Goal: Task Accomplishment & Management: Manage account settings

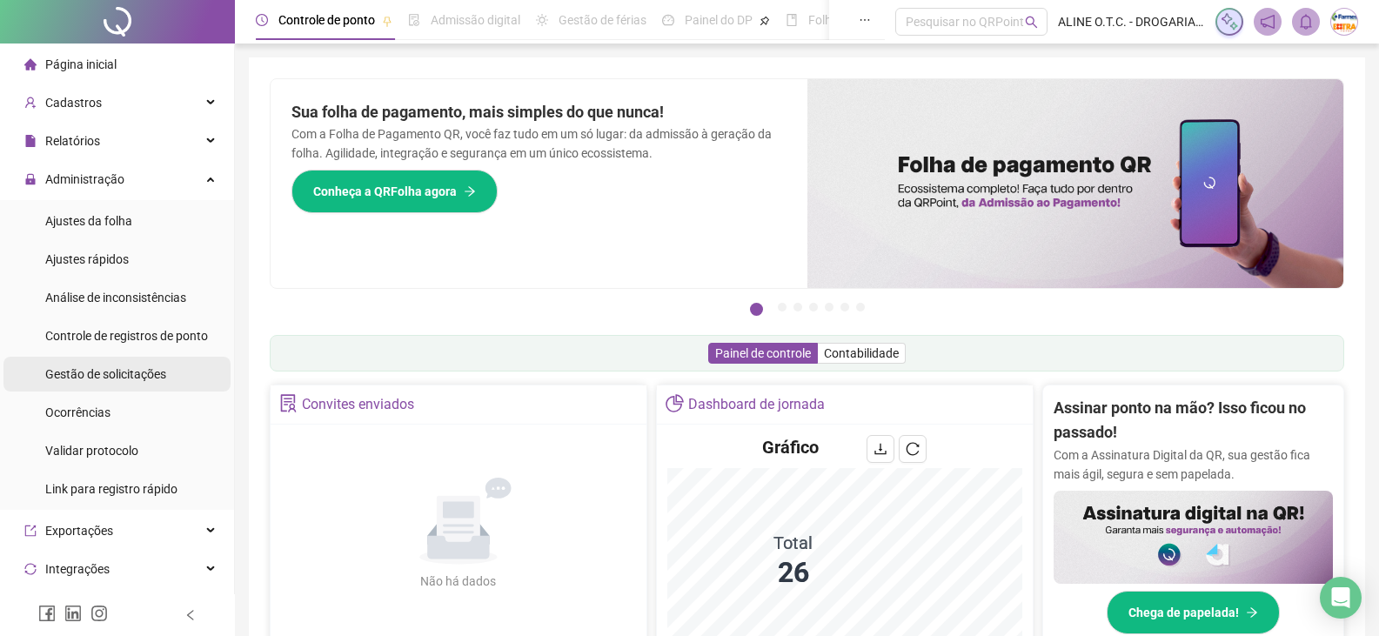
click at [110, 378] on span "Gestão de solicitações" at bounding box center [105, 374] width 121 height 14
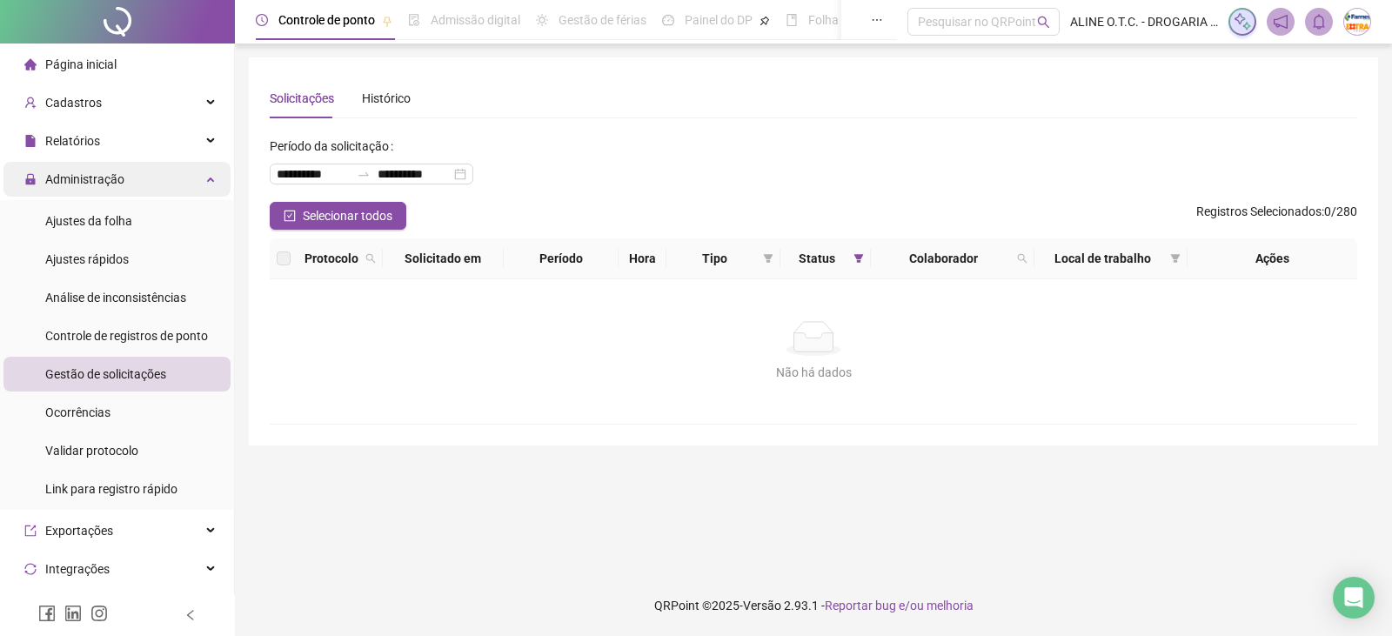
click at [110, 174] on span "Administração" at bounding box center [84, 179] width 79 height 14
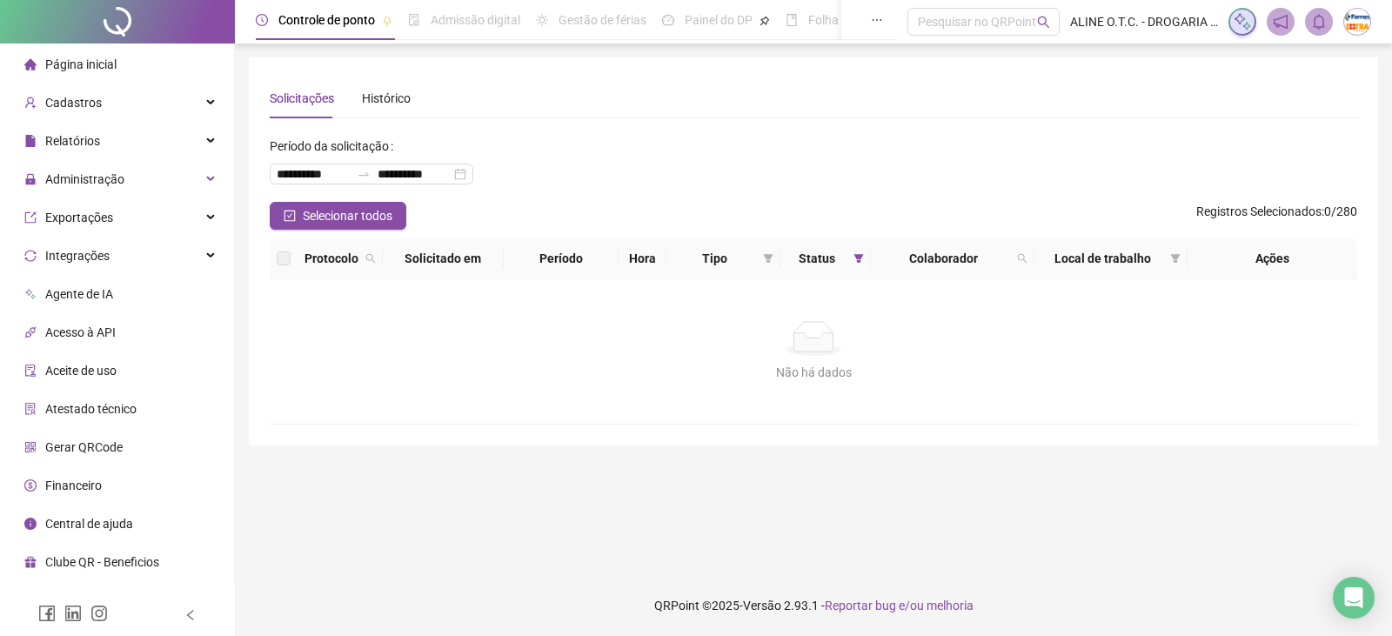
click at [130, 53] on li "Página inicial" at bounding box center [116, 64] width 227 height 35
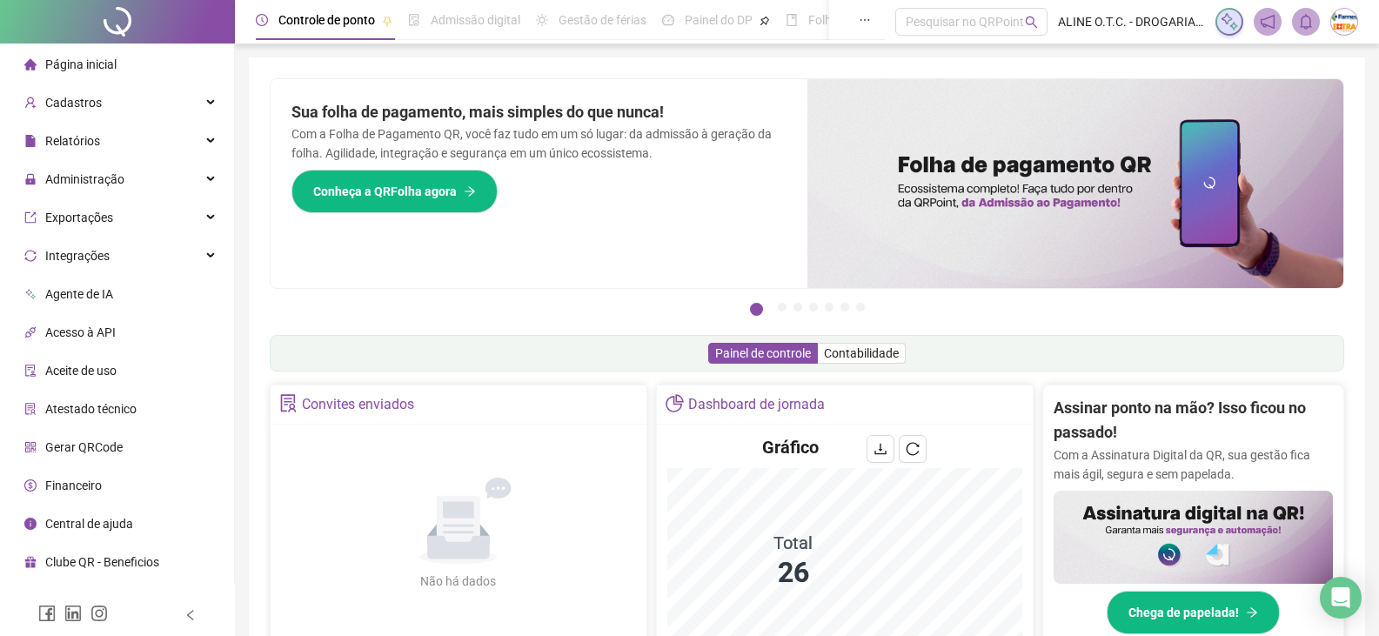
scroll to position [261, 0]
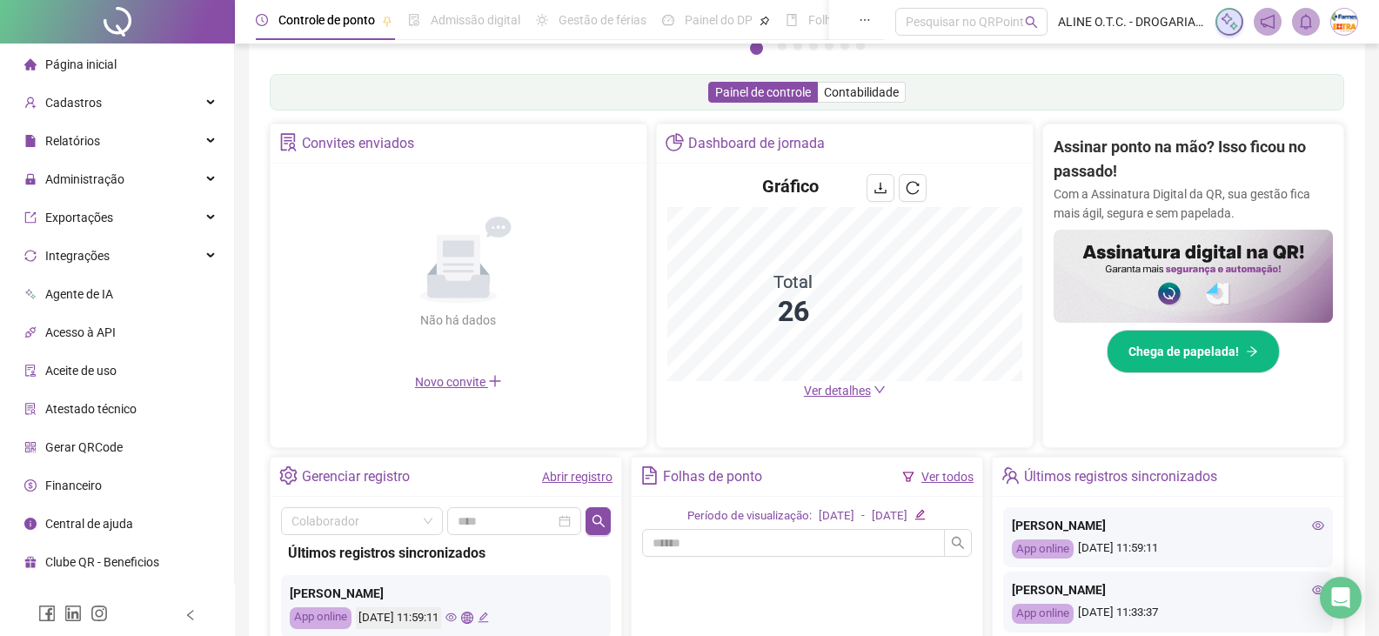
click at [832, 385] on span "Ver detalhes" at bounding box center [837, 391] width 67 height 14
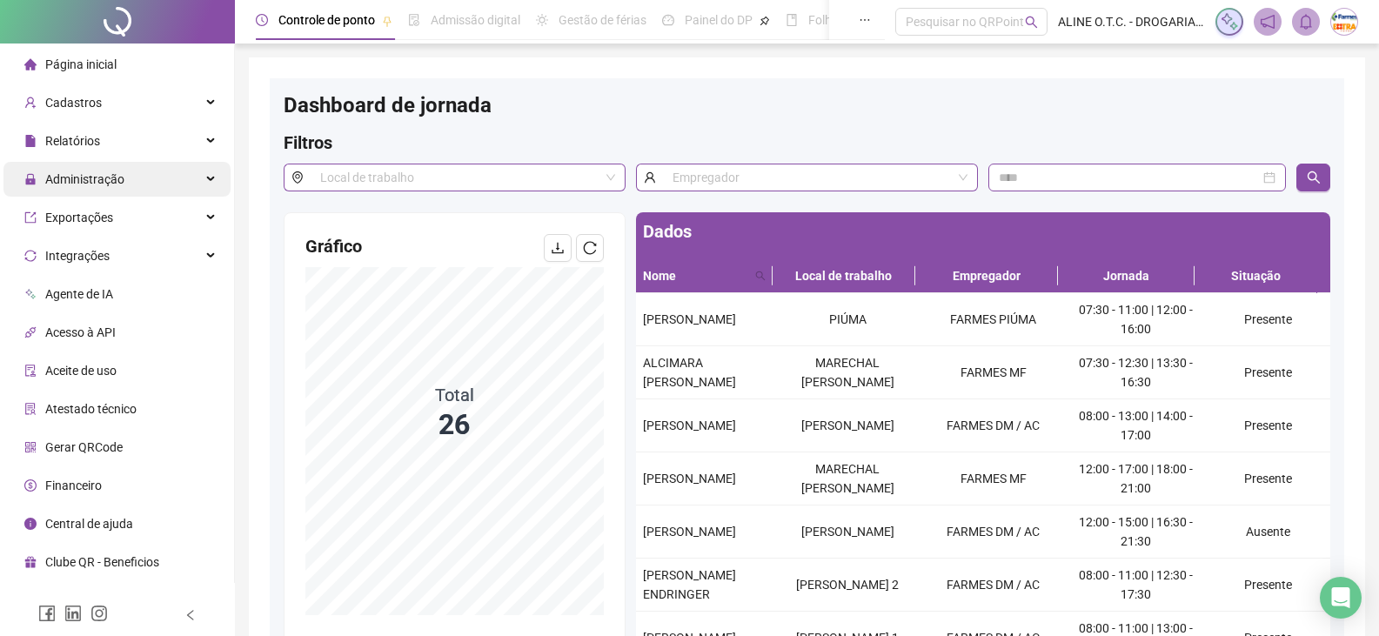
click at [94, 181] on span "Administração" at bounding box center [84, 179] width 79 height 14
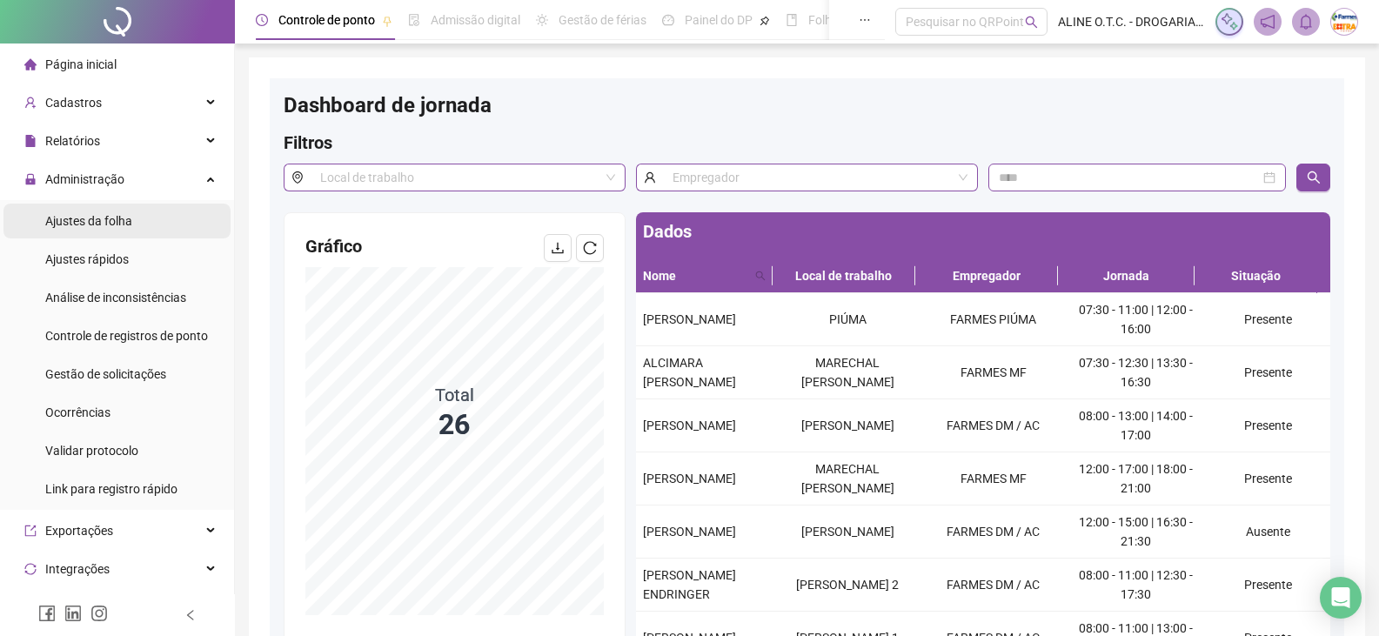
click at [126, 217] on span "Ajustes da folha" at bounding box center [88, 221] width 87 height 14
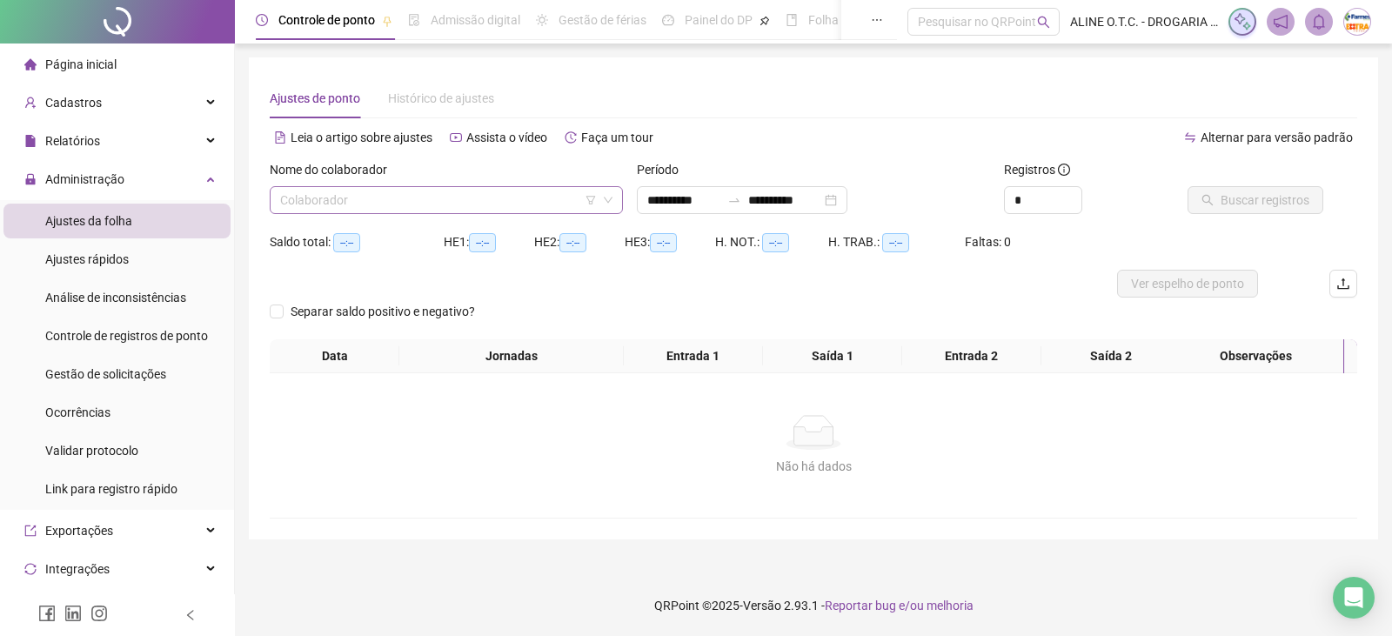
click at [379, 199] on input "search" at bounding box center [438, 200] width 317 height 26
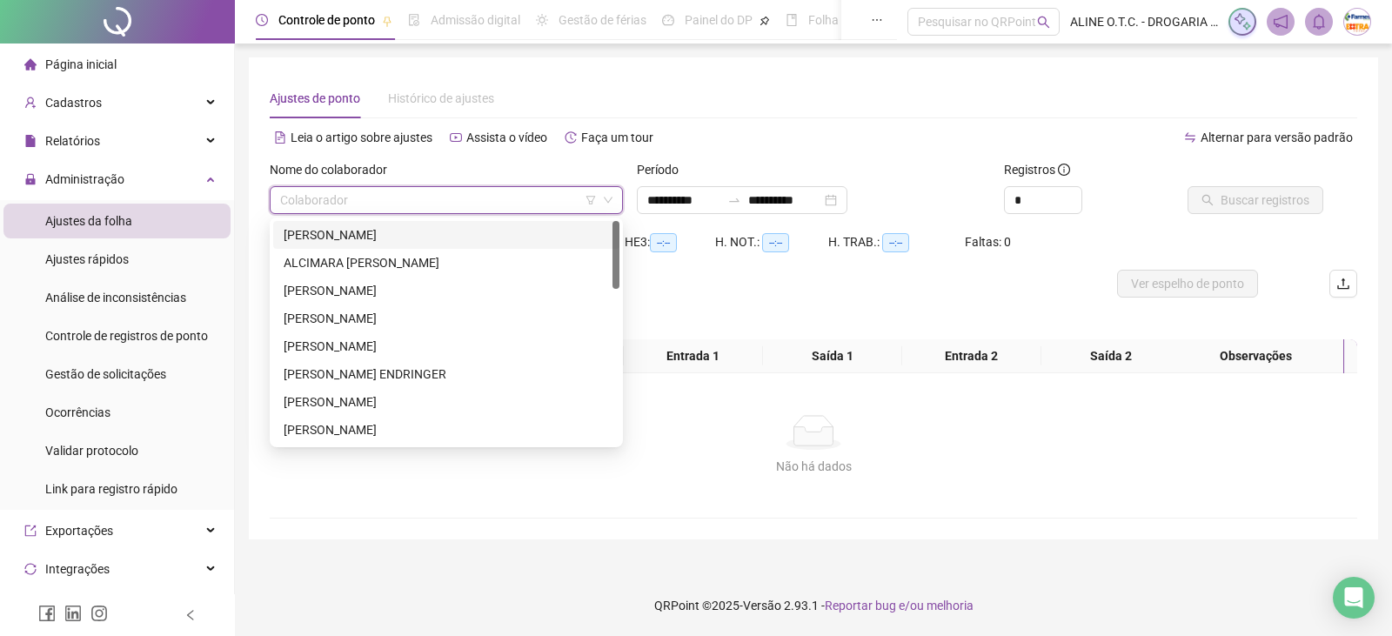
click at [335, 237] on div "[PERSON_NAME]" at bounding box center [446, 234] width 325 height 19
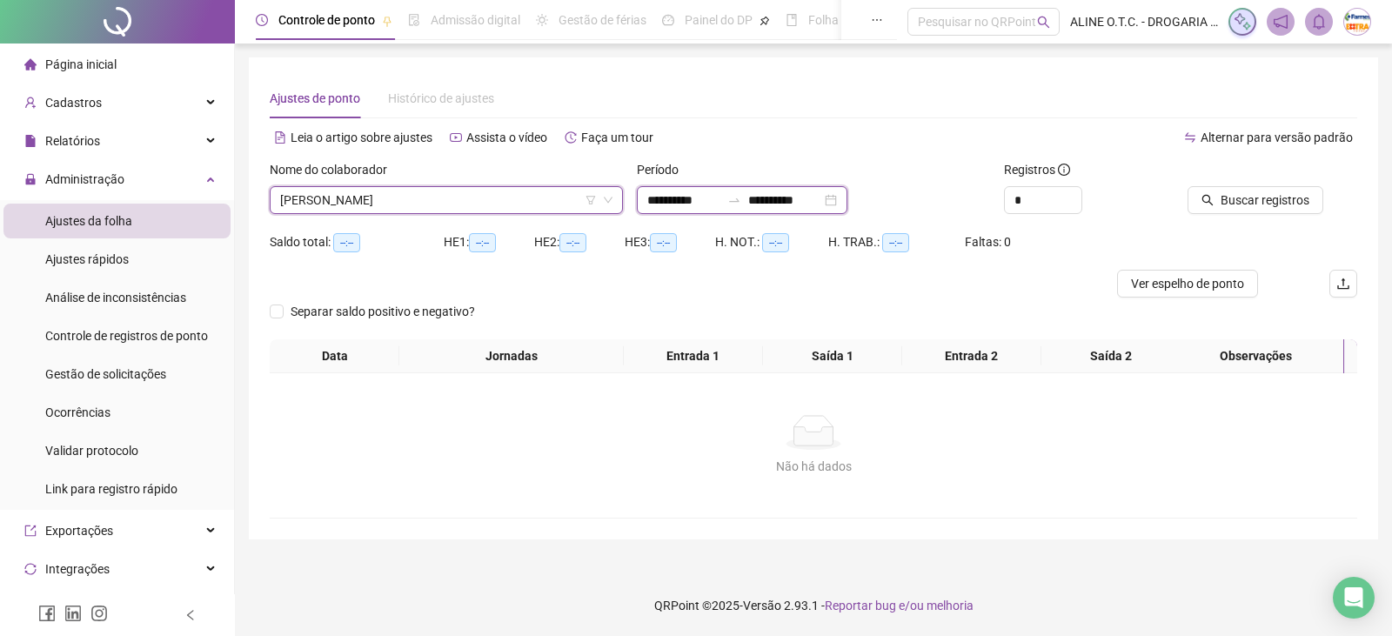
click at [707, 204] on input "**********" at bounding box center [683, 199] width 73 height 19
click at [351, 207] on span "[PERSON_NAME]" at bounding box center [446, 200] width 332 height 26
click at [351, 210] on span "[PERSON_NAME]" at bounding box center [446, 200] width 332 height 26
click at [351, 203] on span "[PERSON_NAME]" at bounding box center [446, 200] width 332 height 26
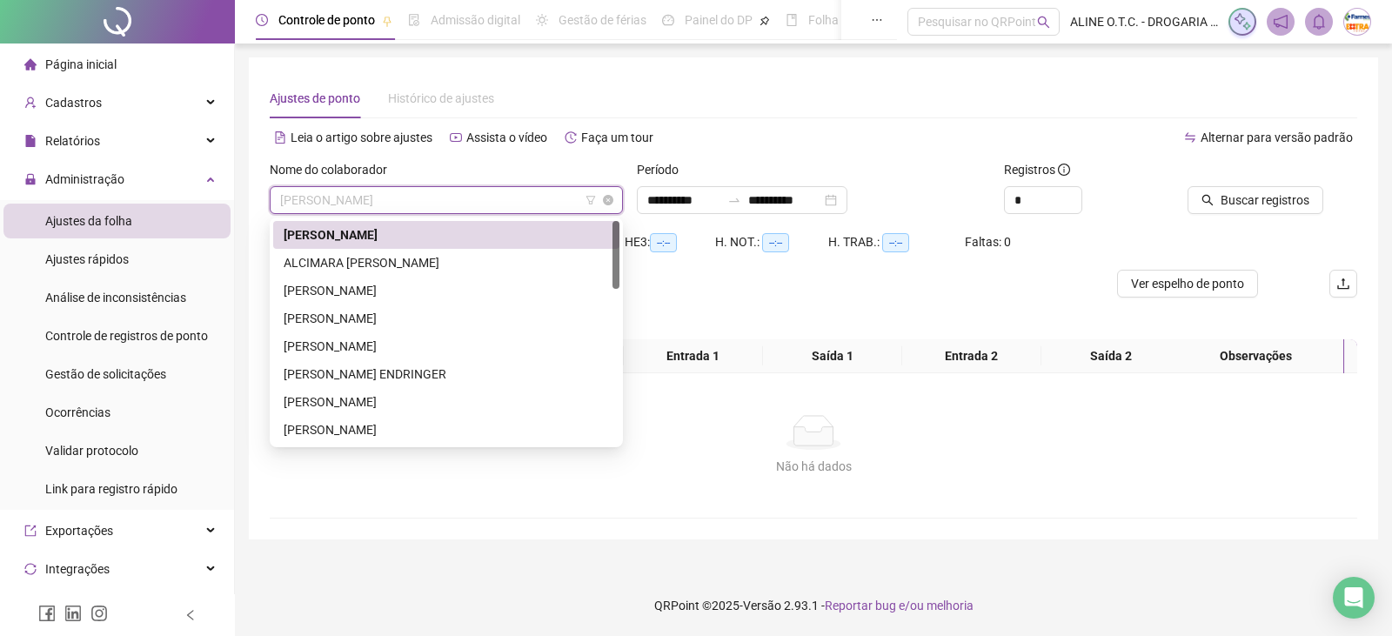
click at [351, 203] on span "[PERSON_NAME]" at bounding box center [446, 200] width 332 height 26
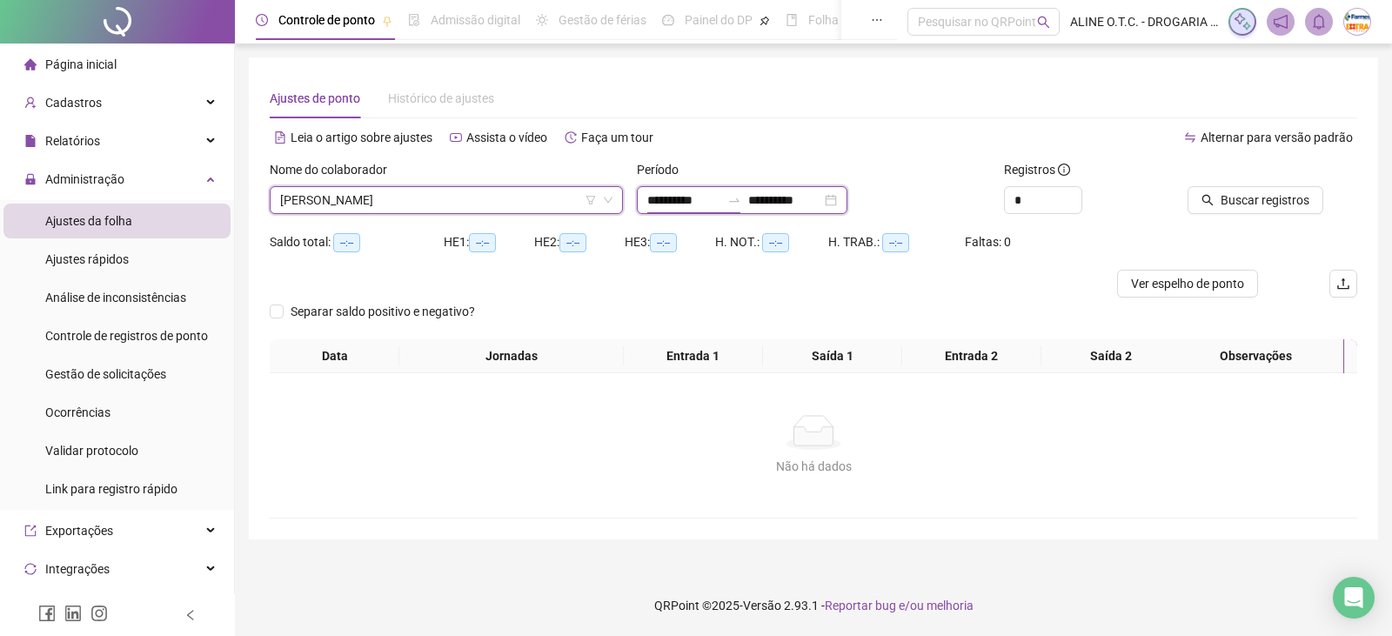
click at [671, 196] on input "**********" at bounding box center [683, 199] width 73 height 19
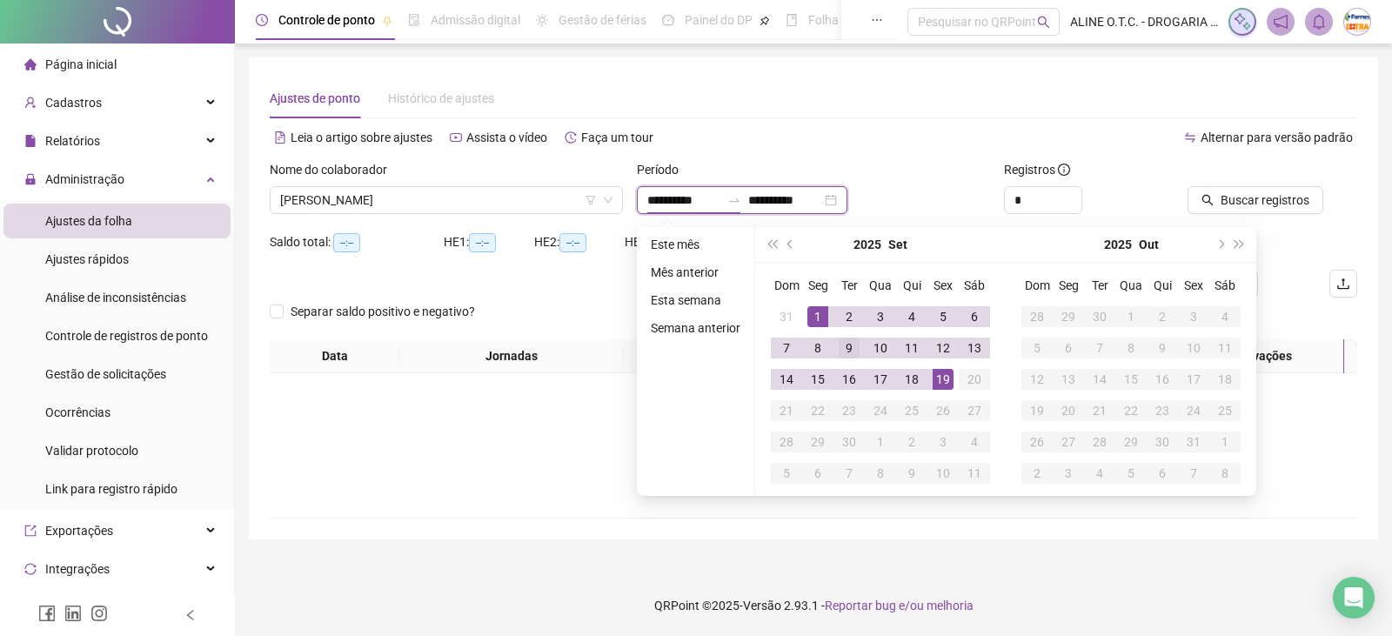
type input "**********"
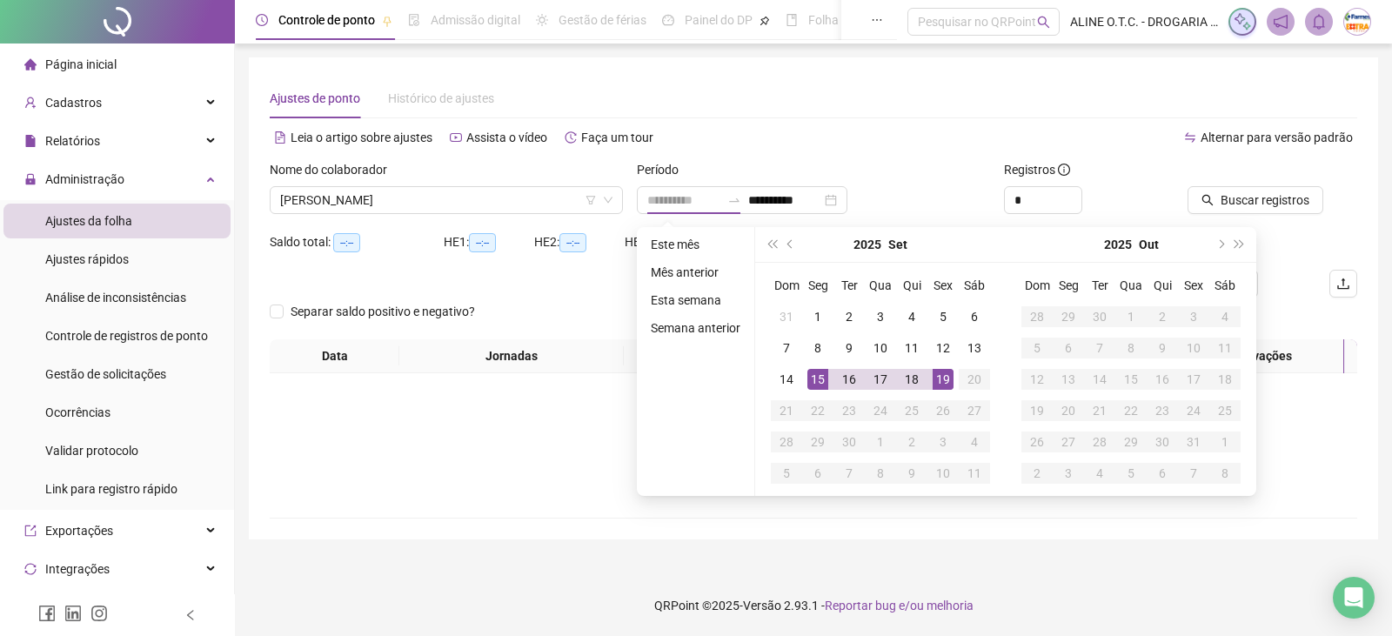
click at [821, 382] on div "15" at bounding box center [817, 379] width 21 height 21
type input "**********"
click at [937, 378] on div "19" at bounding box center [942, 379] width 21 height 21
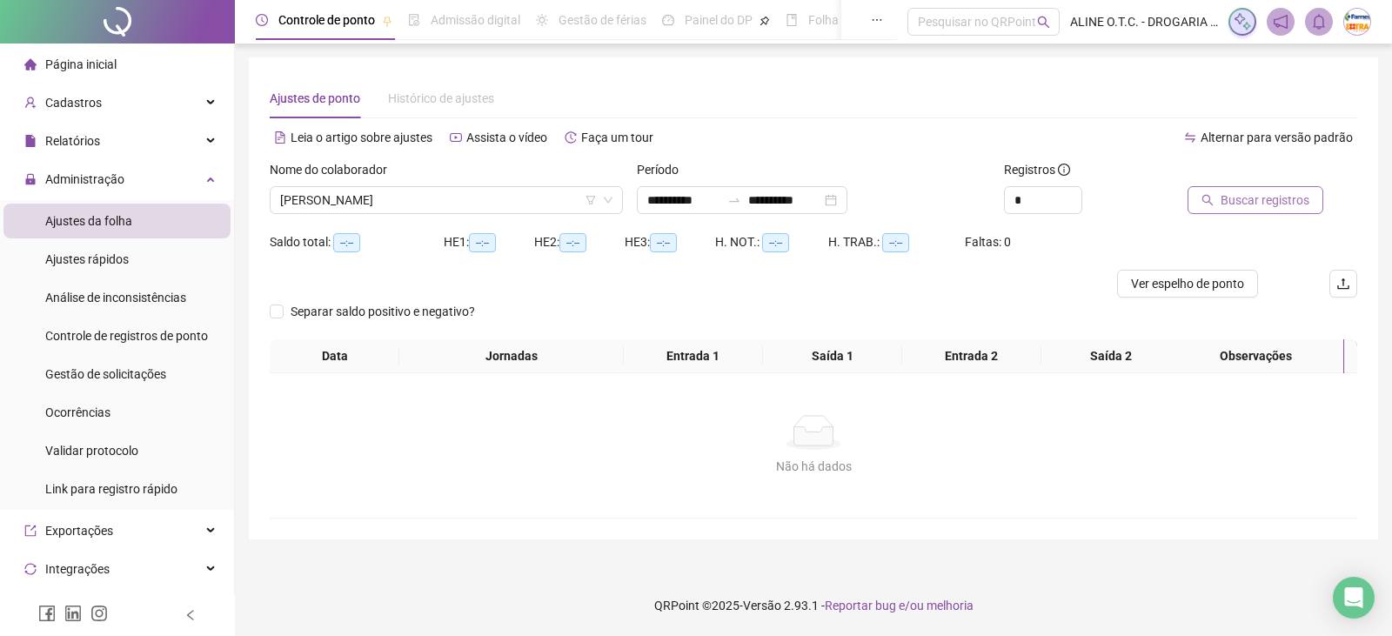
click at [1221, 203] on span "Buscar registros" at bounding box center [1264, 199] width 89 height 19
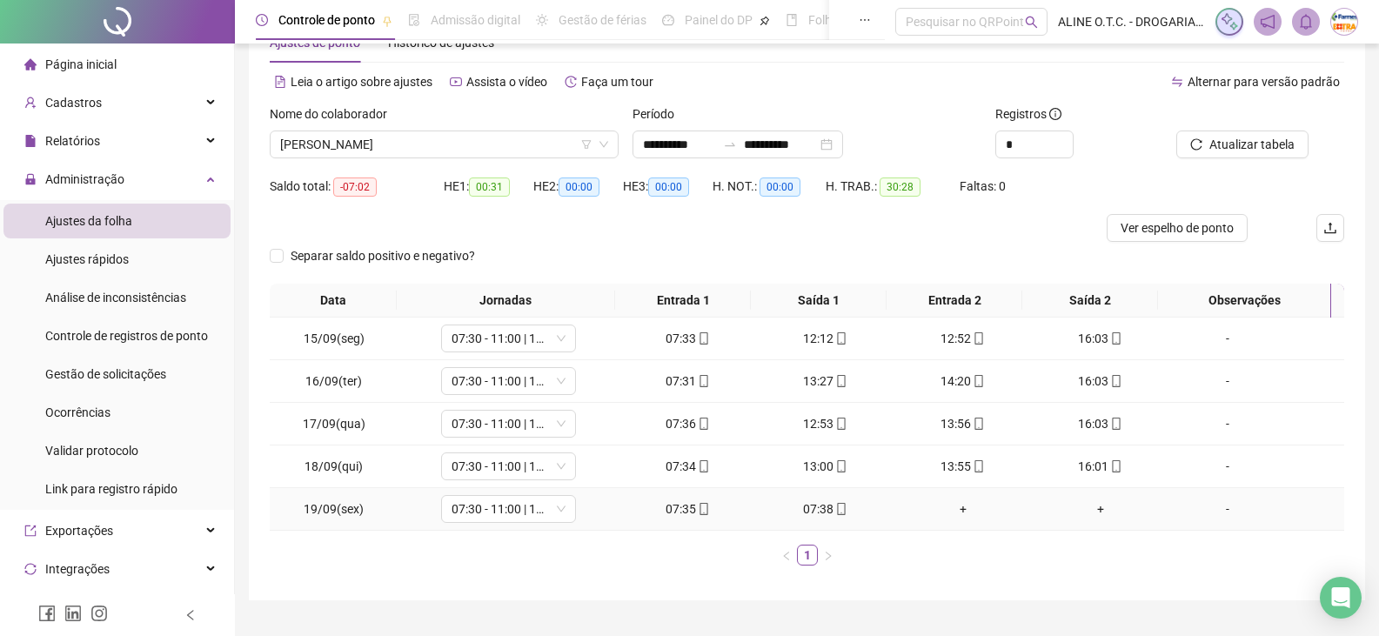
scroll to position [95, 0]
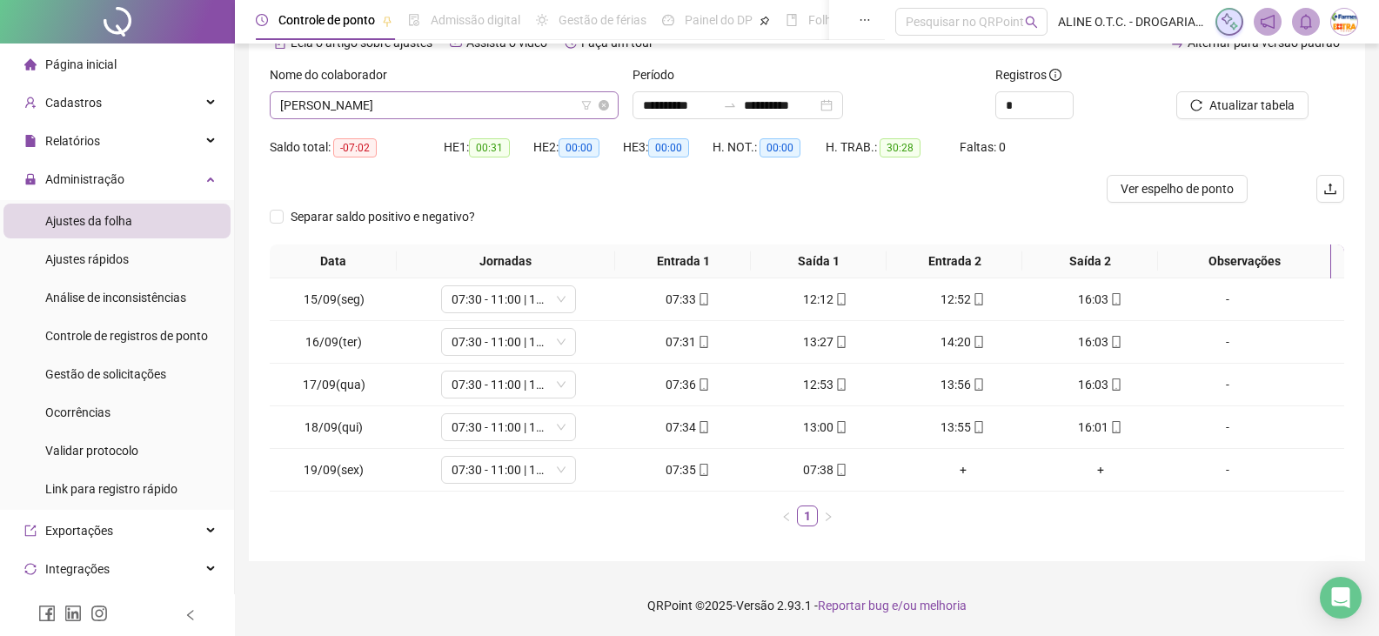
click at [457, 103] on span "[PERSON_NAME]" at bounding box center [444, 105] width 328 height 26
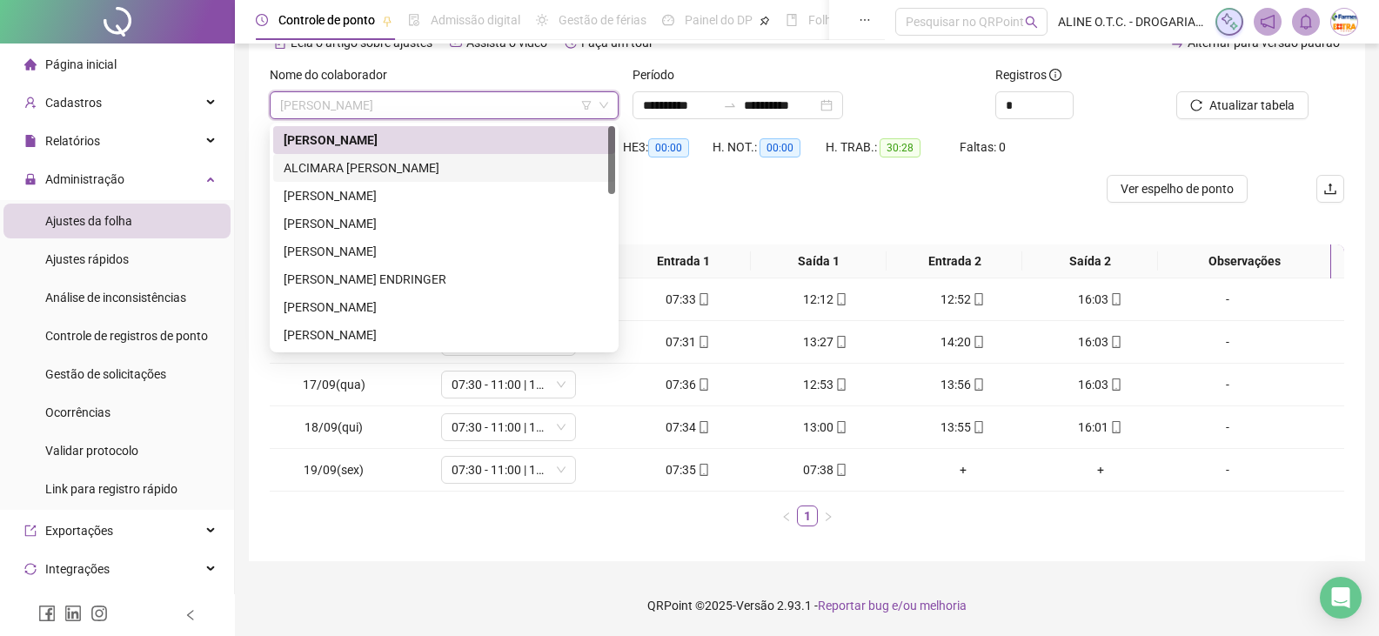
click at [344, 168] on div "ALCIMARA [PERSON_NAME]" at bounding box center [444, 167] width 321 height 19
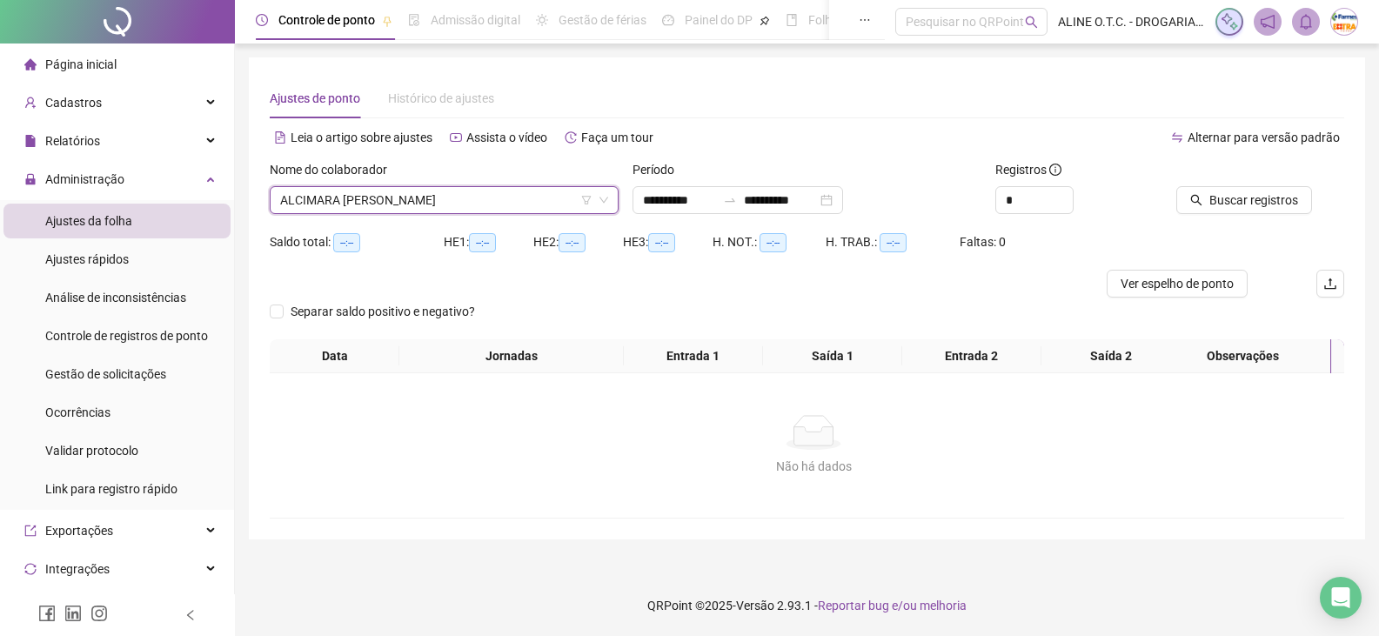
scroll to position [0, 0]
click at [1227, 205] on span "Buscar registros" at bounding box center [1264, 199] width 89 height 19
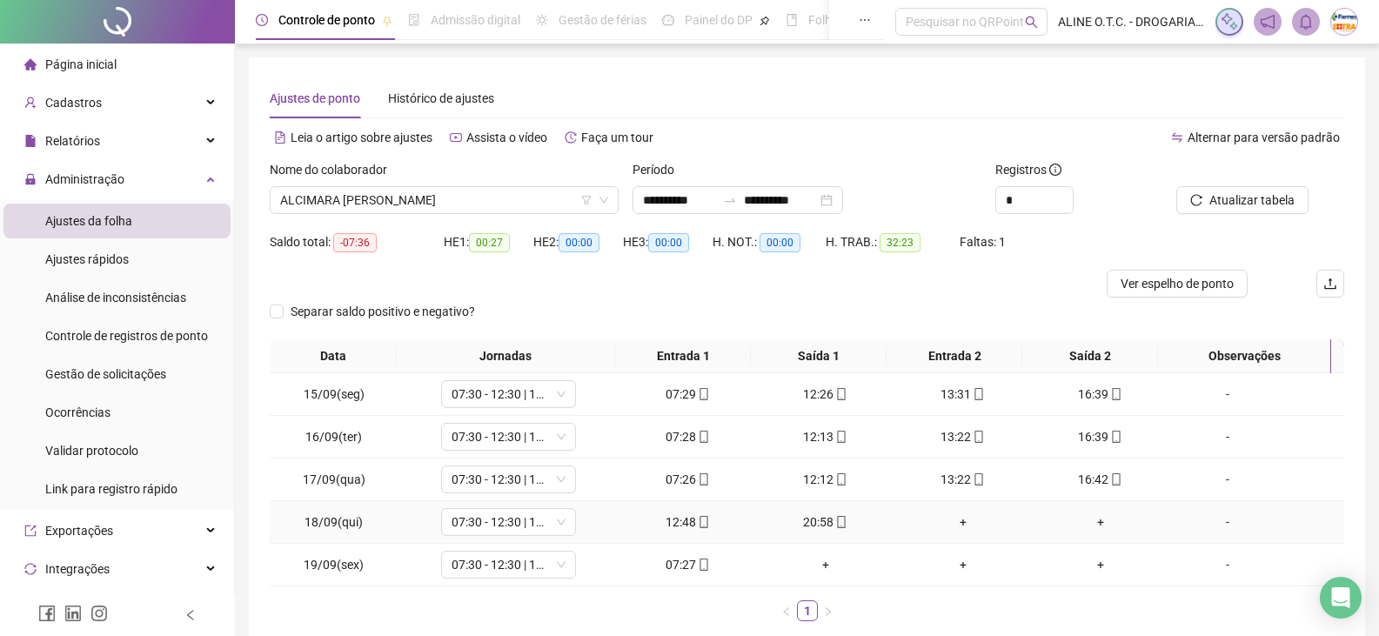
click at [1224, 529] on div "-" at bounding box center [1227, 521] width 103 height 19
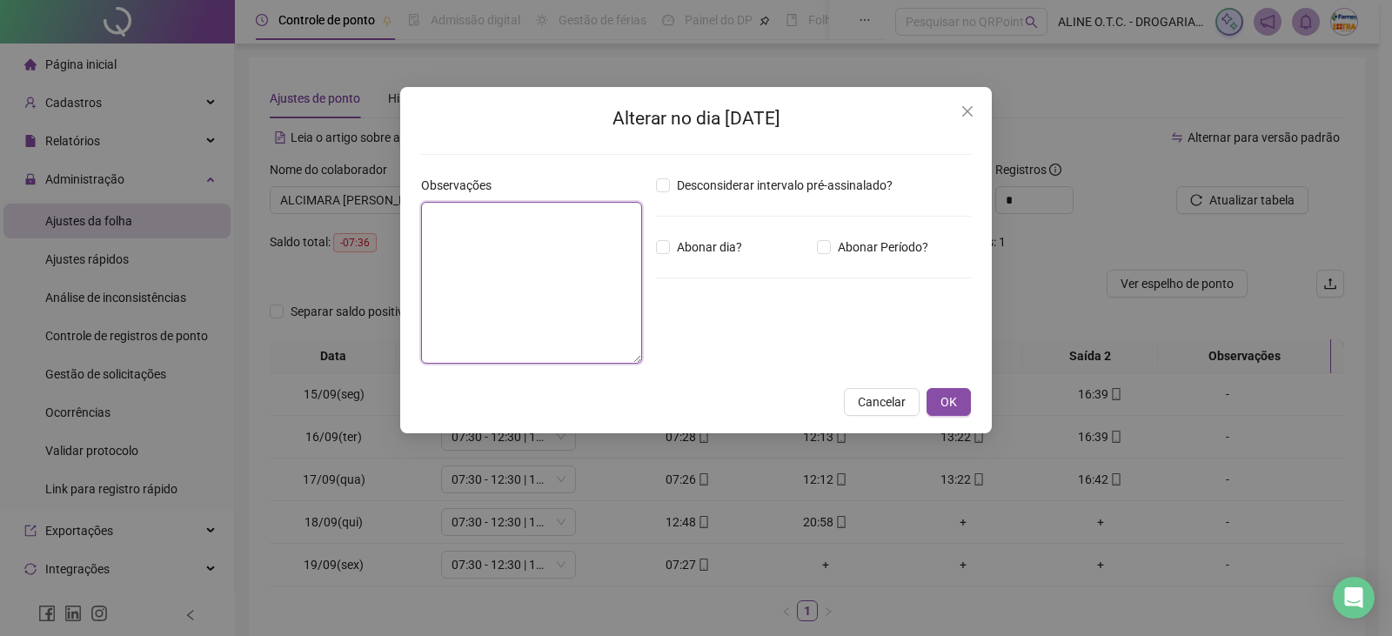
click at [487, 265] on textarea at bounding box center [531, 283] width 221 height 162
type textarea "**********"
click at [961, 401] on button "OK" at bounding box center [948, 402] width 44 height 28
click at [945, 396] on span "OK" at bounding box center [948, 401] width 17 height 19
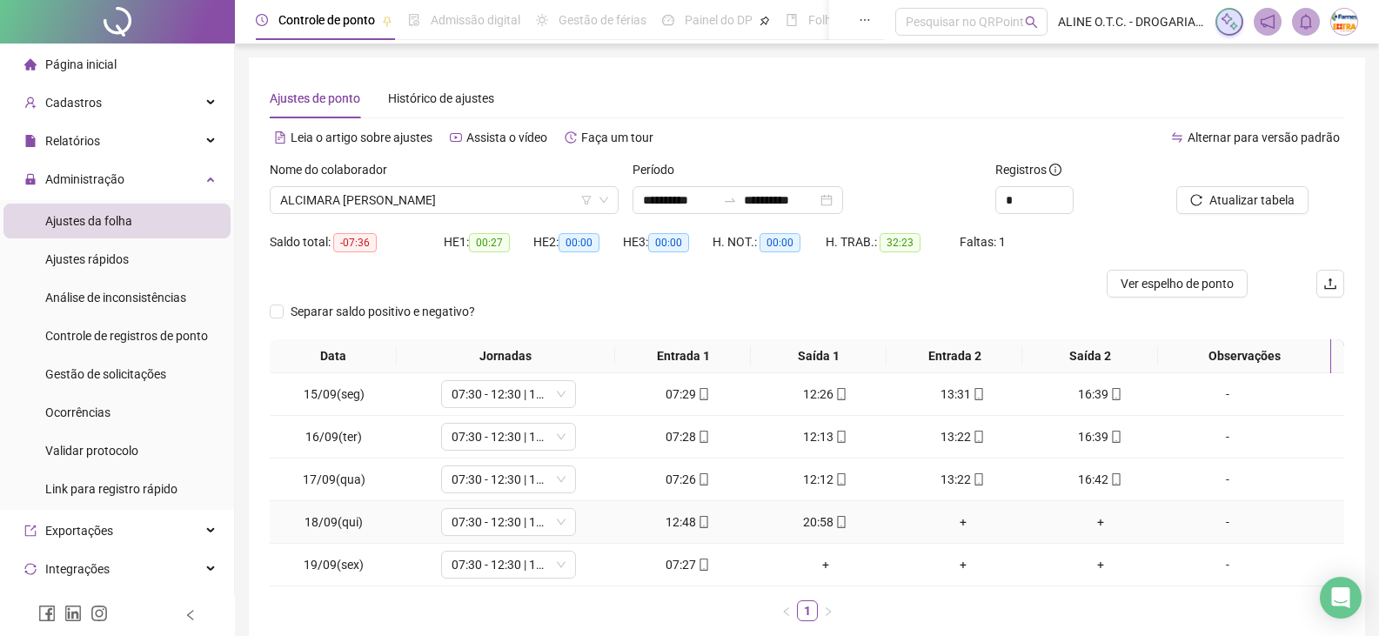
click at [1237, 520] on div "-" at bounding box center [1227, 521] width 103 height 19
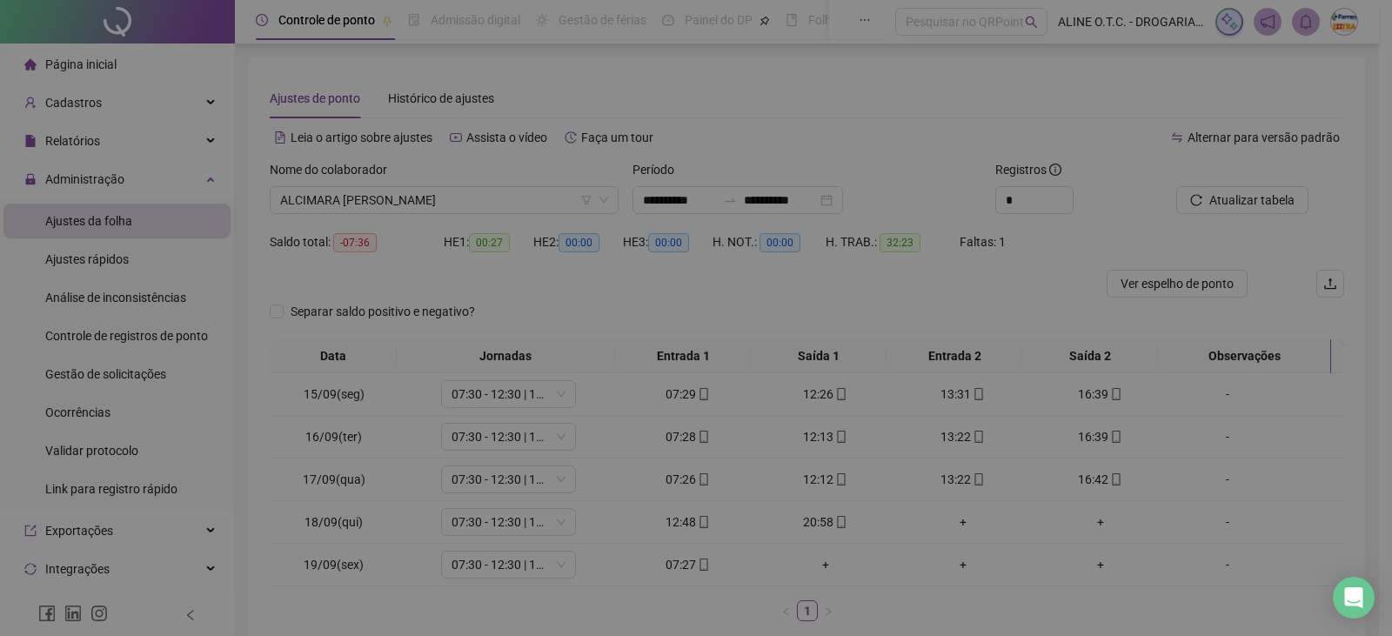
type textarea "**********"
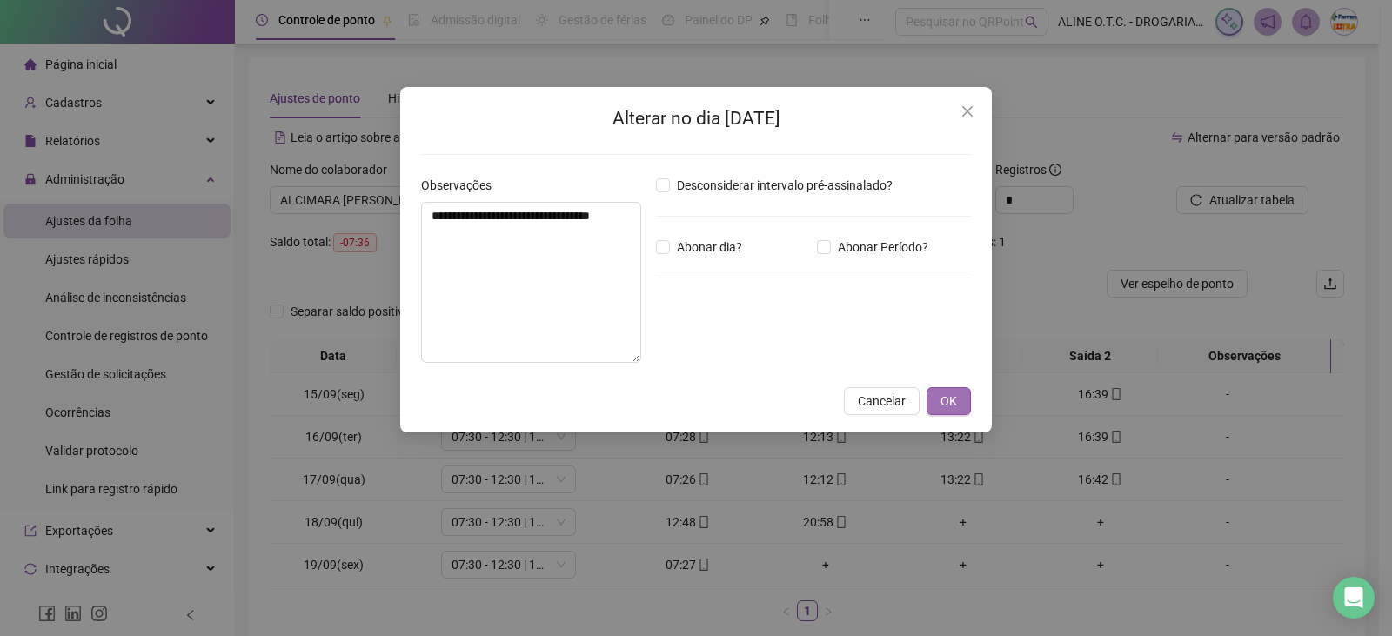
click at [962, 406] on button "OK" at bounding box center [948, 401] width 44 height 28
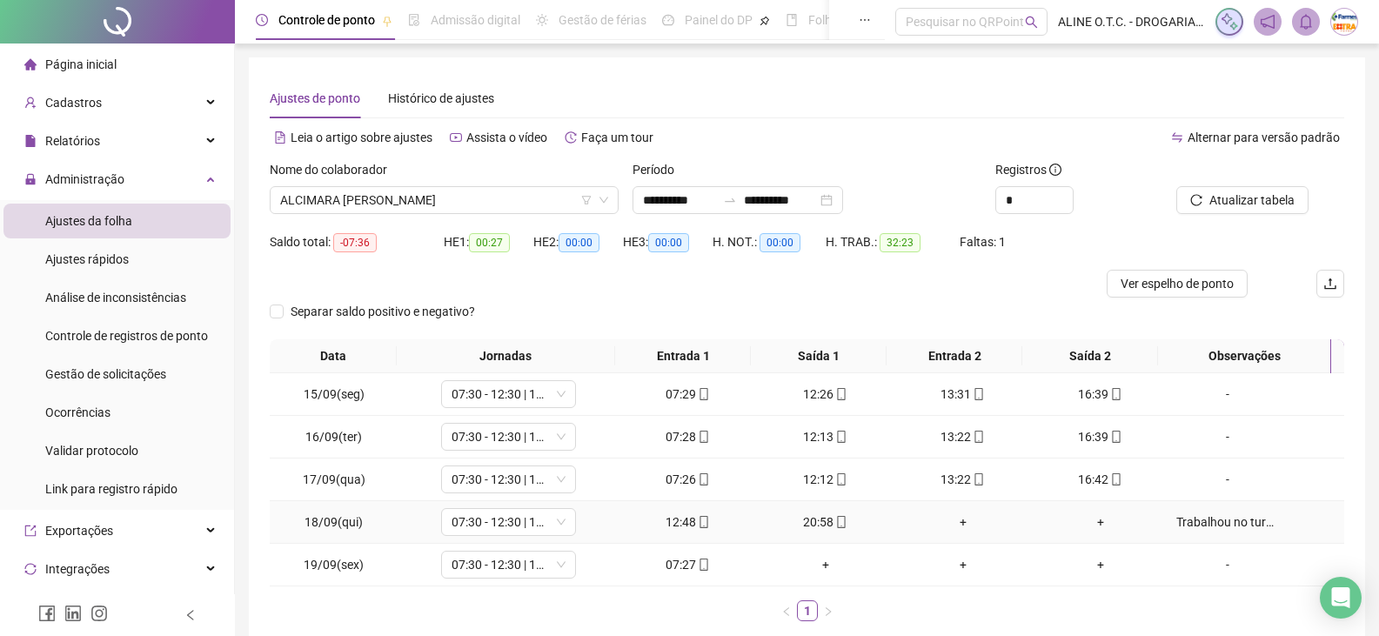
click at [1176, 520] on div "Trabalhou no turno da tarde / noite." at bounding box center [1227, 521] width 103 height 19
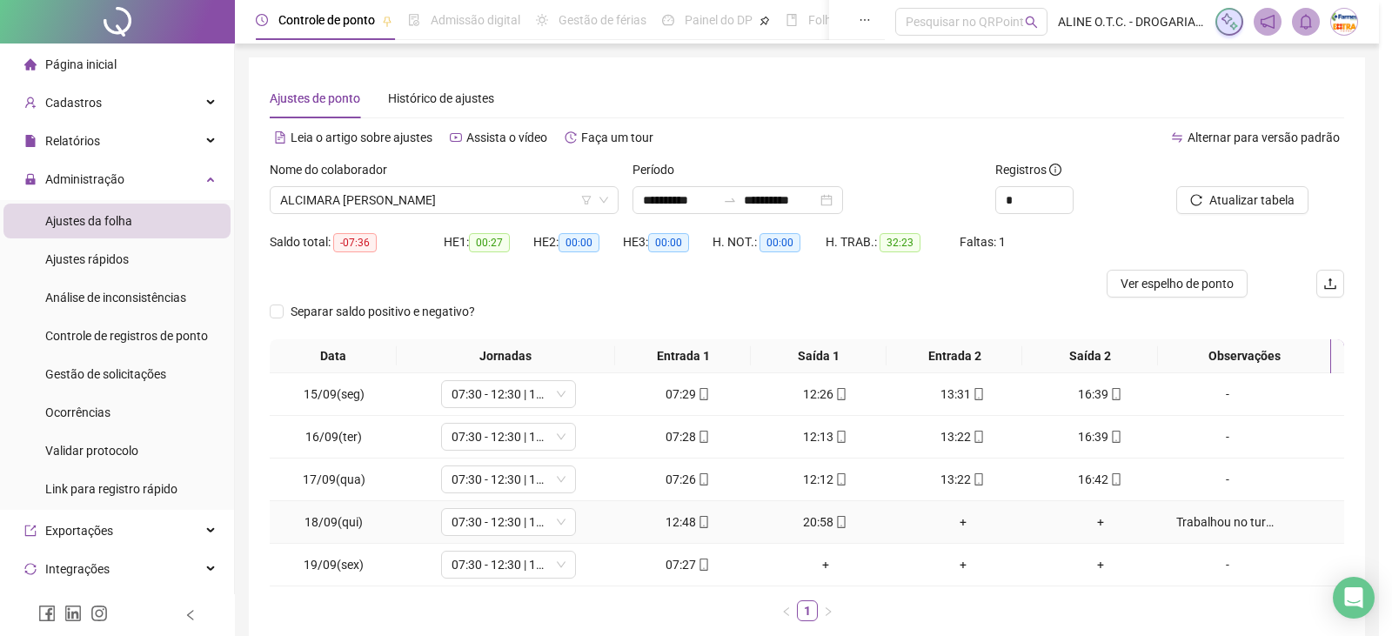
type textarea "**********"
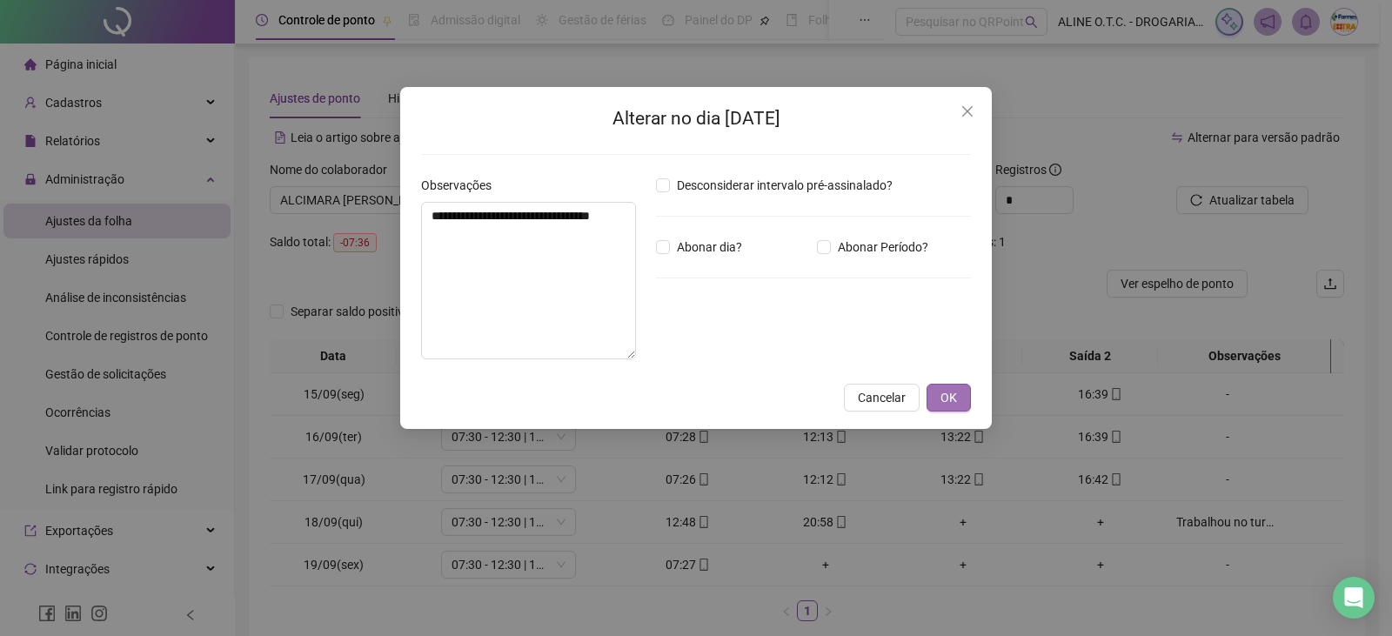
click at [949, 395] on span "OK" at bounding box center [948, 397] width 17 height 19
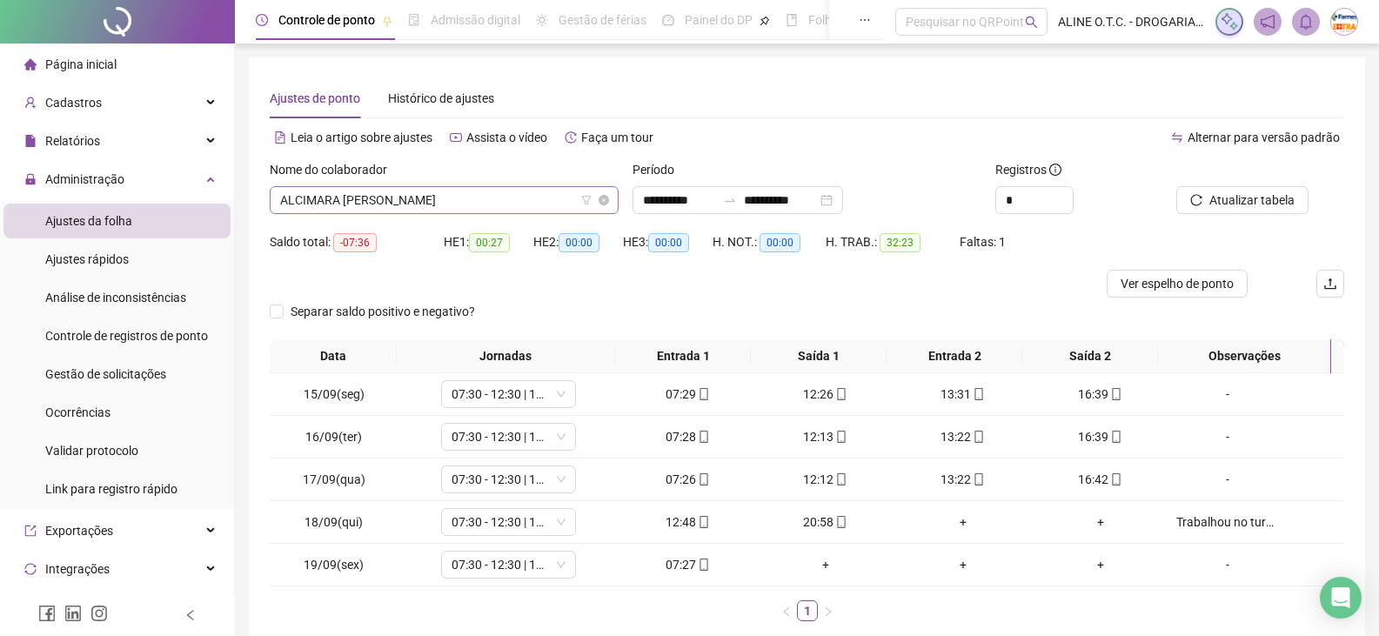
click at [381, 206] on span "ALCIMARA [PERSON_NAME]" at bounding box center [444, 200] width 328 height 26
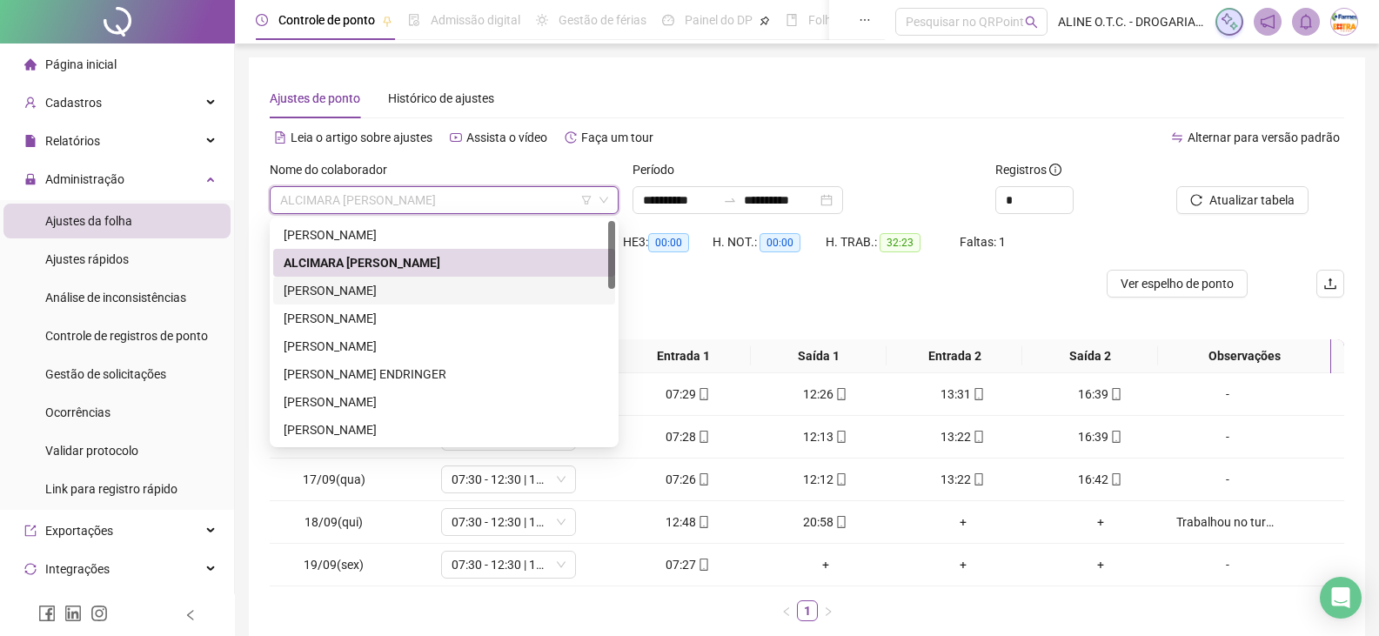
click at [358, 283] on div "[PERSON_NAME]" at bounding box center [444, 290] width 321 height 19
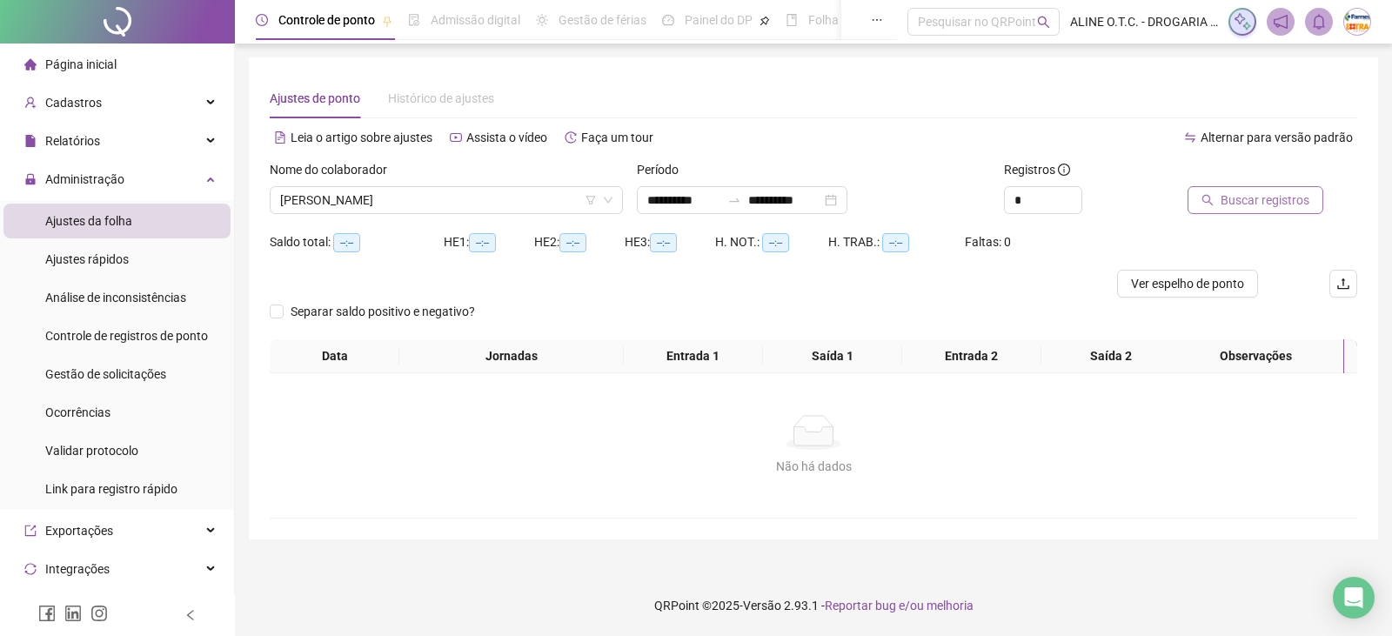
click at [1229, 200] on span "Buscar registros" at bounding box center [1264, 199] width 89 height 19
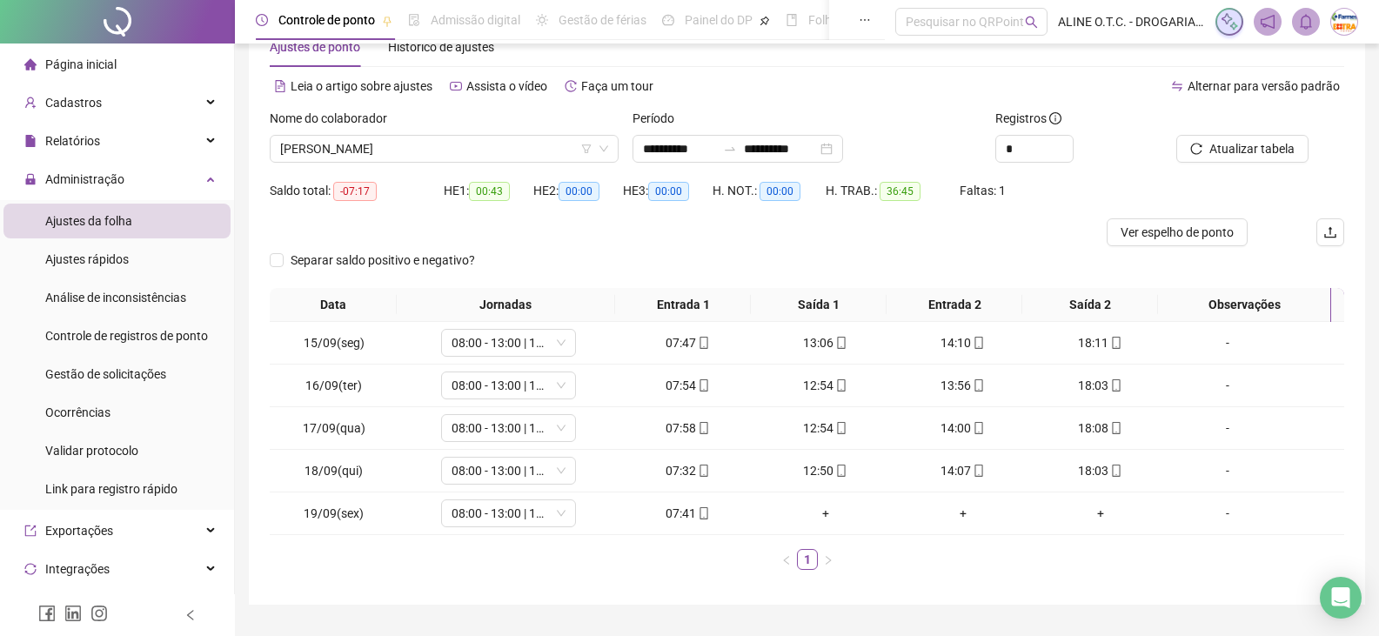
scroll to position [87, 0]
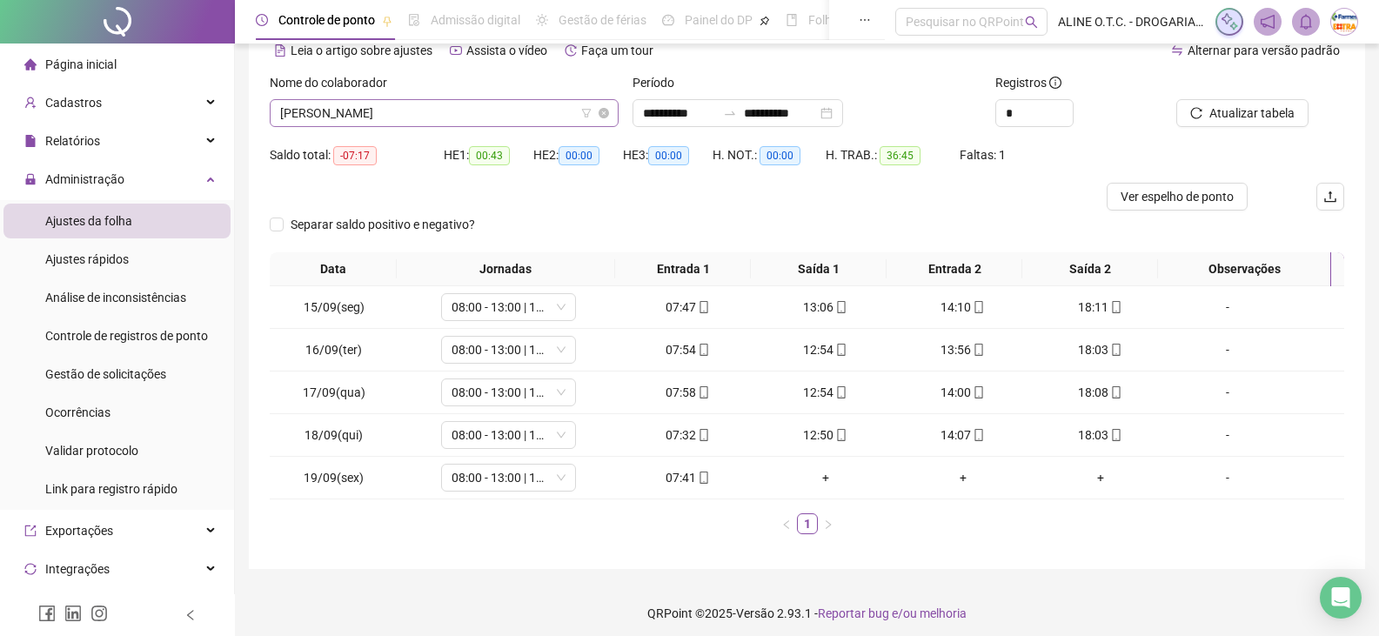
click at [376, 118] on span "[PERSON_NAME]" at bounding box center [444, 113] width 328 height 26
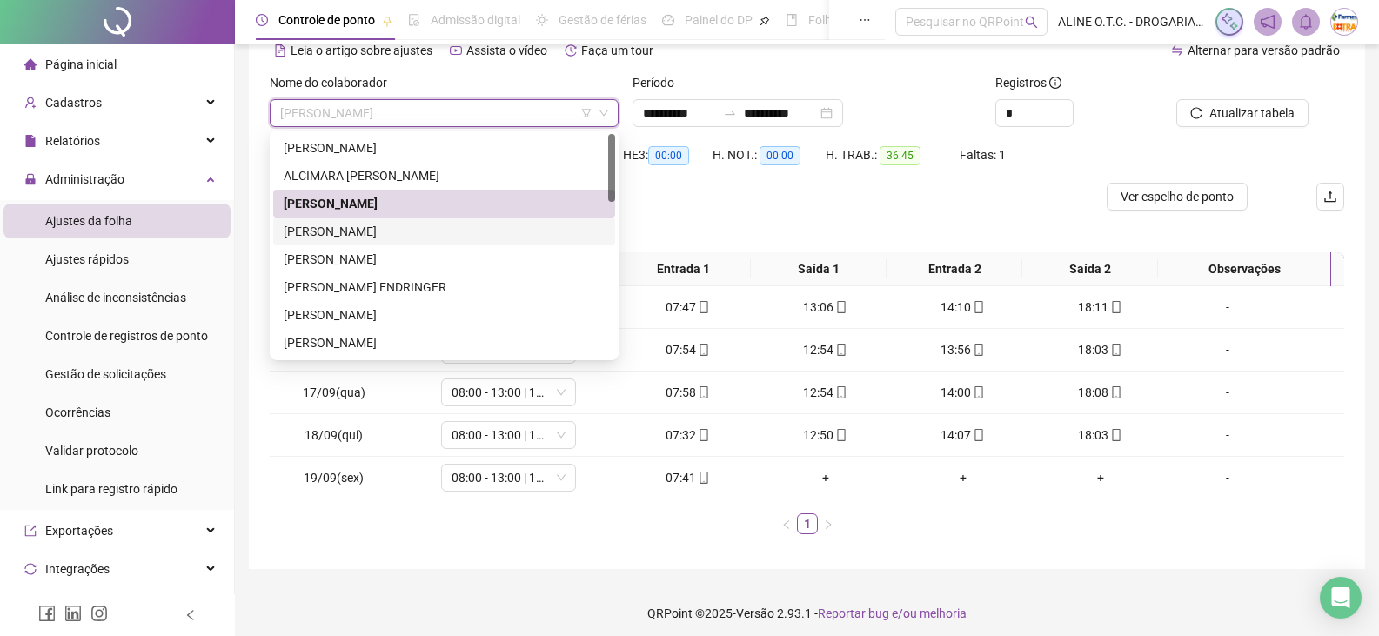
click at [339, 232] on div "[PERSON_NAME]" at bounding box center [444, 231] width 321 height 19
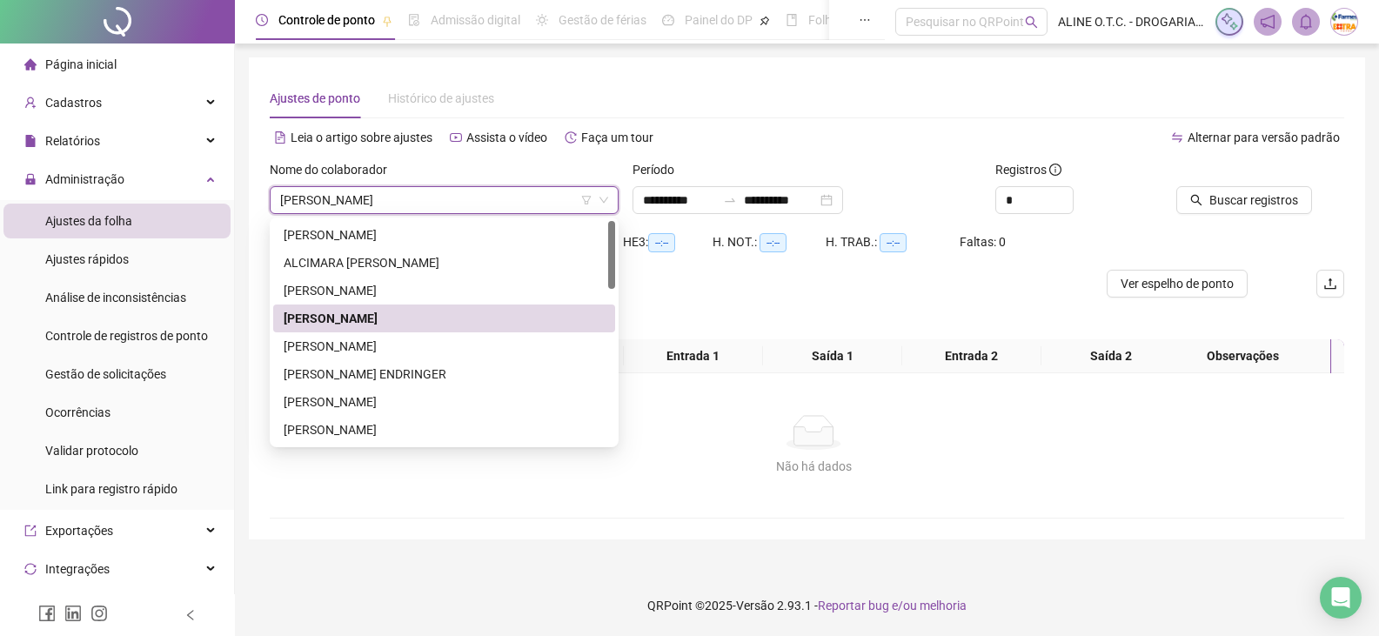
scroll to position [0, 0]
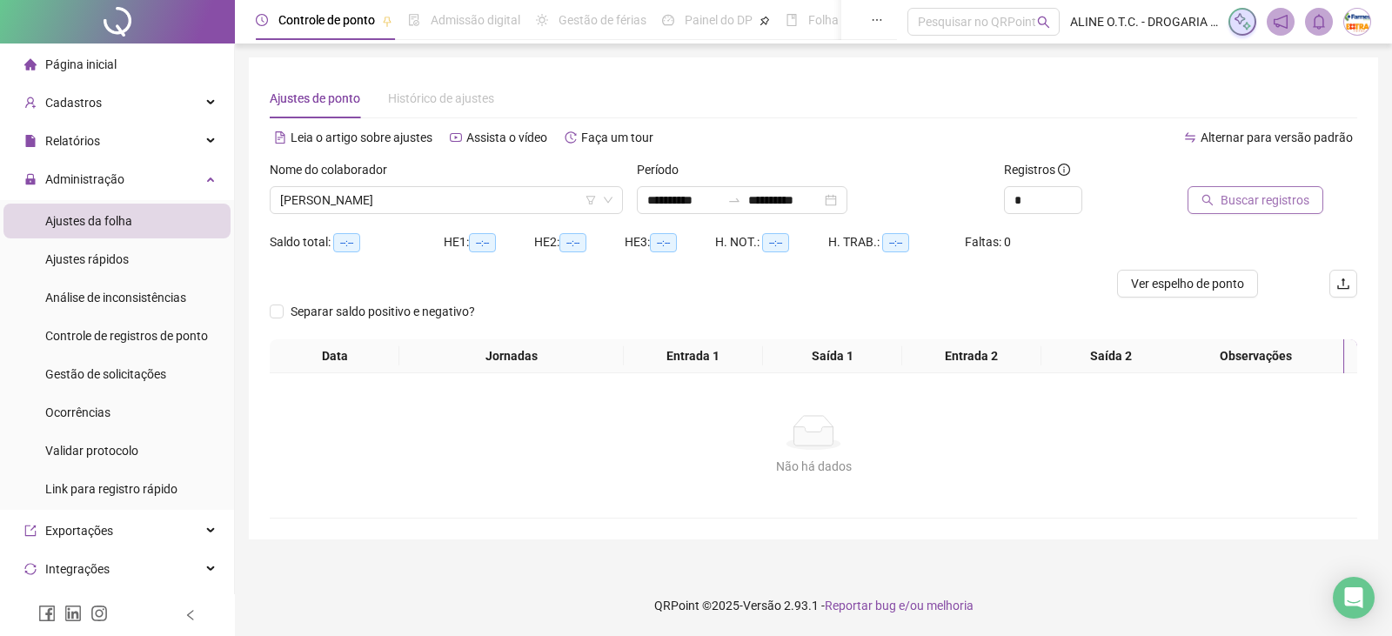
click at [1258, 204] on span "Buscar registros" at bounding box center [1264, 199] width 89 height 19
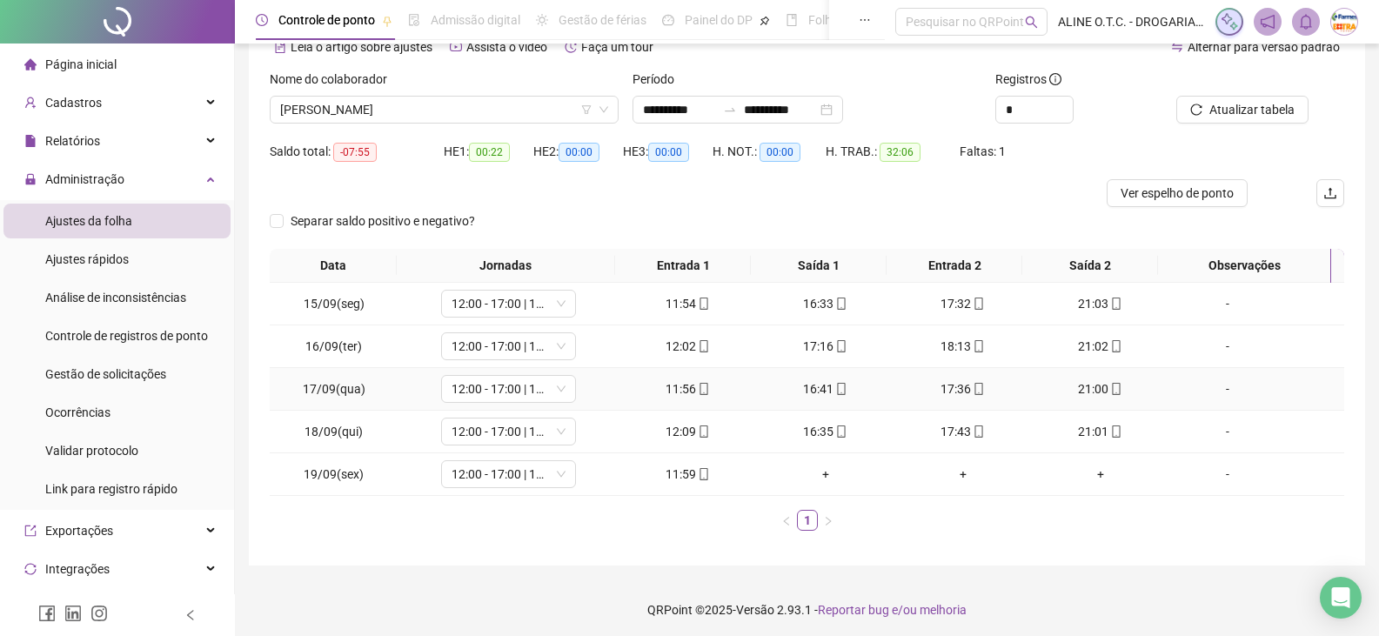
scroll to position [95, 0]
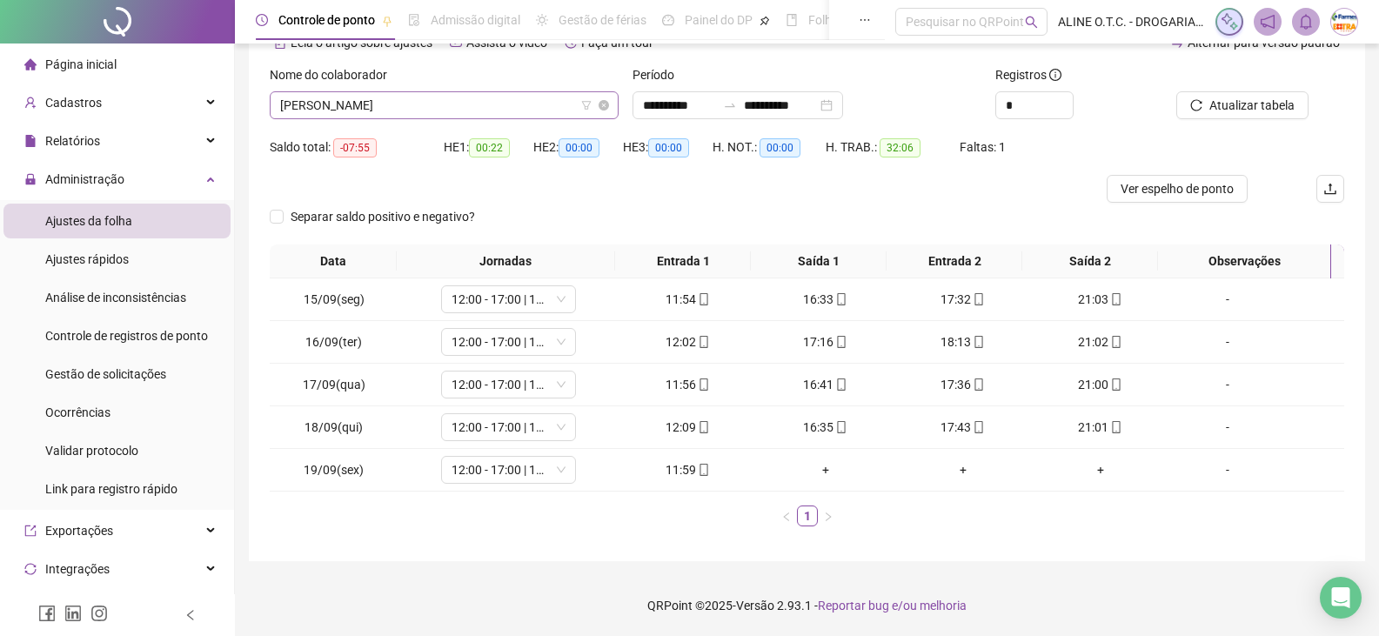
click at [404, 101] on span "[PERSON_NAME]" at bounding box center [444, 105] width 328 height 26
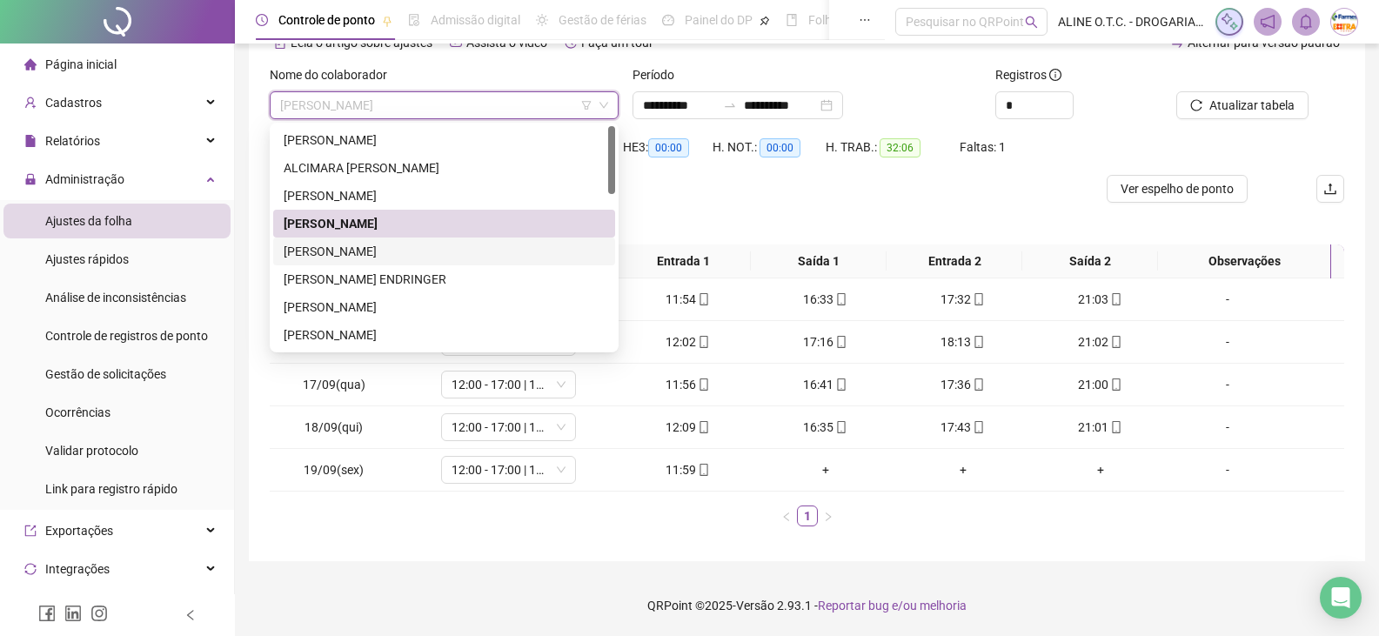
click at [365, 248] on div "[PERSON_NAME]" at bounding box center [444, 251] width 321 height 19
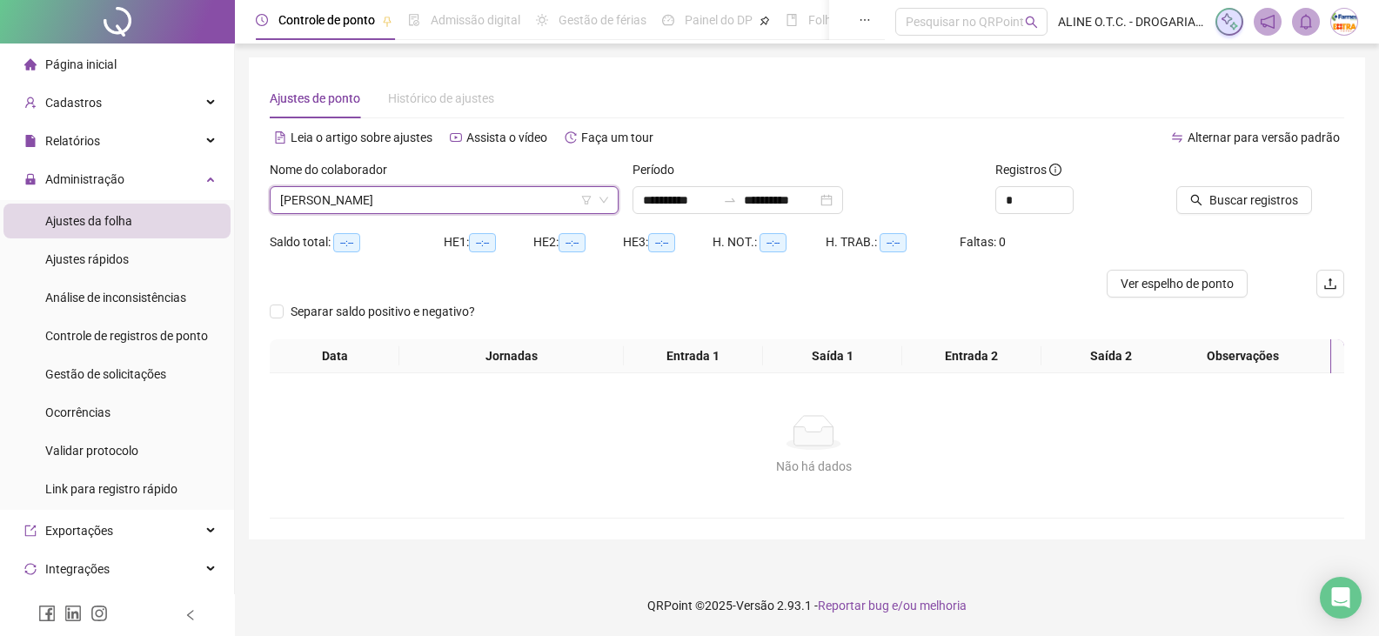
scroll to position [0, 0]
click at [1198, 197] on button "Buscar registros" at bounding box center [1255, 200] width 136 height 28
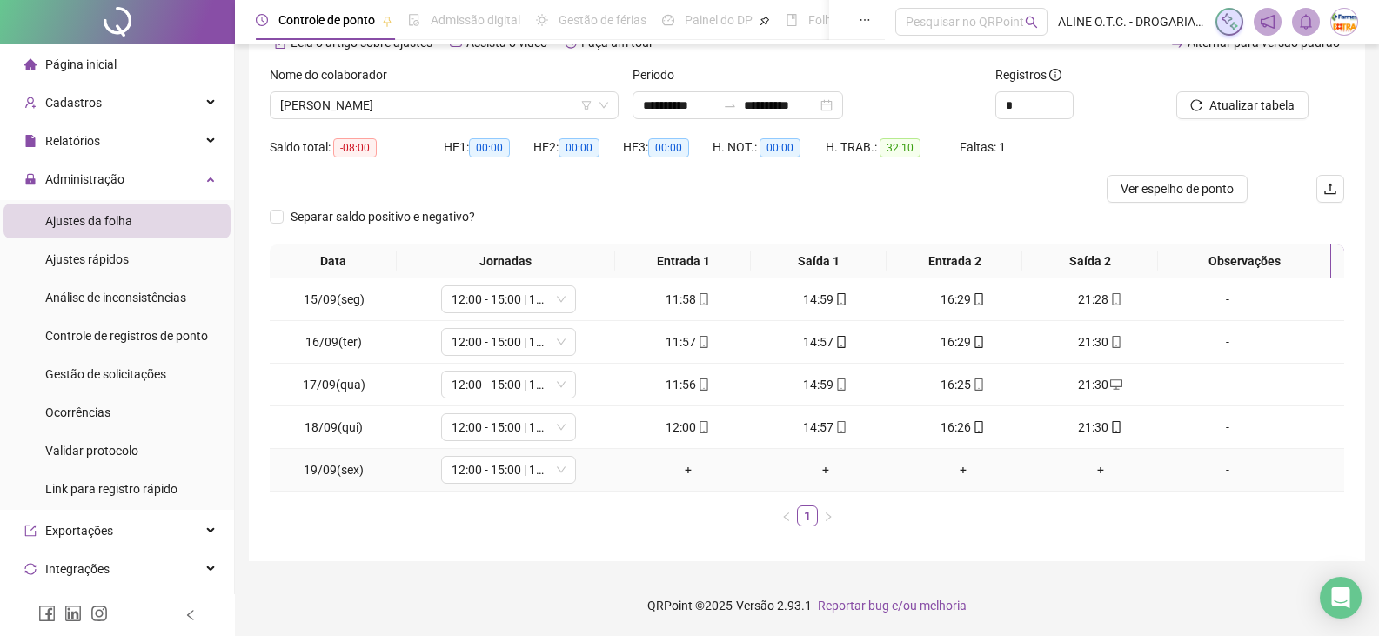
scroll to position [8, 0]
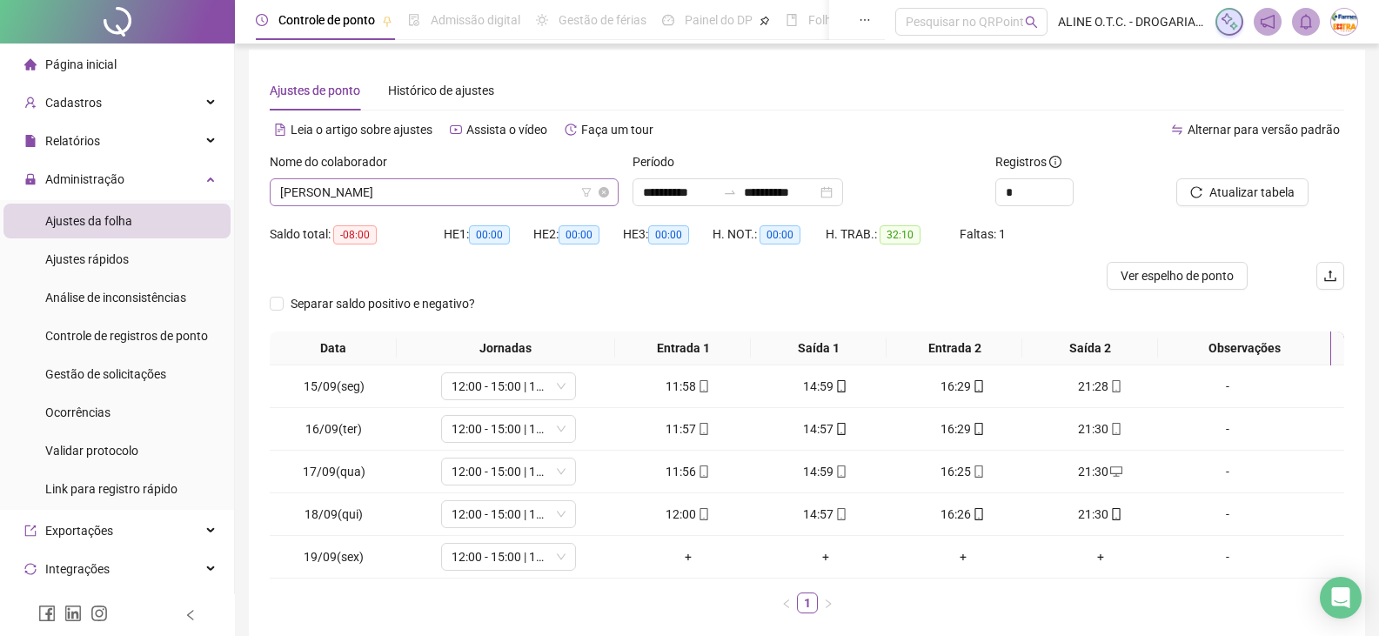
click at [406, 190] on span "[PERSON_NAME]" at bounding box center [444, 192] width 328 height 26
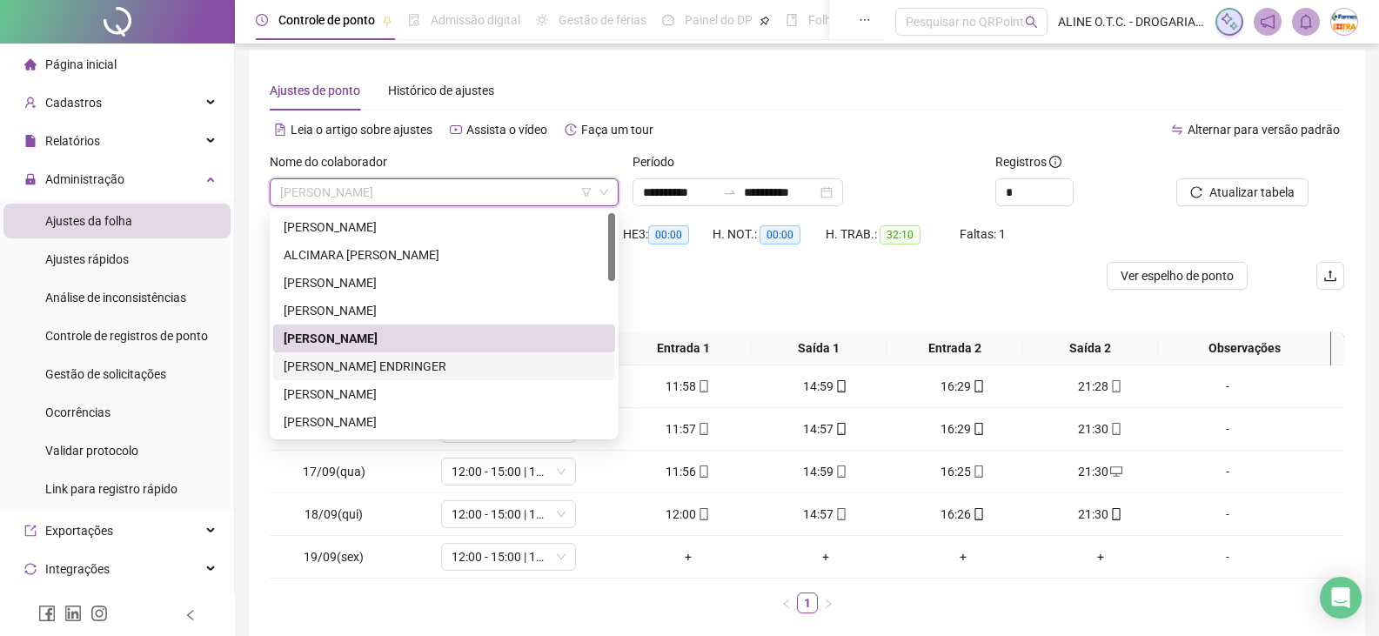
click at [326, 364] on div "[PERSON_NAME] ENDRINGER" at bounding box center [444, 366] width 321 height 19
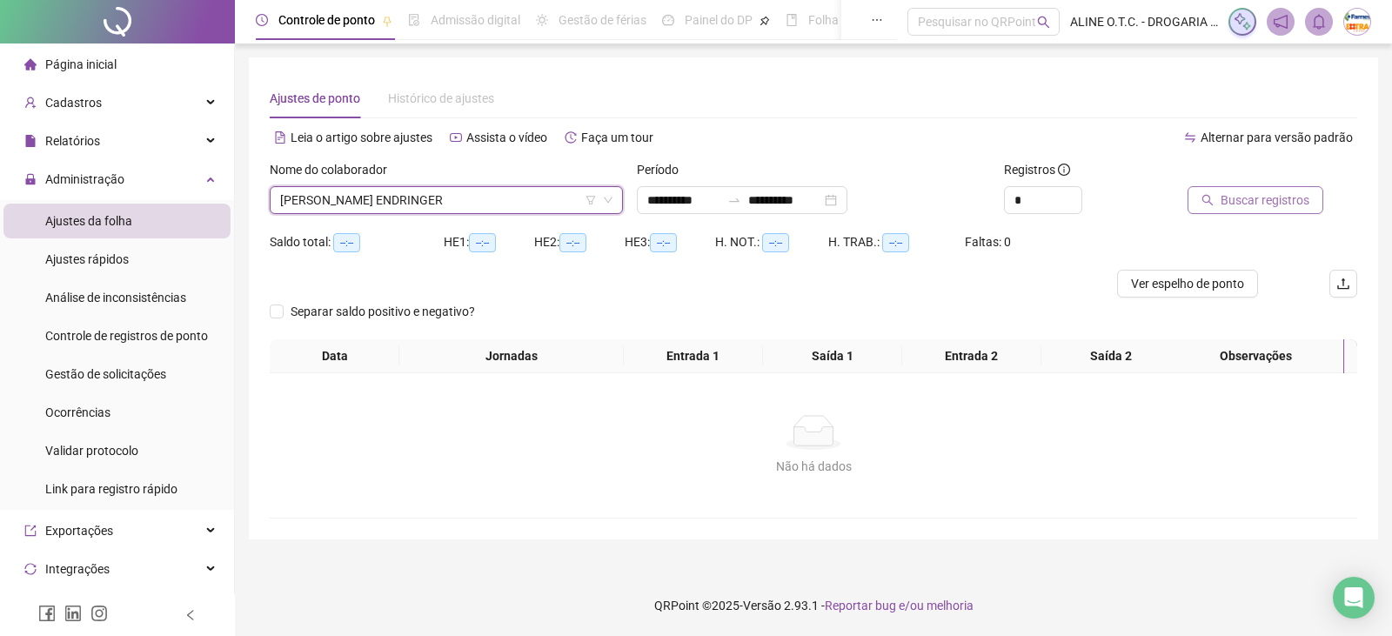
click at [1221, 206] on span "Buscar registros" at bounding box center [1264, 199] width 89 height 19
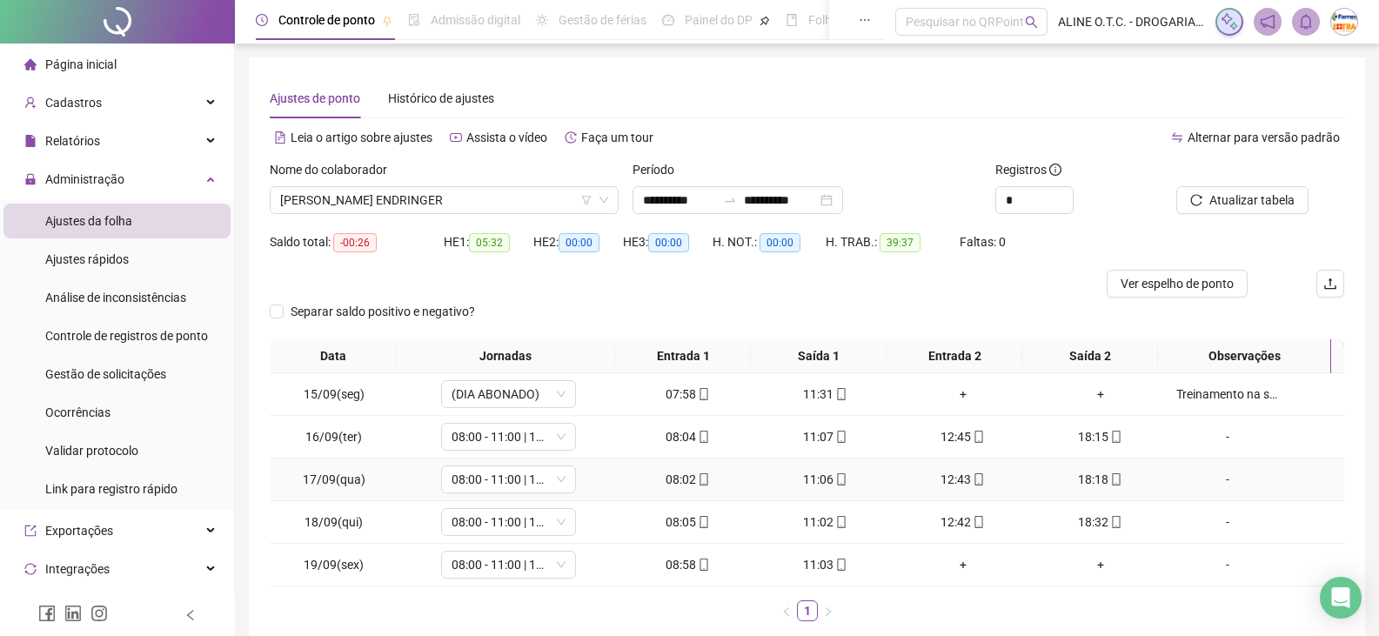
scroll to position [87, 0]
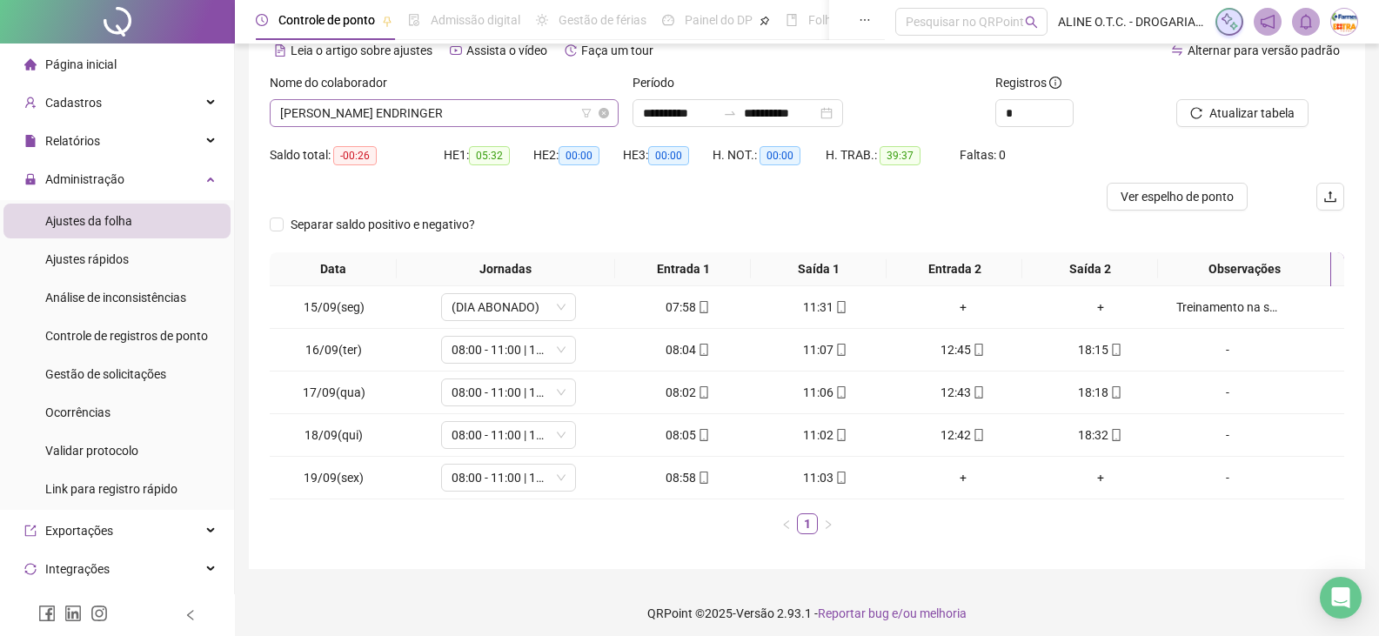
click at [420, 105] on span "[PERSON_NAME] ENDRINGER" at bounding box center [444, 113] width 328 height 26
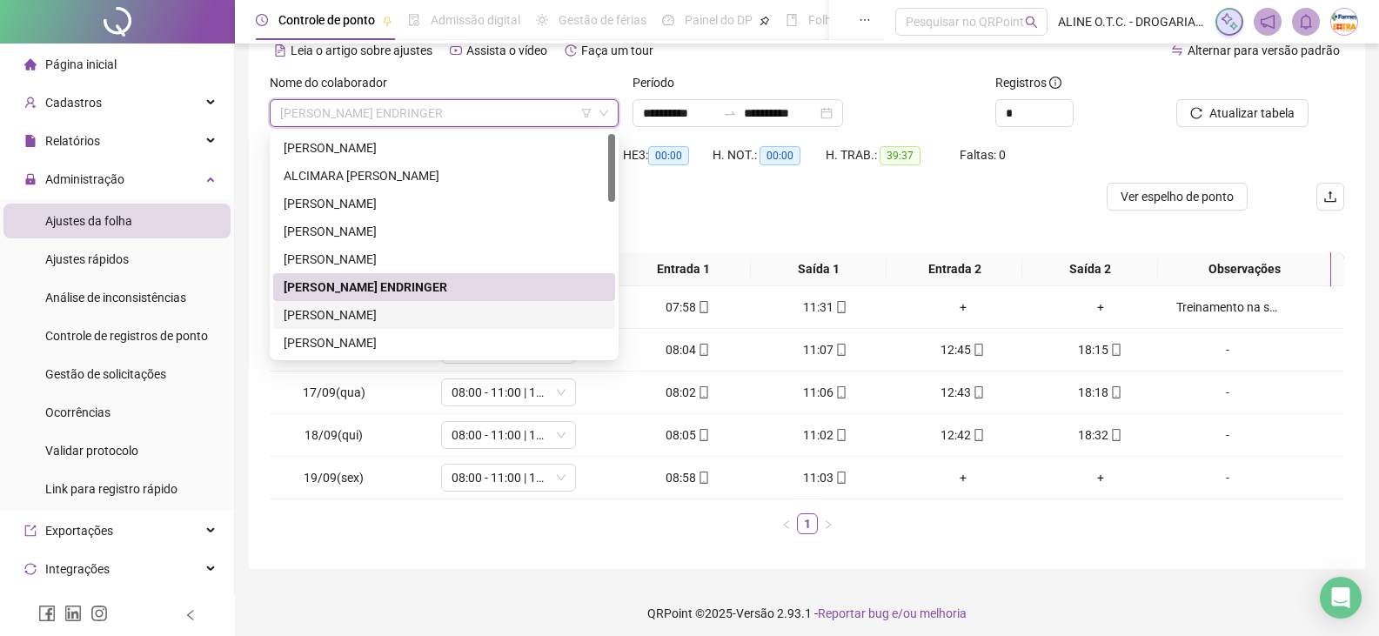
click at [344, 320] on div "[PERSON_NAME]" at bounding box center [444, 314] width 321 height 19
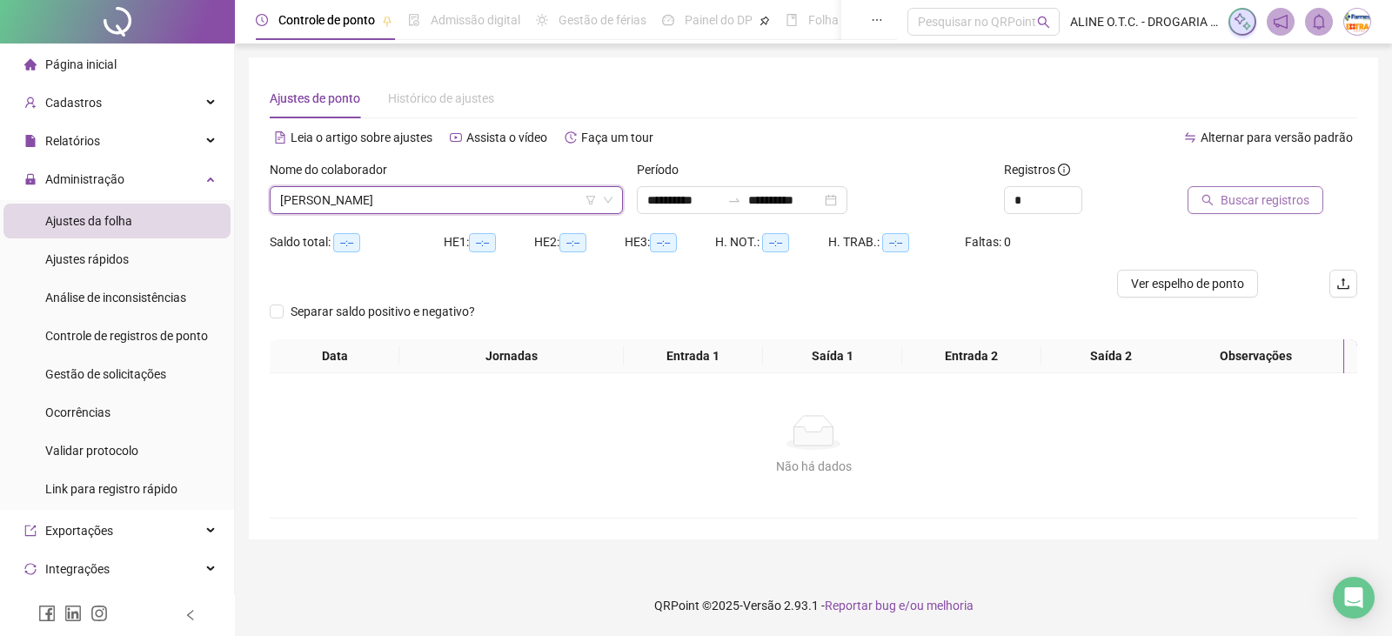
click at [1210, 201] on icon "search" at bounding box center [1207, 200] width 12 height 12
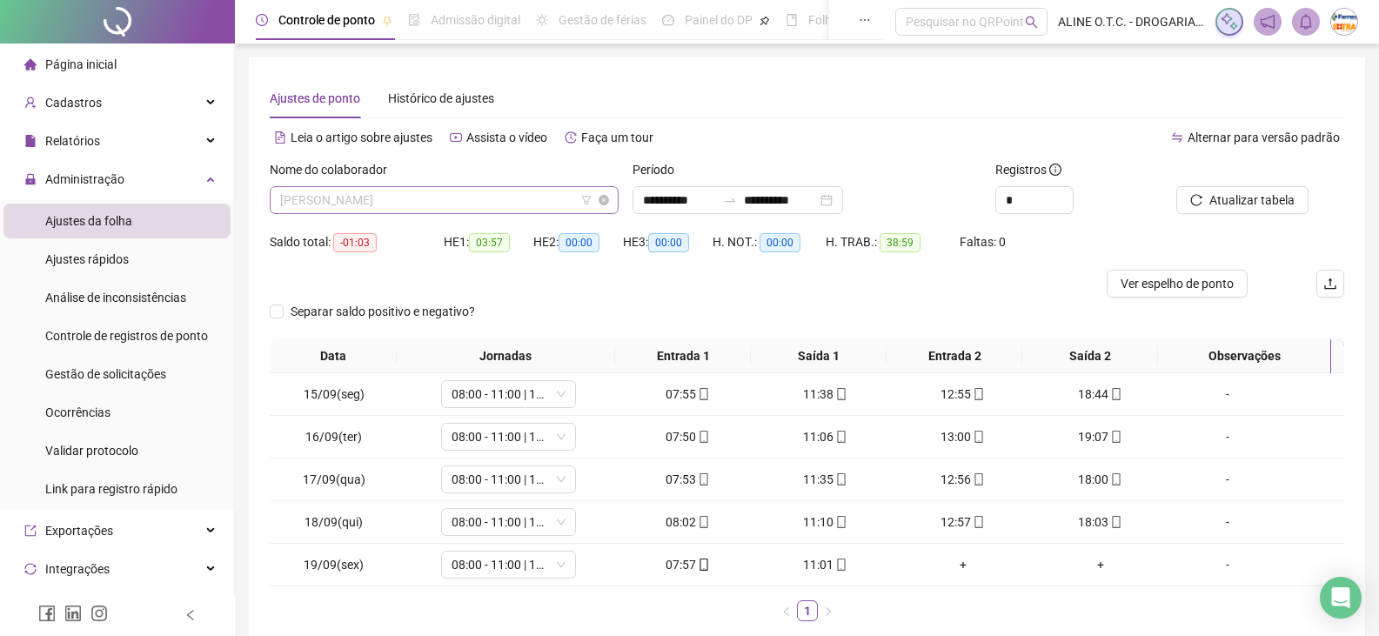
click at [426, 200] on span "[PERSON_NAME]" at bounding box center [444, 200] width 328 height 26
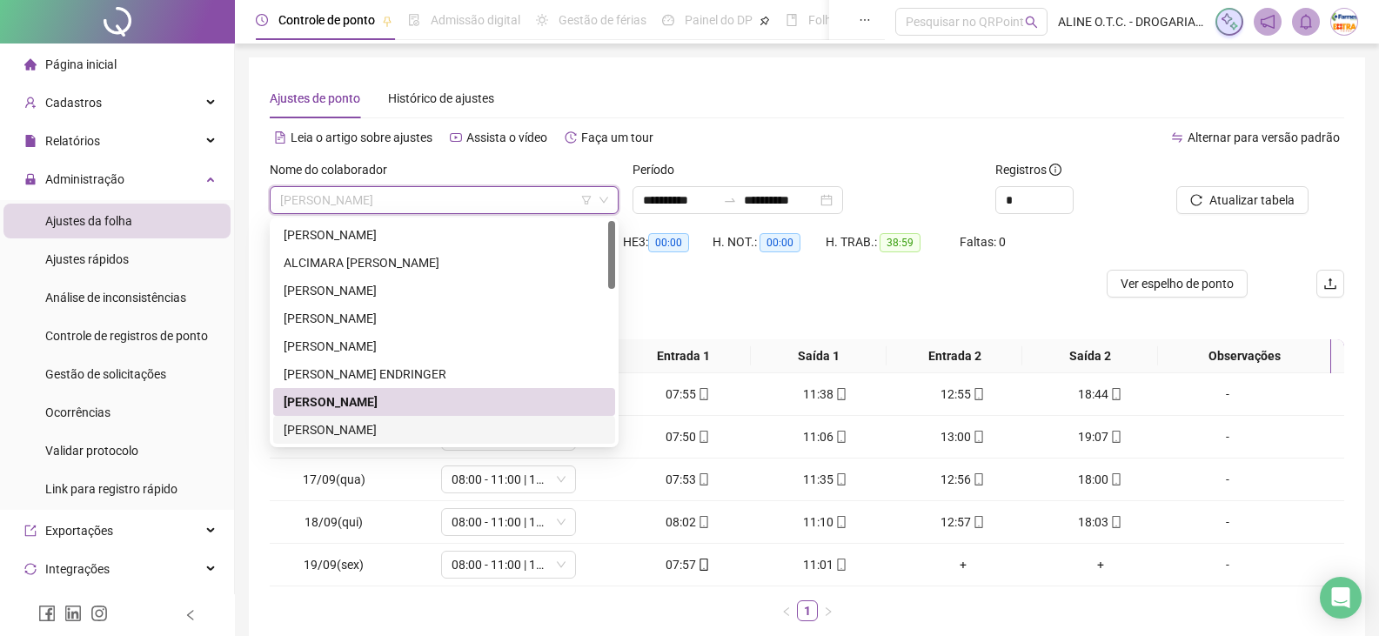
click at [342, 429] on div "[PERSON_NAME]" at bounding box center [444, 429] width 321 height 19
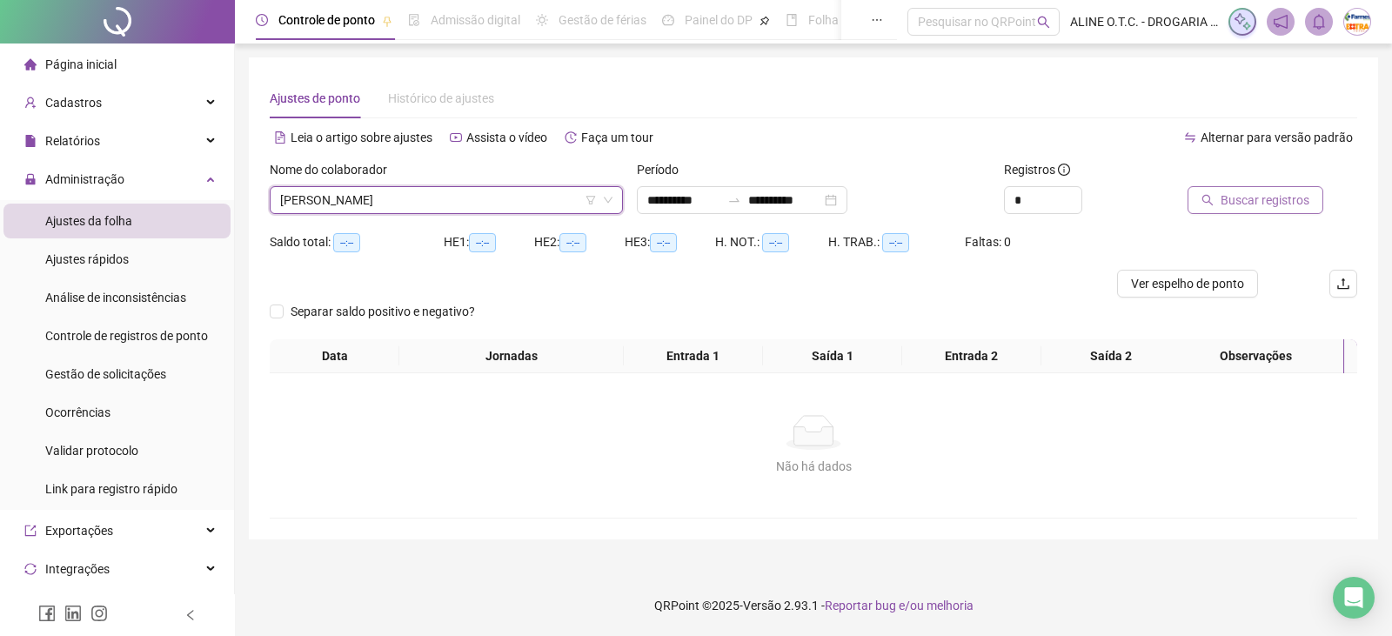
click at [1242, 202] on span "Buscar registros" at bounding box center [1264, 199] width 89 height 19
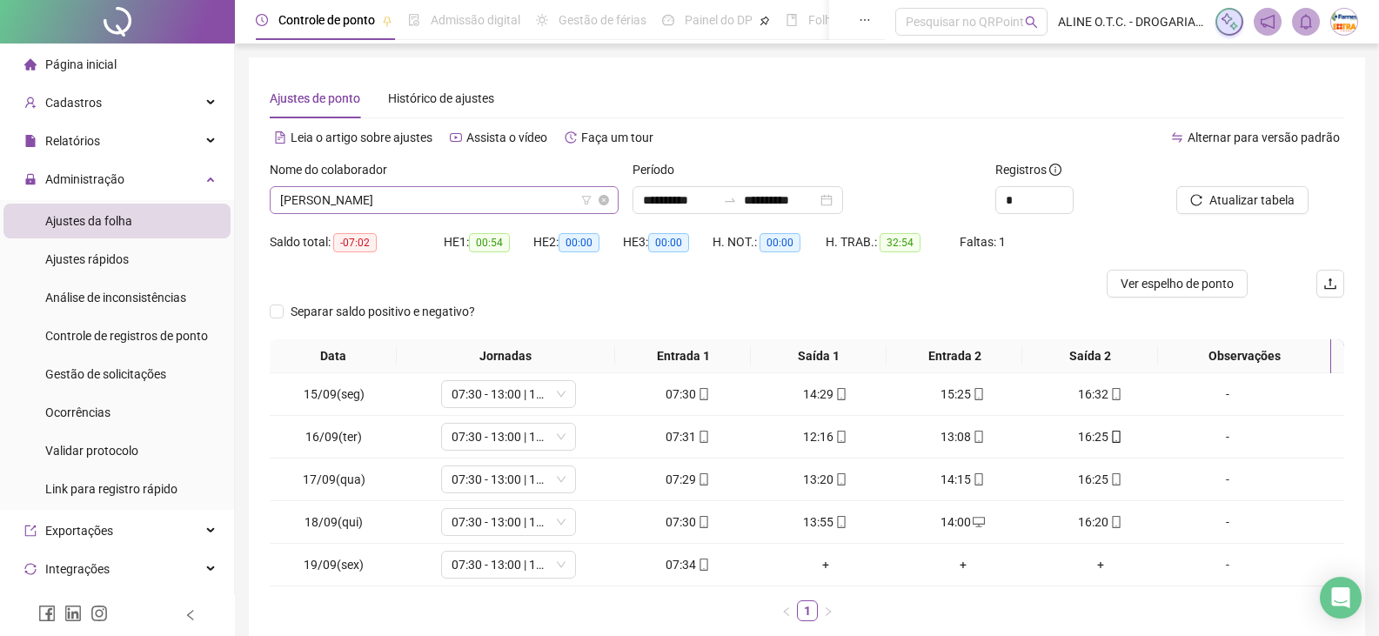
click at [460, 197] on span "[PERSON_NAME]" at bounding box center [444, 200] width 328 height 26
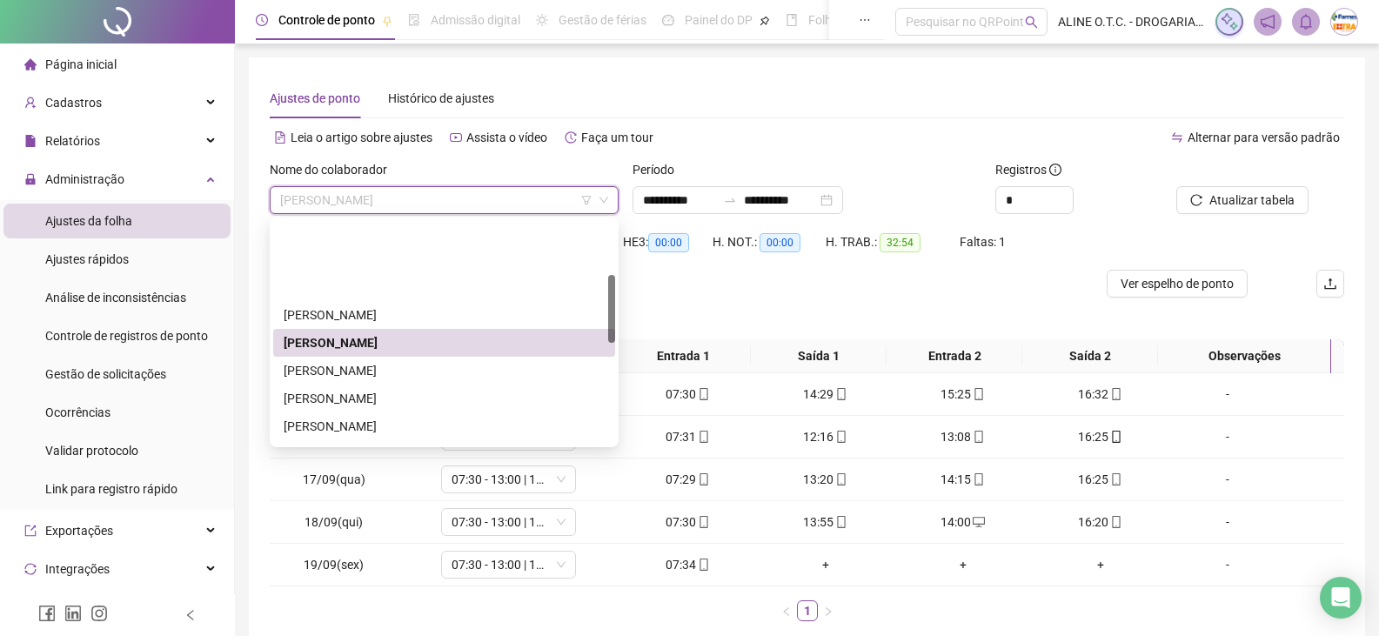
scroll to position [174, 0]
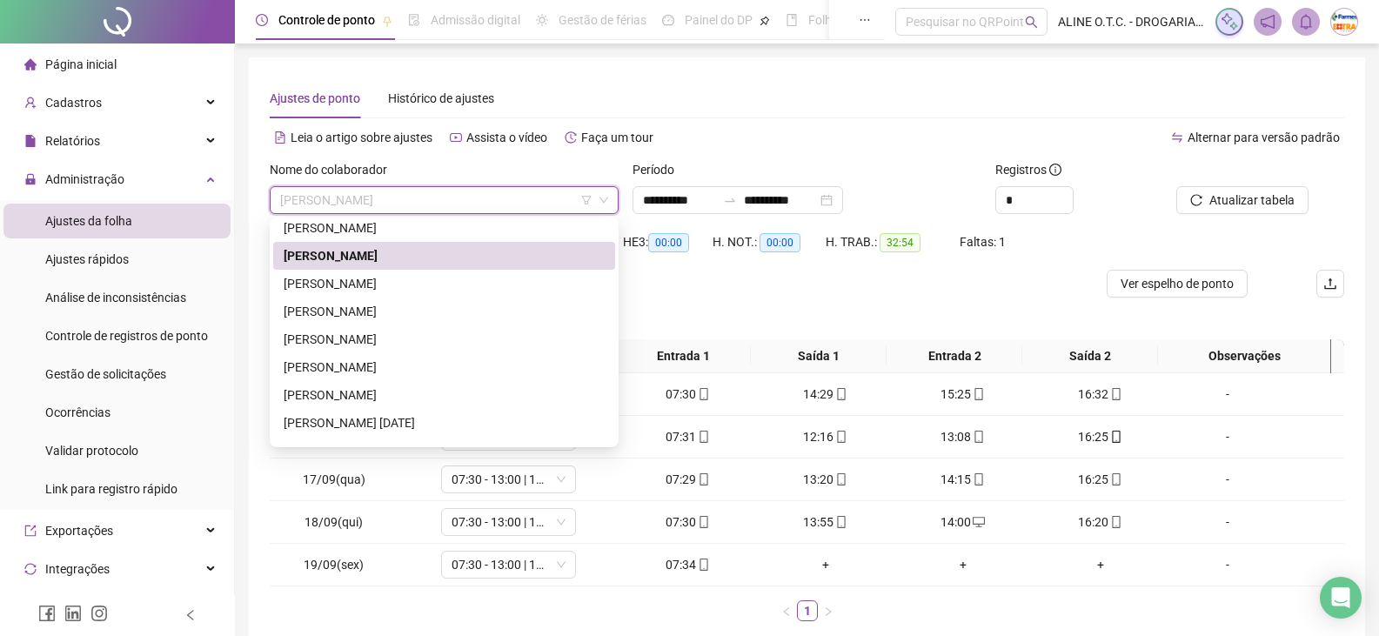
click at [318, 263] on div "[PERSON_NAME]" at bounding box center [444, 255] width 321 height 19
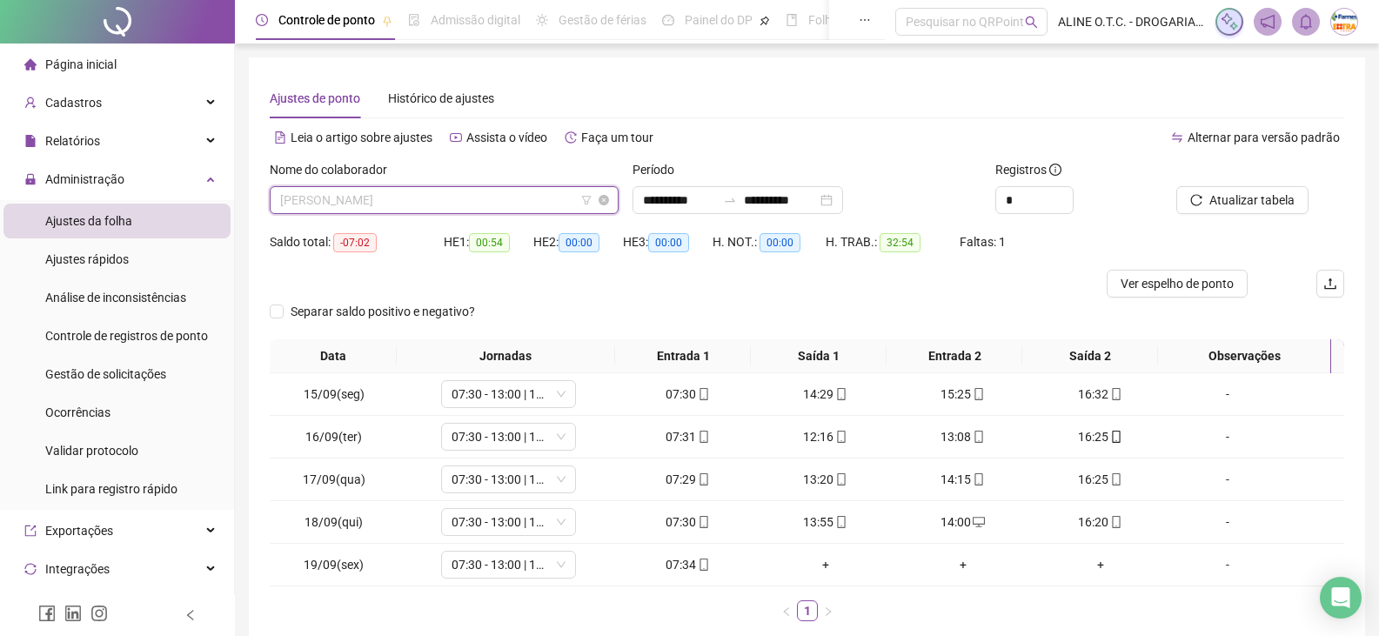
click at [370, 195] on span "[PERSON_NAME]" at bounding box center [444, 200] width 328 height 26
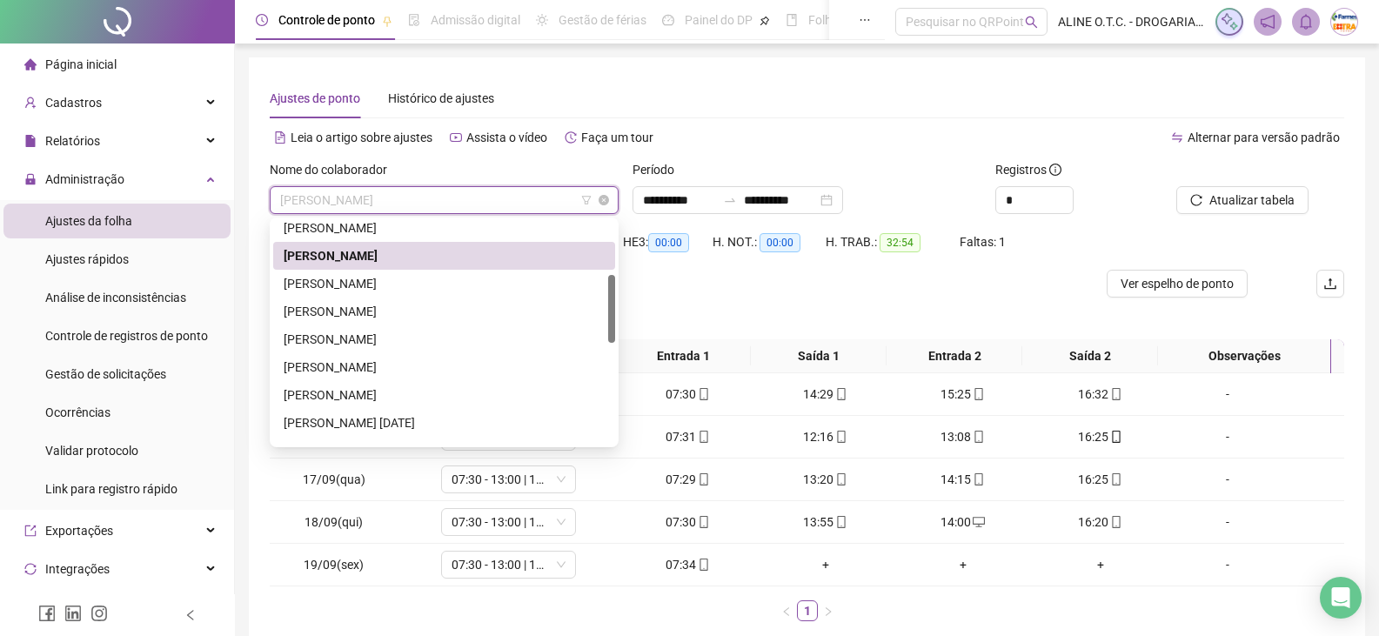
click at [371, 192] on span "[PERSON_NAME]" at bounding box center [444, 200] width 328 height 26
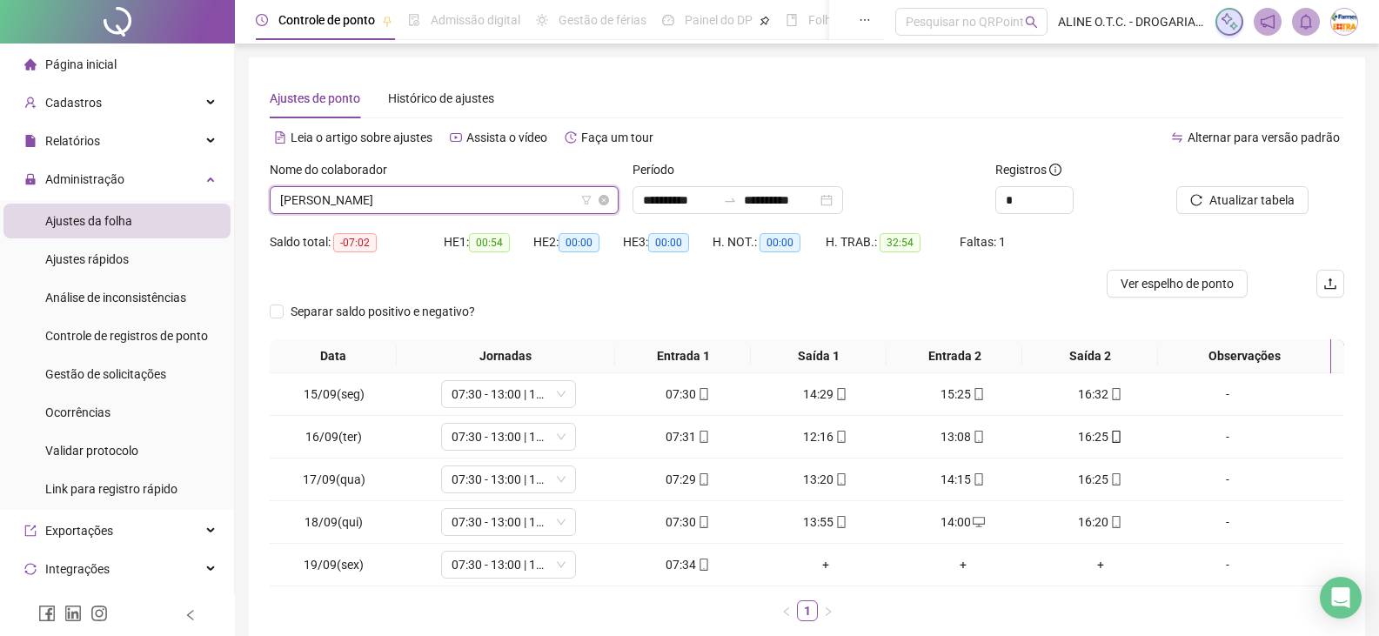
click at [456, 192] on span "[PERSON_NAME]" at bounding box center [444, 200] width 328 height 26
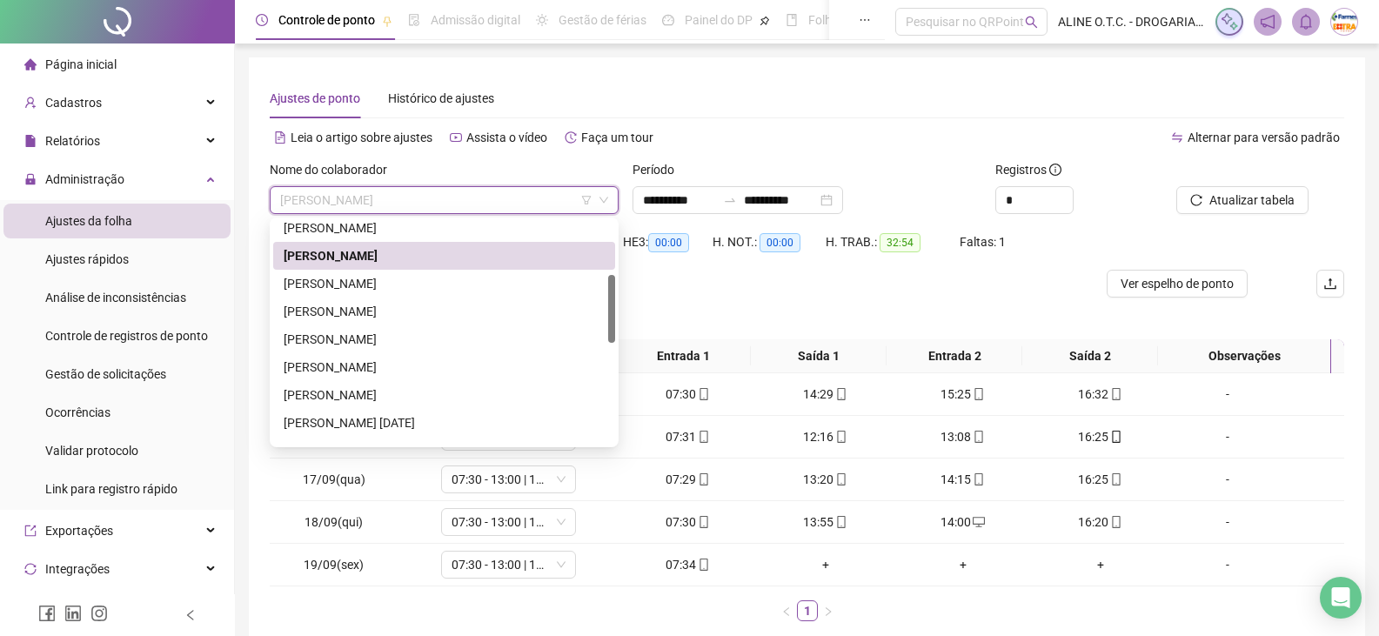
click at [439, 221] on div "[PERSON_NAME]" at bounding box center [444, 227] width 321 height 19
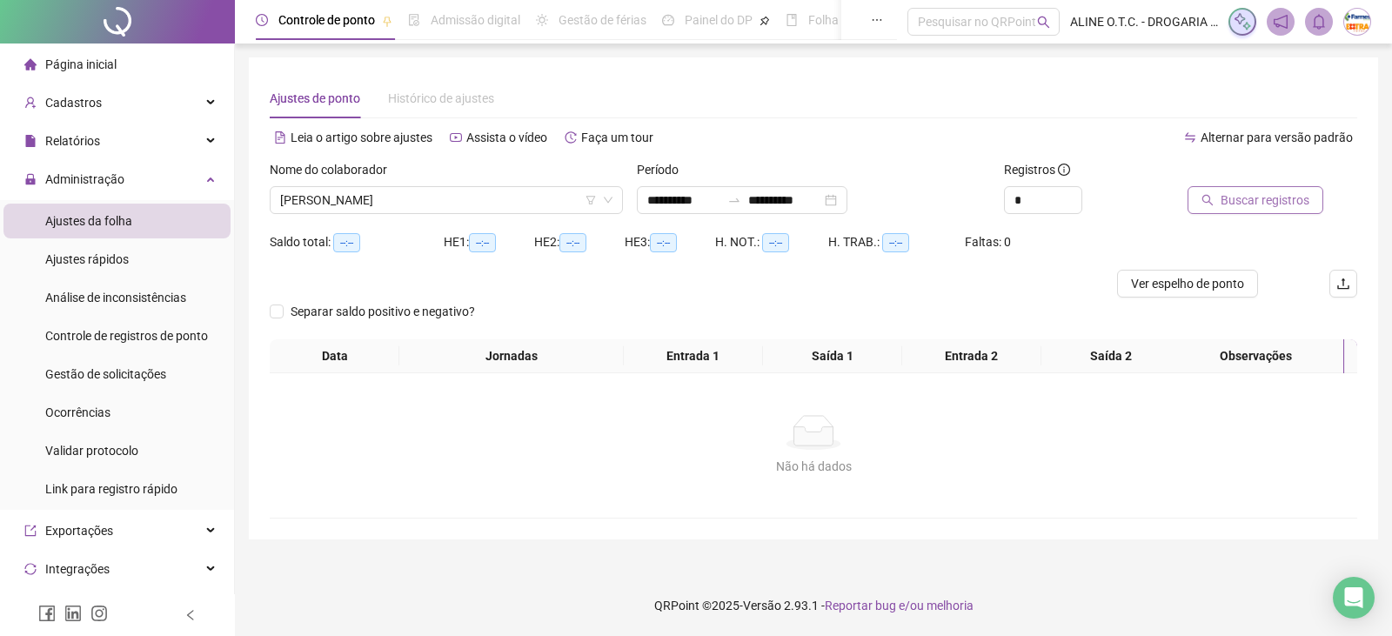
click at [1256, 194] on span "Buscar registros" at bounding box center [1264, 199] width 89 height 19
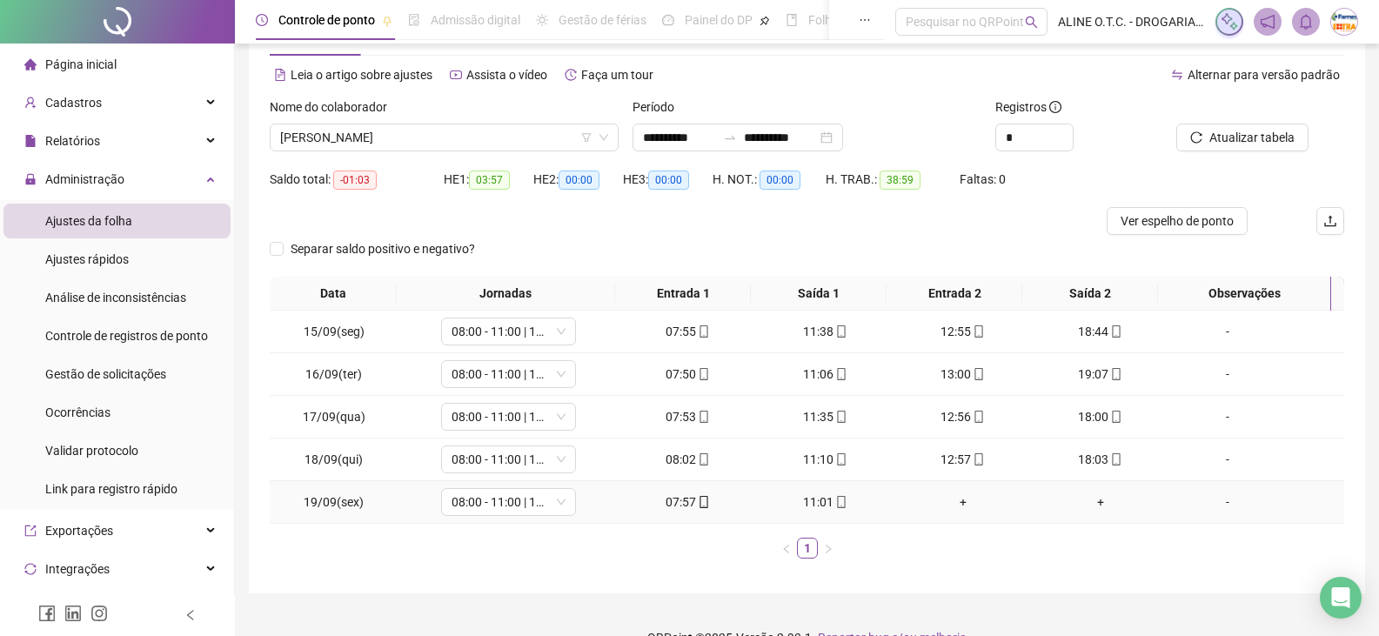
scroll to position [87, 0]
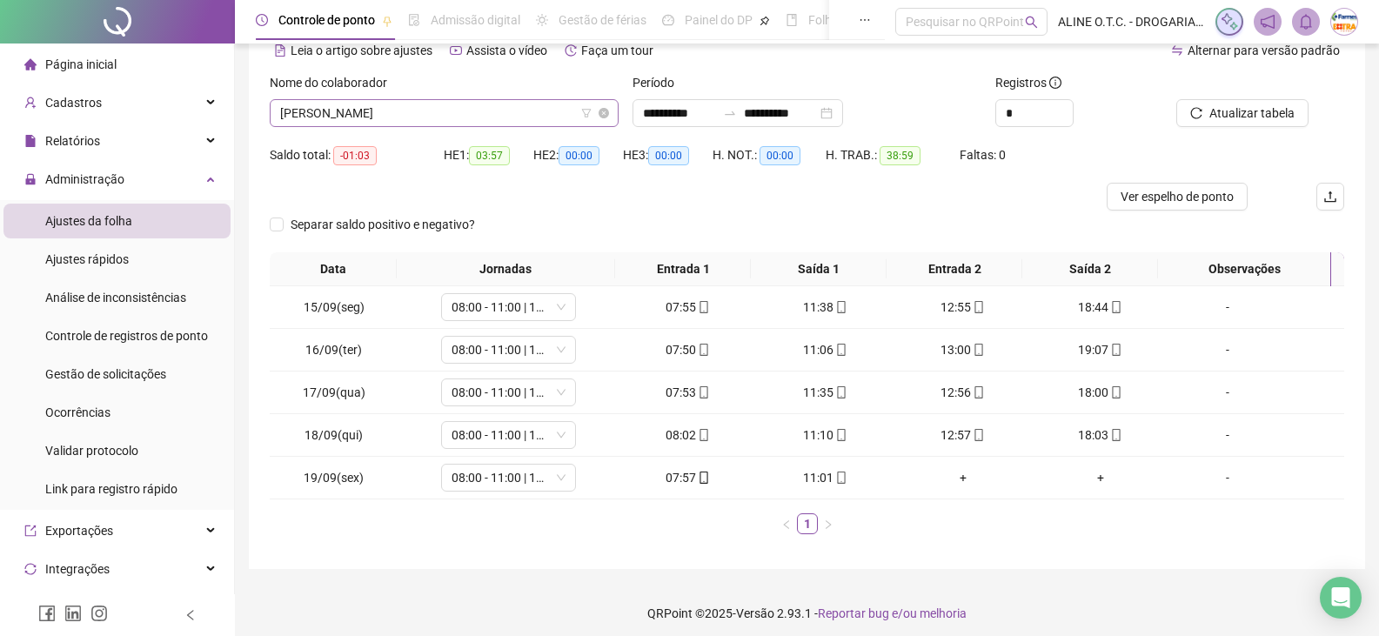
click at [375, 110] on span "[PERSON_NAME]" at bounding box center [444, 113] width 328 height 26
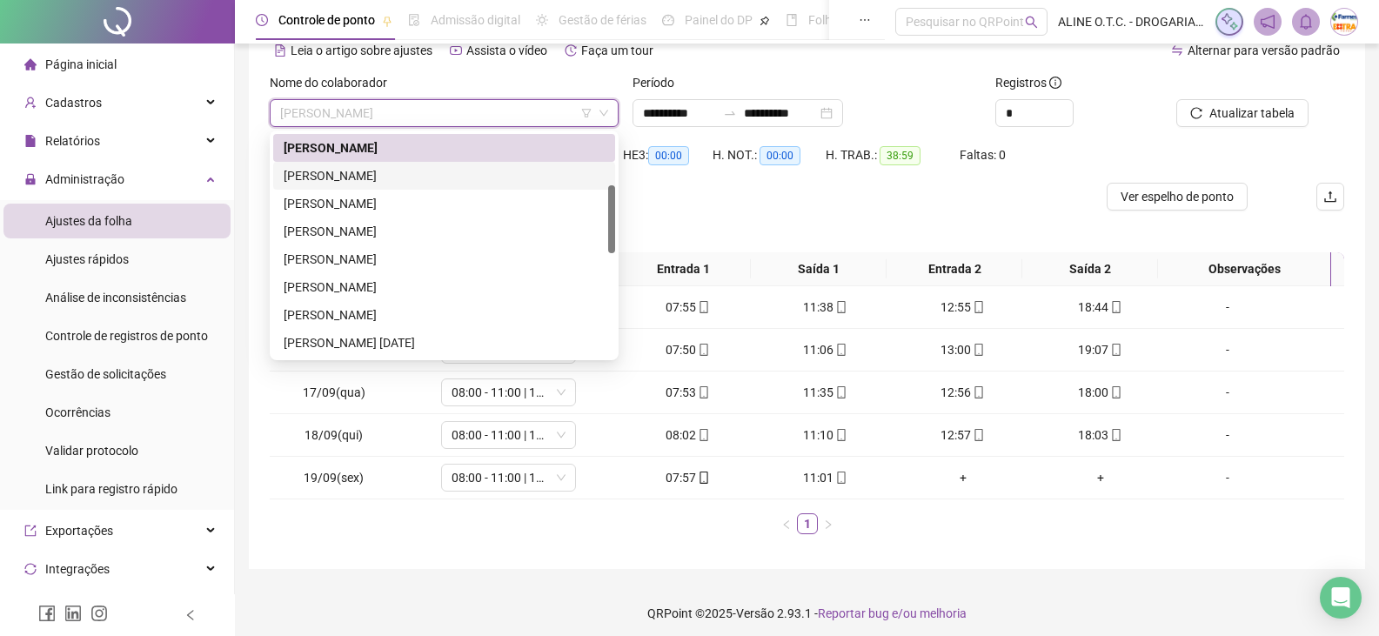
click at [348, 177] on div "[PERSON_NAME]" at bounding box center [444, 175] width 321 height 19
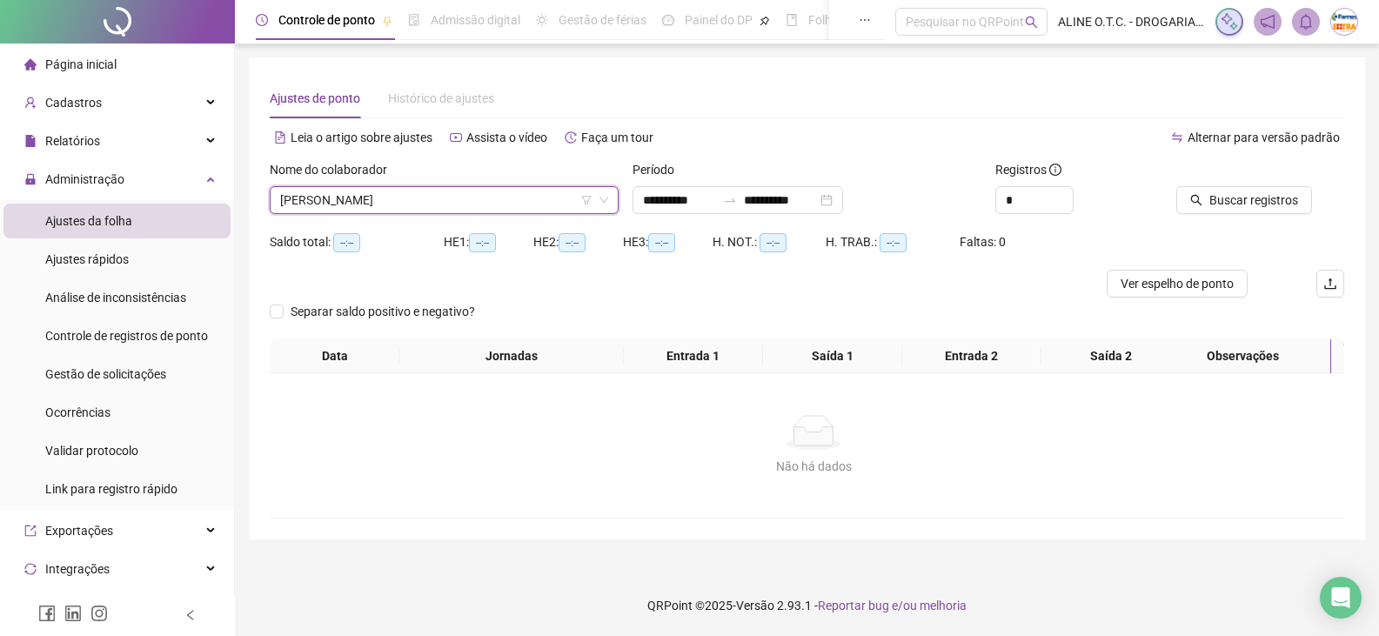
scroll to position [0, 0]
click at [1228, 200] on span "Buscar registros" at bounding box center [1264, 199] width 89 height 19
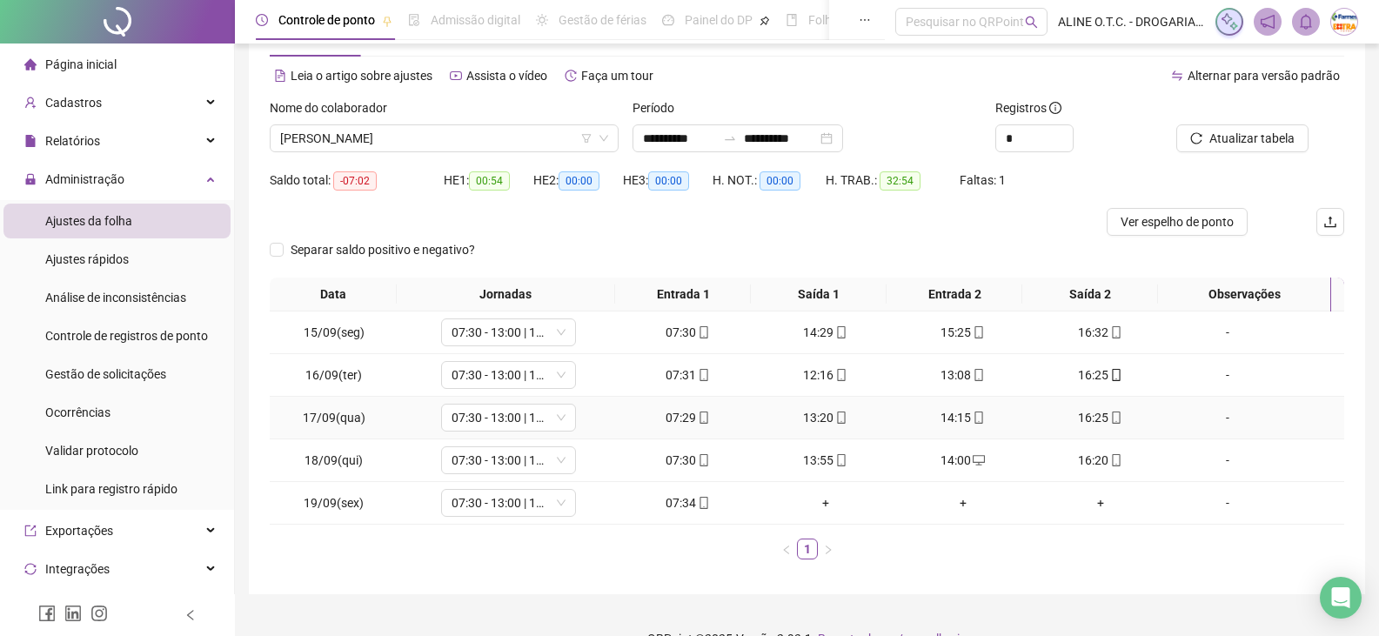
scroll to position [87, 0]
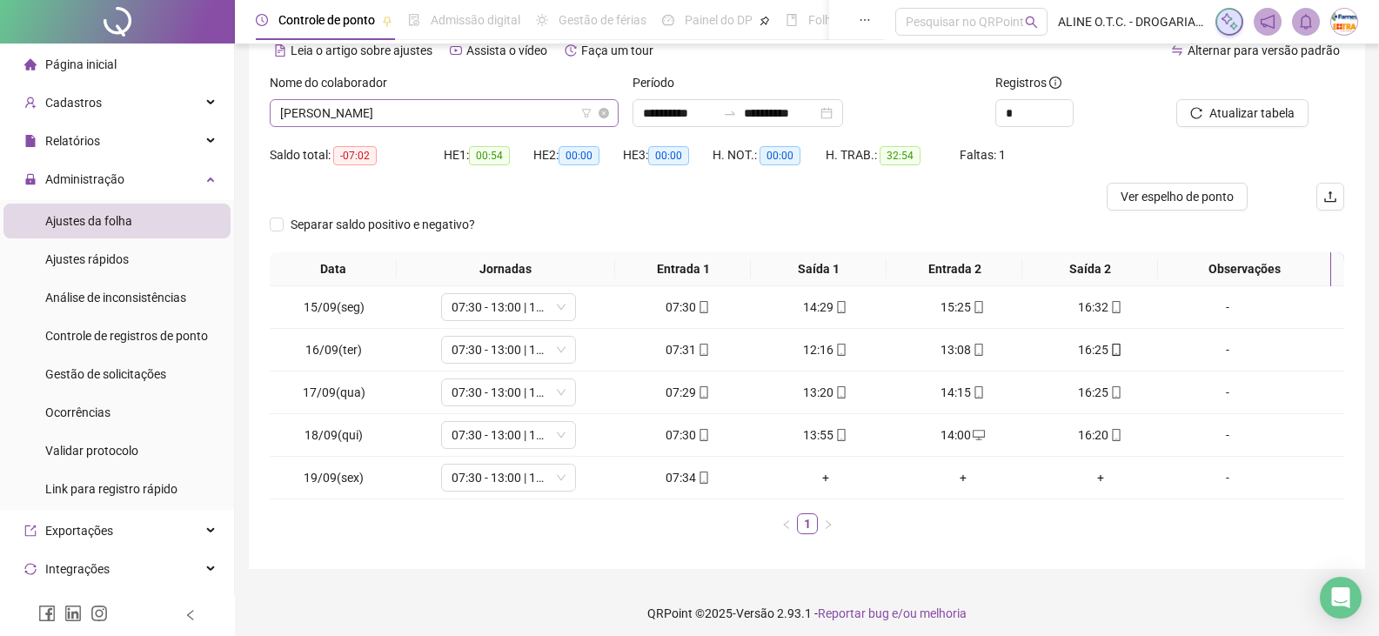
click at [465, 111] on span "[PERSON_NAME]" at bounding box center [444, 113] width 328 height 26
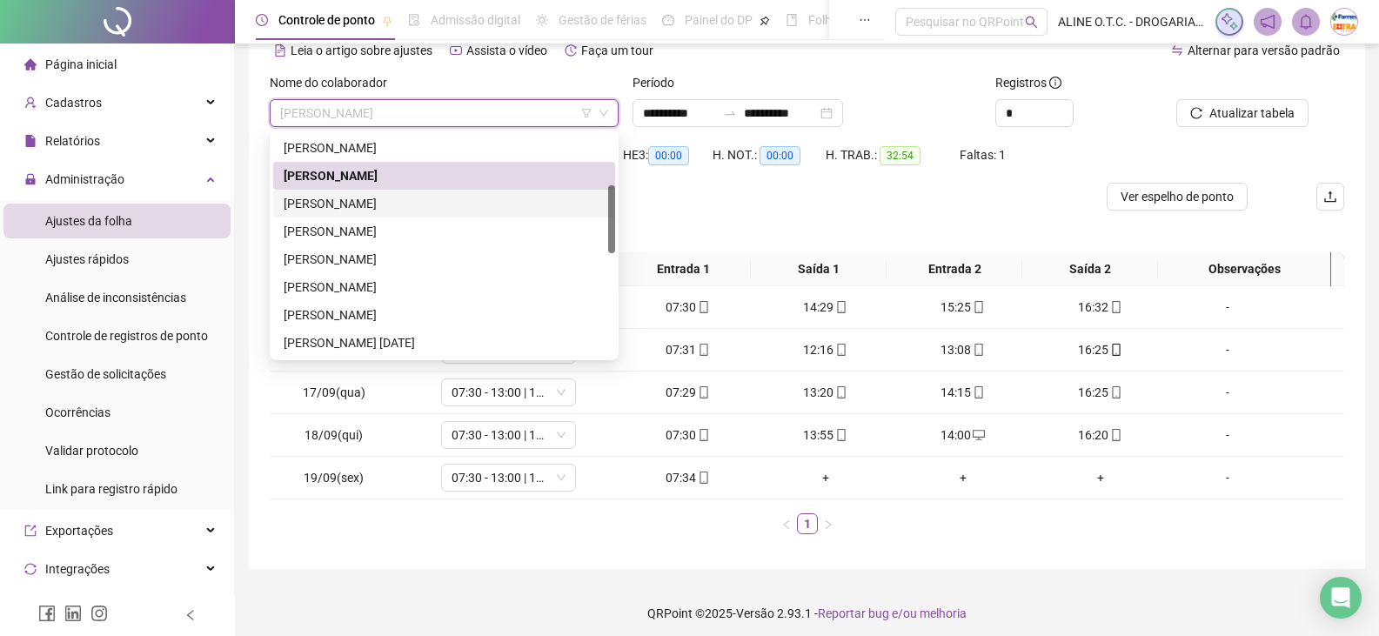
click at [333, 198] on div "[PERSON_NAME]" at bounding box center [444, 203] width 321 height 19
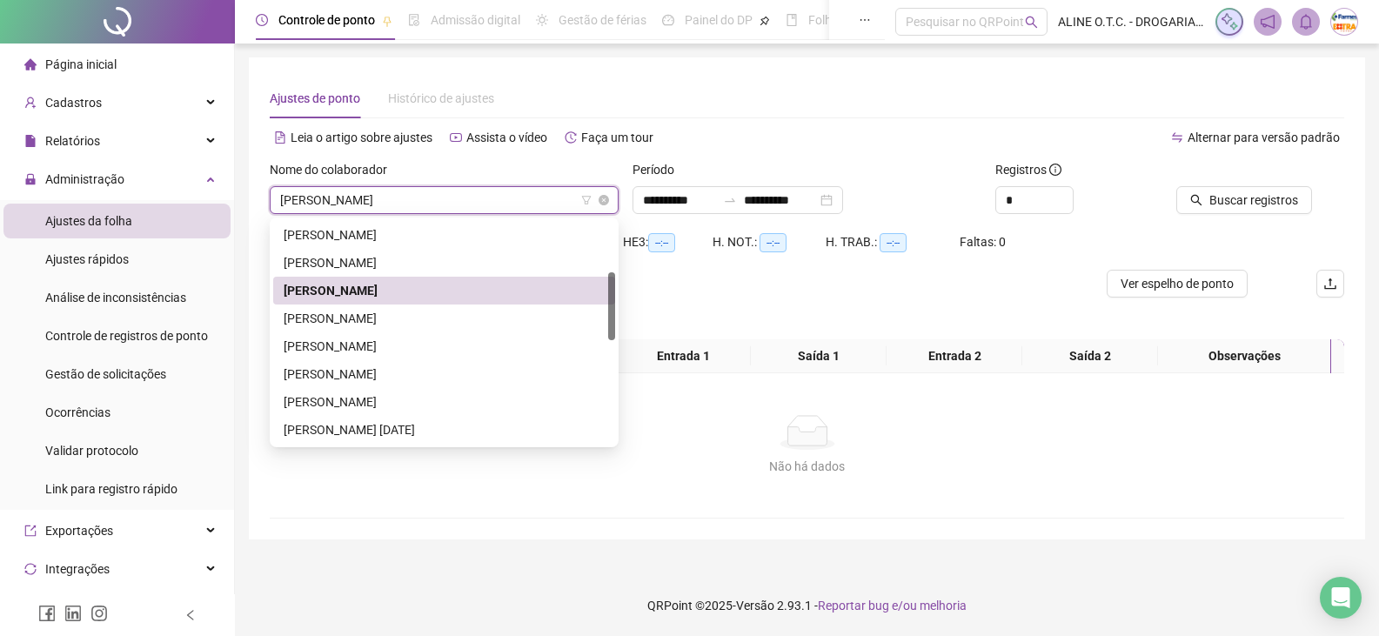
scroll to position [0, 0]
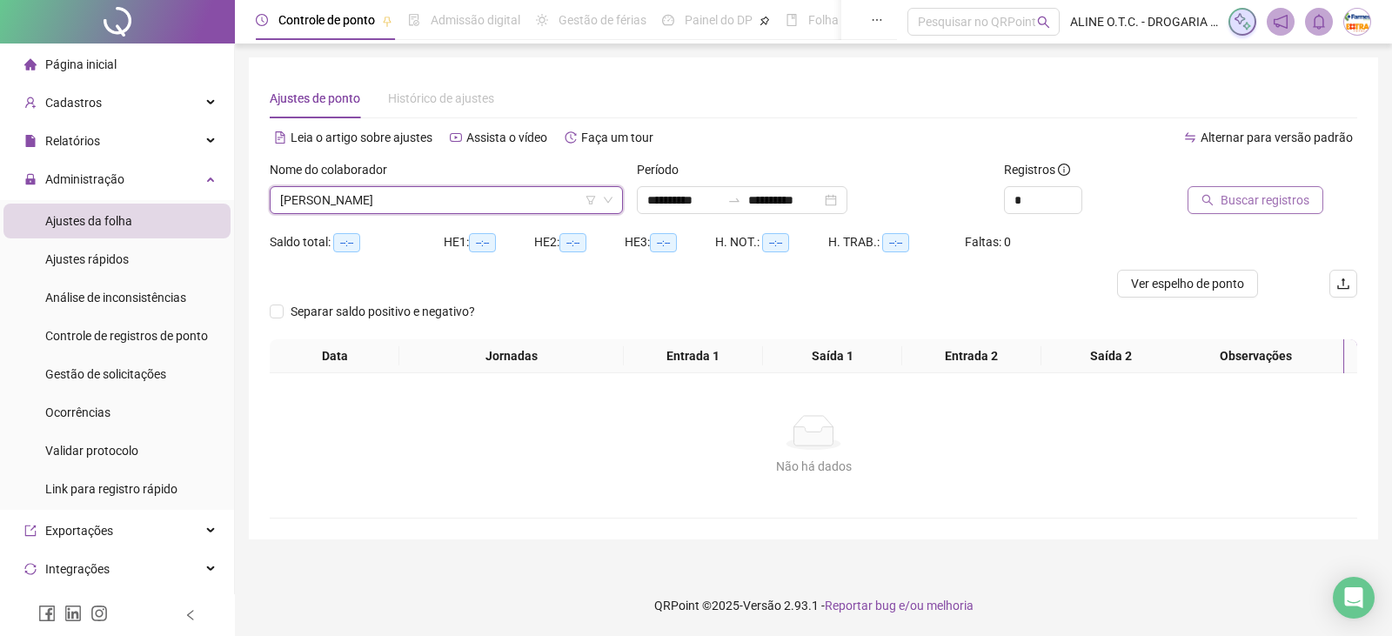
click at [1241, 210] on button "Buscar registros" at bounding box center [1255, 200] width 136 height 28
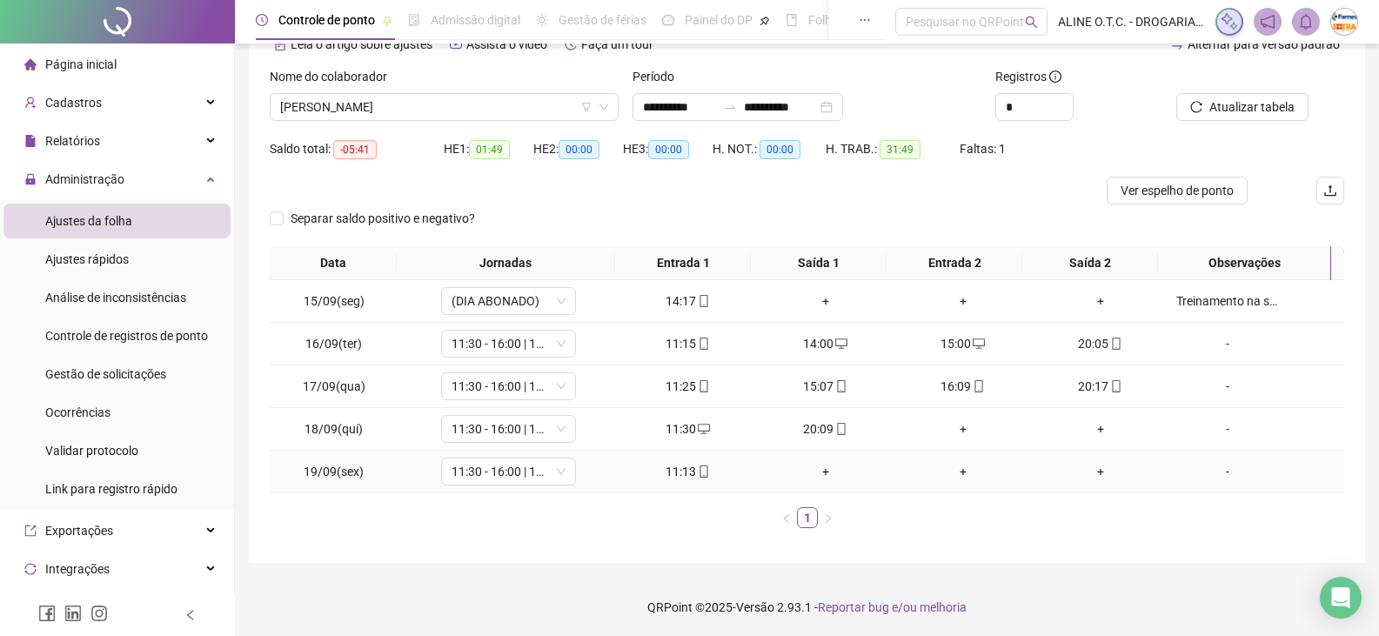
scroll to position [95, 0]
click at [479, 110] on span "[PERSON_NAME]" at bounding box center [444, 105] width 328 height 26
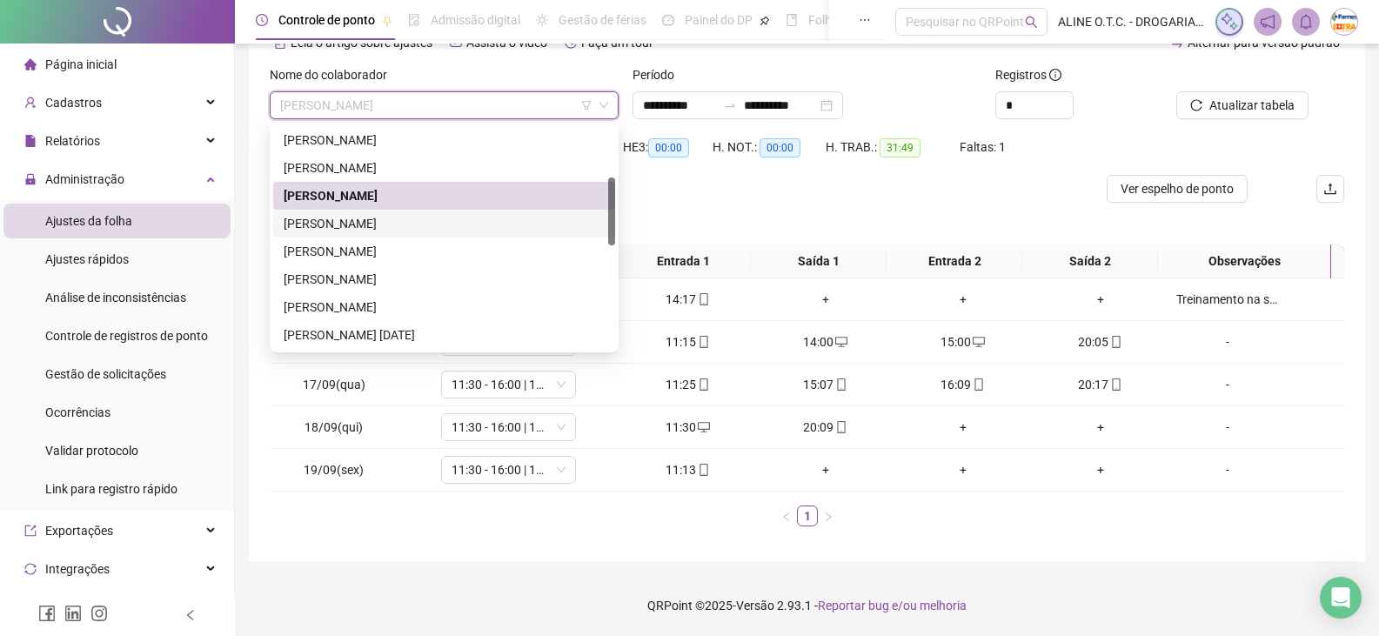
click at [307, 221] on div "[PERSON_NAME]" at bounding box center [444, 223] width 321 height 19
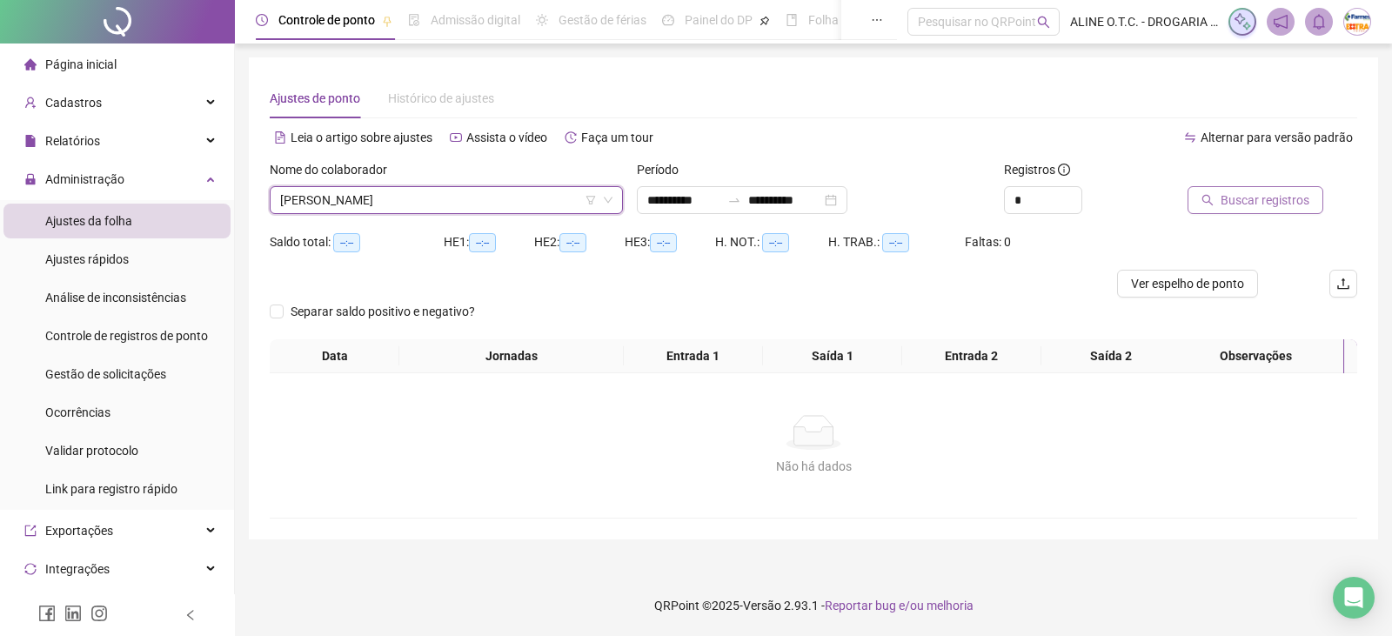
click at [1297, 195] on span "Buscar registros" at bounding box center [1264, 199] width 89 height 19
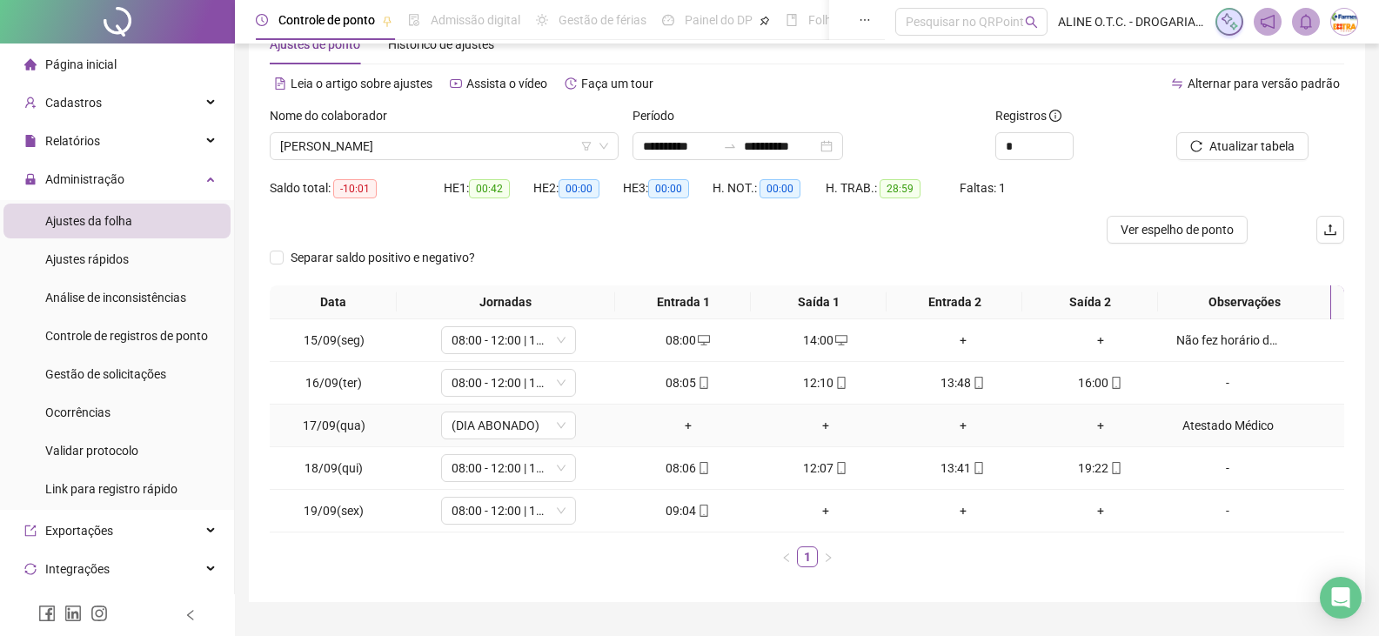
scroll to position [95, 0]
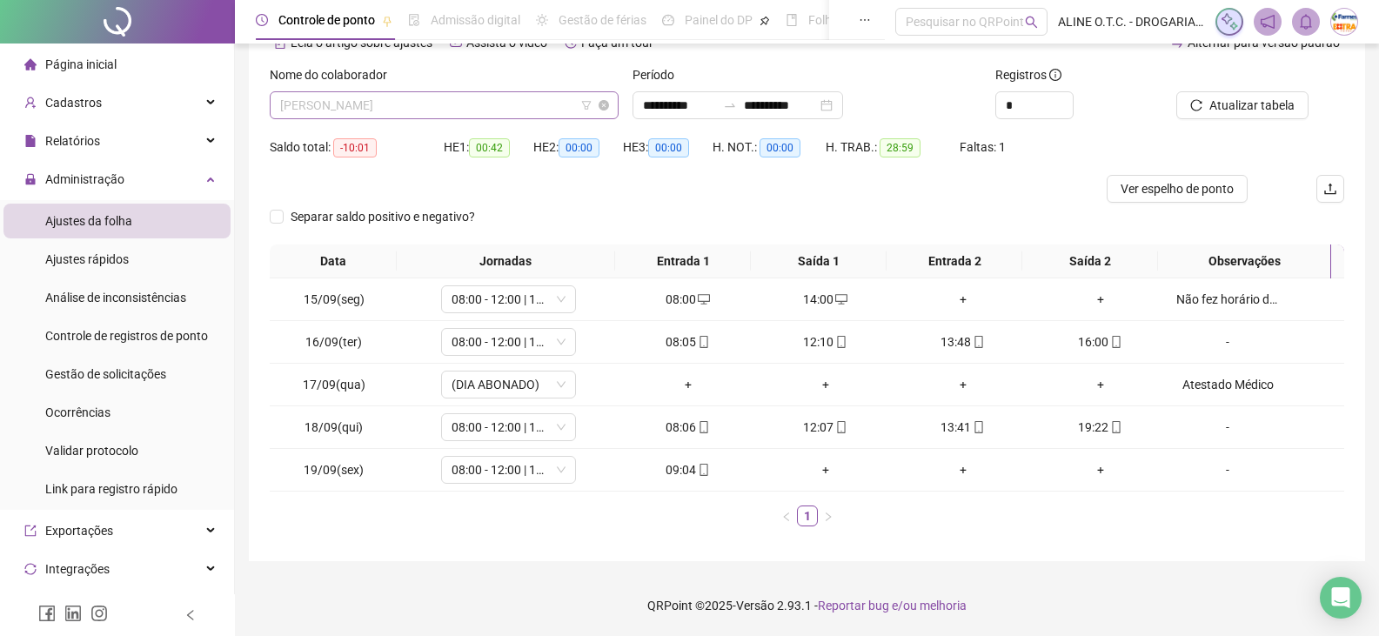
click at [356, 110] on span "[PERSON_NAME]" at bounding box center [444, 105] width 328 height 26
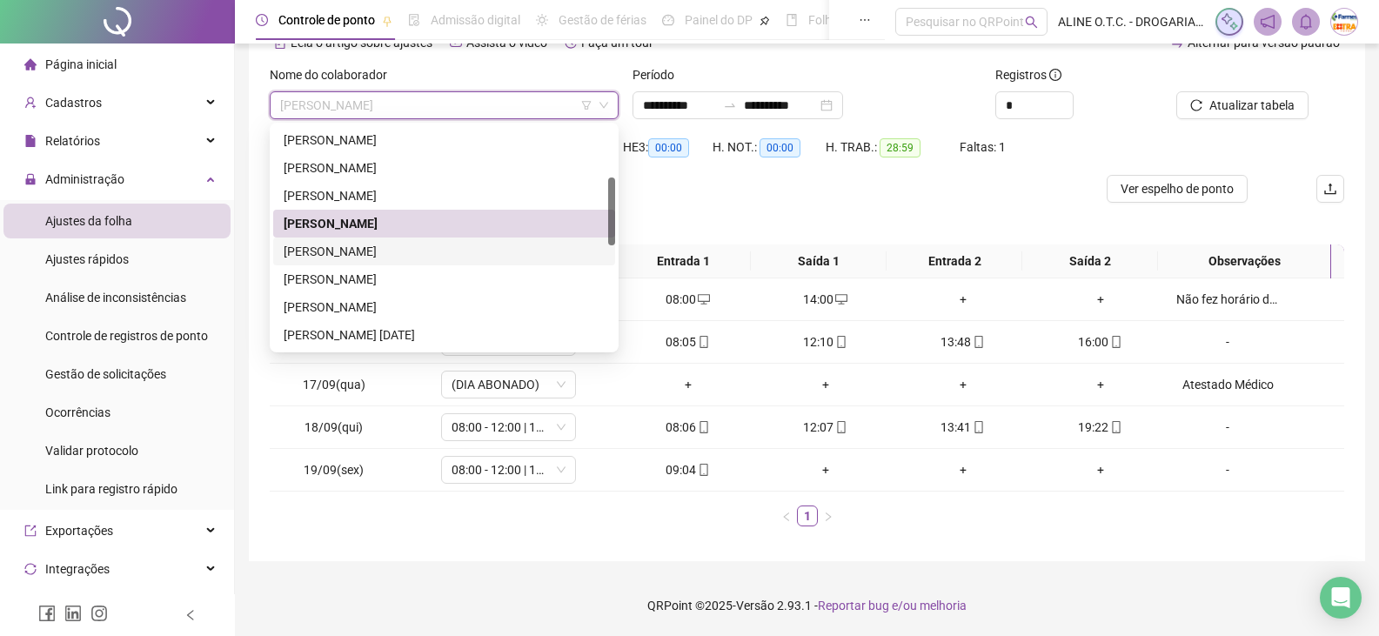
click at [326, 253] on div "[PERSON_NAME]" at bounding box center [444, 251] width 321 height 19
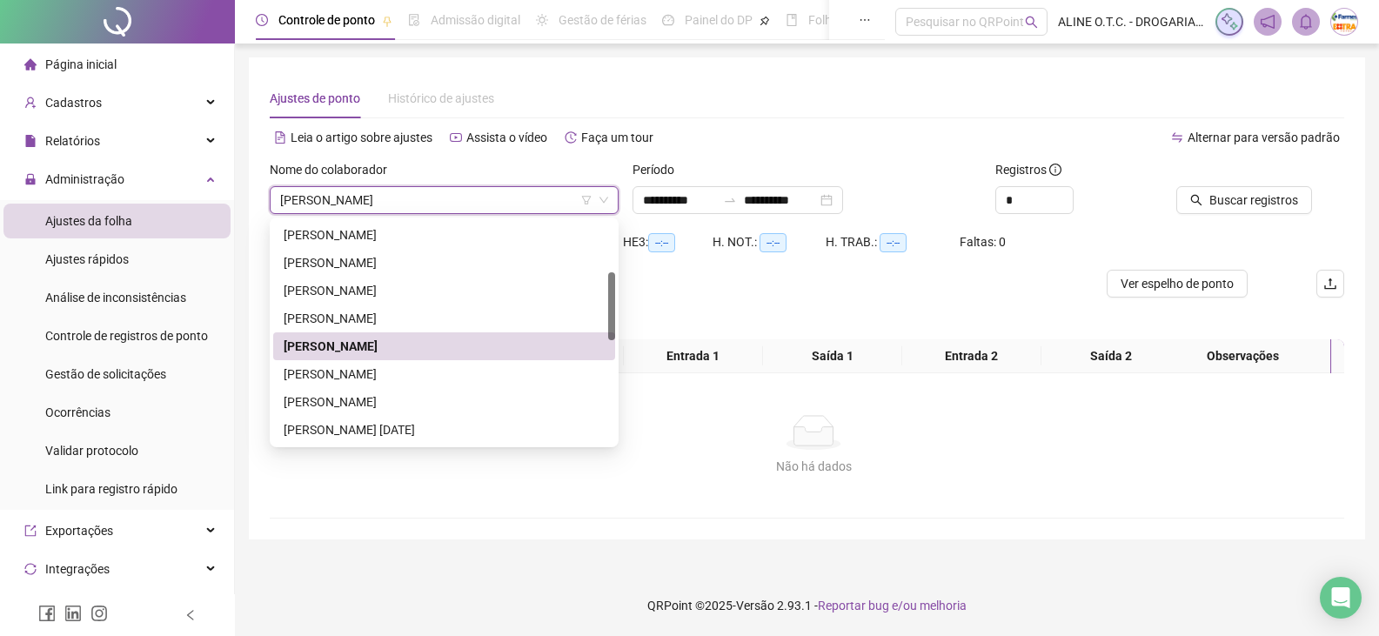
scroll to position [0, 0]
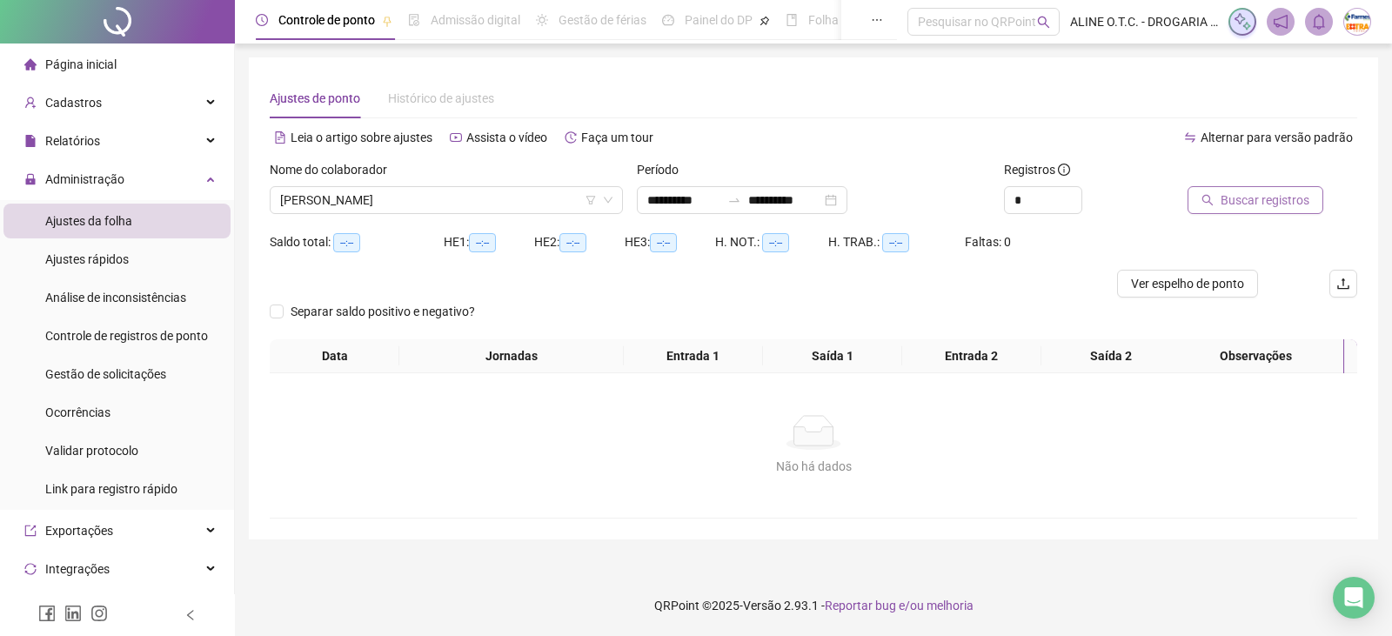
click at [1250, 199] on span "Buscar registros" at bounding box center [1264, 199] width 89 height 19
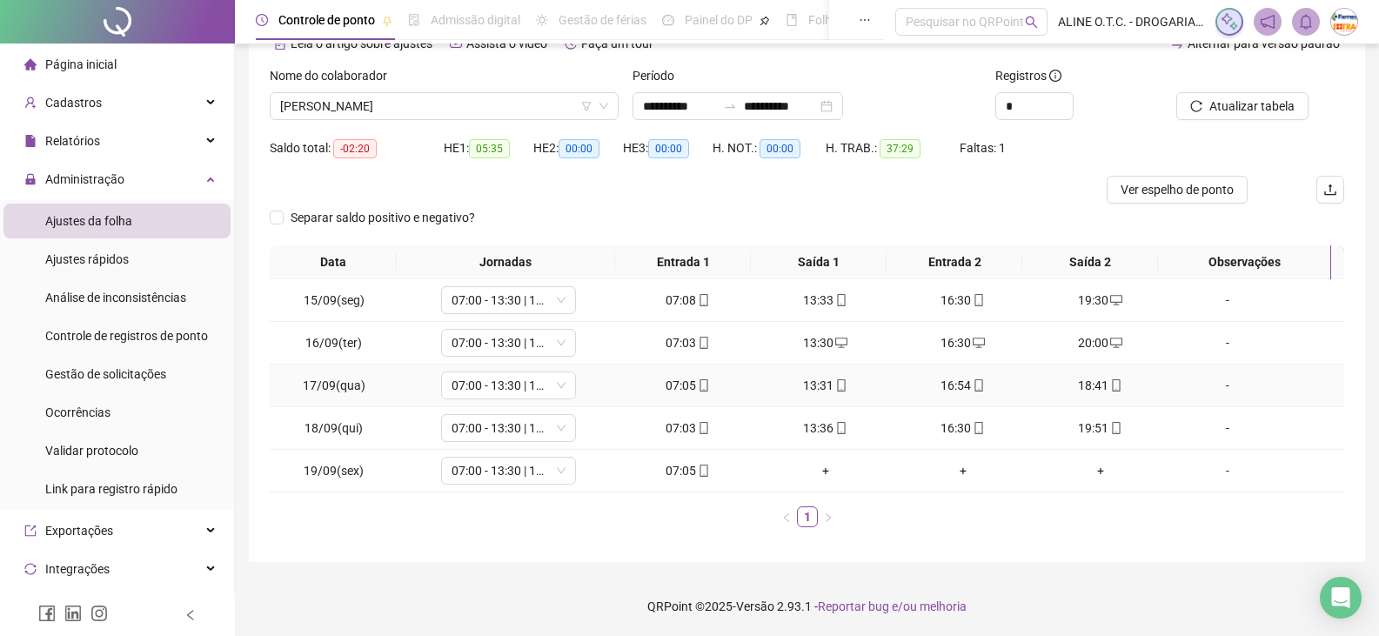
scroll to position [95, 0]
click at [409, 92] on span "[PERSON_NAME]" at bounding box center [444, 105] width 328 height 26
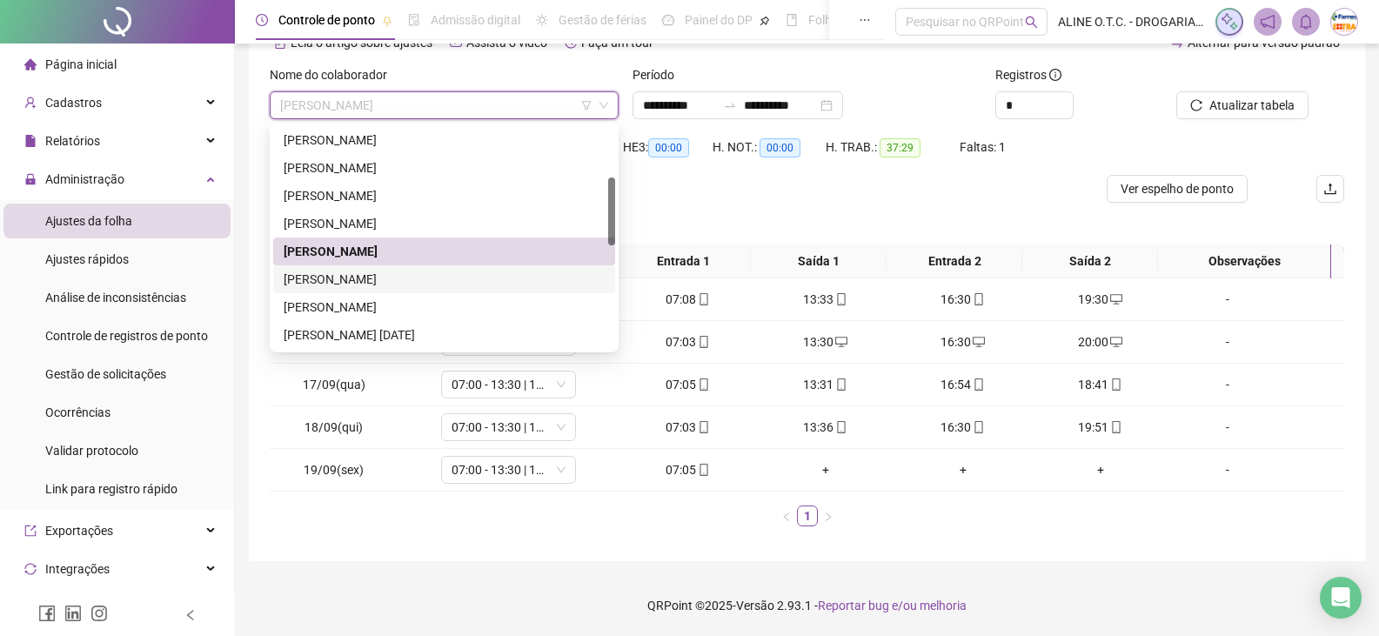
click at [358, 278] on div "[PERSON_NAME]" at bounding box center [444, 279] width 321 height 19
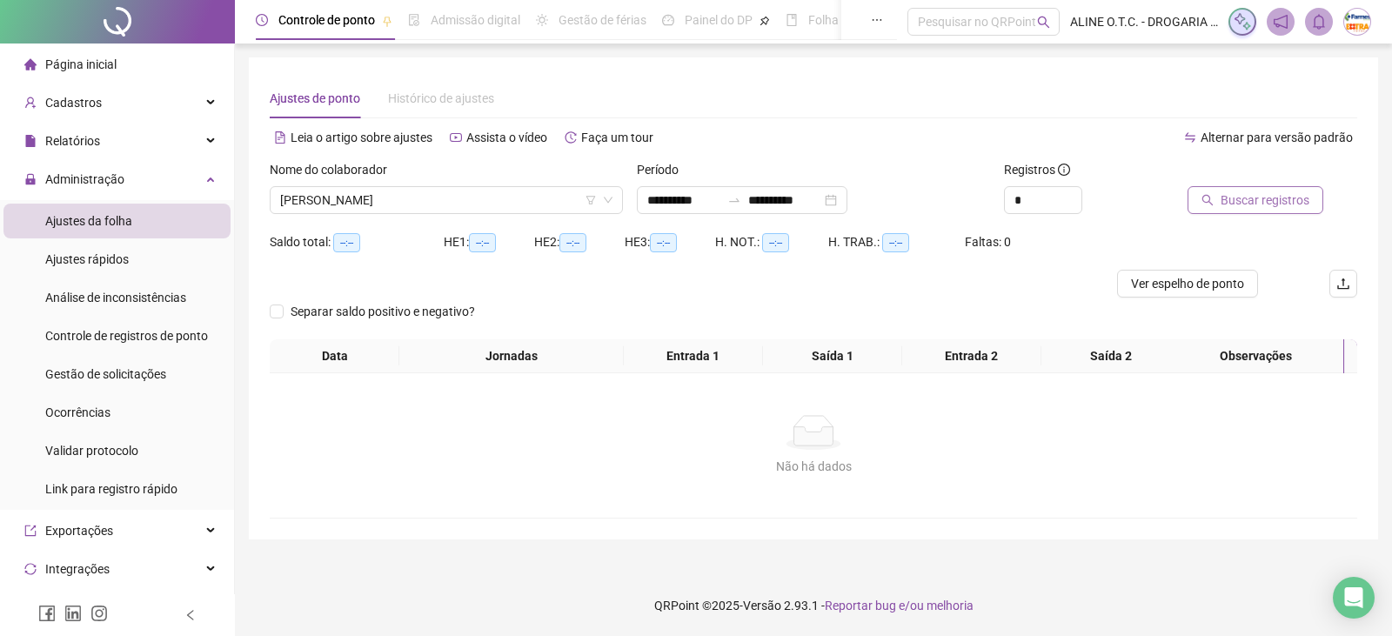
click at [1260, 196] on span "Buscar registros" at bounding box center [1264, 199] width 89 height 19
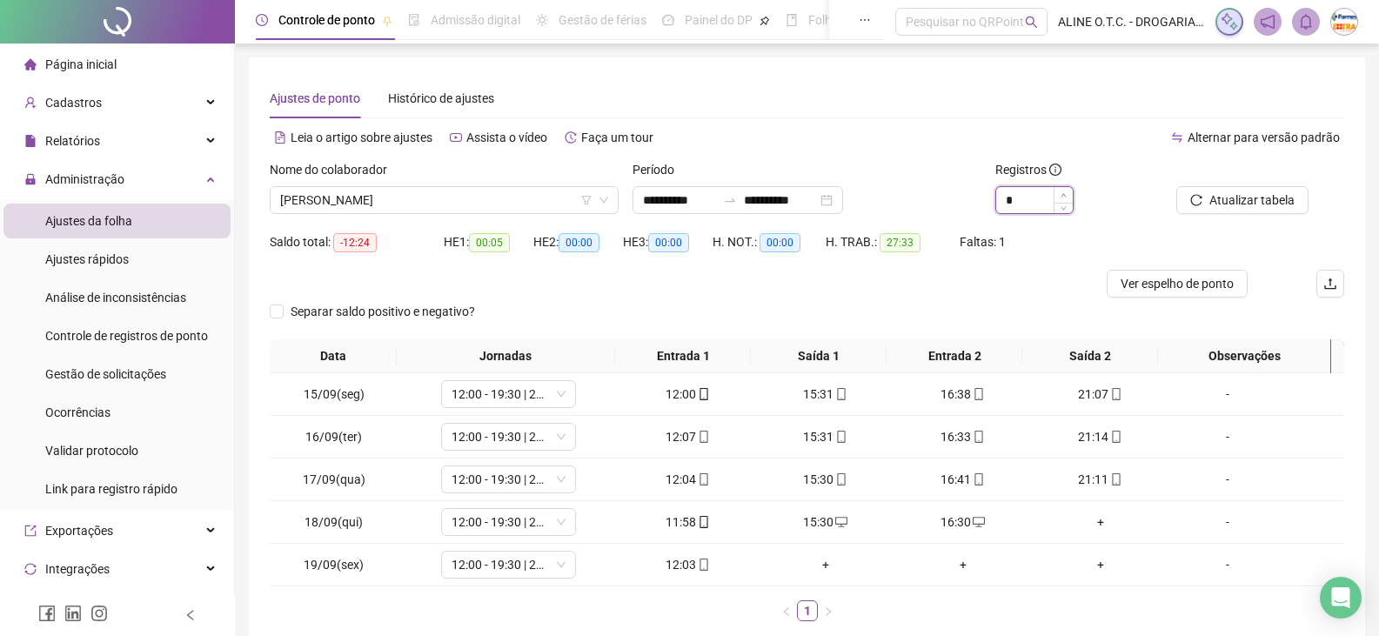
click at [1067, 190] on span "Increase Value" at bounding box center [1062, 195] width 19 height 16
type input "*"
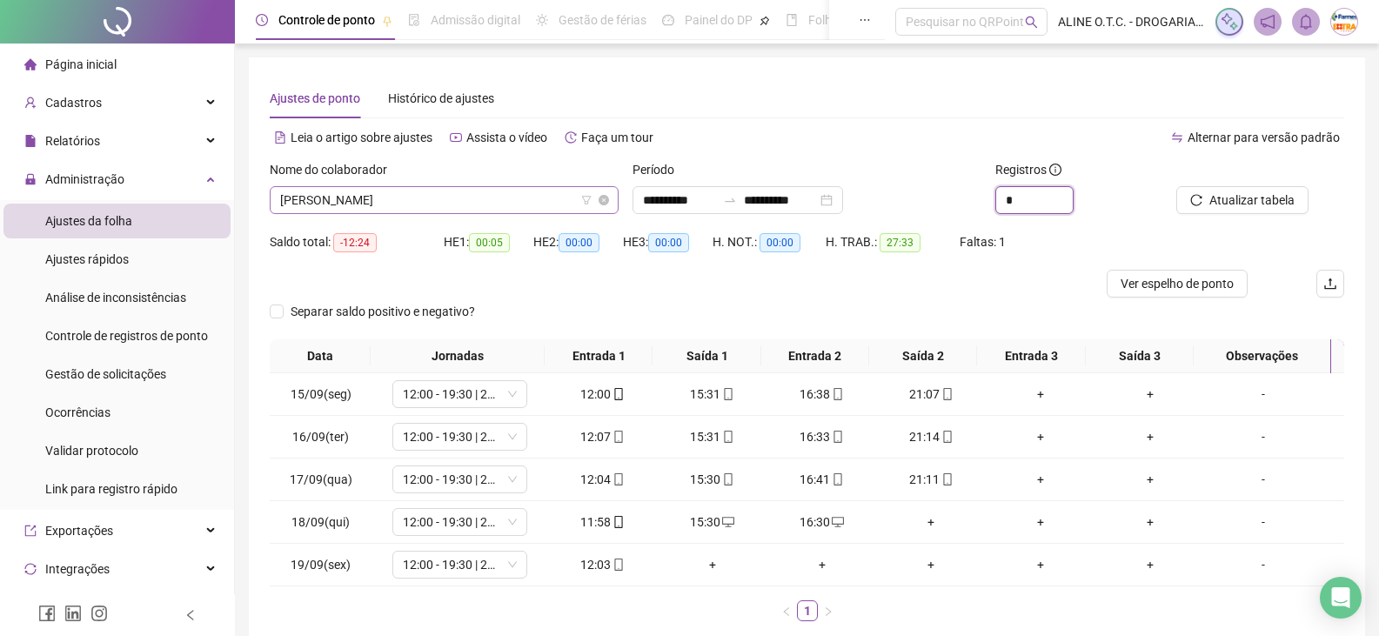
click at [397, 197] on span "[PERSON_NAME]" at bounding box center [444, 200] width 328 height 26
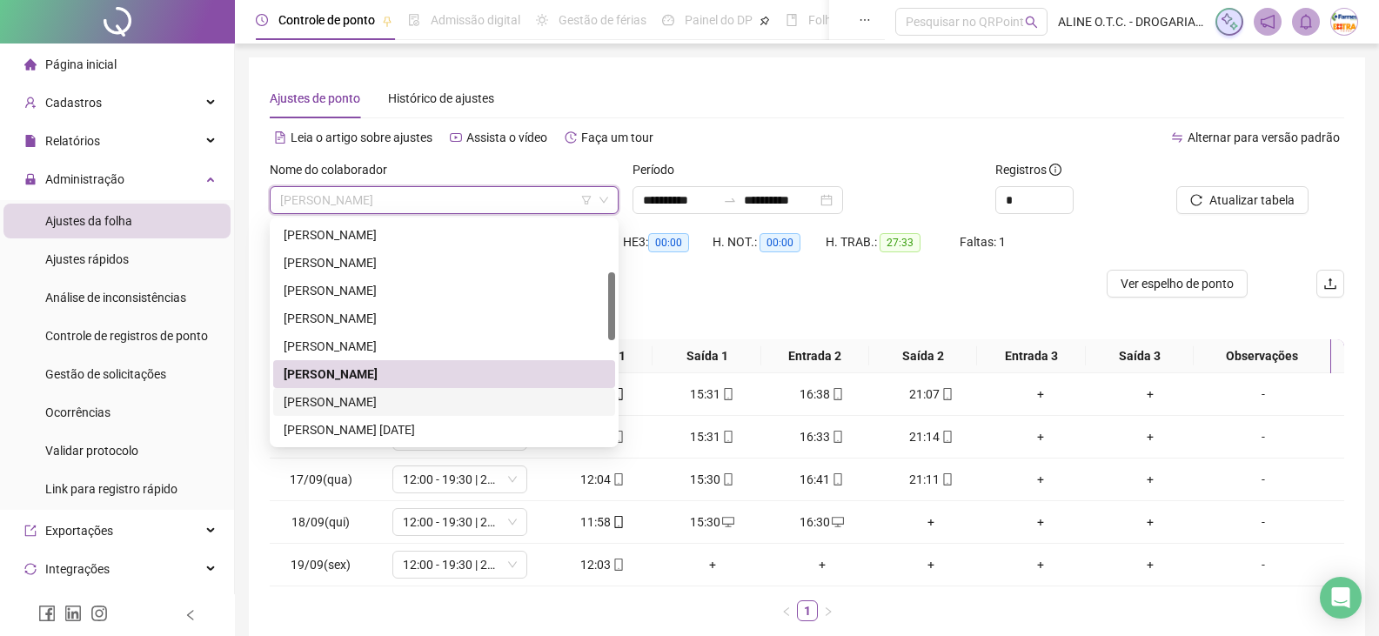
click at [399, 400] on div "[PERSON_NAME]" at bounding box center [444, 401] width 321 height 19
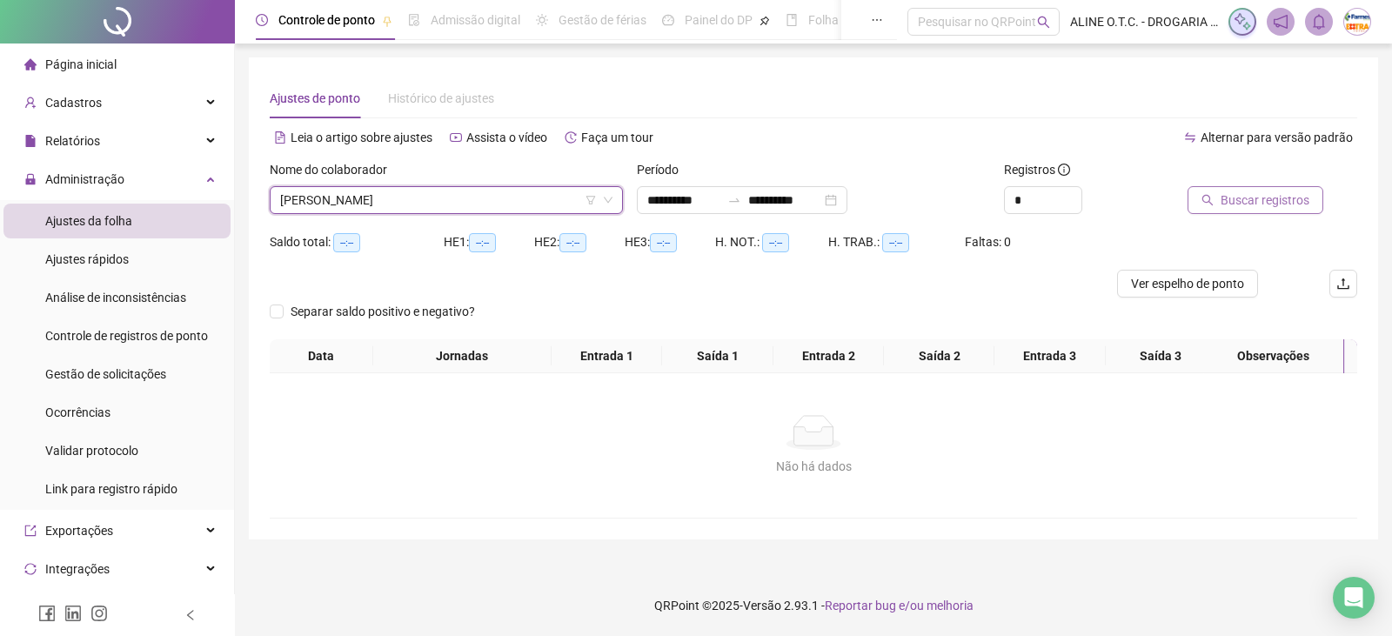
click at [1282, 190] on span "Buscar registros" at bounding box center [1264, 199] width 89 height 19
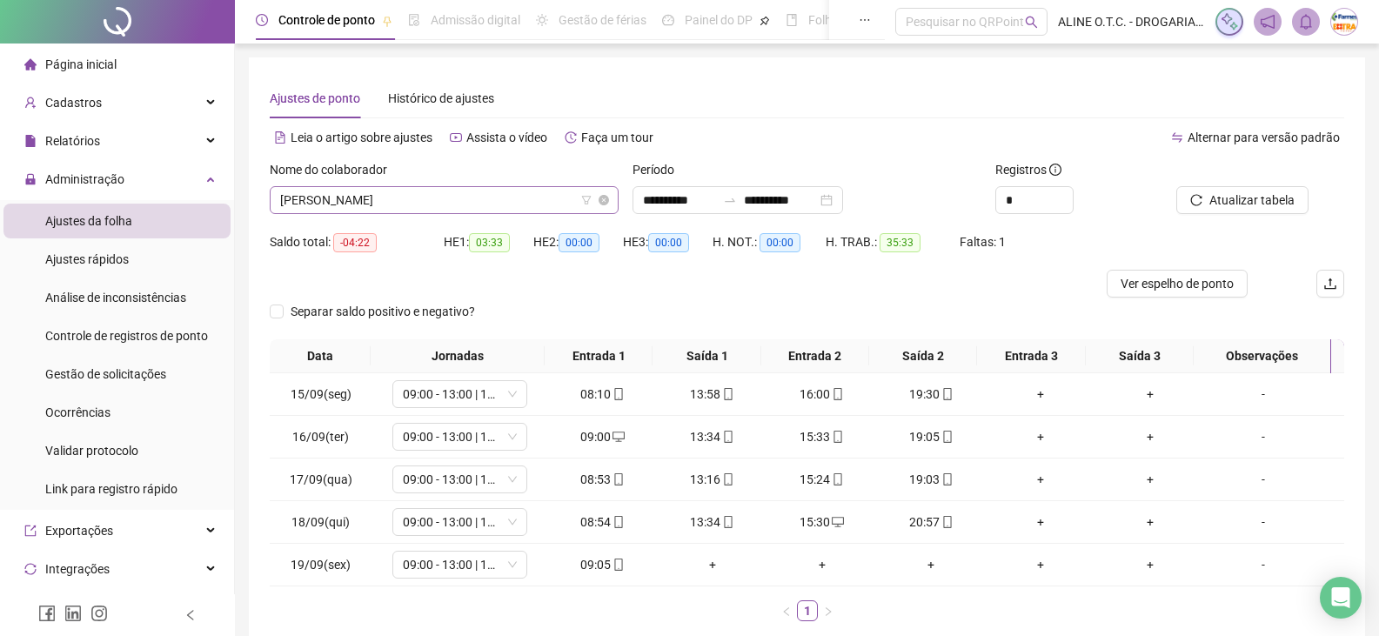
click at [441, 193] on span "[PERSON_NAME]" at bounding box center [444, 200] width 328 height 26
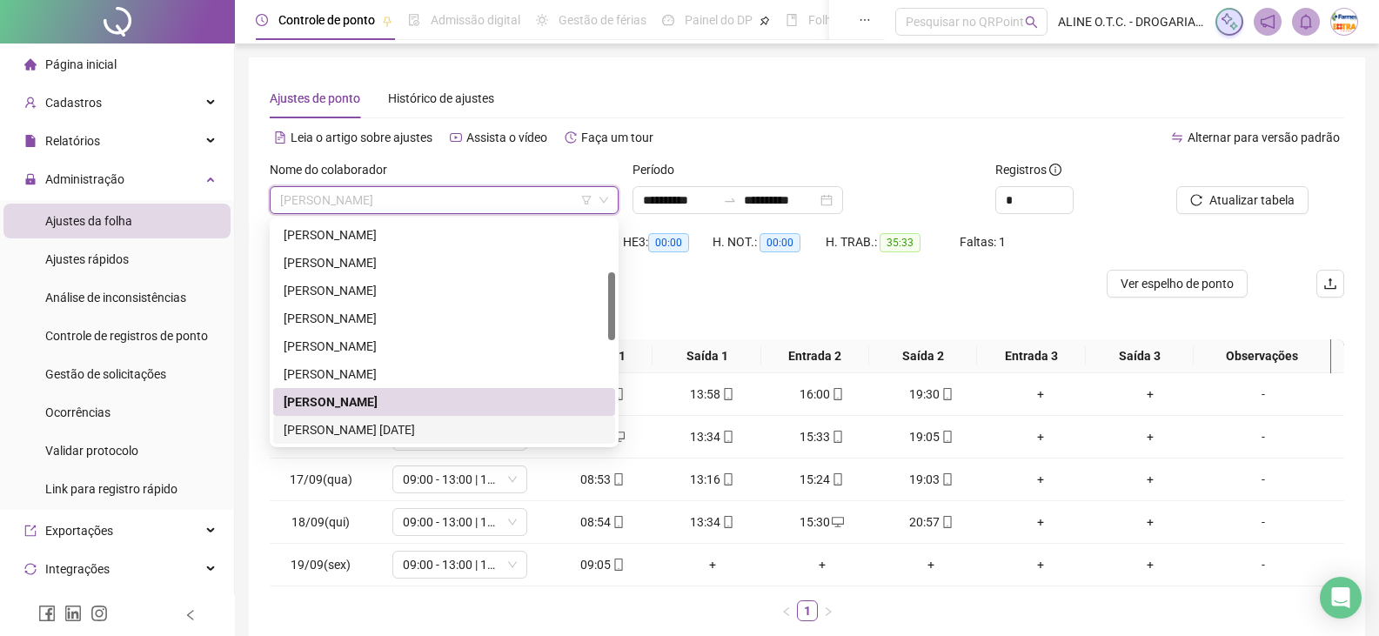
click at [413, 424] on div "[PERSON_NAME] [DATE]" at bounding box center [444, 429] width 321 height 19
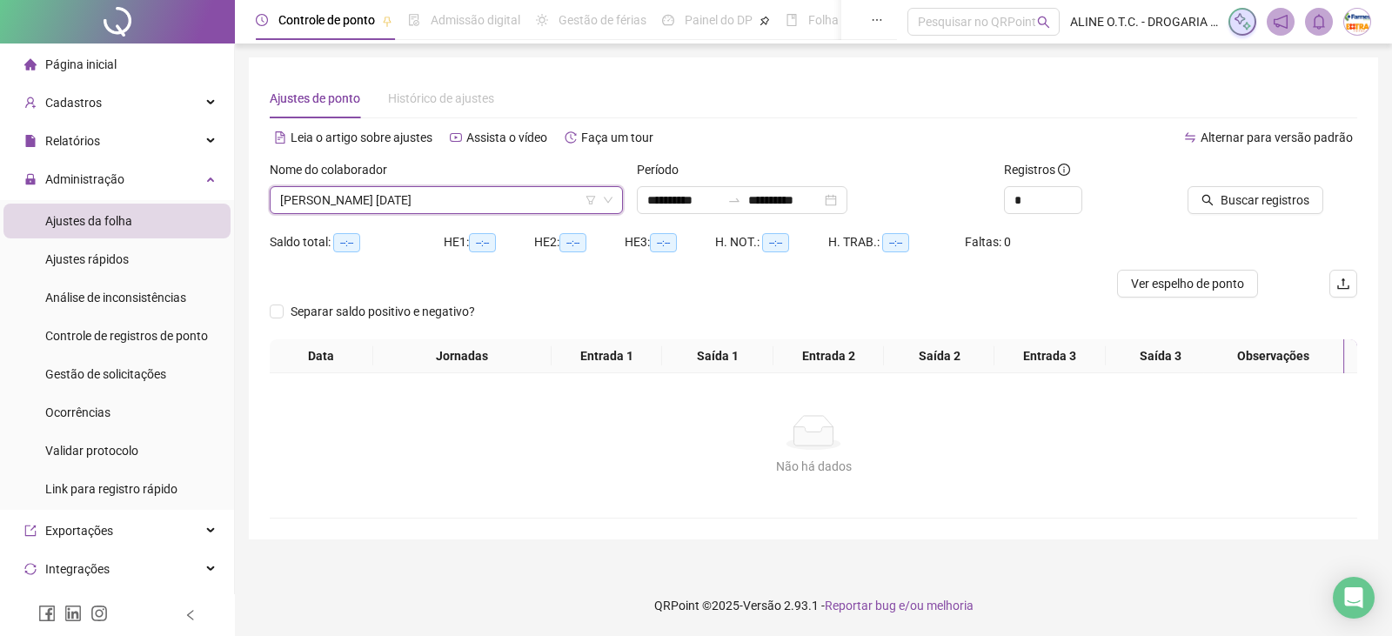
click at [1312, 179] on div at bounding box center [1250, 173] width 126 height 26
click at [1302, 196] on span "Buscar registros" at bounding box center [1264, 199] width 89 height 19
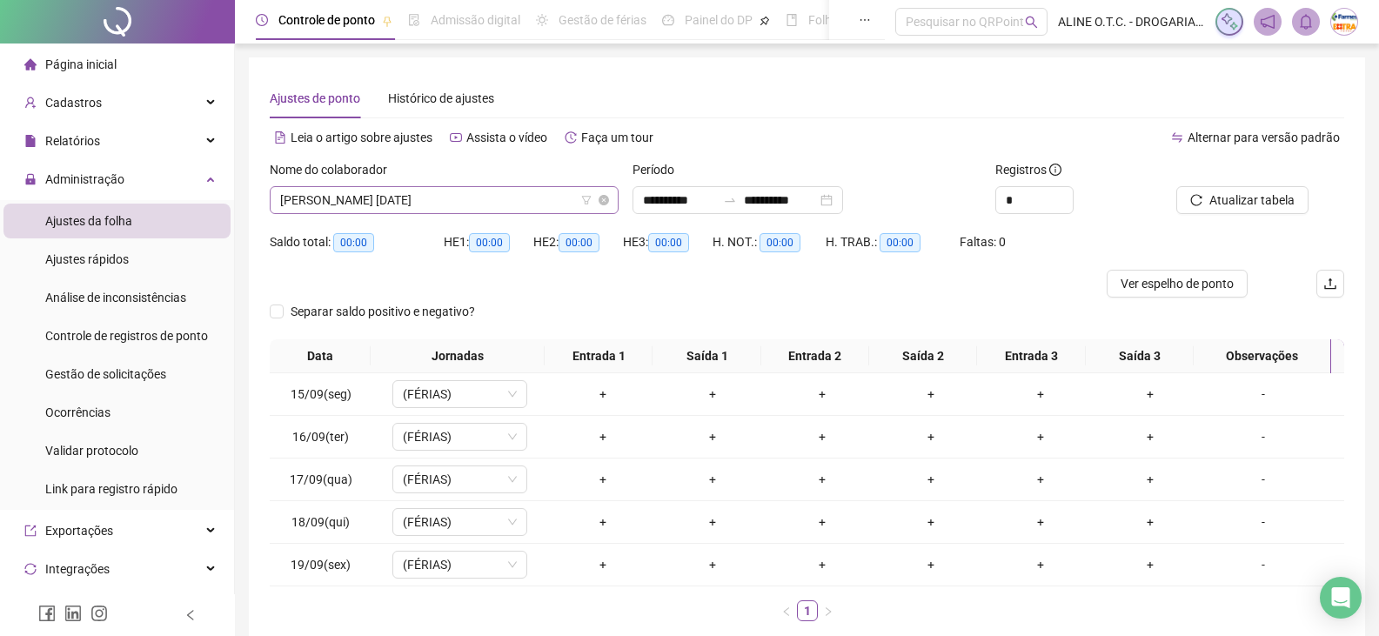
click at [398, 200] on span "[PERSON_NAME] [DATE]" at bounding box center [444, 200] width 328 height 26
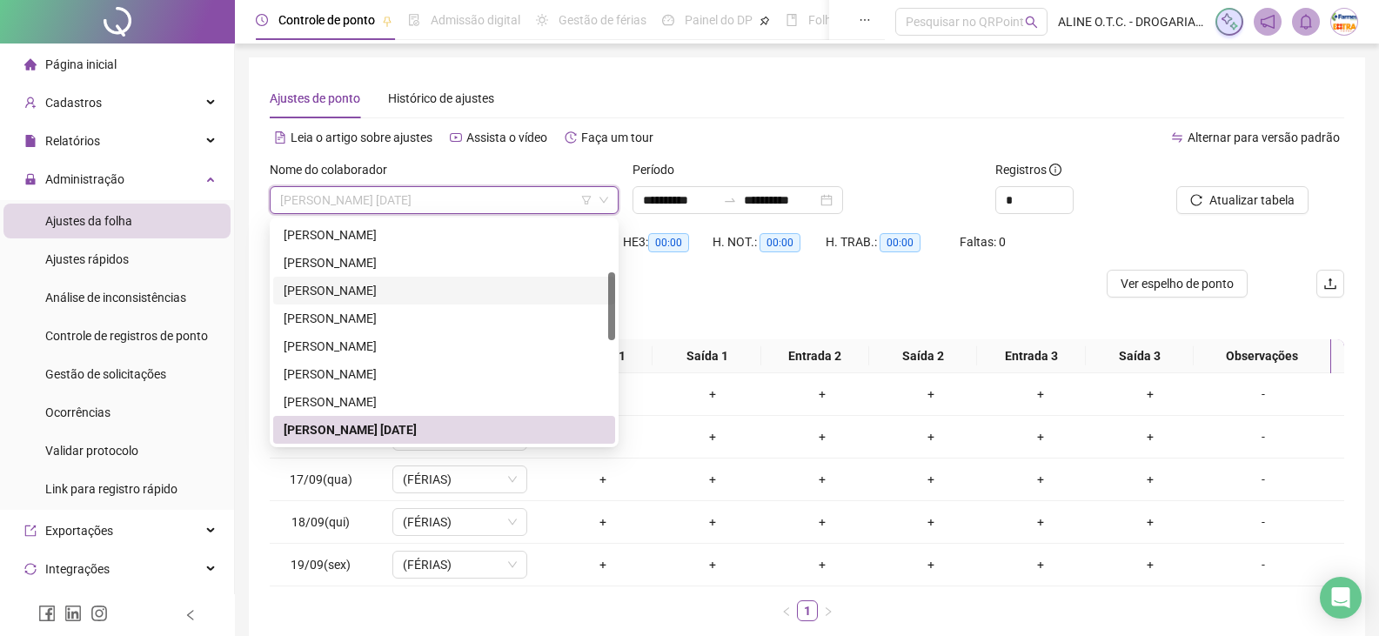
scroll to position [341, 0]
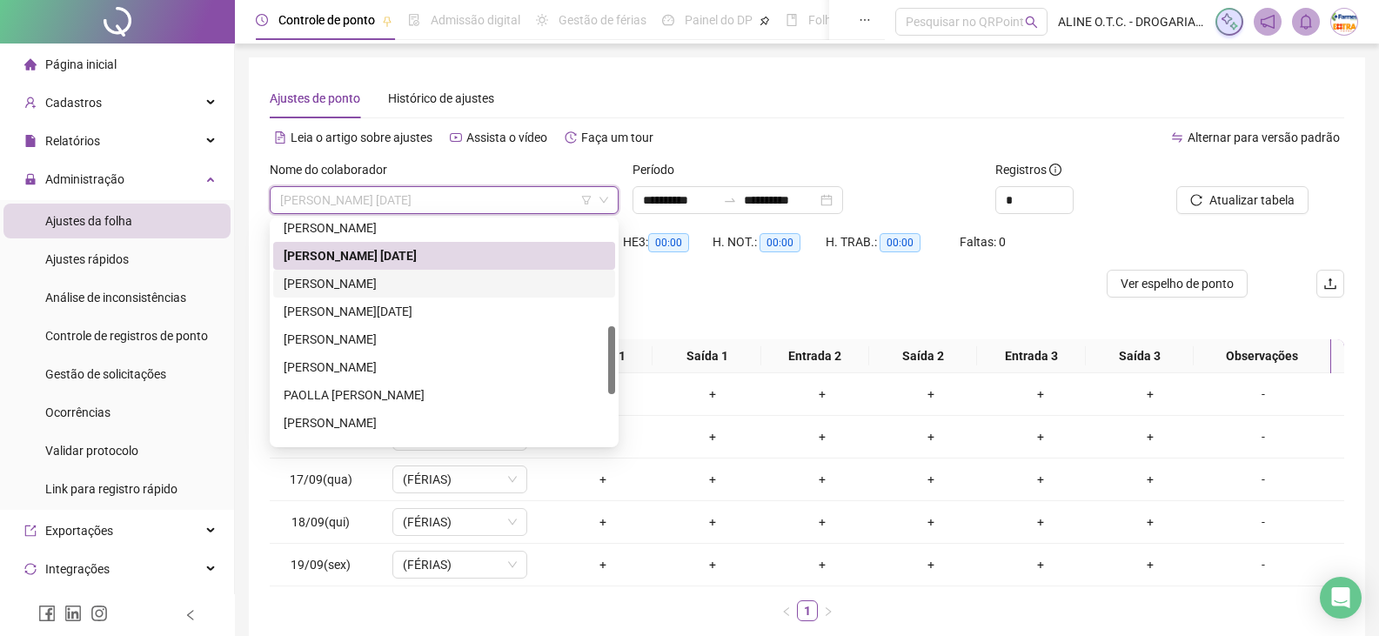
click at [399, 283] on div "[PERSON_NAME]" at bounding box center [444, 283] width 321 height 19
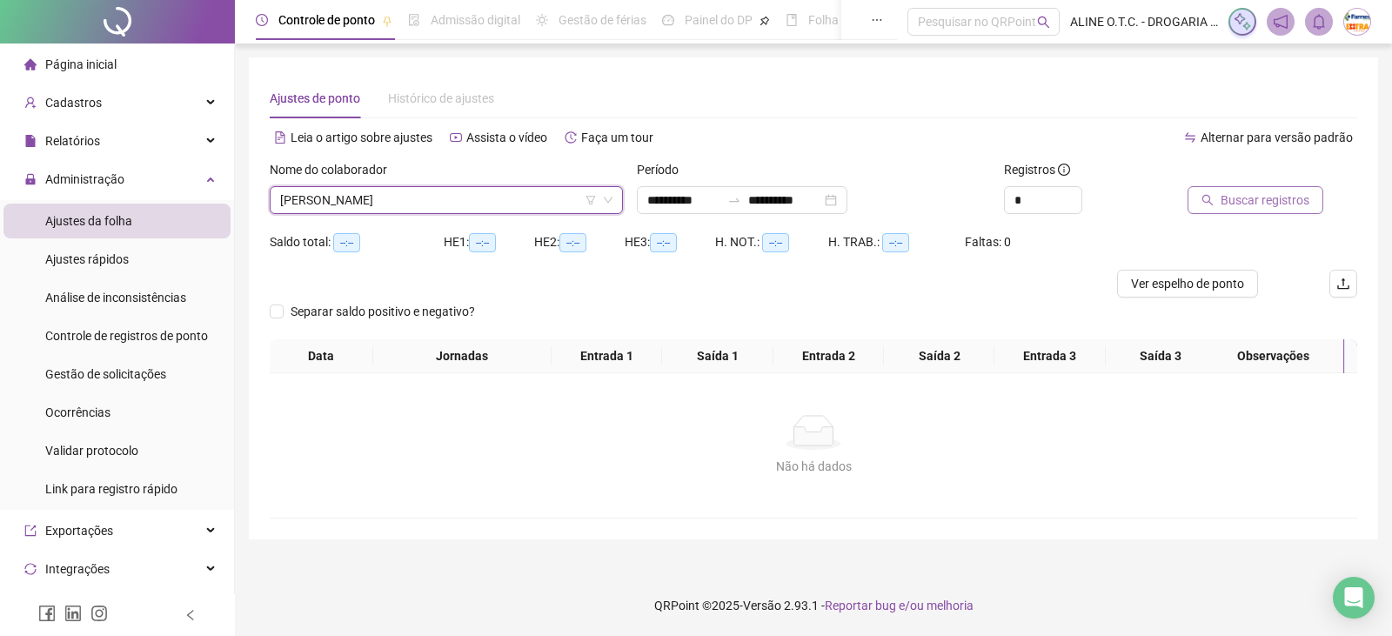
click at [1278, 196] on span "Buscar registros" at bounding box center [1264, 199] width 89 height 19
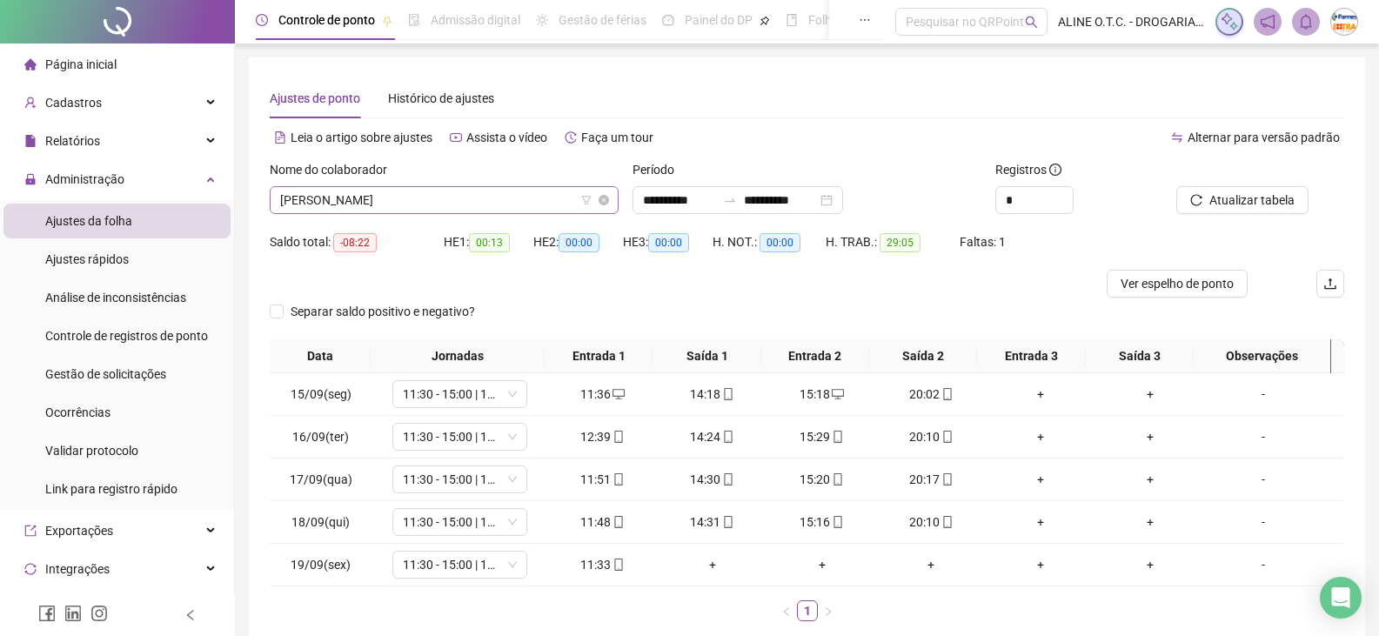
click at [436, 190] on span "[PERSON_NAME]" at bounding box center [444, 200] width 328 height 26
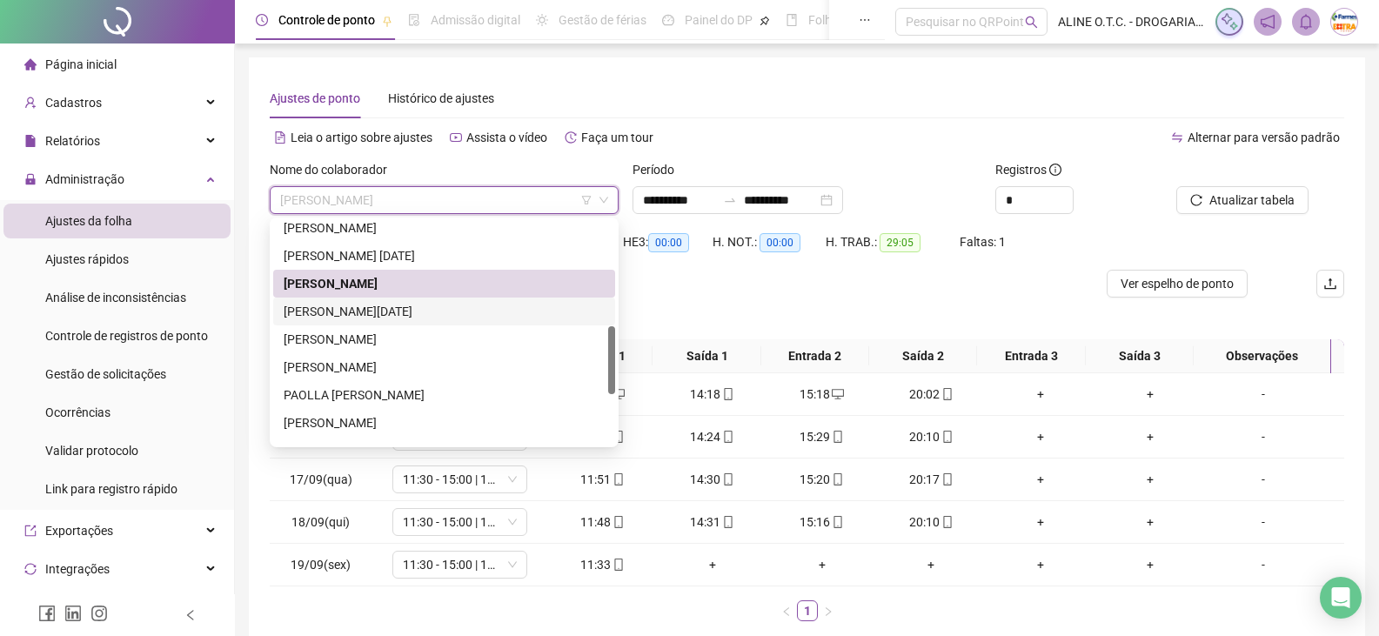
click at [360, 312] on div "[PERSON_NAME][DATE]" at bounding box center [444, 311] width 321 height 19
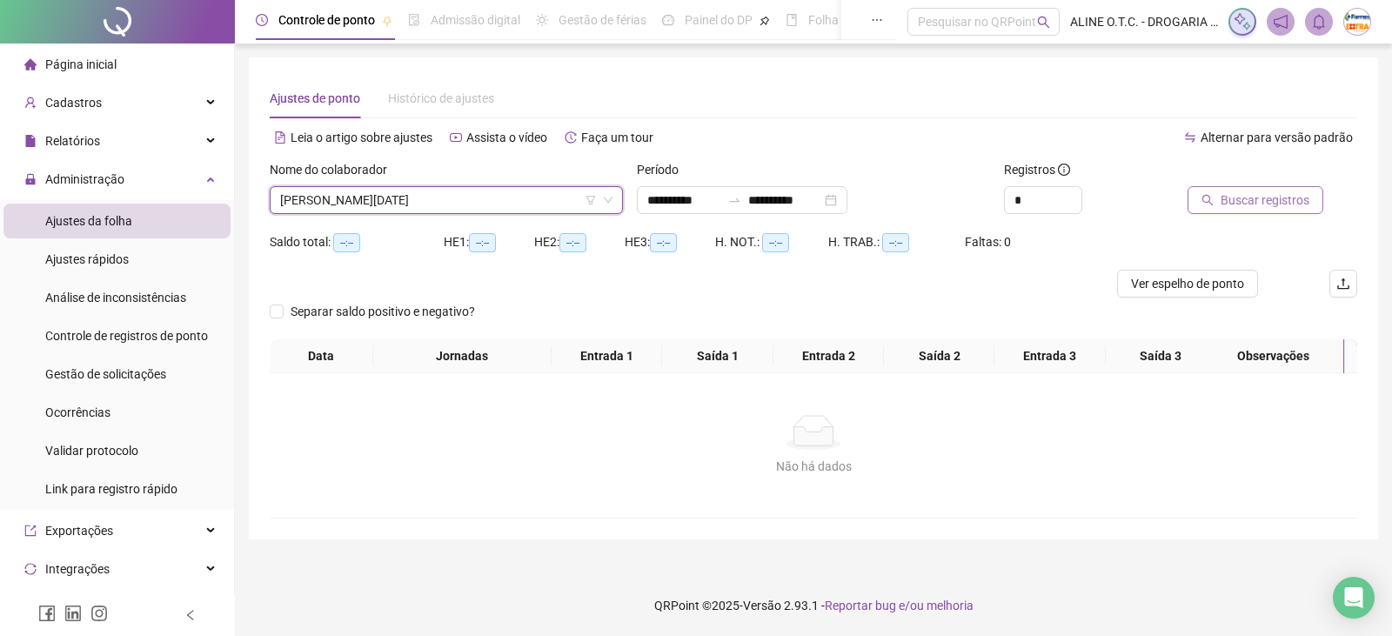
click at [1234, 202] on span "Buscar registros" at bounding box center [1264, 199] width 89 height 19
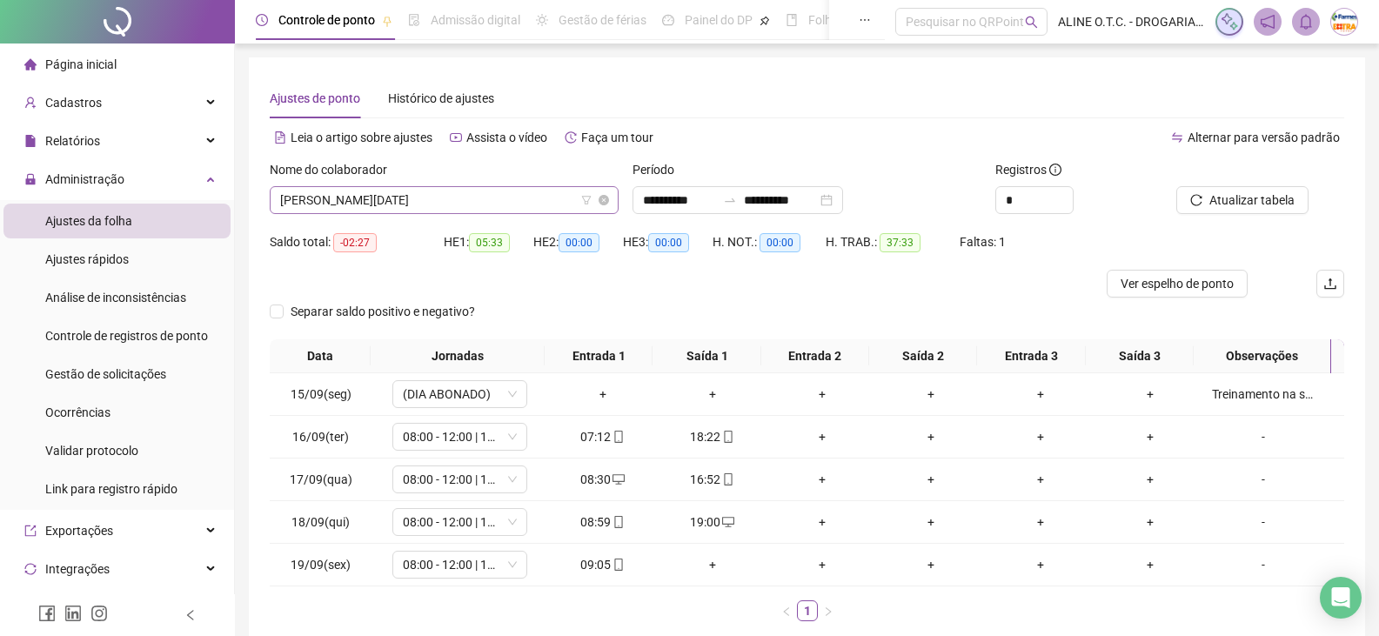
click at [441, 197] on span "[PERSON_NAME][DATE]" at bounding box center [444, 200] width 328 height 26
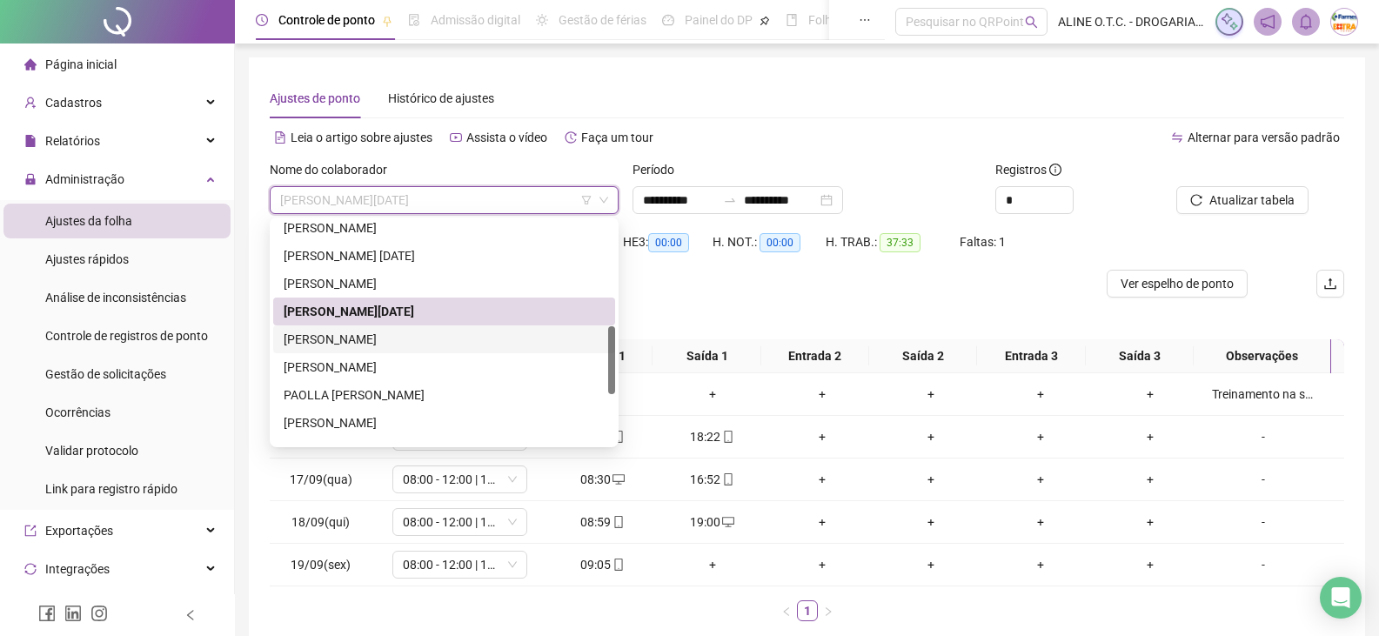
click at [357, 340] on div "[PERSON_NAME]" at bounding box center [444, 339] width 321 height 19
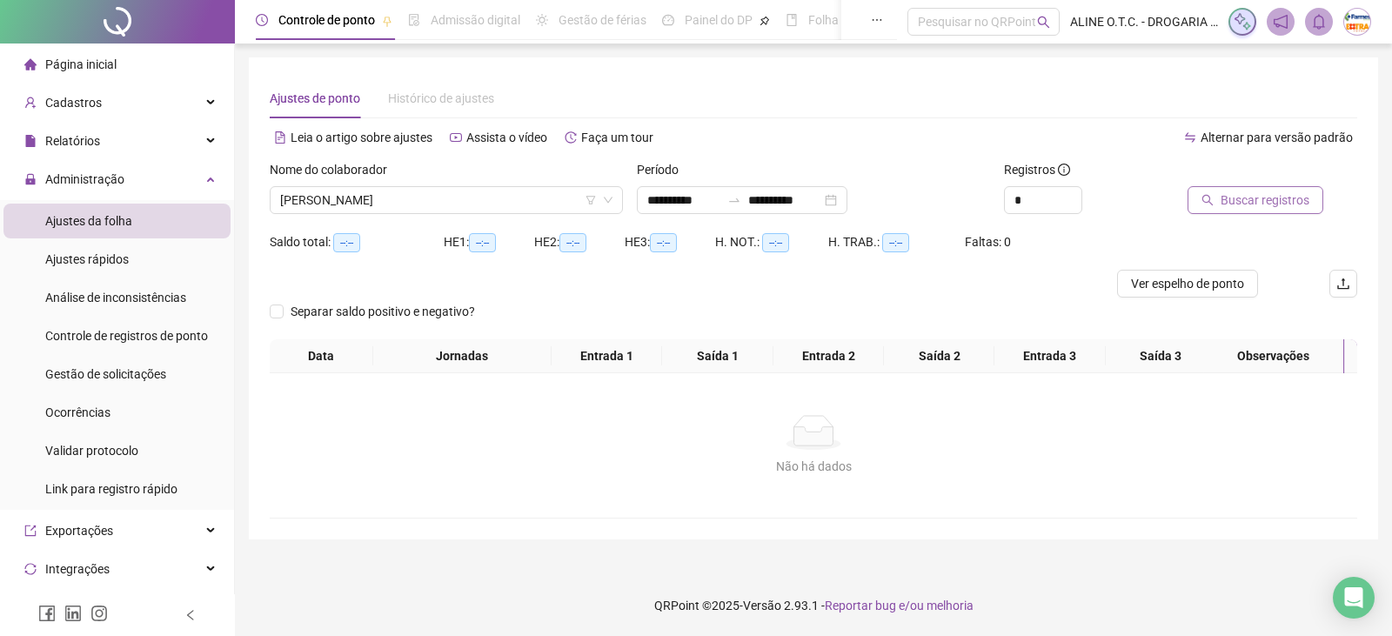
click at [1231, 199] on span "Buscar registros" at bounding box center [1264, 199] width 89 height 19
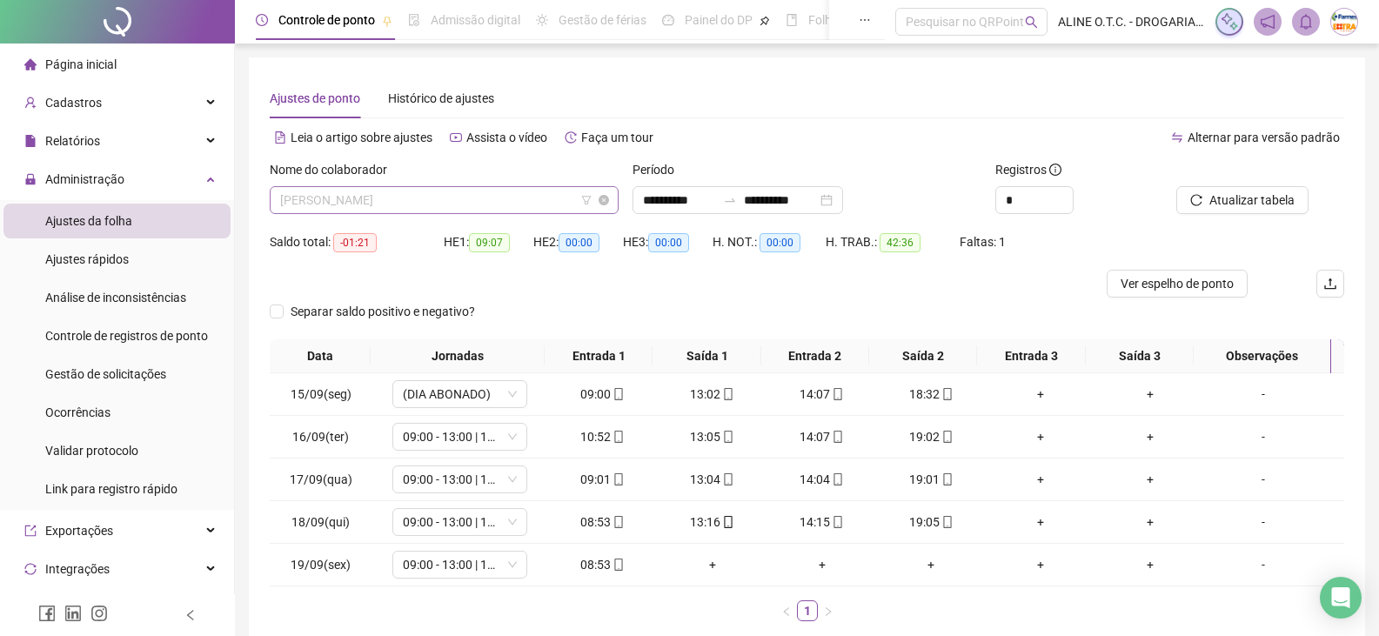
click at [371, 200] on span "[PERSON_NAME]" at bounding box center [444, 200] width 328 height 26
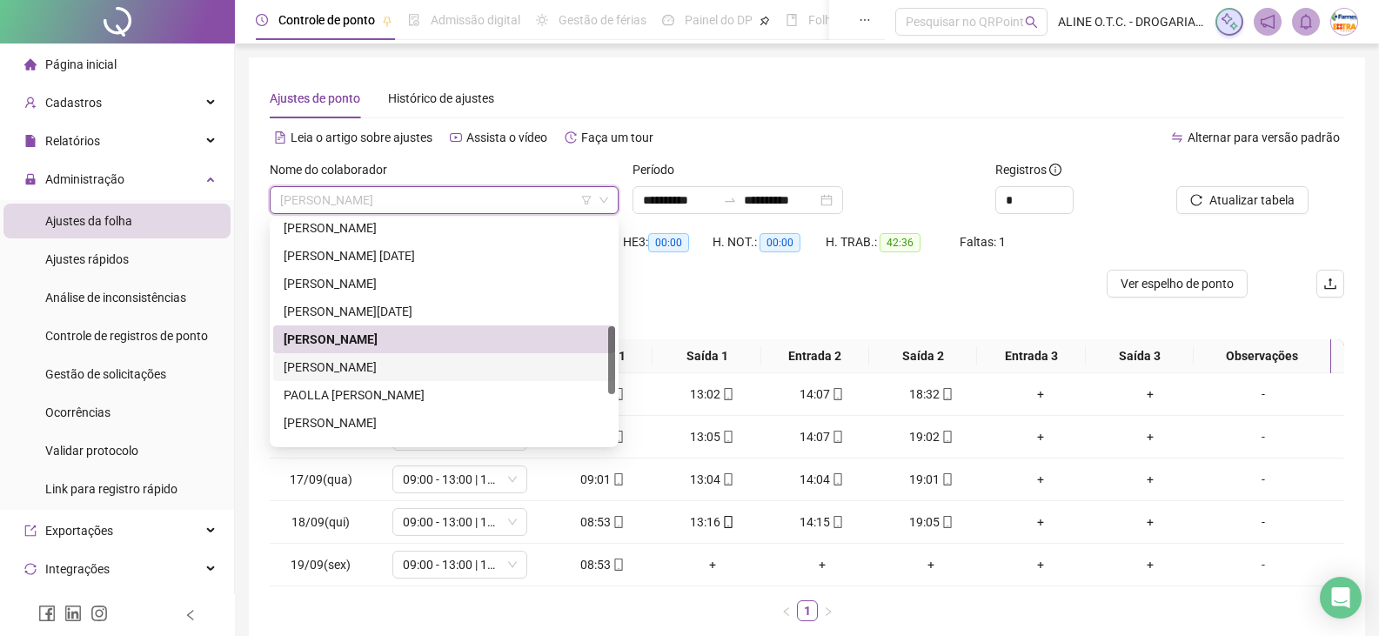
click at [364, 363] on div "[PERSON_NAME]" at bounding box center [444, 366] width 321 height 19
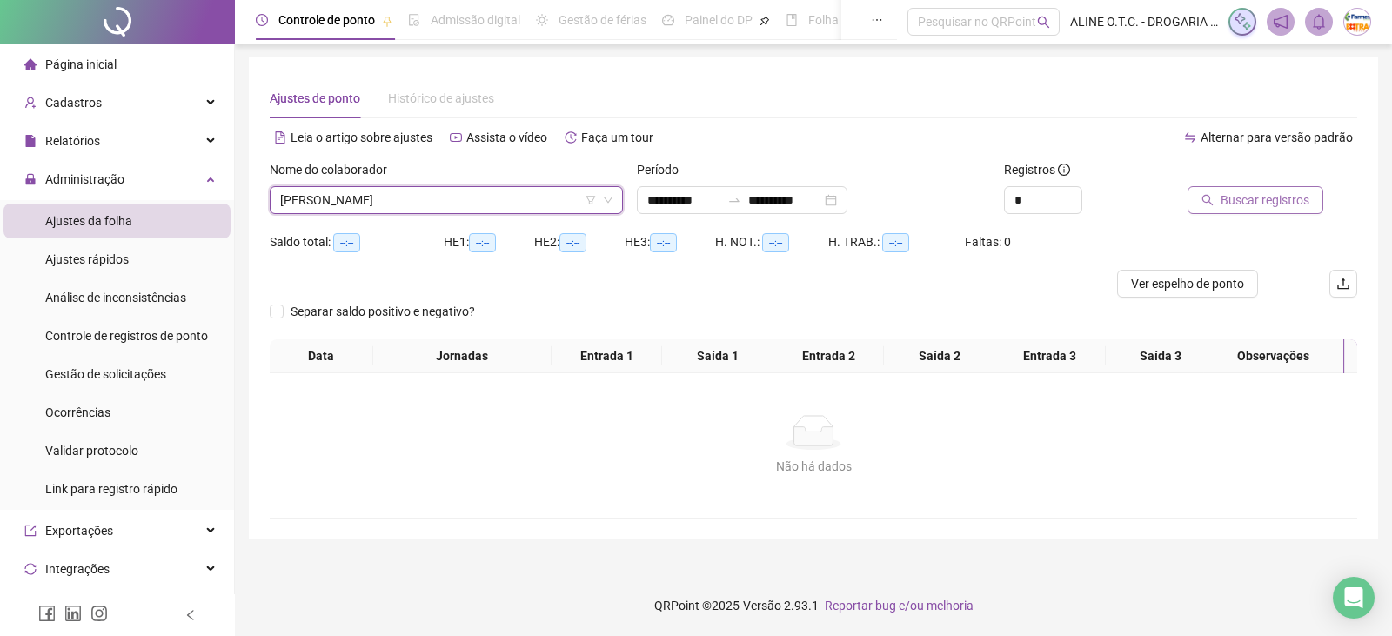
click at [1224, 204] on span "Buscar registros" at bounding box center [1264, 199] width 89 height 19
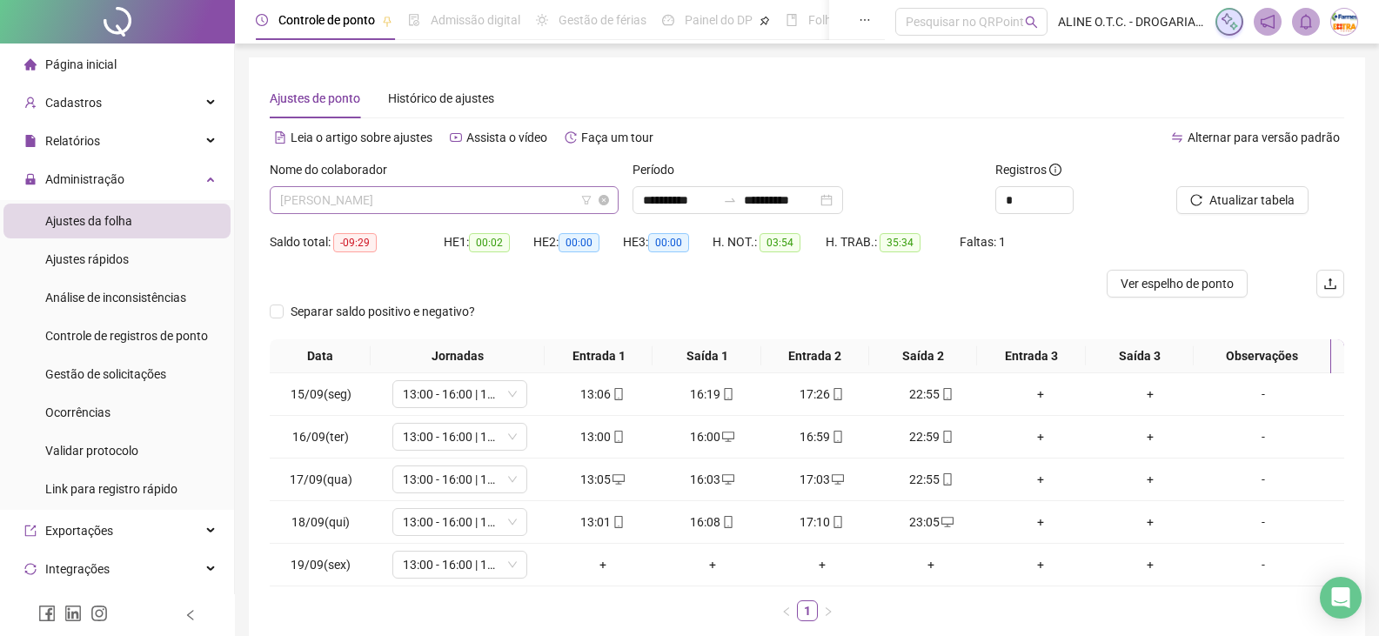
click at [319, 199] on span "[PERSON_NAME]" at bounding box center [444, 200] width 328 height 26
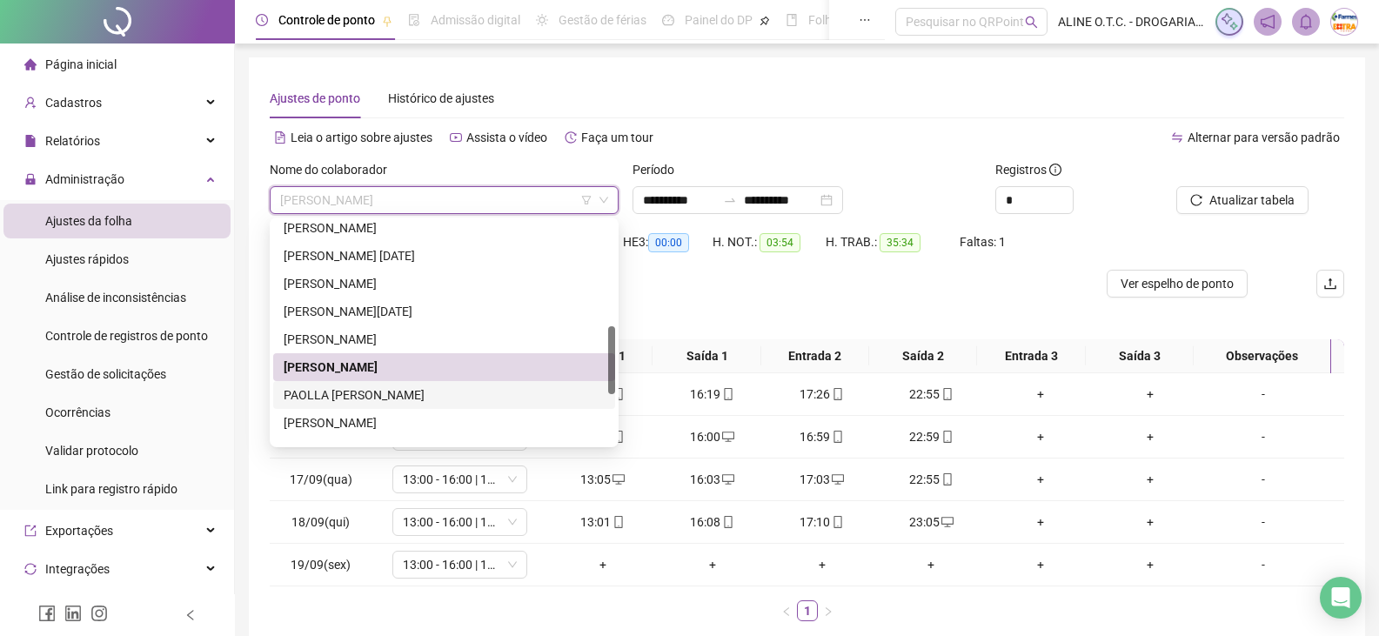
click at [375, 391] on div "PAOLLA [PERSON_NAME]" at bounding box center [444, 394] width 321 height 19
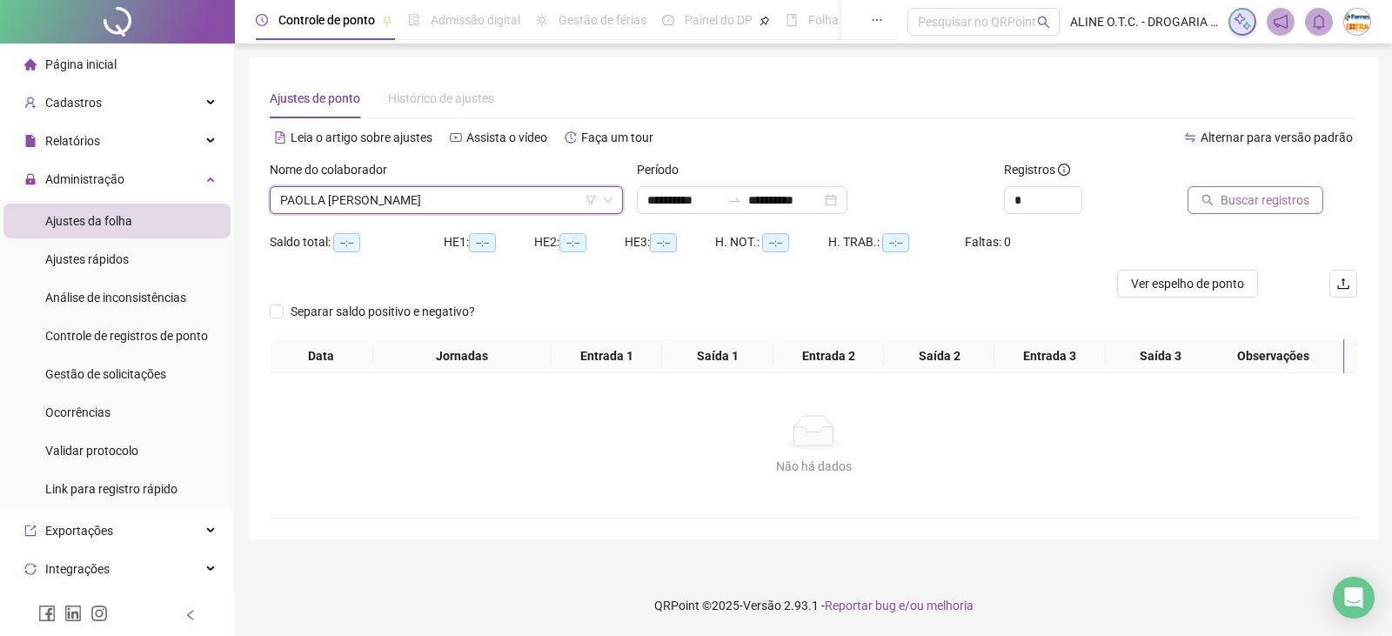
click at [1273, 199] on span "Buscar registros" at bounding box center [1264, 199] width 89 height 19
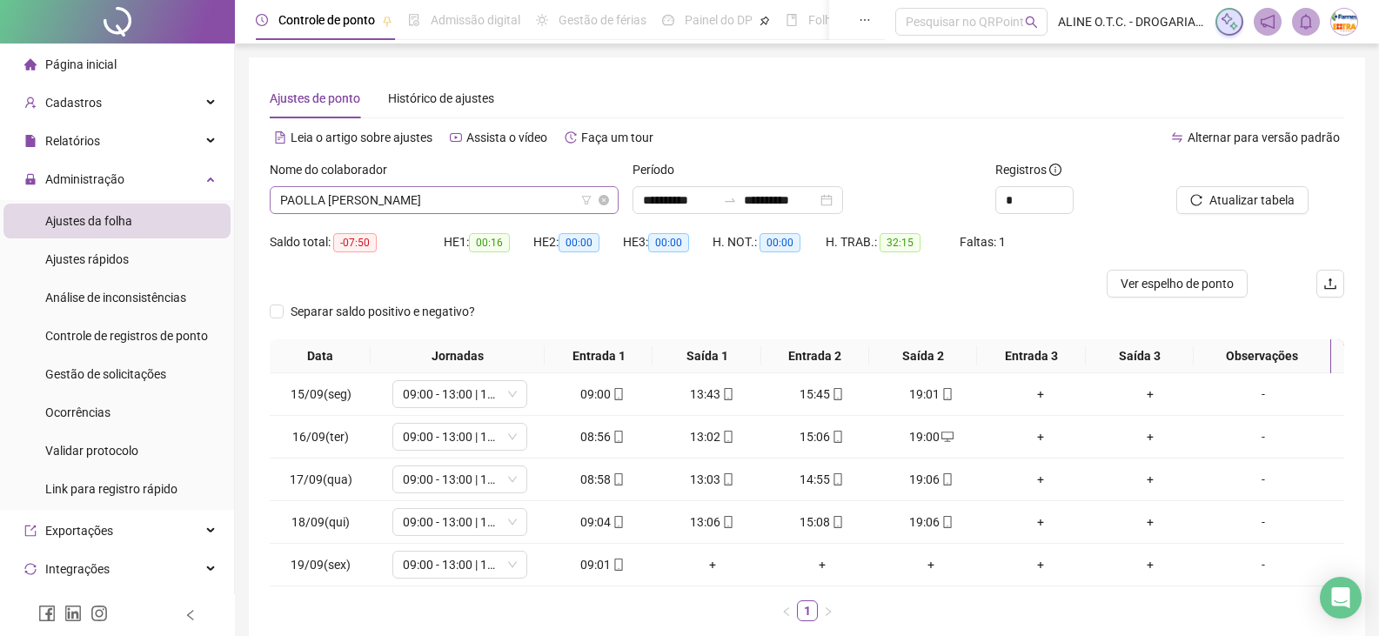
click at [445, 210] on span "PAOLLA [PERSON_NAME]" at bounding box center [444, 200] width 328 height 26
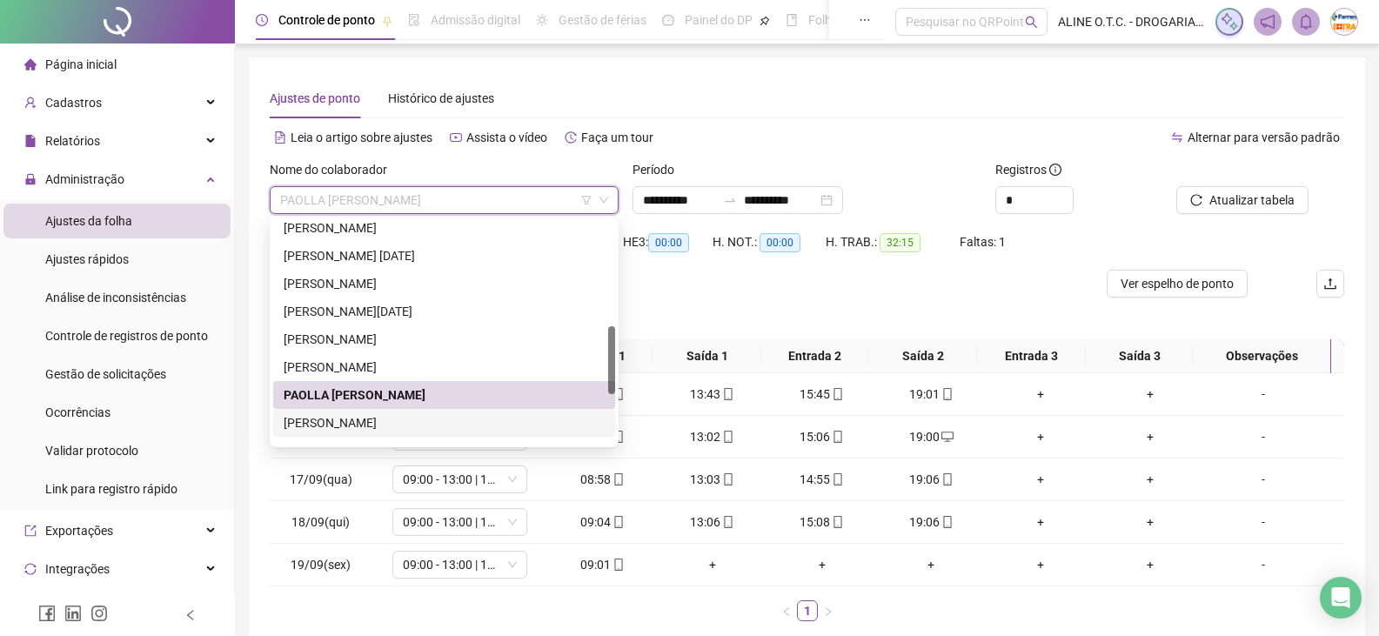
click at [362, 423] on div "[PERSON_NAME]" at bounding box center [444, 422] width 321 height 19
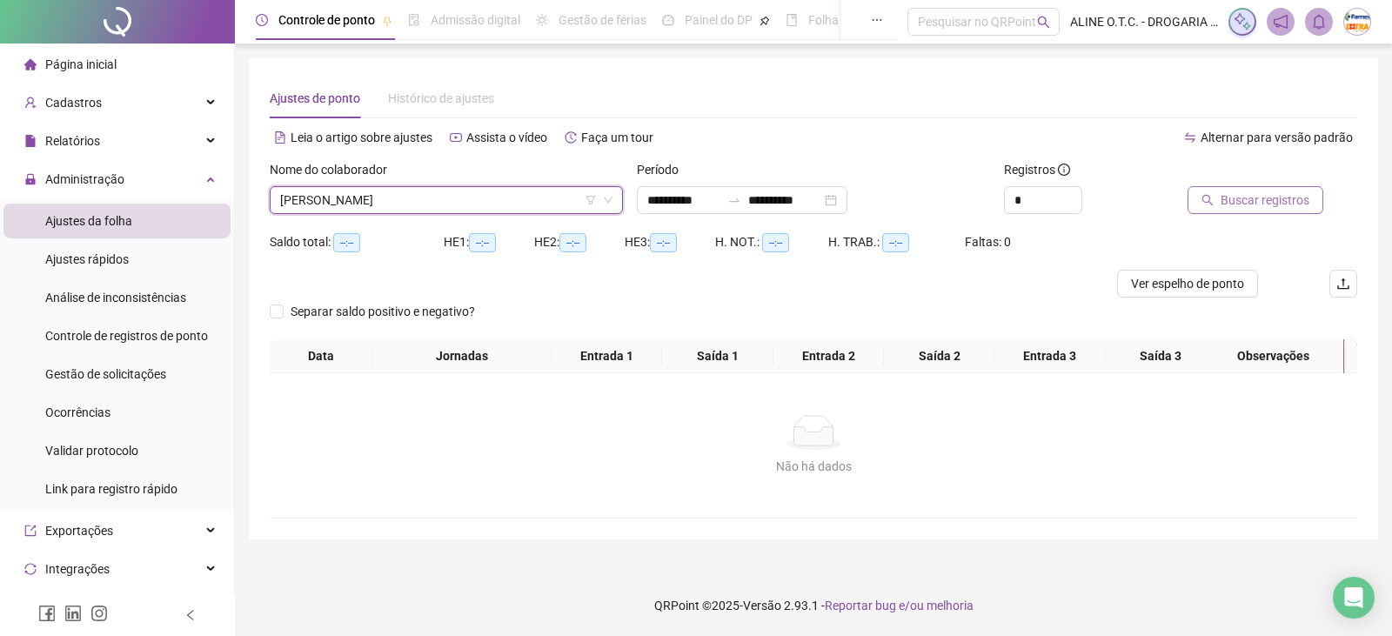
click at [1230, 198] on span "Buscar registros" at bounding box center [1264, 199] width 89 height 19
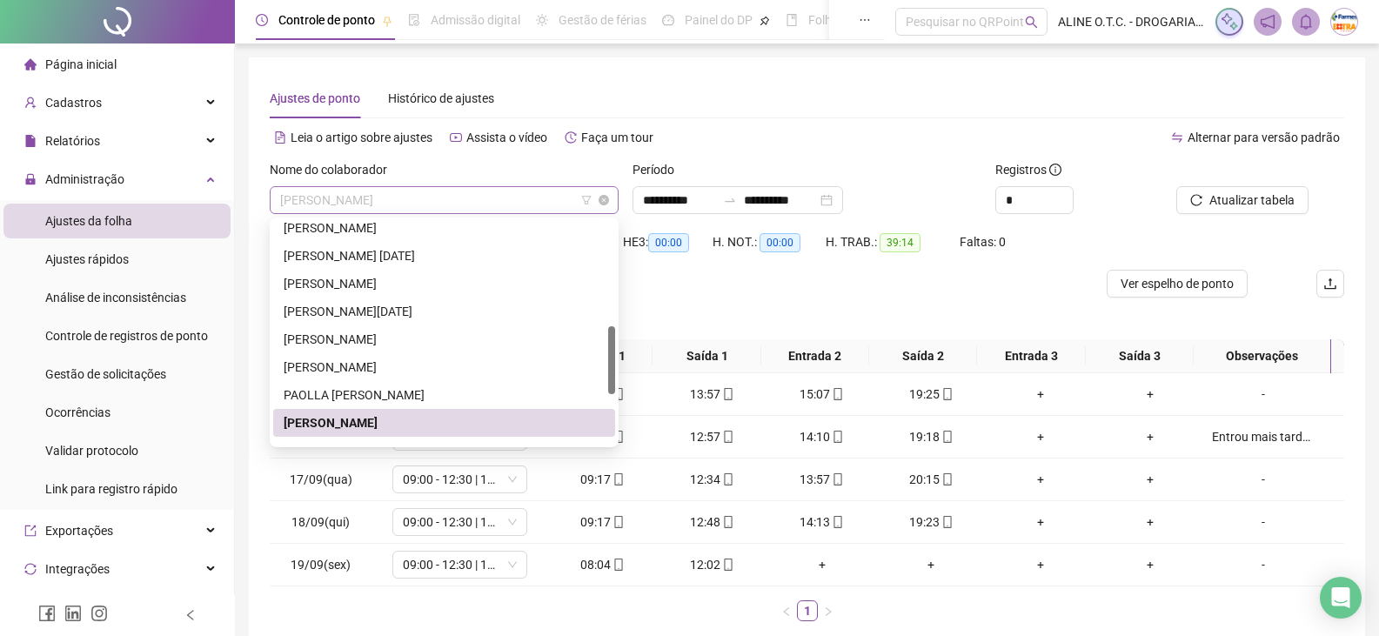
click at [384, 200] on span "[PERSON_NAME]" at bounding box center [444, 200] width 328 height 26
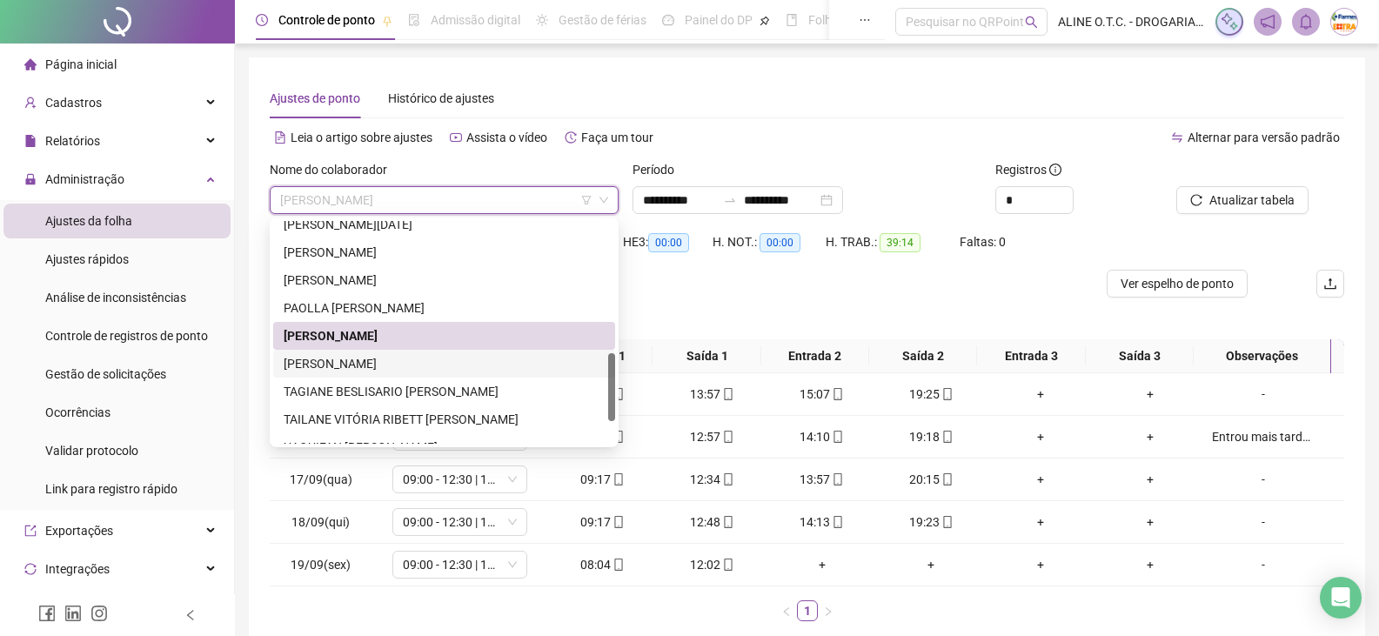
click at [398, 364] on div "[PERSON_NAME]" at bounding box center [444, 363] width 321 height 19
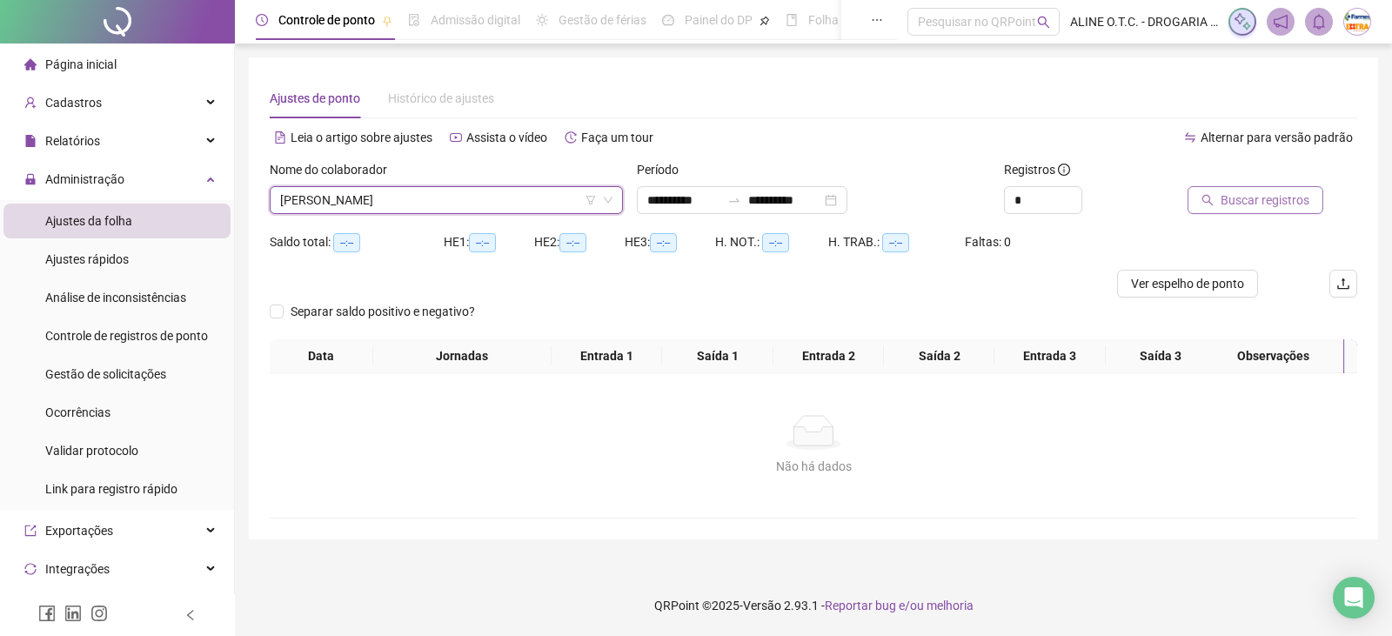
click at [1308, 200] on button "Buscar registros" at bounding box center [1255, 200] width 136 height 28
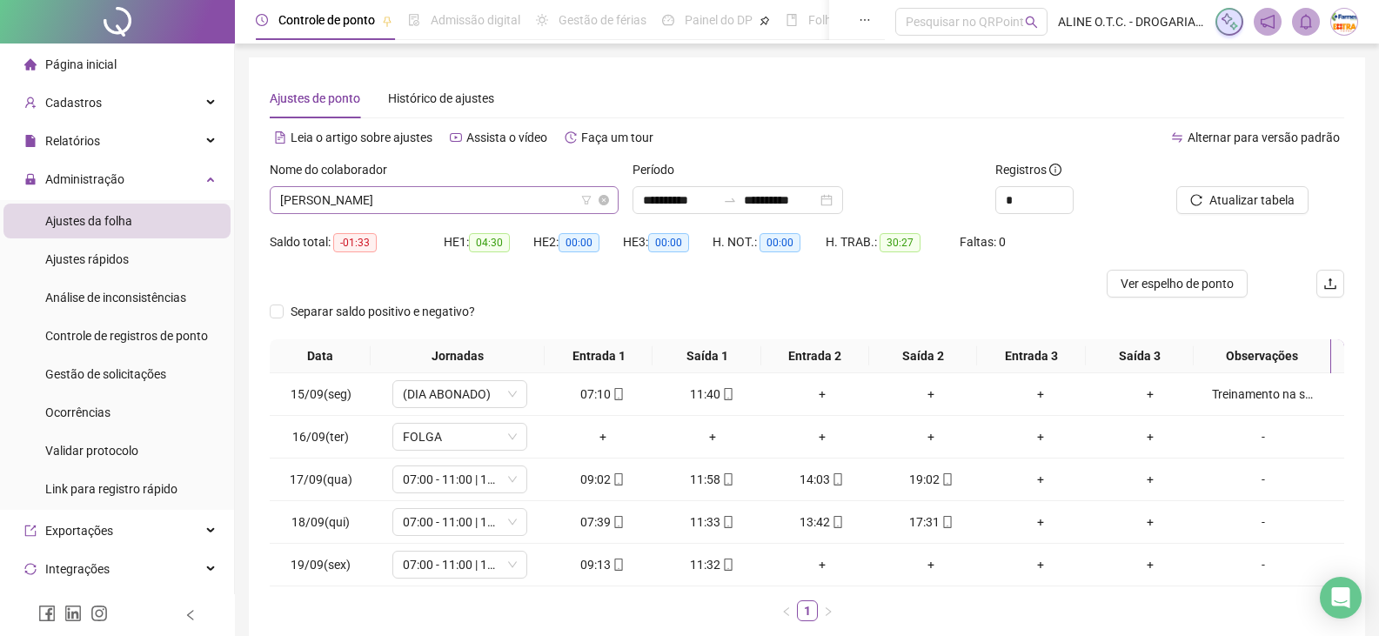
click at [412, 191] on span "[PERSON_NAME]" at bounding box center [444, 200] width 328 height 26
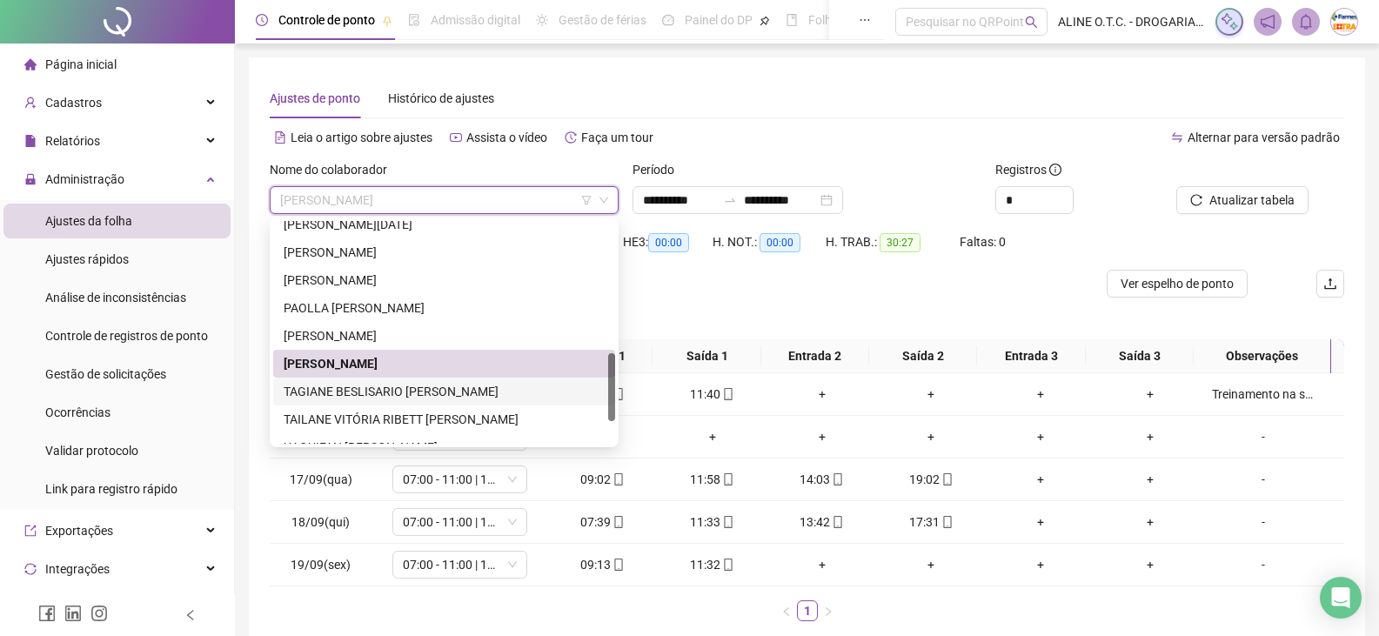
click at [359, 388] on div "TAGIANE BESLISARIO [PERSON_NAME]" at bounding box center [444, 391] width 321 height 19
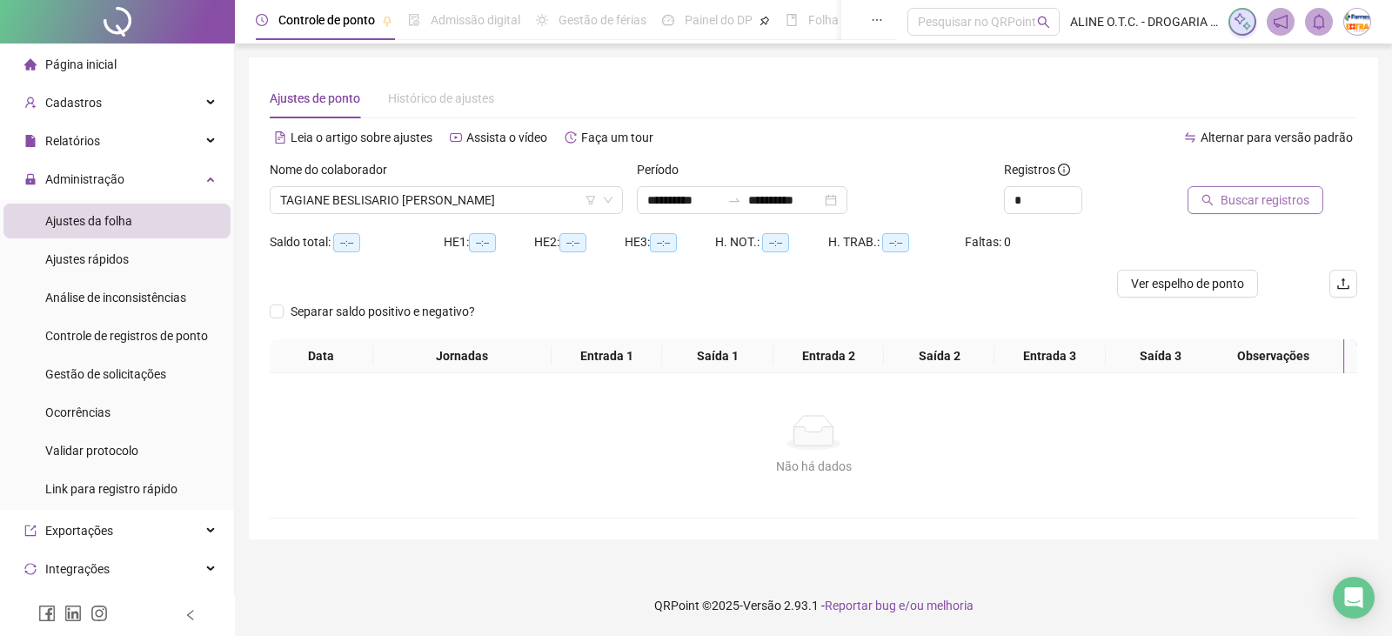
click at [1249, 198] on span "Buscar registros" at bounding box center [1264, 199] width 89 height 19
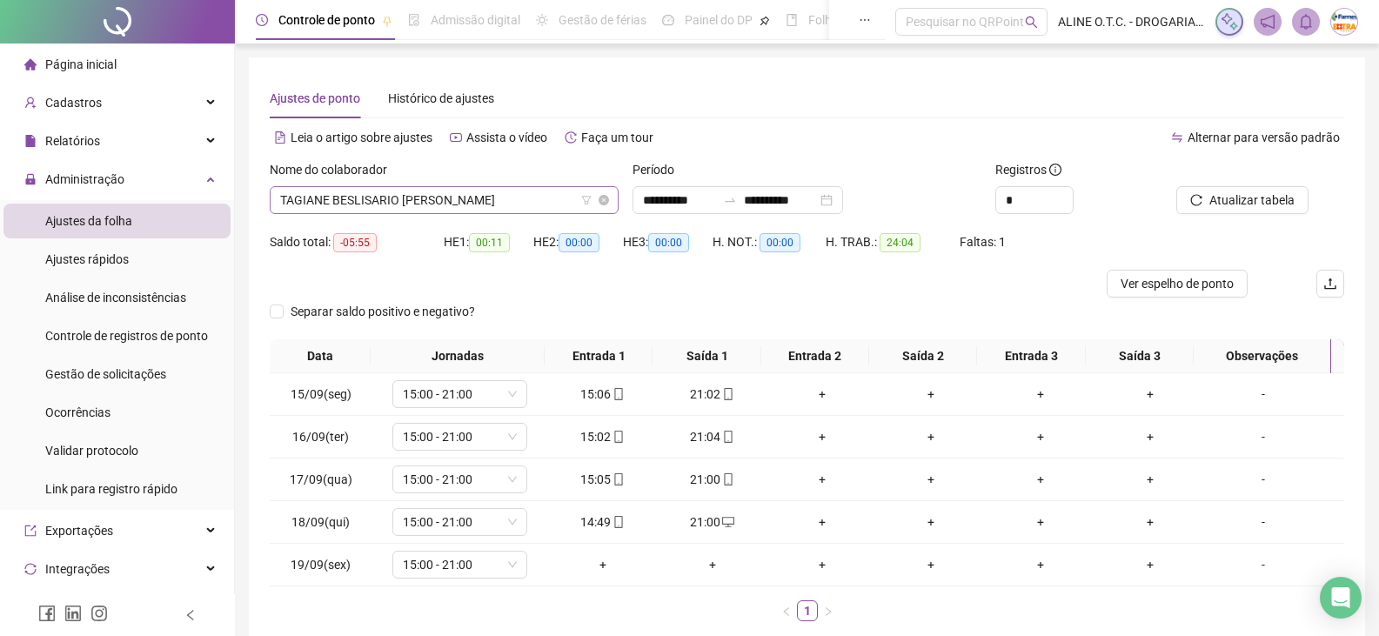
click at [397, 202] on span "TAGIANE BESLISARIO [PERSON_NAME]" at bounding box center [444, 200] width 328 height 26
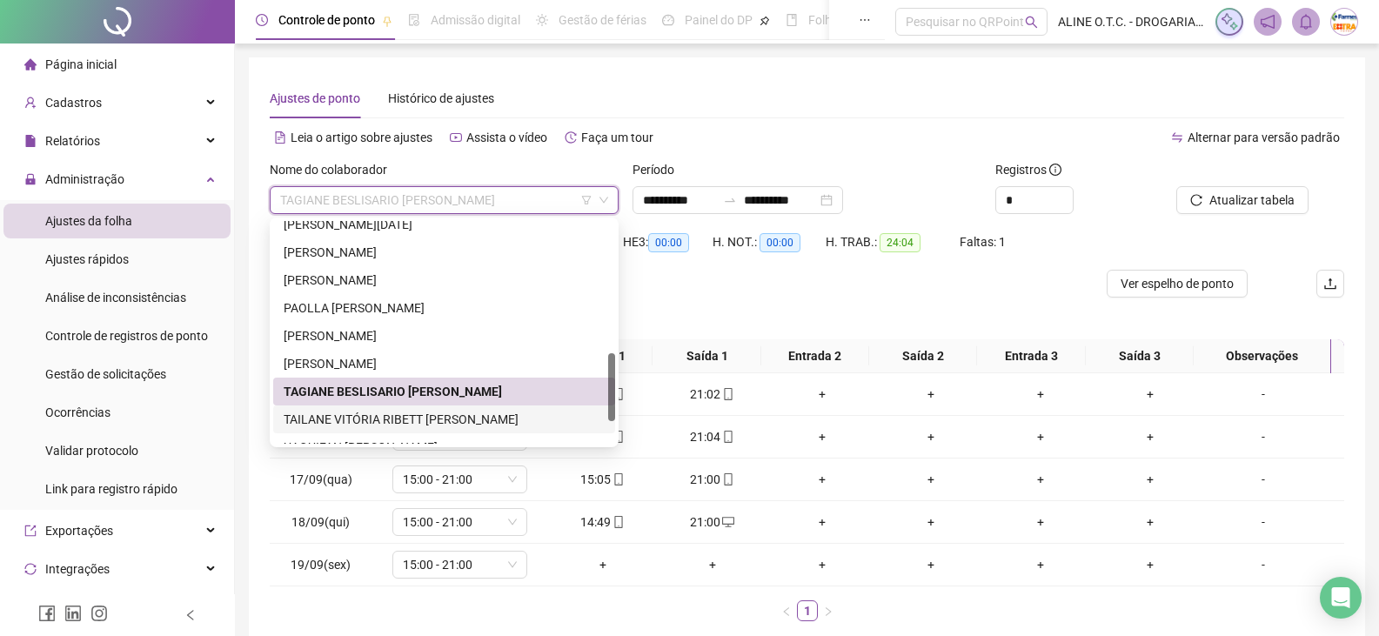
click at [370, 417] on div "TAILANE VITÓRIA RIBETT [PERSON_NAME]" at bounding box center [444, 419] width 321 height 19
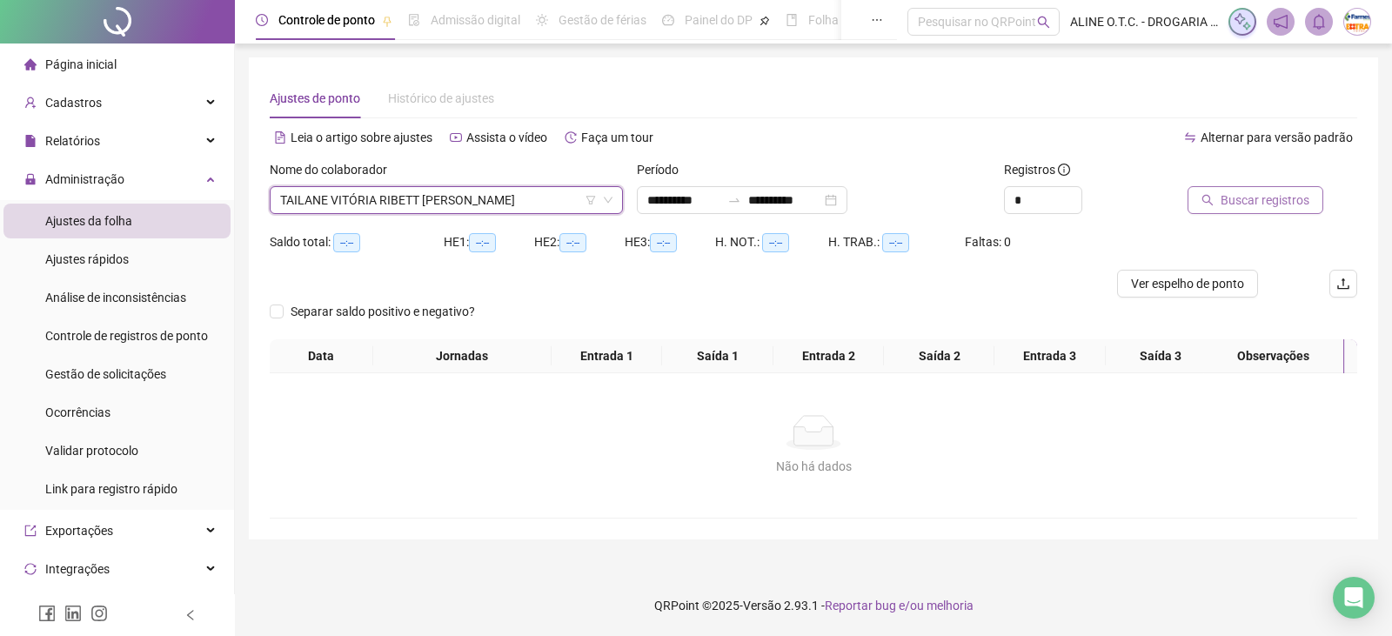
click at [1212, 210] on button "Buscar registros" at bounding box center [1255, 200] width 136 height 28
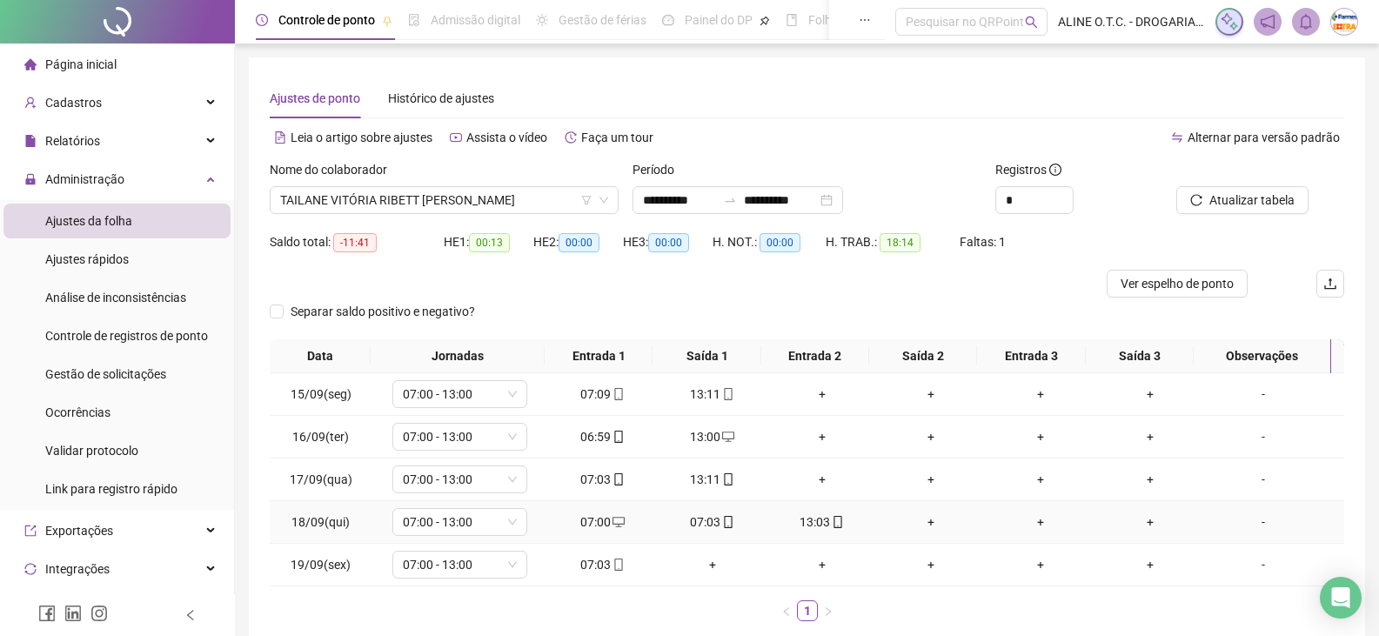
click at [616, 522] on icon "desktop" at bounding box center [618, 522] width 12 height 12
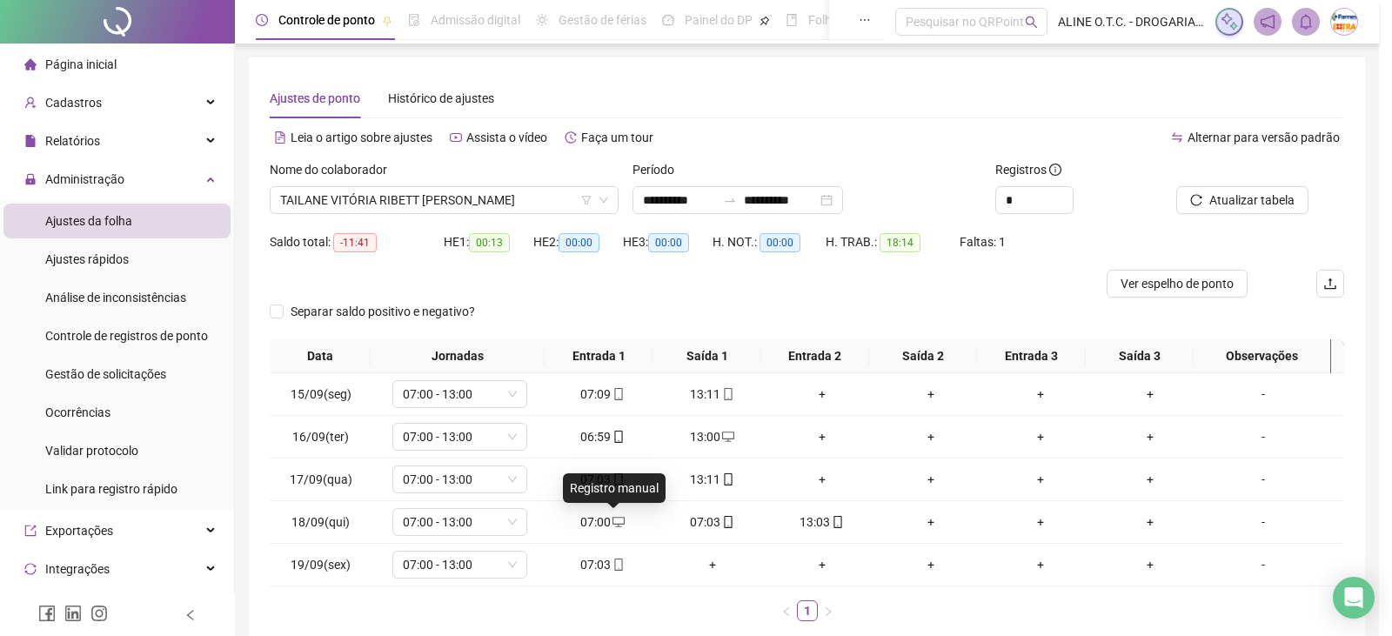
type input "**********"
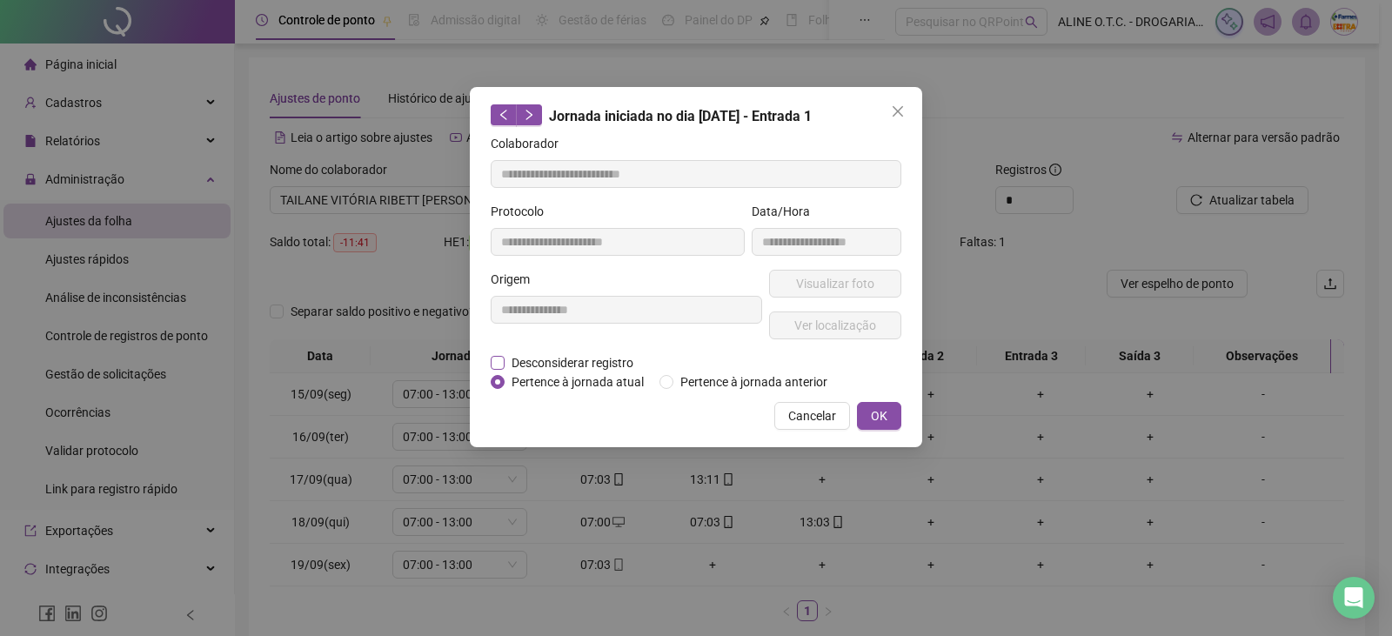
click at [598, 360] on span "Desconsiderar registro" at bounding box center [572, 362] width 136 height 19
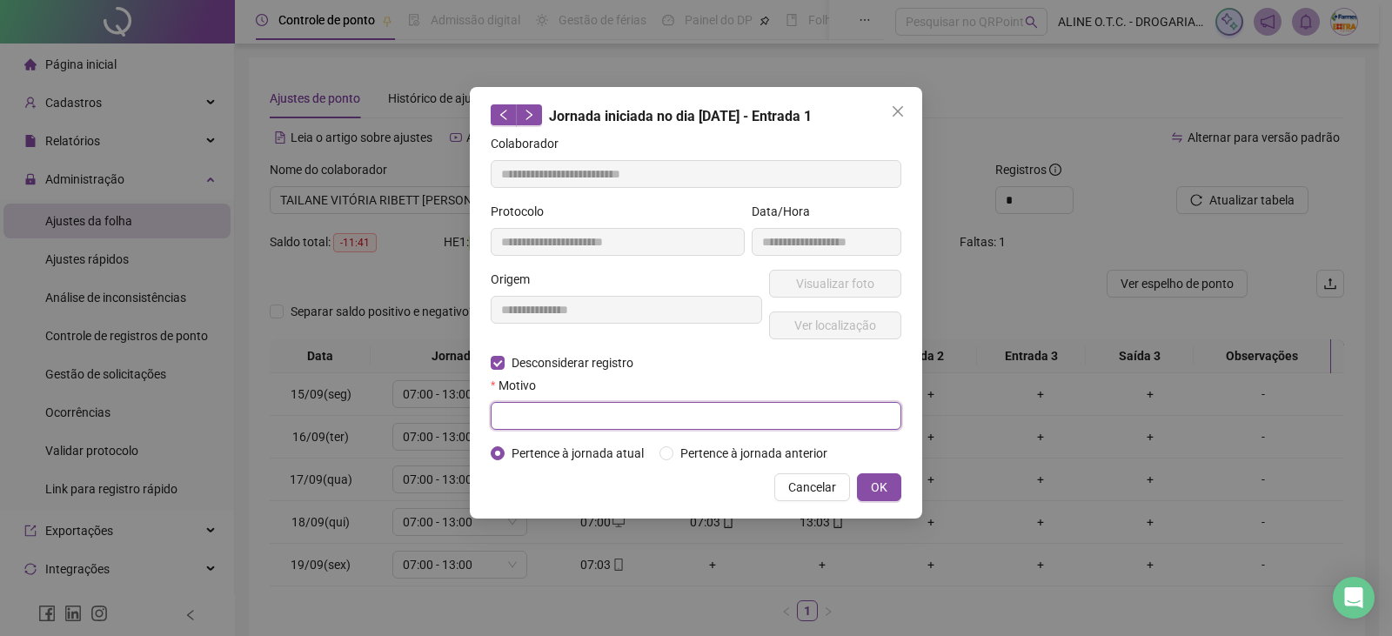
click at [612, 413] on input "text" at bounding box center [696, 416] width 411 height 28
type input "**********"
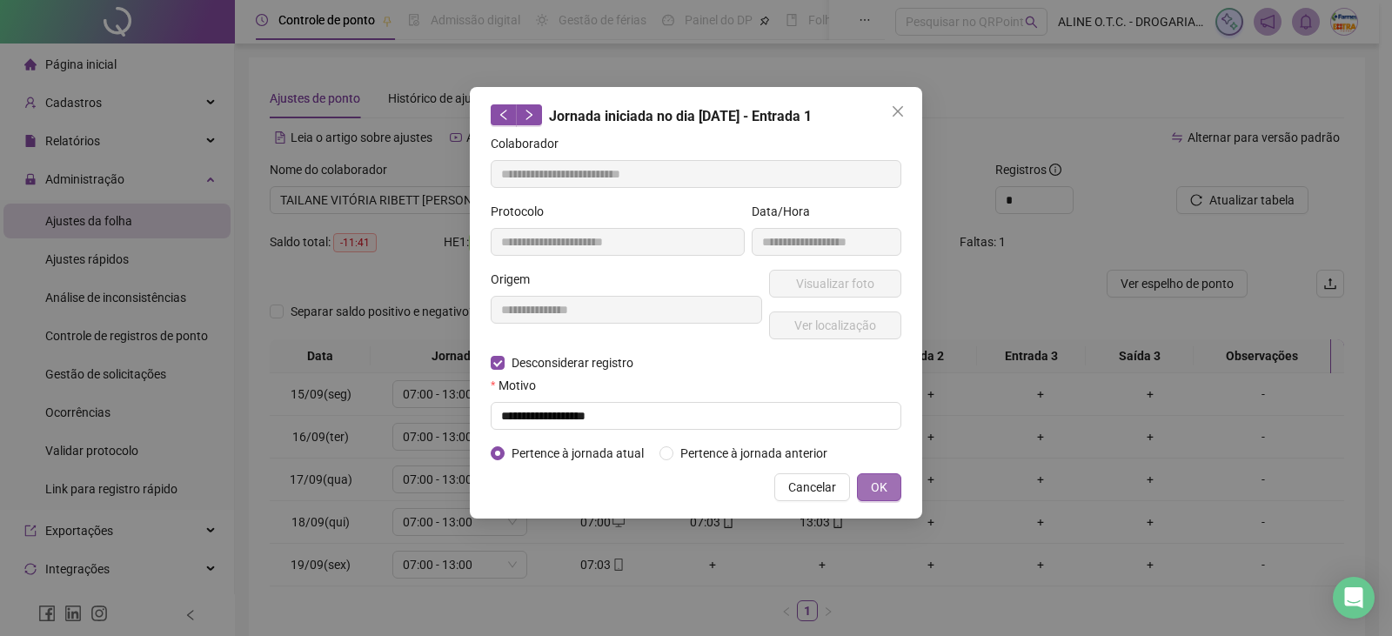
click at [885, 495] on span "OK" at bounding box center [879, 487] width 17 height 19
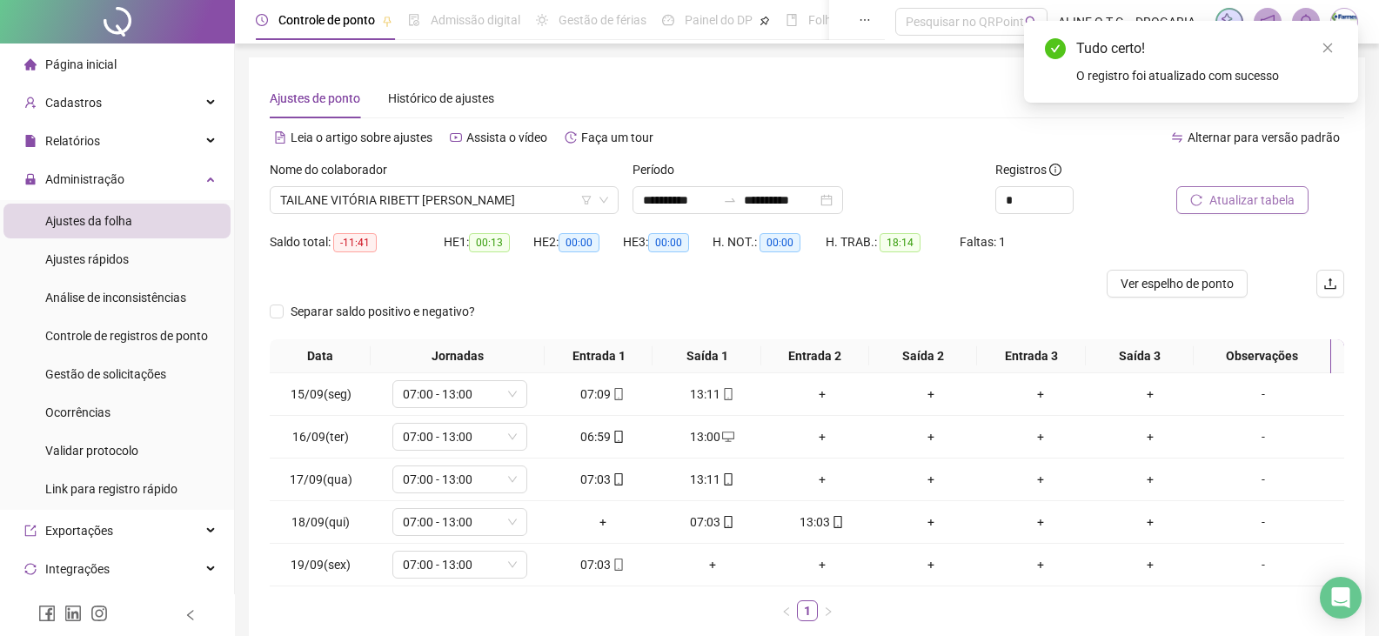
click at [1277, 197] on span "Atualizar tabela" at bounding box center [1251, 199] width 85 height 19
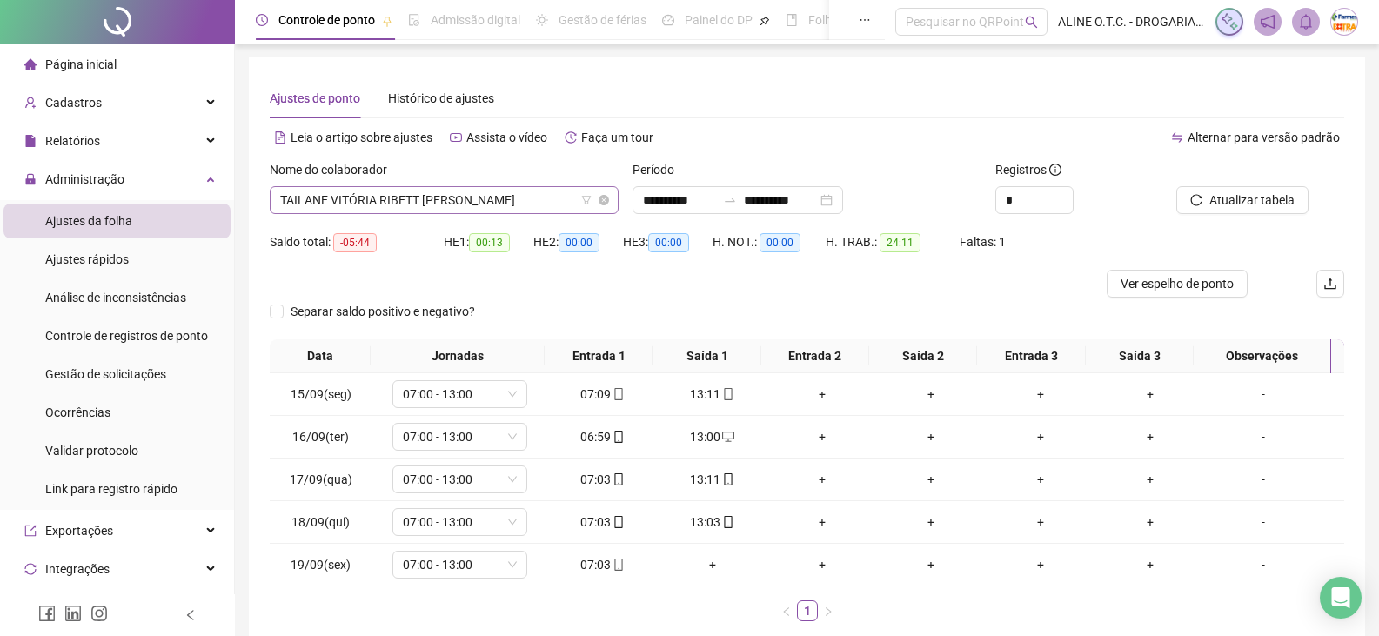
click at [412, 192] on span "TAILANE VITÓRIA RIBETT [PERSON_NAME]" at bounding box center [444, 200] width 328 height 26
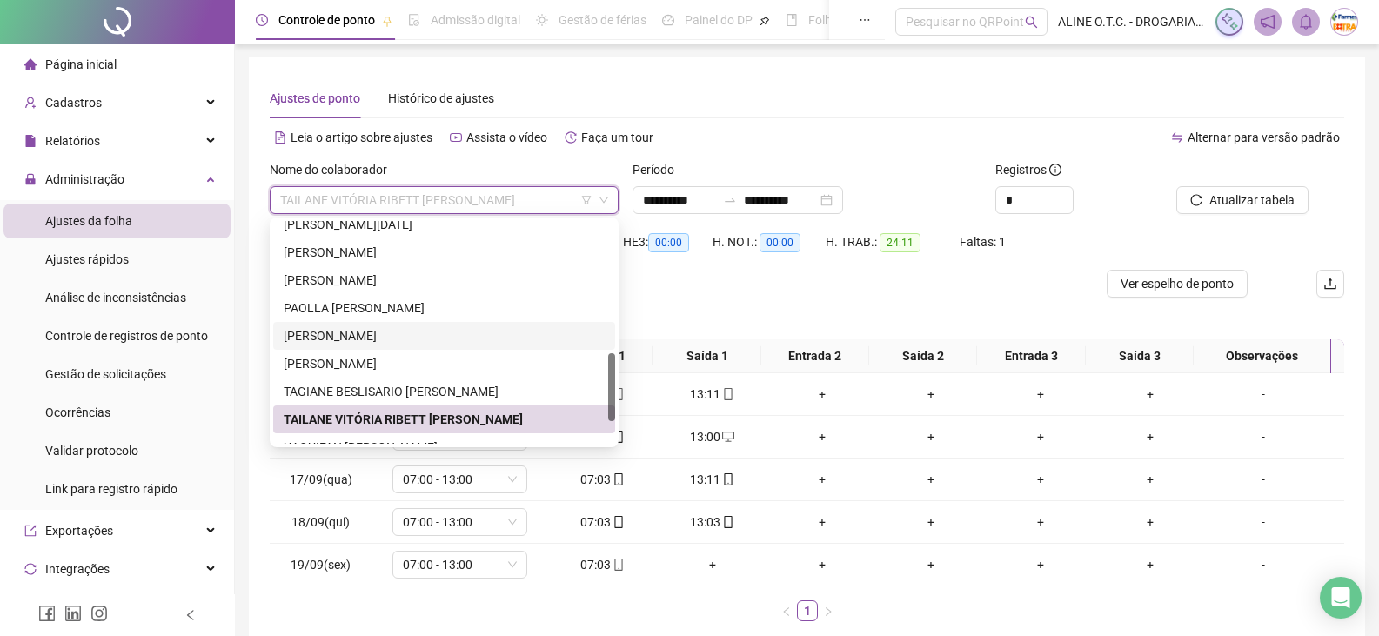
scroll to position [501, 0]
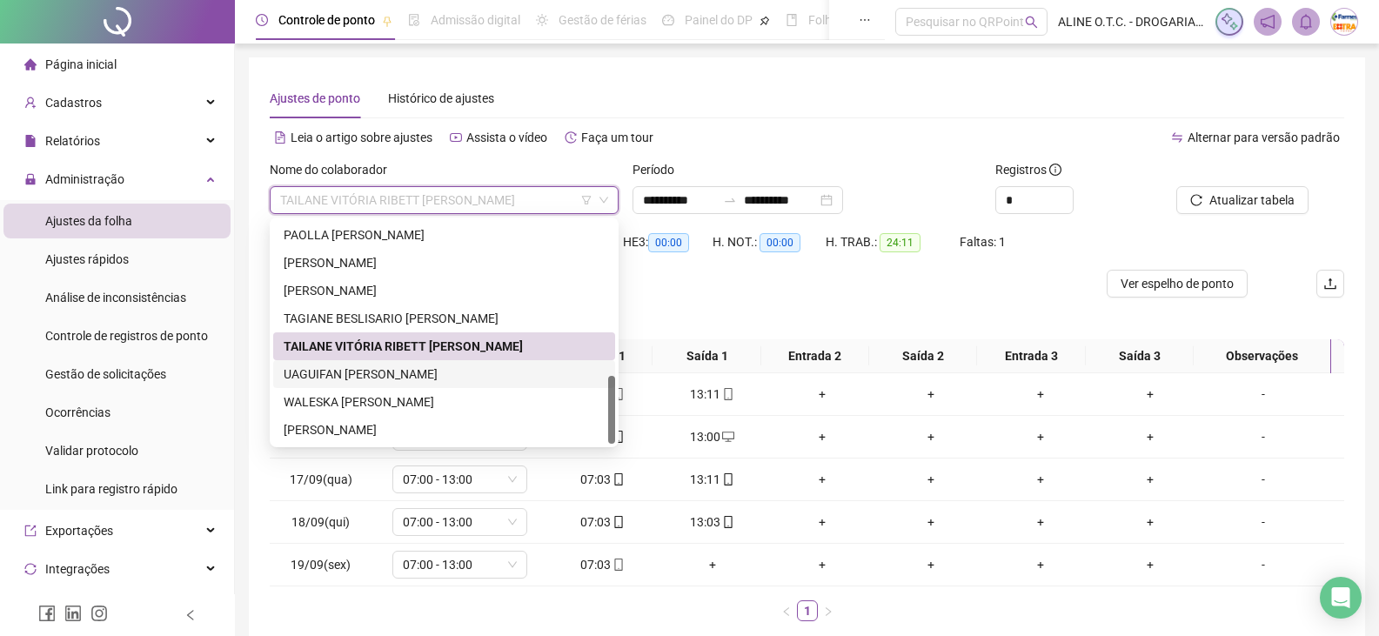
click at [378, 375] on div "UAGUIFAN [PERSON_NAME]" at bounding box center [444, 373] width 321 height 19
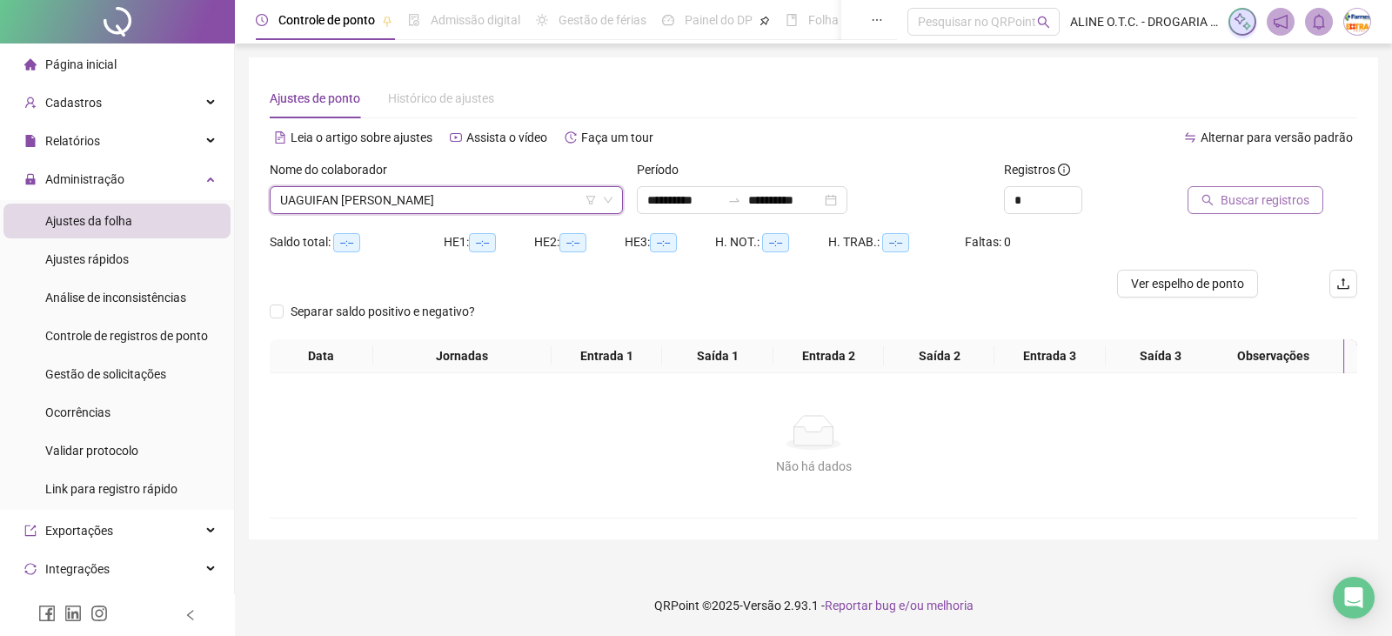
click at [1292, 191] on span "Buscar registros" at bounding box center [1264, 199] width 89 height 19
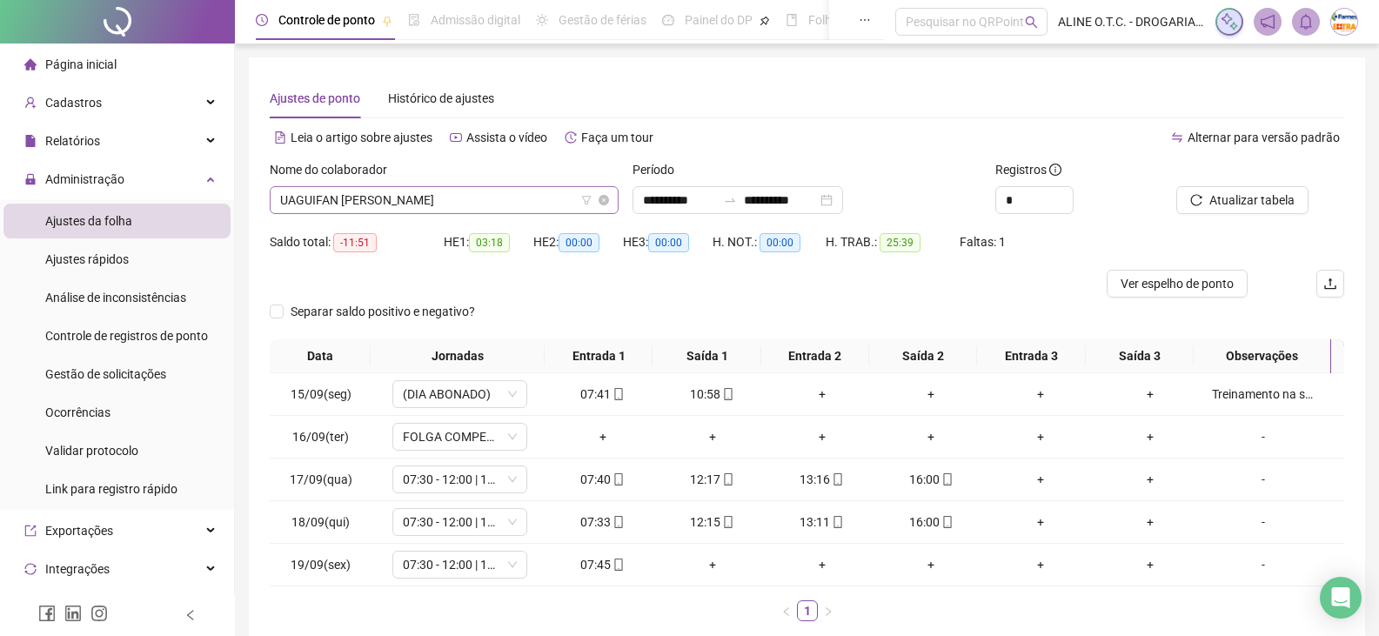
click at [357, 202] on span "UAGUIFAN [PERSON_NAME]" at bounding box center [444, 200] width 328 height 26
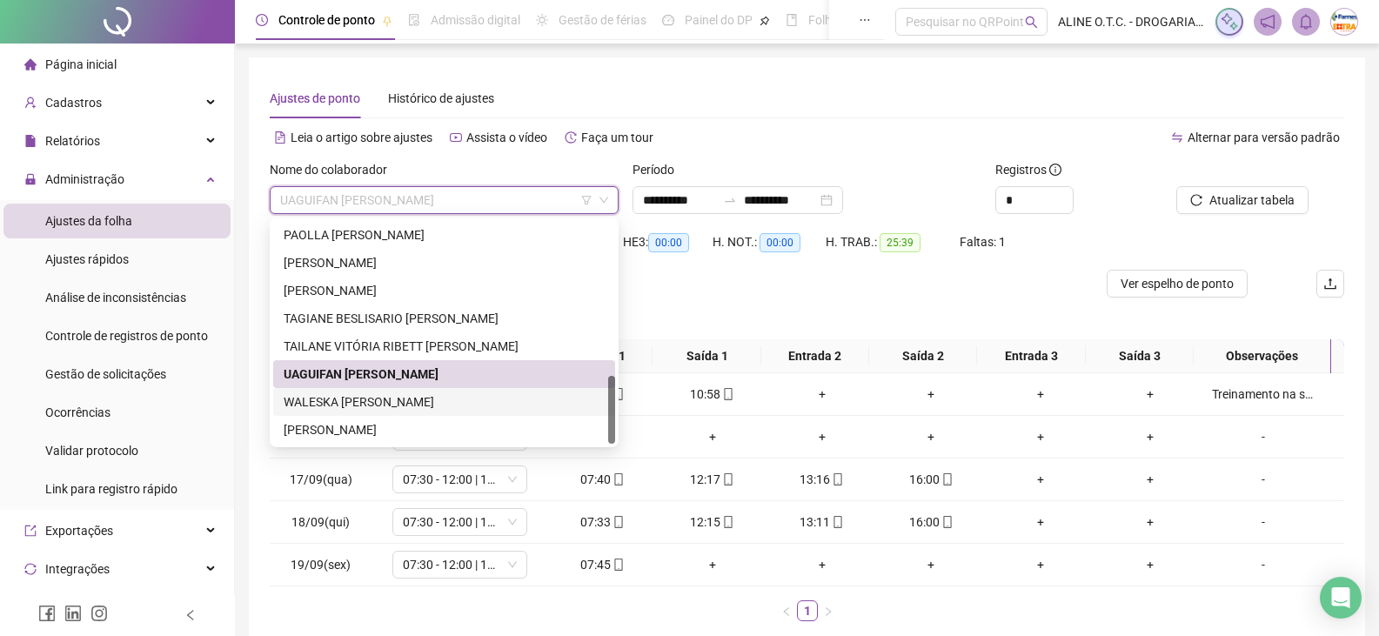
click at [358, 404] on div "WALESKA [PERSON_NAME]" at bounding box center [444, 401] width 321 height 19
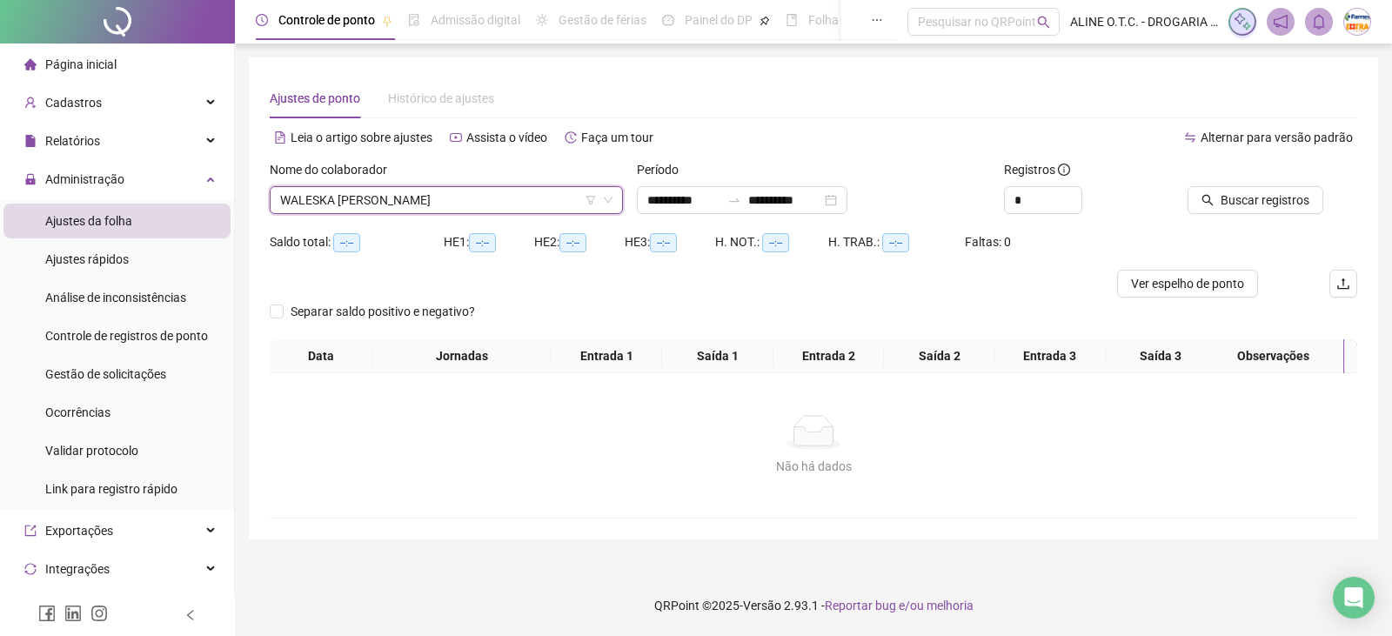
click at [1276, 215] on div "Buscar registros" at bounding box center [1272, 194] width 184 height 68
click at [1279, 208] on span "Buscar registros" at bounding box center [1264, 199] width 89 height 19
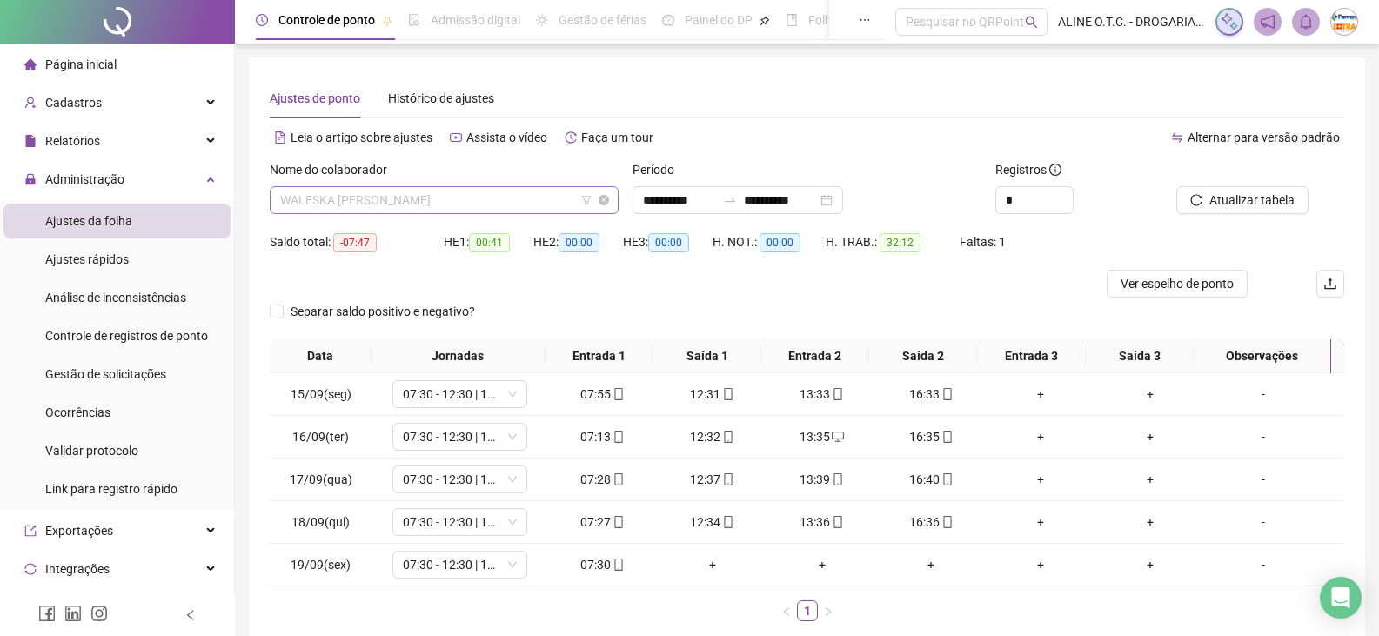
click at [399, 208] on span "WALESKA [PERSON_NAME]" at bounding box center [444, 200] width 328 height 26
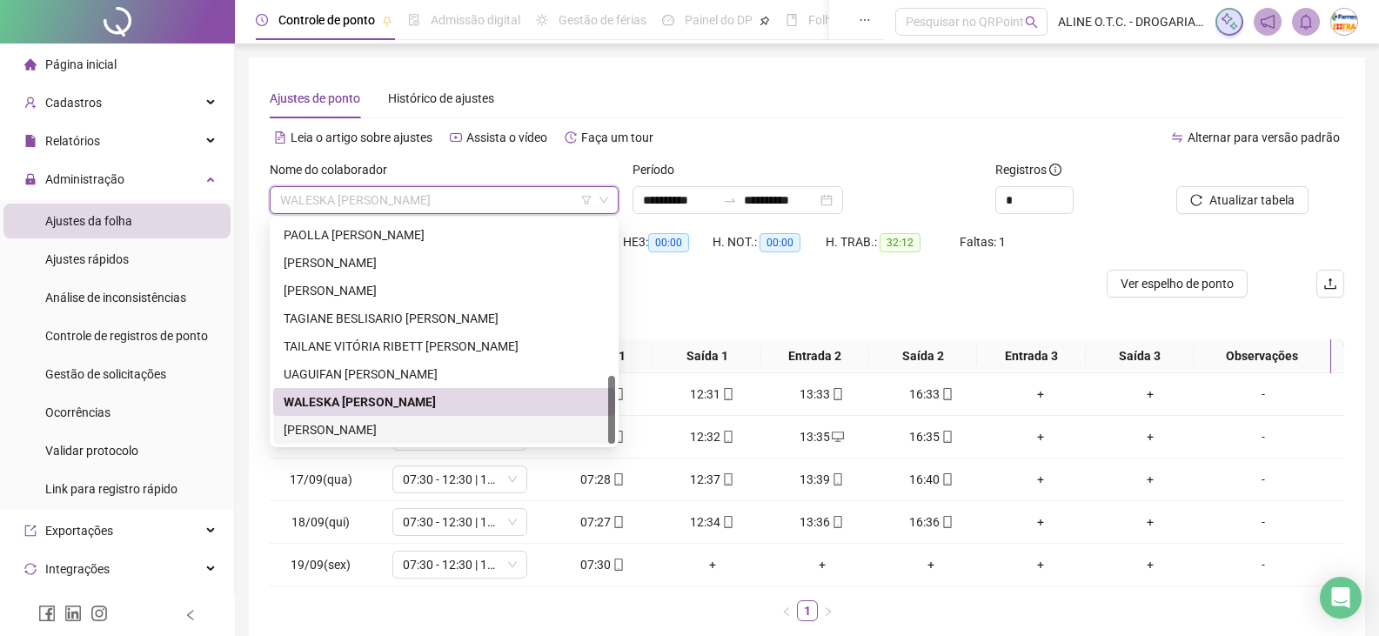
click at [383, 424] on div "[PERSON_NAME]" at bounding box center [444, 429] width 321 height 19
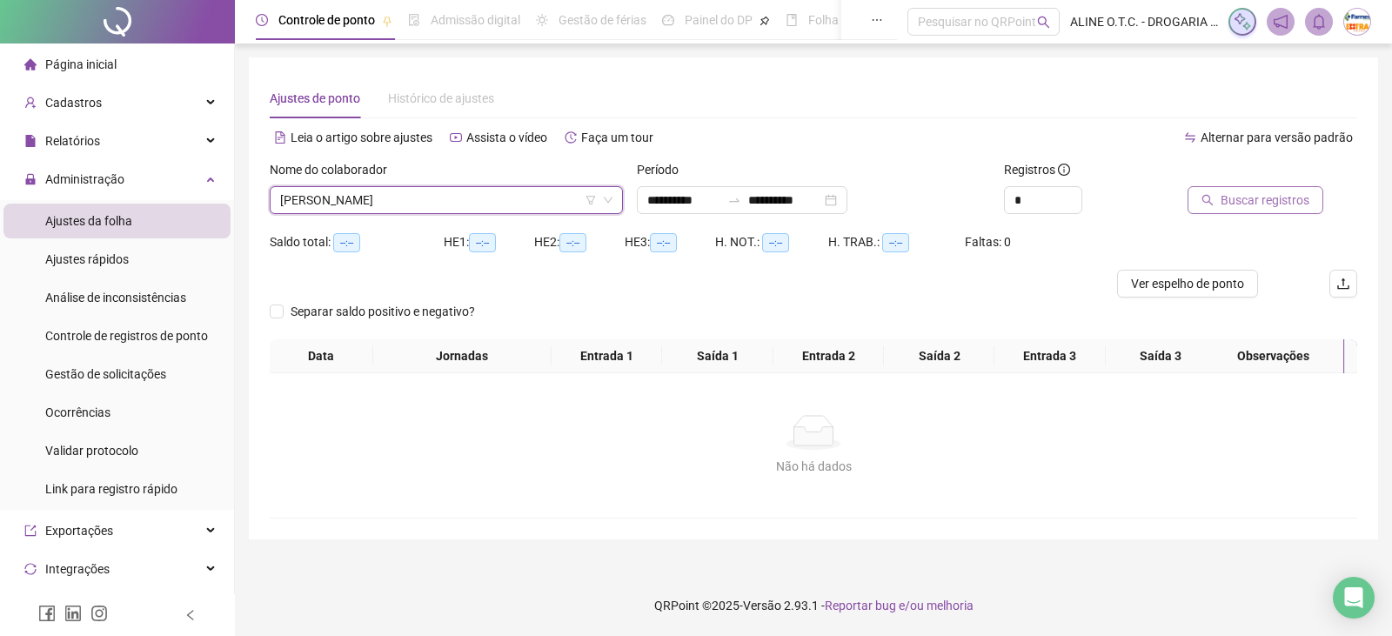
click at [1272, 198] on span "Buscar registros" at bounding box center [1264, 199] width 89 height 19
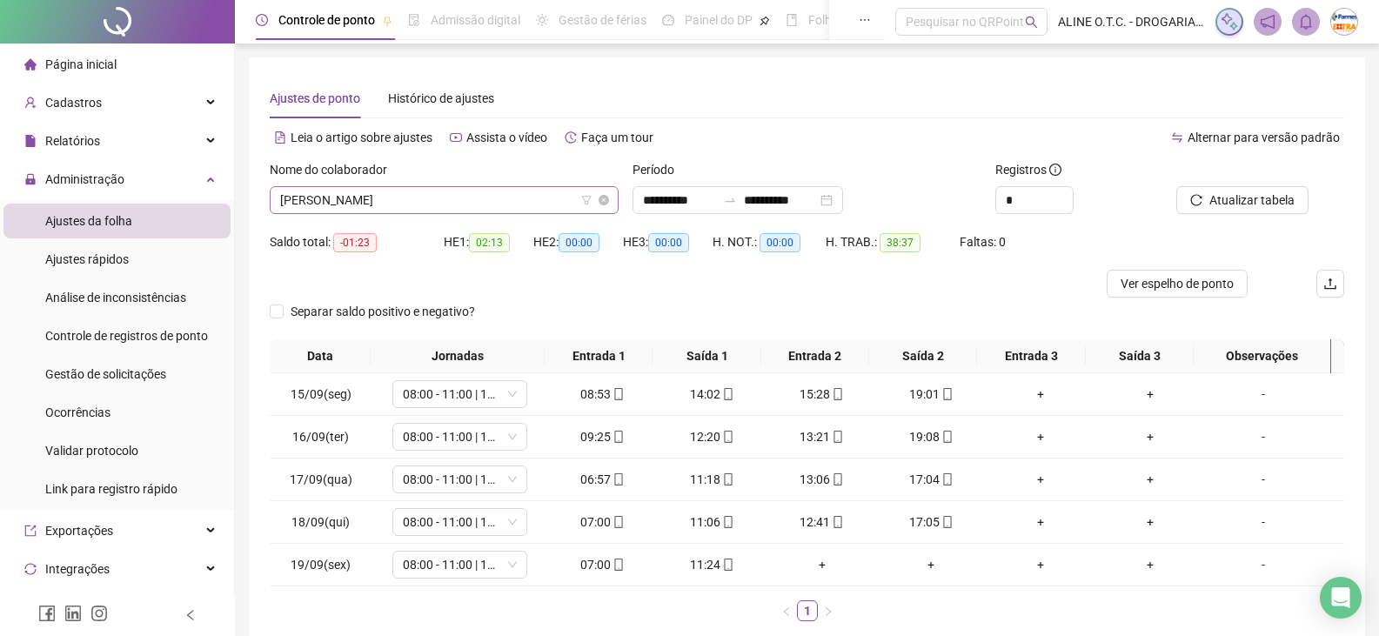
click at [354, 197] on span "[PERSON_NAME]" at bounding box center [444, 200] width 328 height 26
click at [125, 371] on span "Gestão de solicitações" at bounding box center [105, 374] width 121 height 14
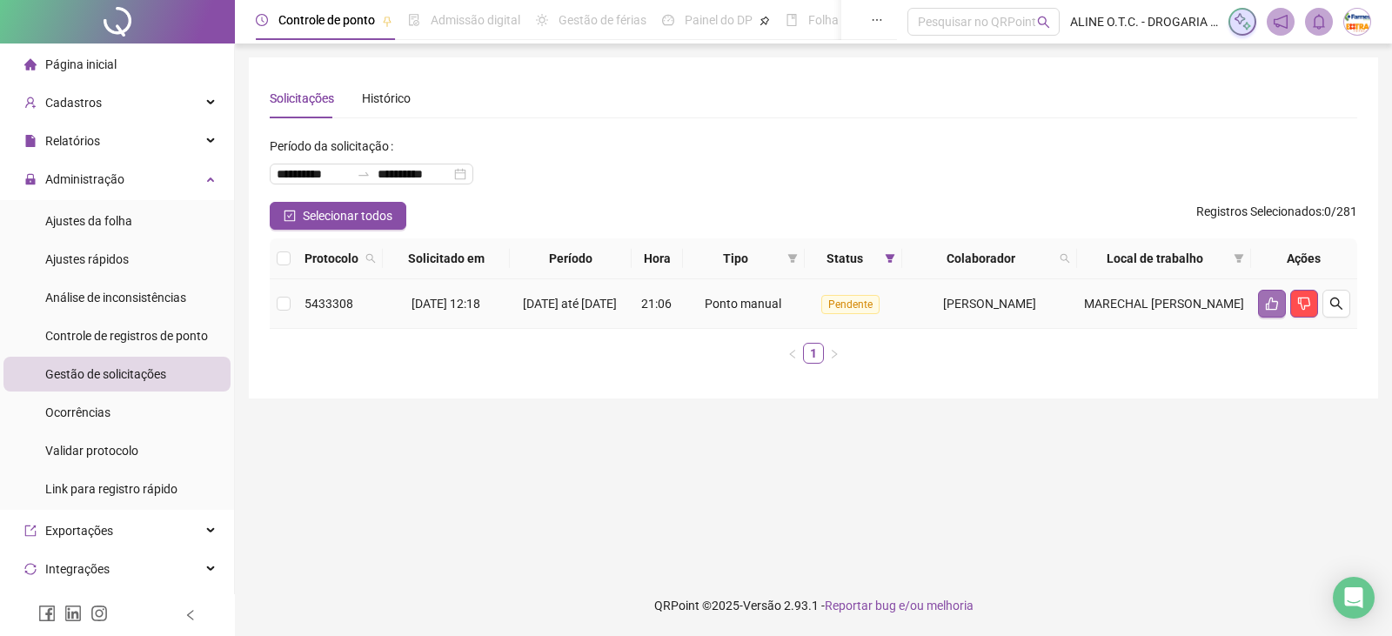
click at [1271, 299] on button "button" at bounding box center [1272, 304] width 28 height 28
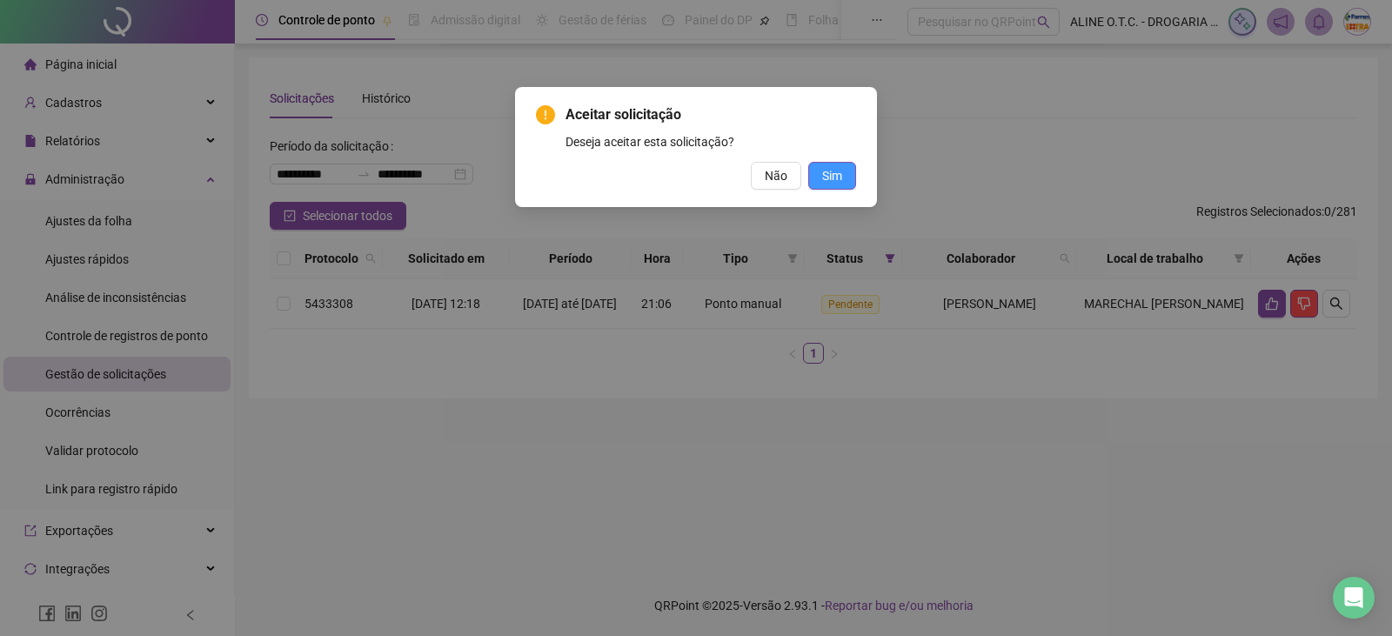
click at [845, 169] on button "Sim" at bounding box center [832, 176] width 48 height 28
click at [833, 177] on span "Sim" at bounding box center [832, 175] width 20 height 19
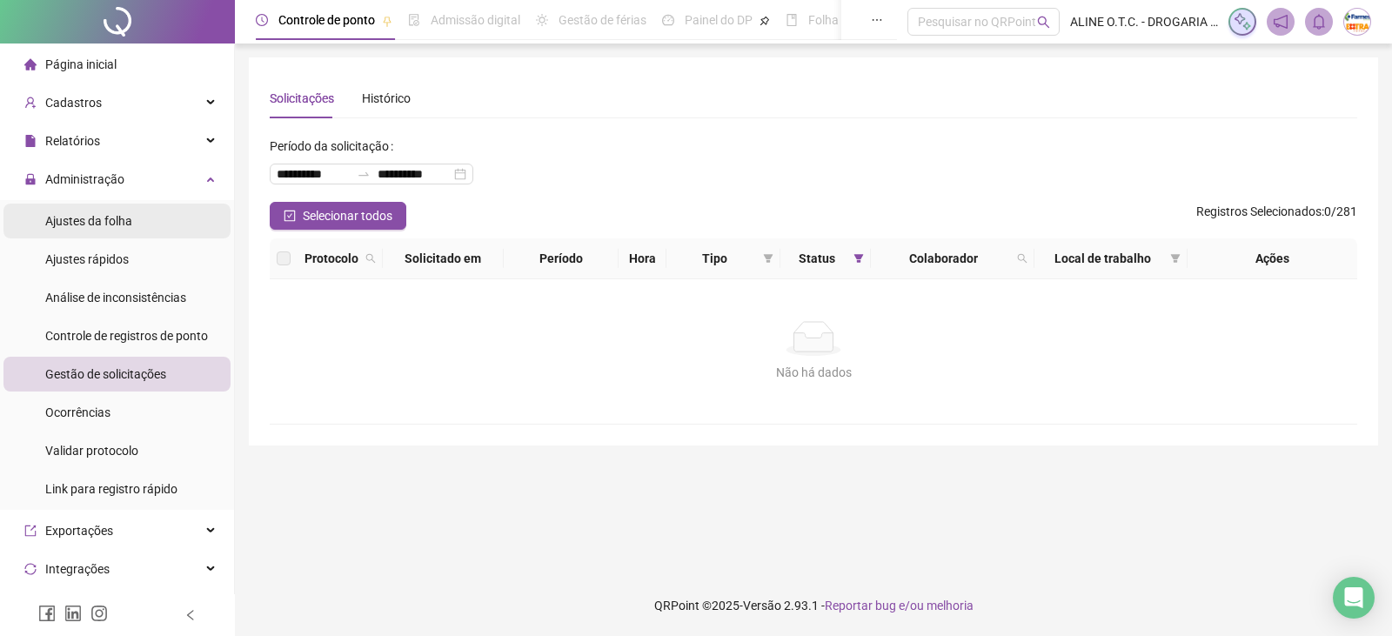
click at [150, 210] on li "Ajustes da folha" at bounding box center [116, 221] width 227 height 35
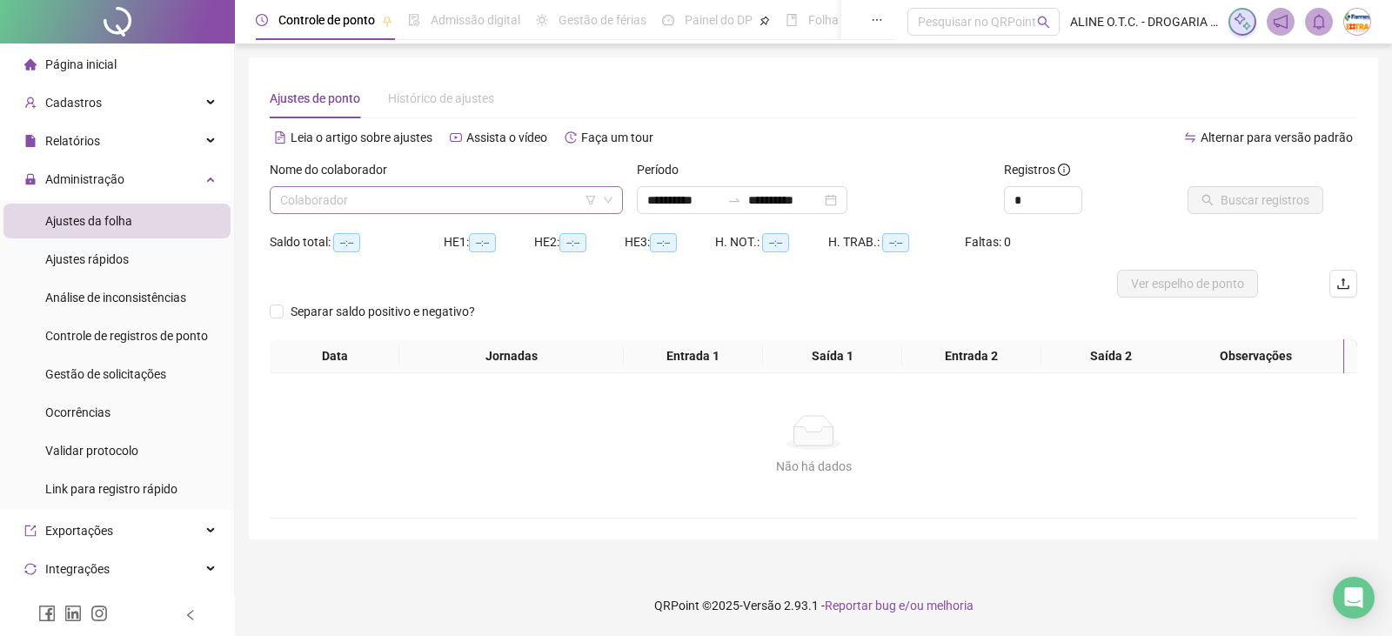
click at [320, 194] on input "search" at bounding box center [438, 200] width 317 height 26
type input "******"
click at [322, 237] on div "[PERSON_NAME]" at bounding box center [446, 234] width 325 height 19
click at [1198, 207] on button "Buscar registros" at bounding box center [1255, 200] width 136 height 28
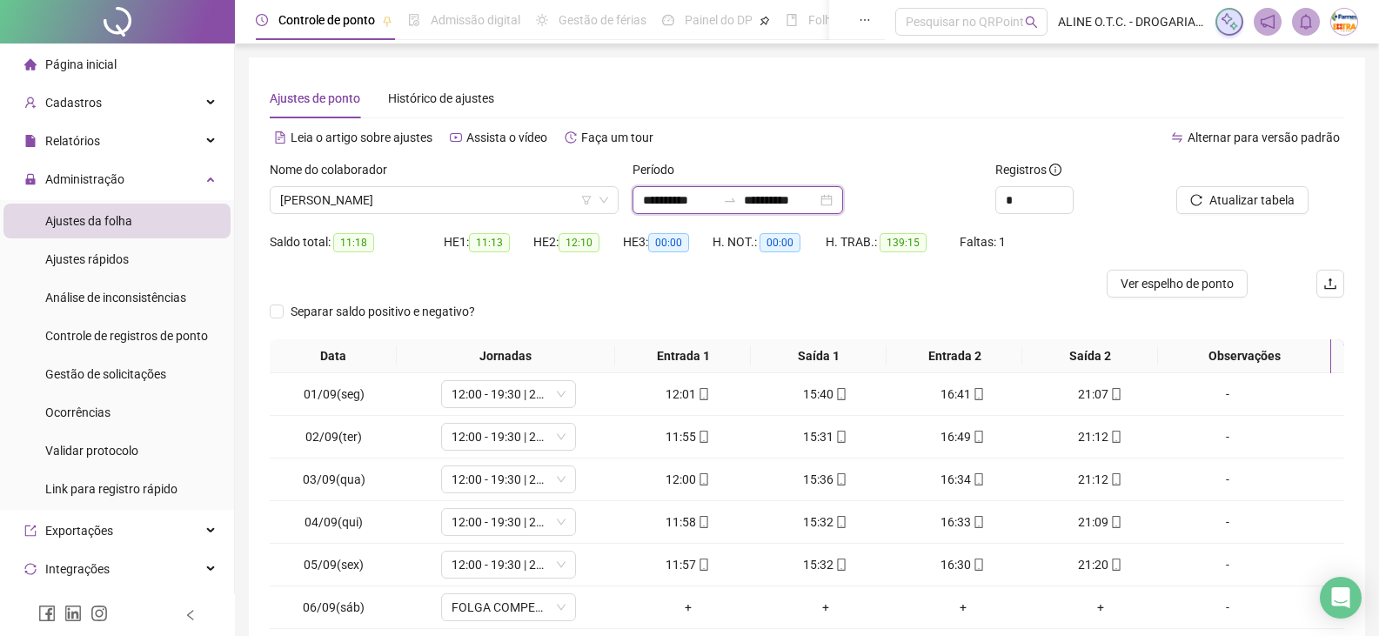
click at [697, 207] on input "**********" at bounding box center [679, 199] width 73 height 19
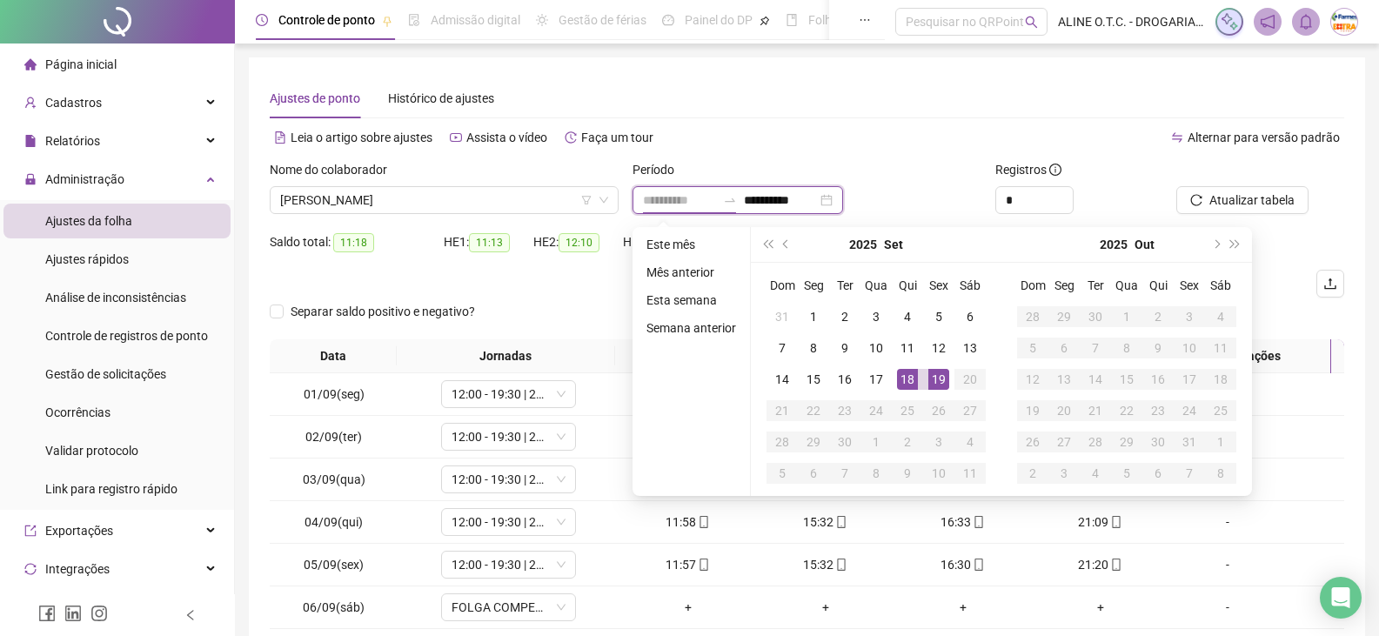
type input "**********"
click at [910, 383] on div "18" at bounding box center [907, 379] width 21 height 21
click at [937, 384] on div "19" at bounding box center [938, 379] width 21 height 21
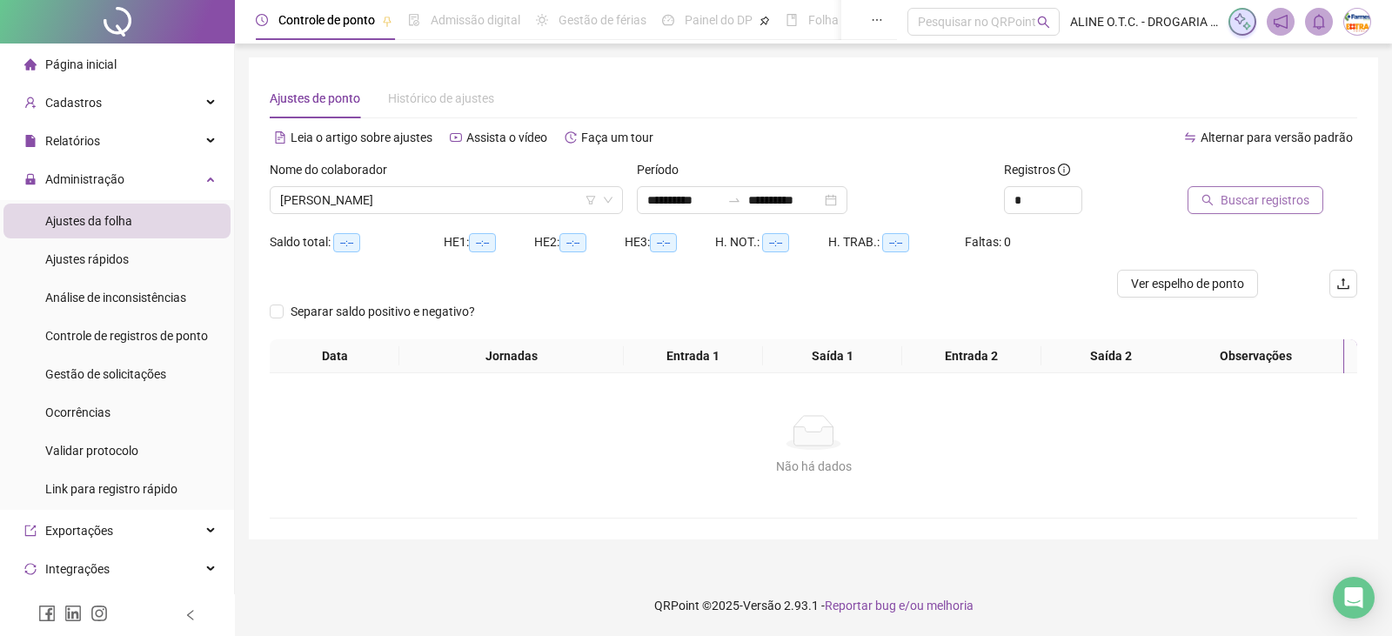
click at [1244, 210] on button "Buscar registros" at bounding box center [1255, 200] width 136 height 28
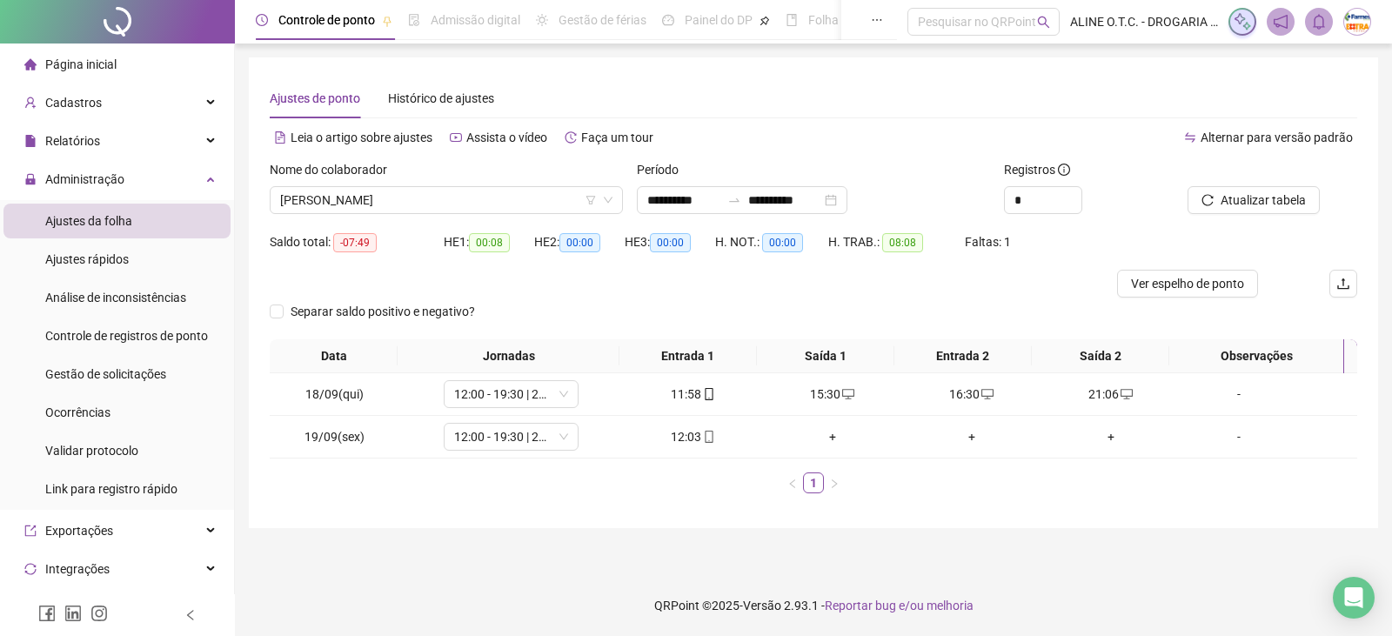
click at [134, 64] on li "Página inicial" at bounding box center [116, 64] width 227 height 35
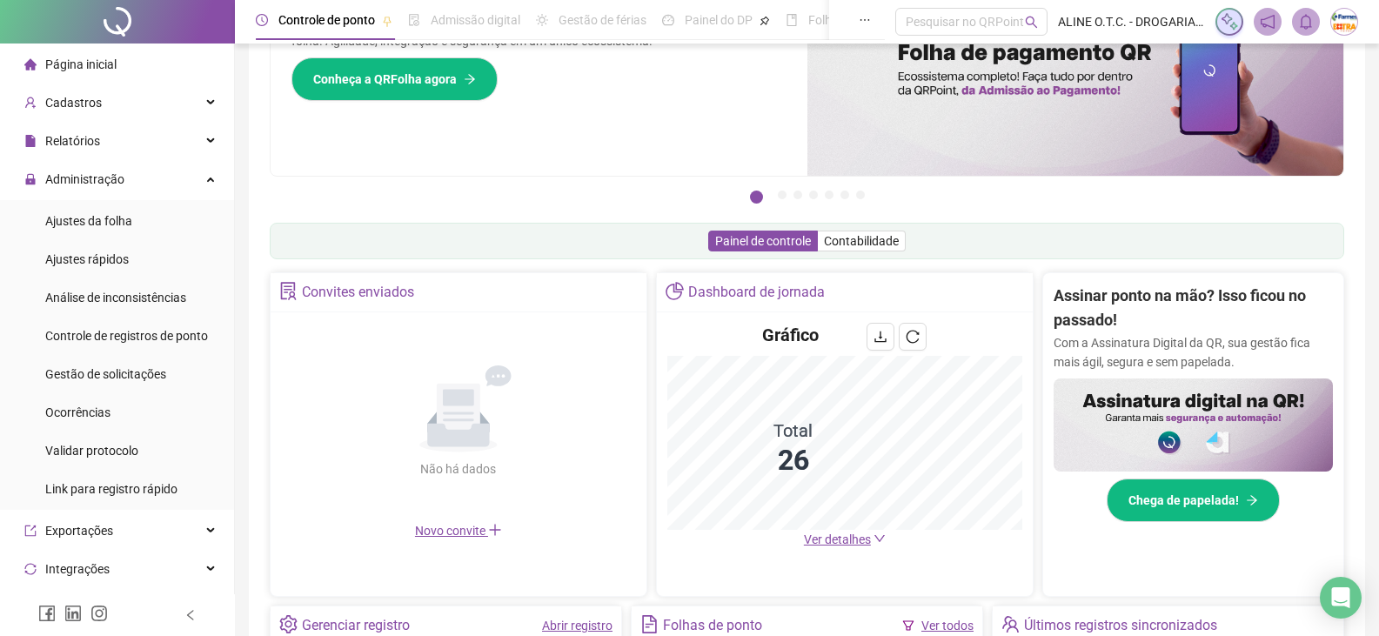
scroll to position [174, 0]
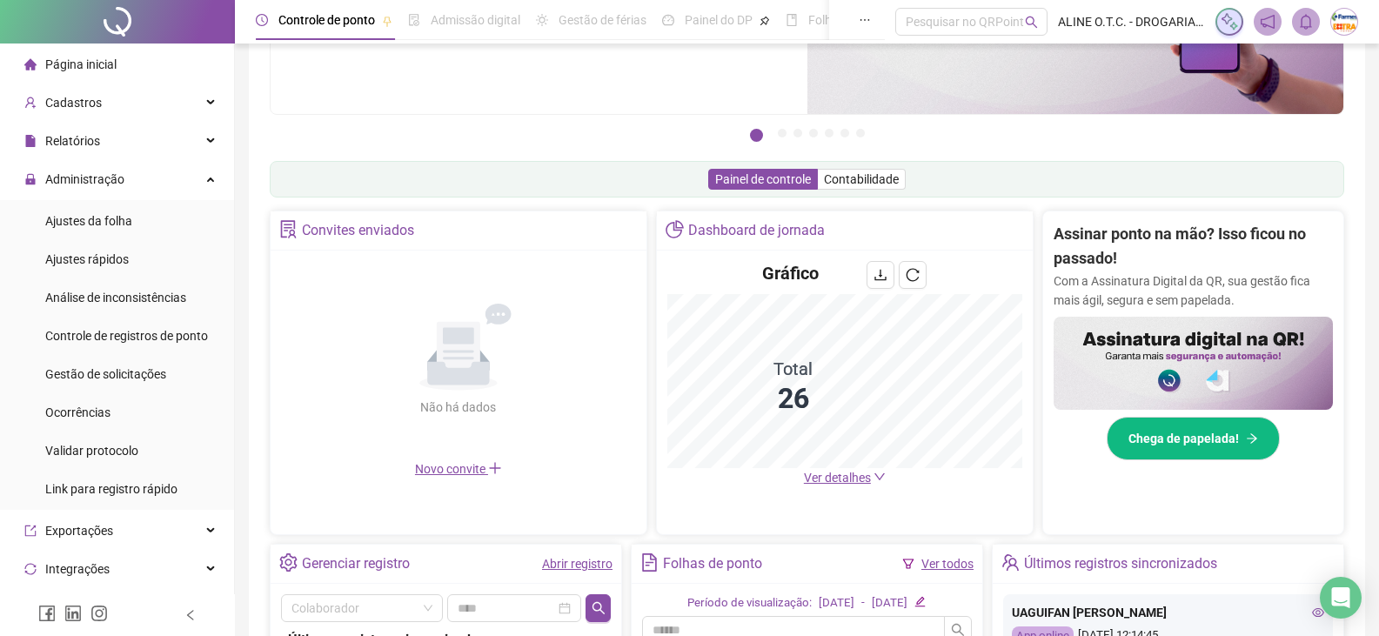
click at [846, 483] on span "Ver detalhes" at bounding box center [837, 478] width 67 height 14
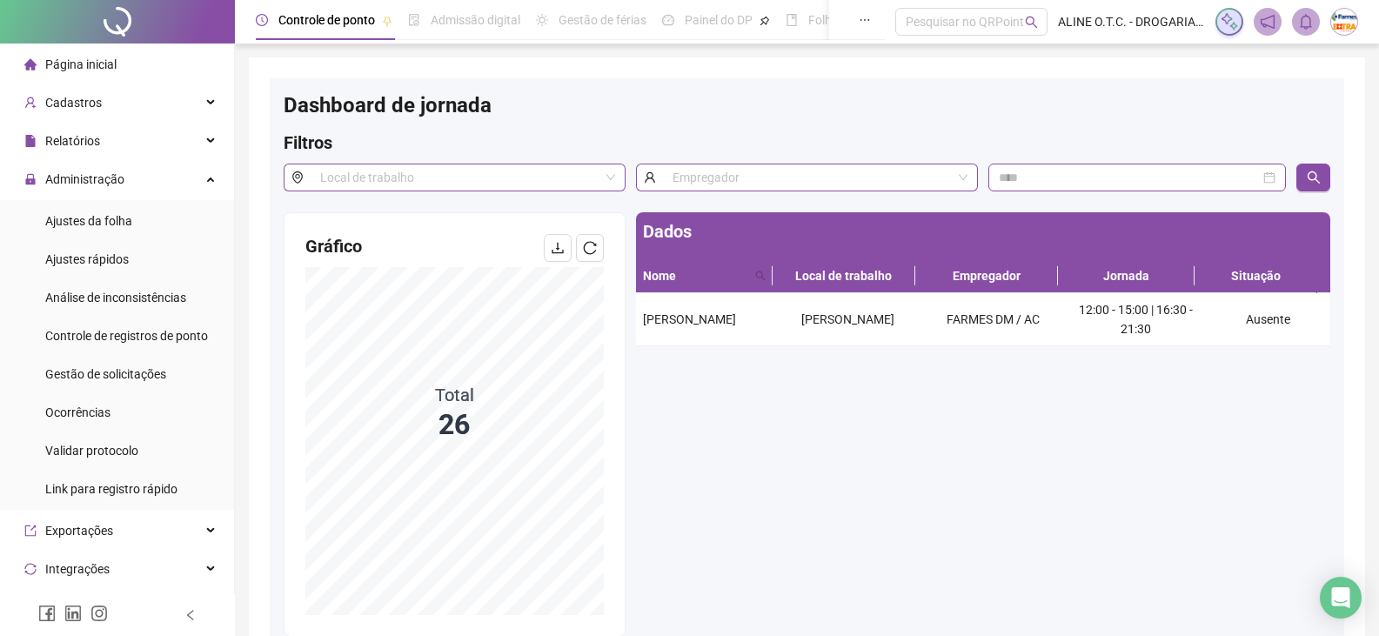
click at [110, 57] on span "Página inicial" at bounding box center [80, 64] width 71 height 14
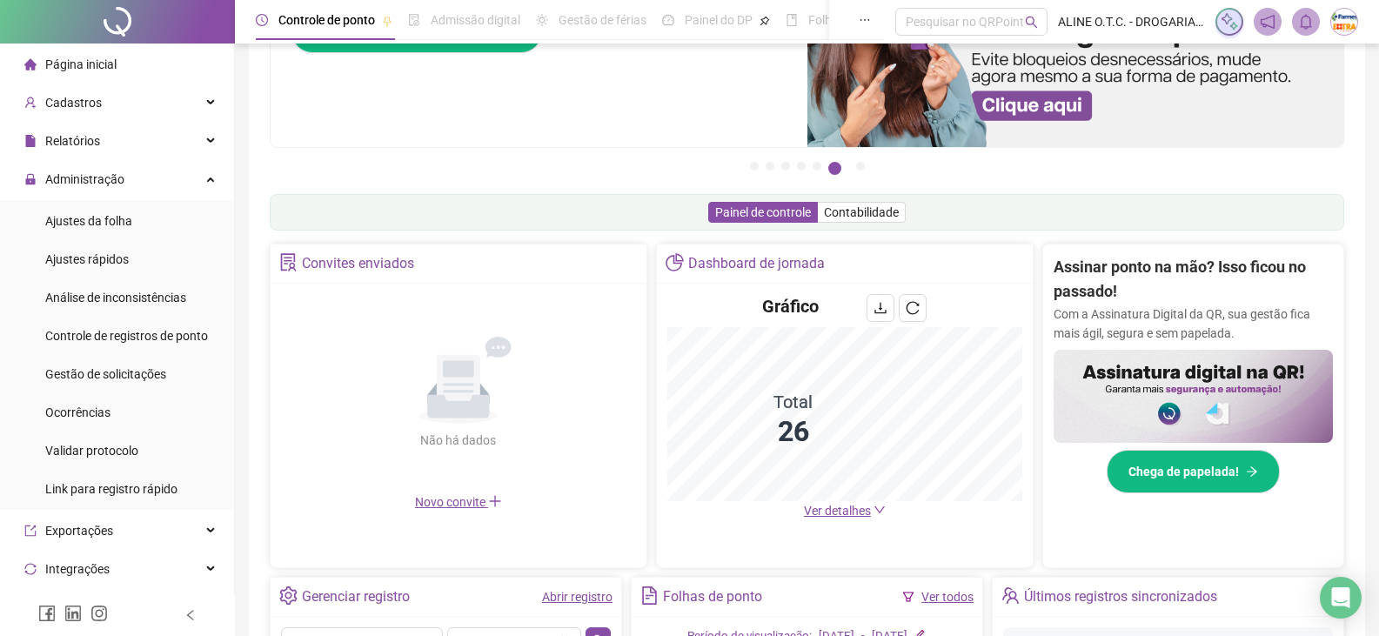
scroll to position [174, 0]
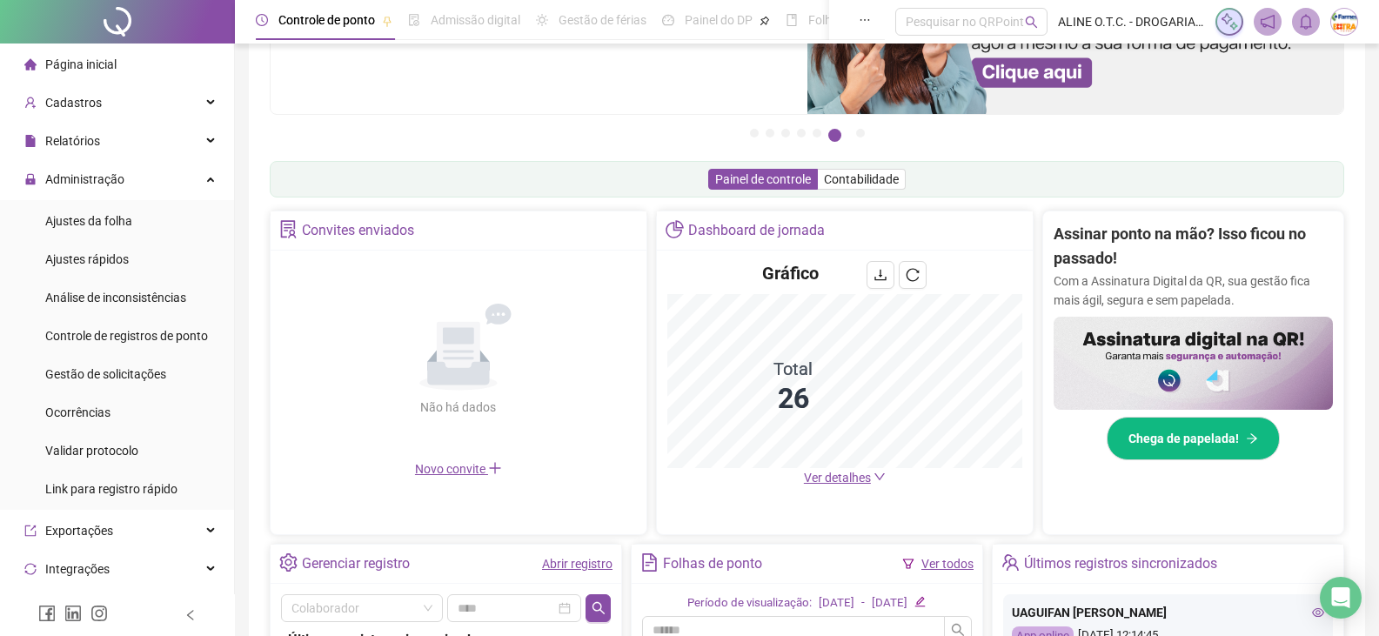
click at [878, 479] on icon "down" at bounding box center [879, 477] width 12 height 12
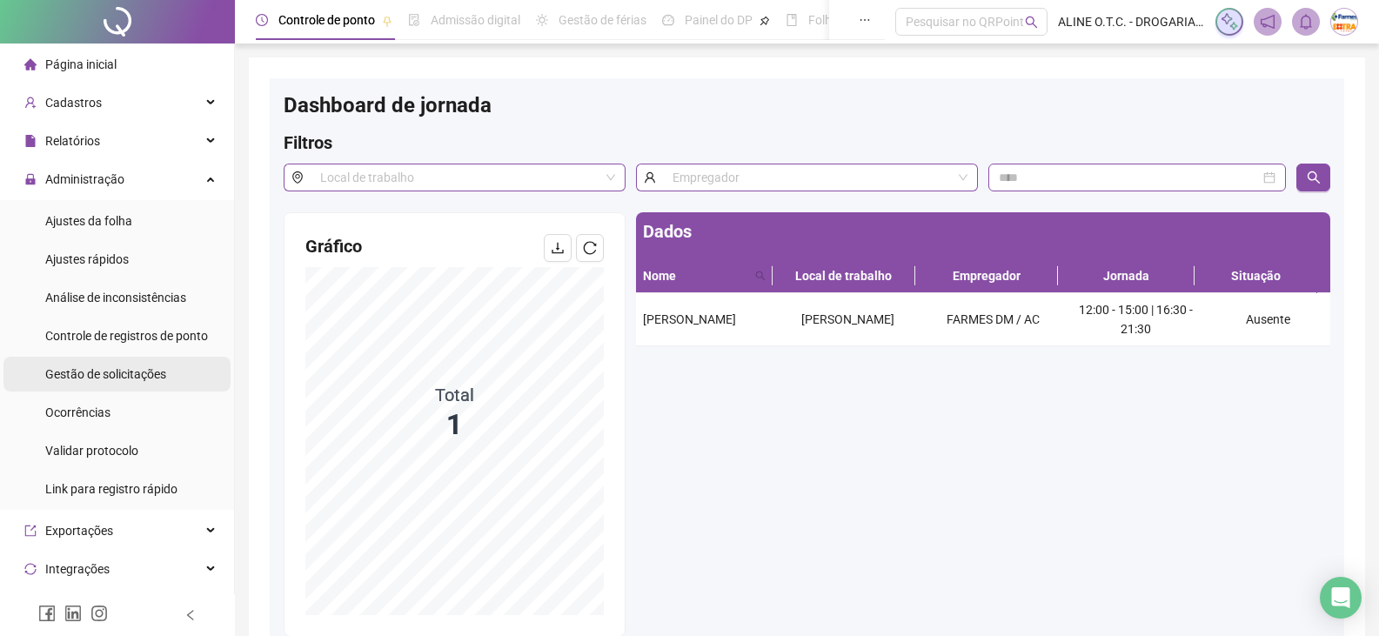
click at [105, 368] on span "Gestão de solicitações" at bounding box center [105, 374] width 121 height 14
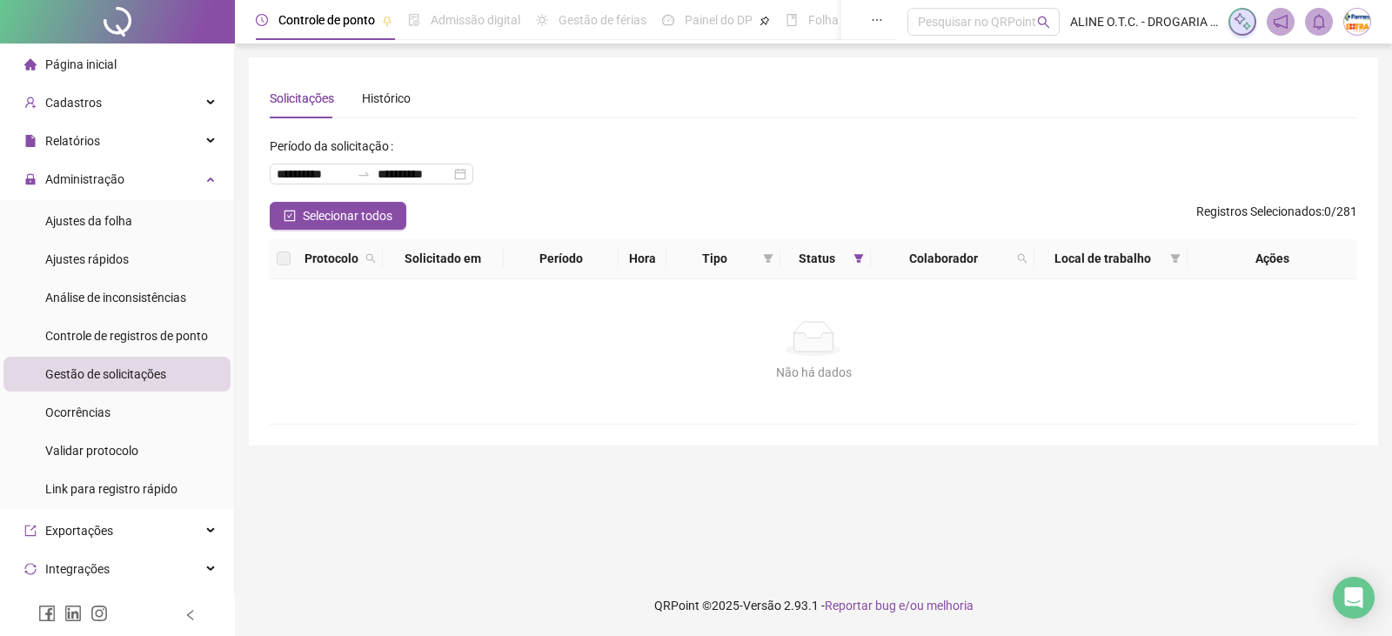
click at [132, 63] on li "Página inicial" at bounding box center [116, 64] width 227 height 35
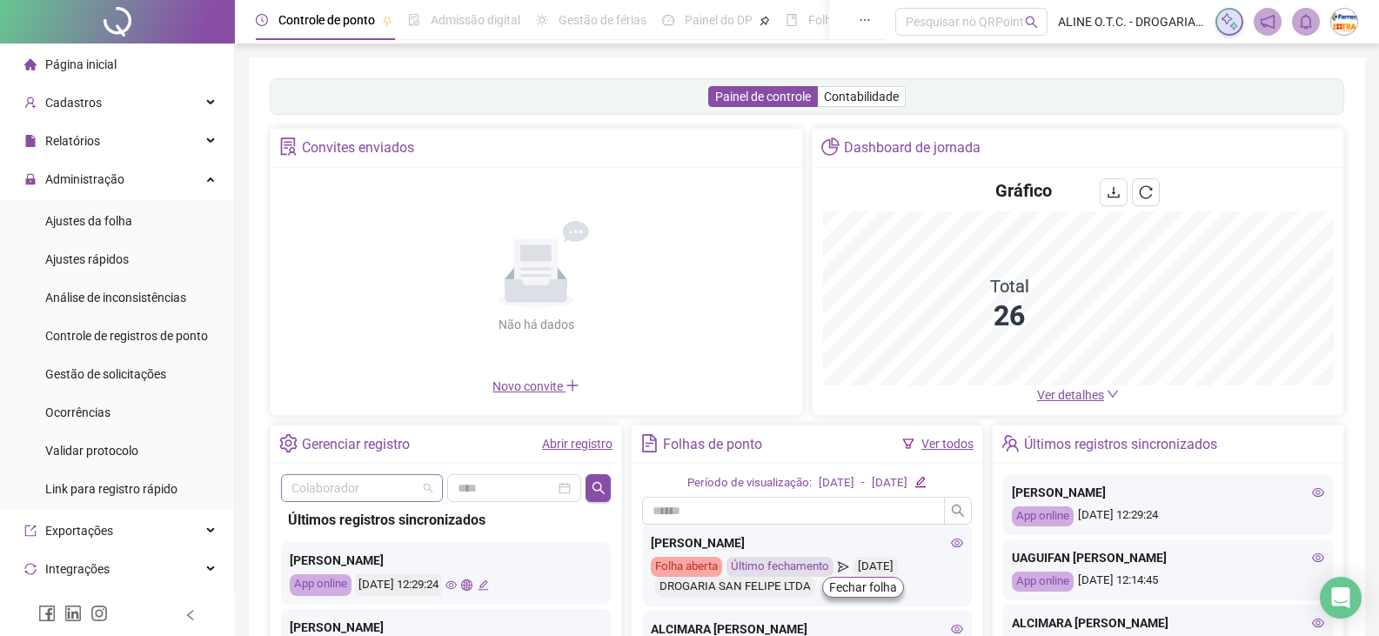
click at [353, 488] on input "search" at bounding box center [353, 488] width 125 height 26
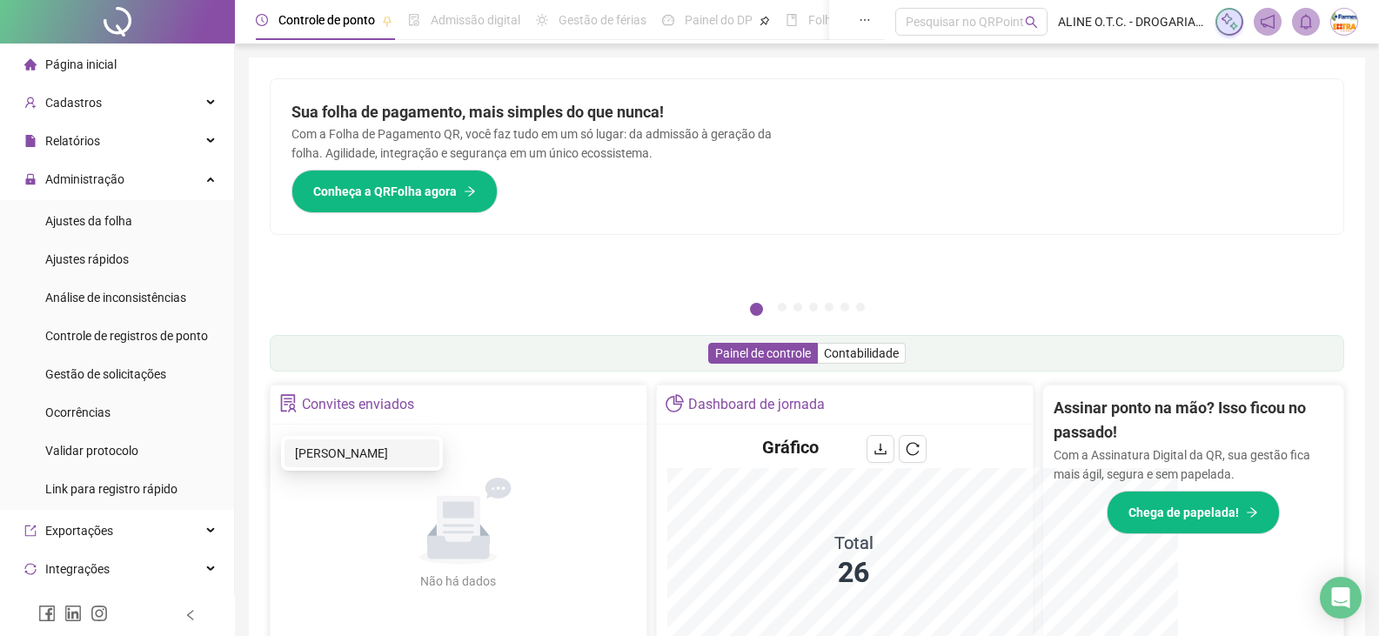
scroll to position [154, 0]
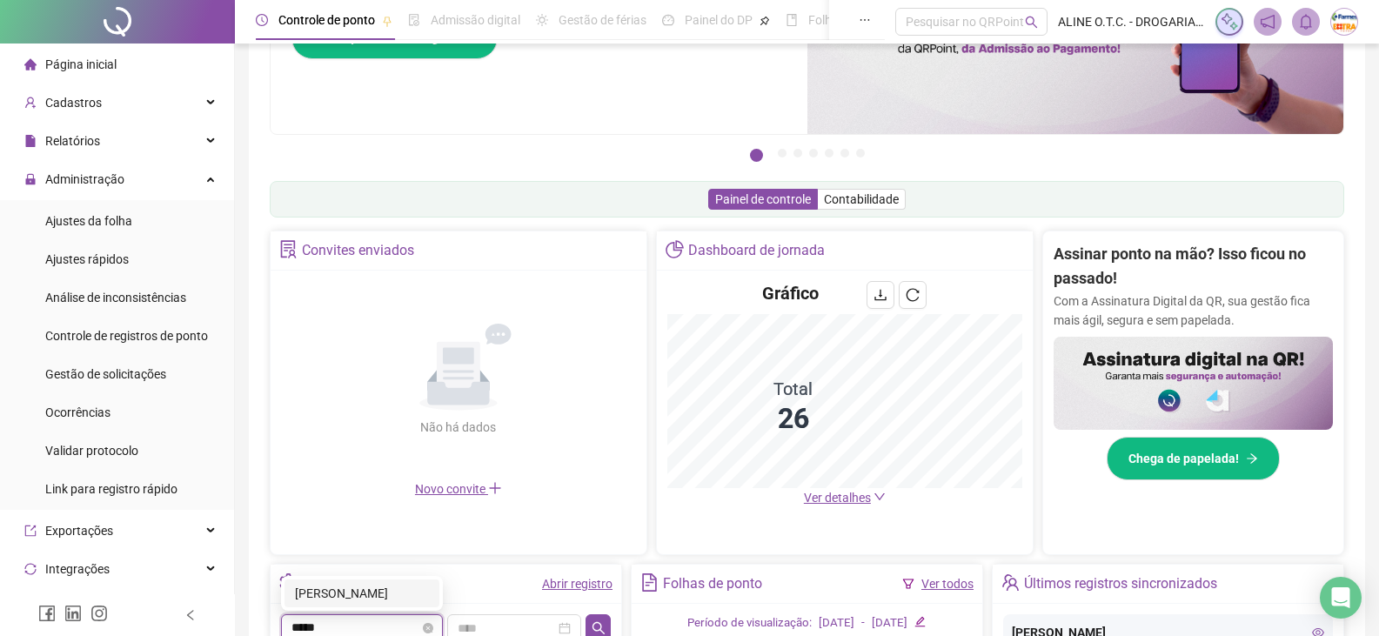
type input "******"
click at [328, 588] on div "[PERSON_NAME]" at bounding box center [362, 593] width 134 height 19
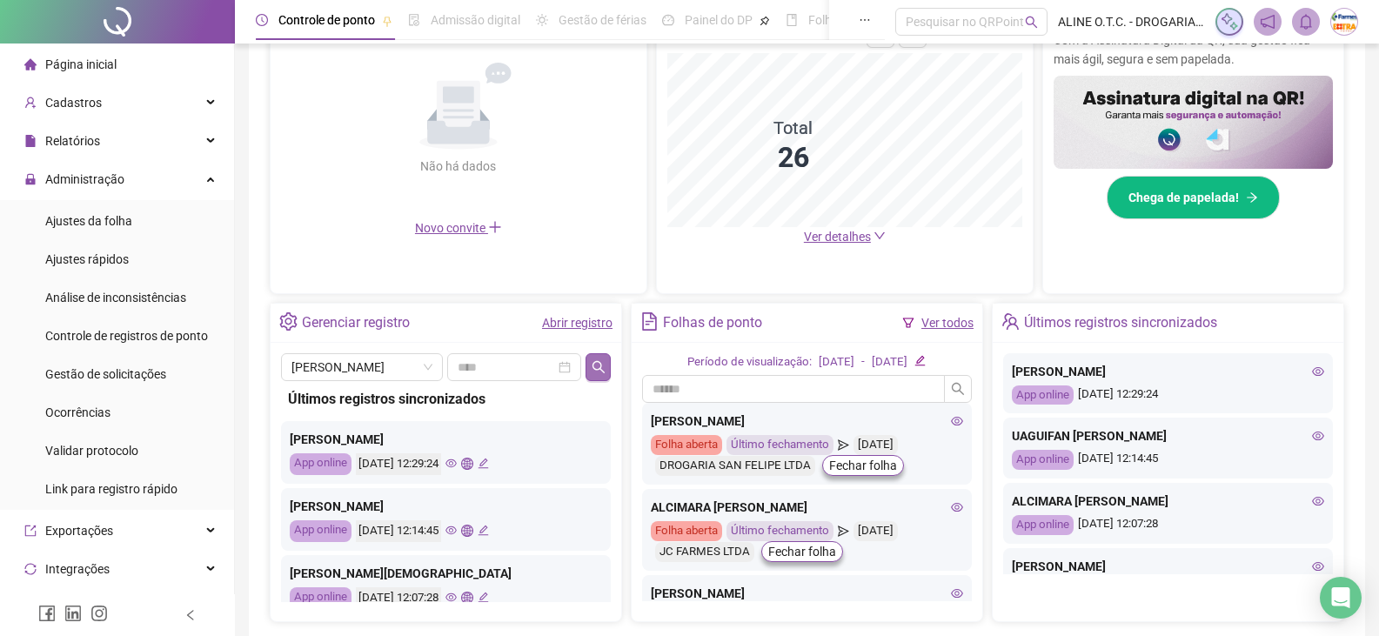
click at [595, 364] on icon "search" at bounding box center [597, 366] width 12 height 12
click at [545, 361] on input at bounding box center [506, 366] width 98 height 19
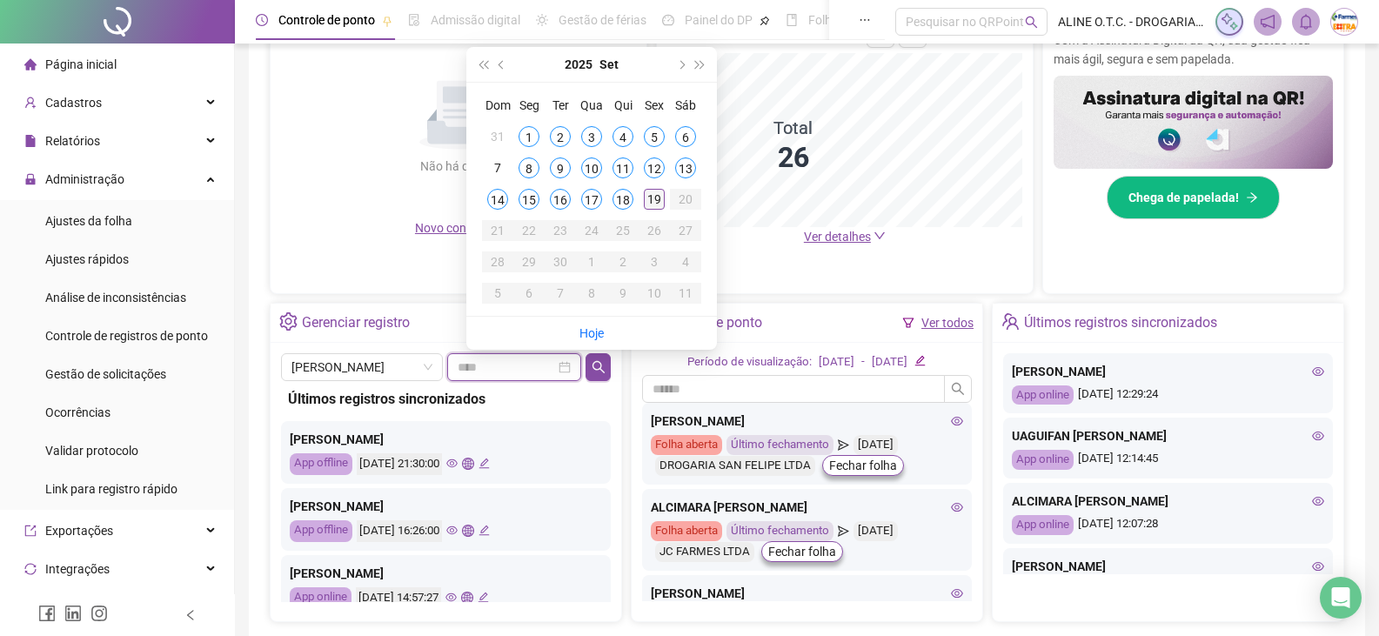
type input "**********"
click at [661, 197] on div "19" at bounding box center [654, 199] width 21 height 21
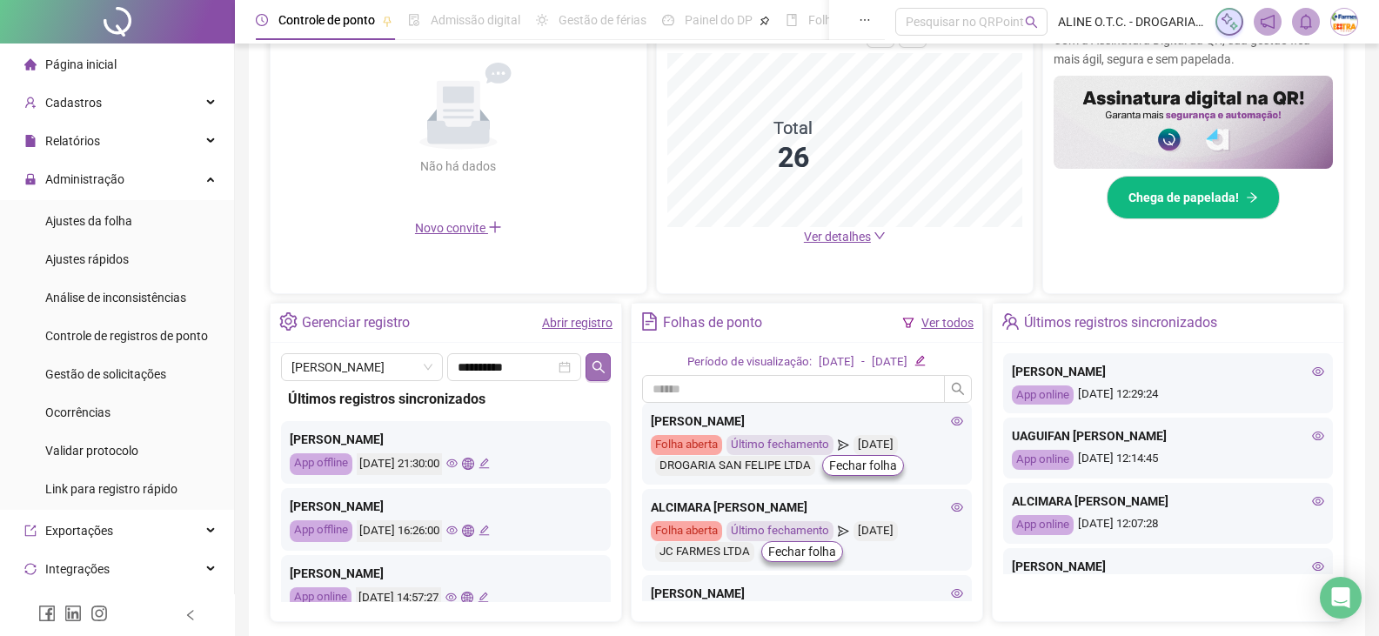
click at [605, 363] on icon "search" at bounding box center [598, 367] width 14 height 14
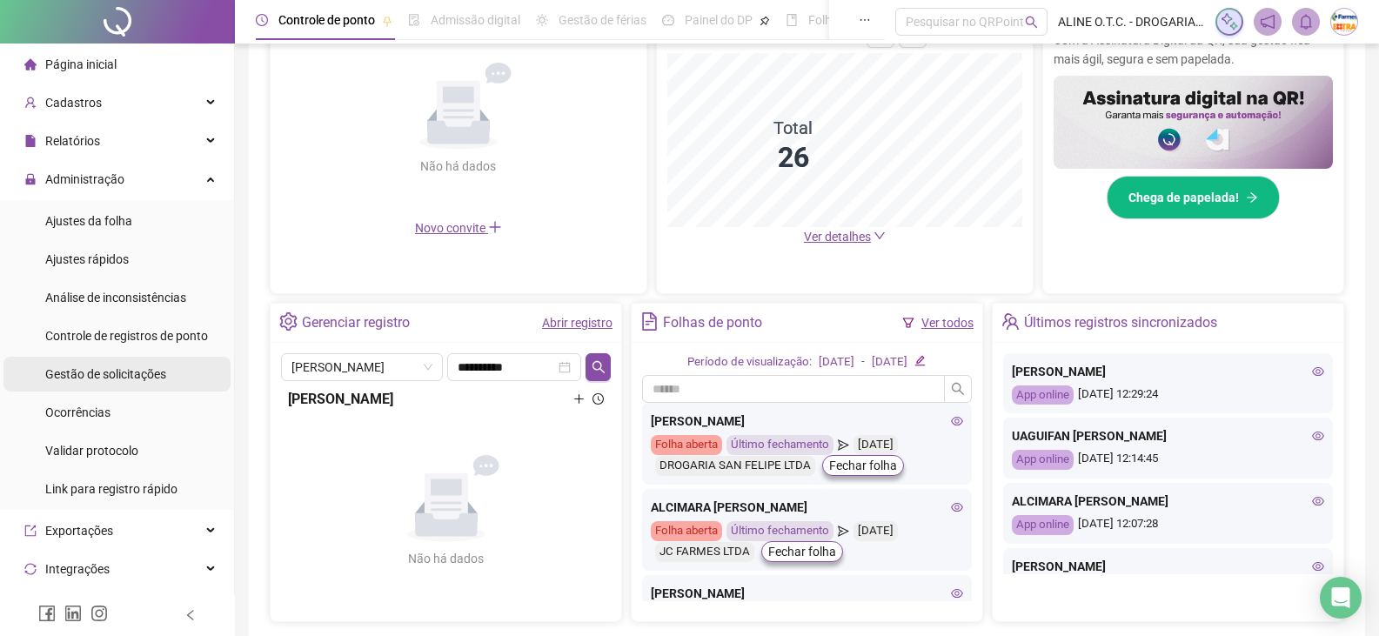
click at [157, 381] on span "Gestão de solicitações" at bounding box center [105, 374] width 121 height 14
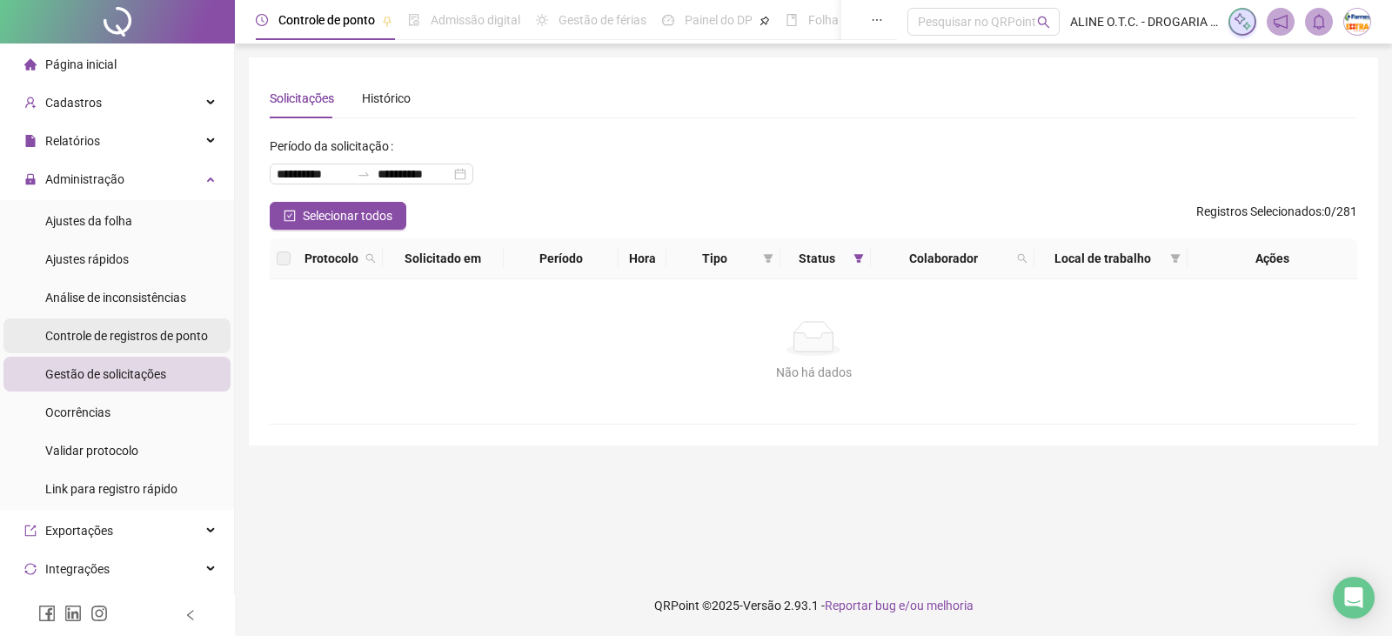
click at [150, 340] on span "Controle de registros de ponto" at bounding box center [126, 336] width 163 height 14
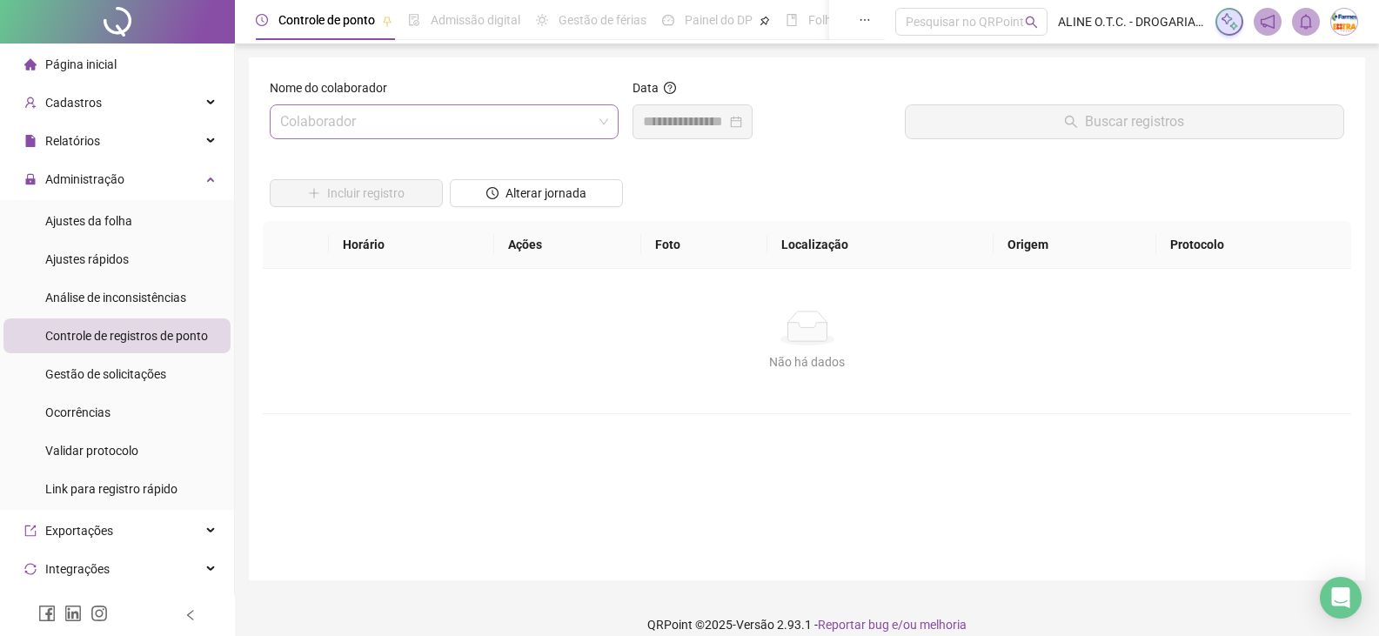
click at [377, 117] on input "search" at bounding box center [436, 121] width 312 height 33
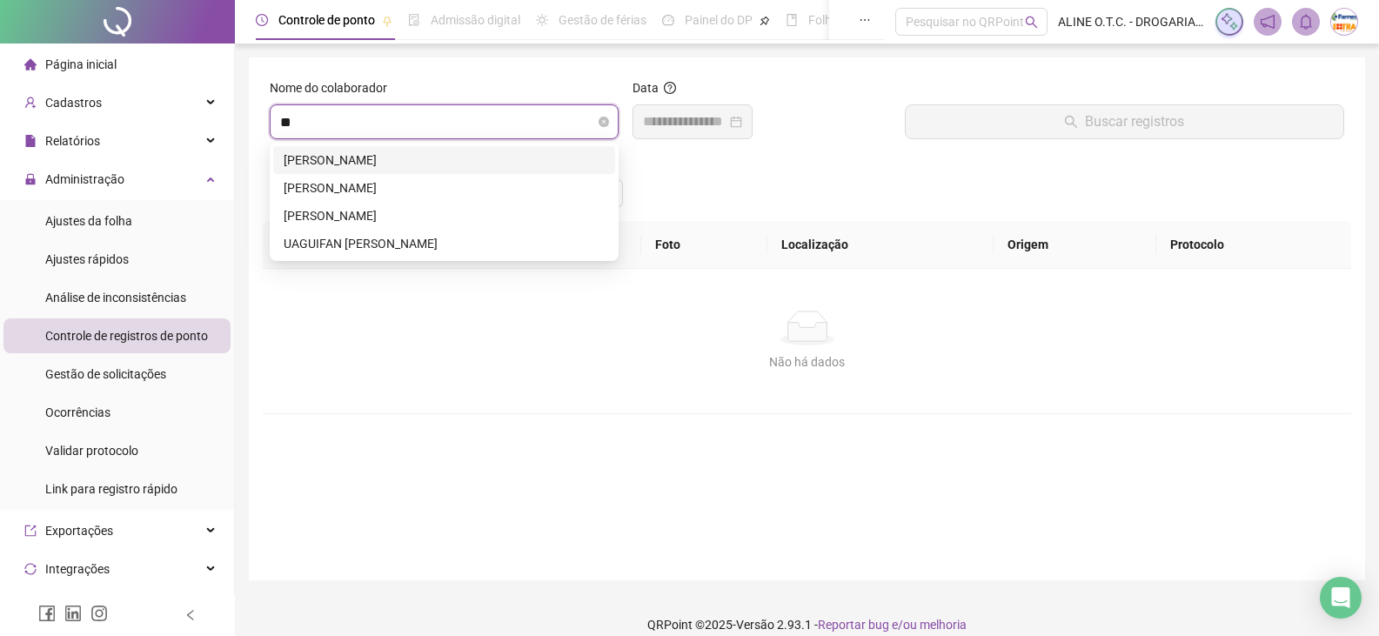
type input "***"
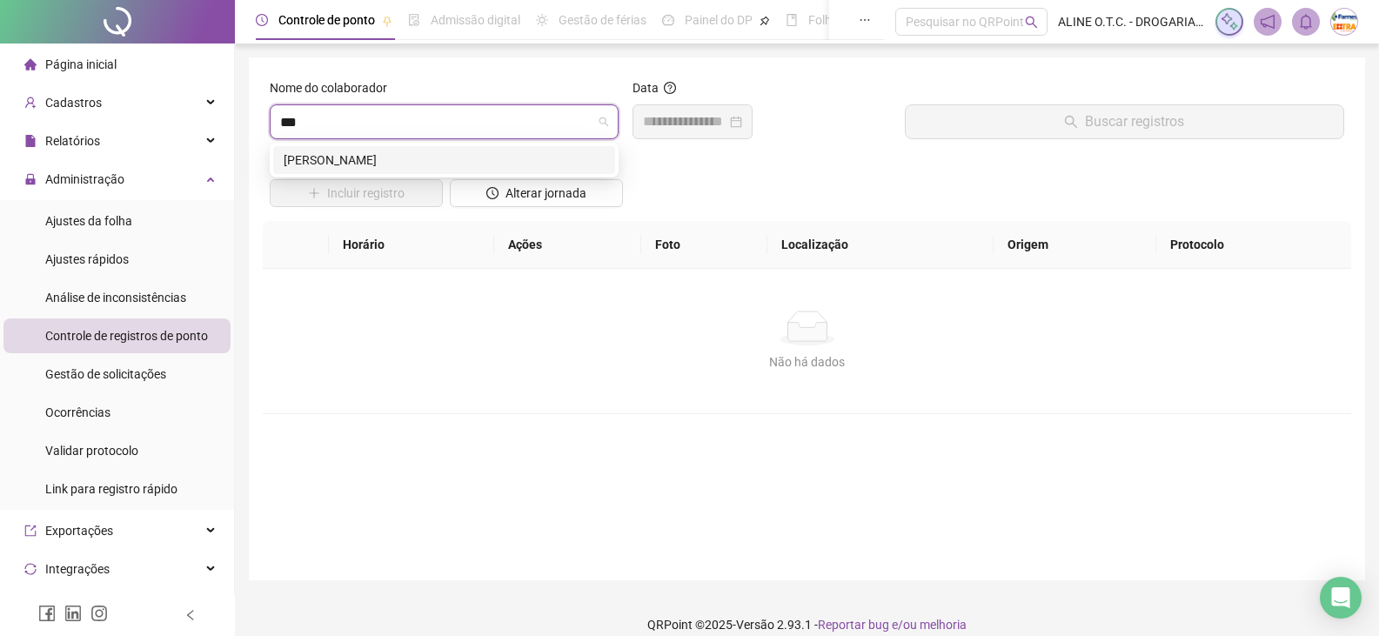
click at [362, 154] on div "[PERSON_NAME]" at bounding box center [444, 159] width 321 height 19
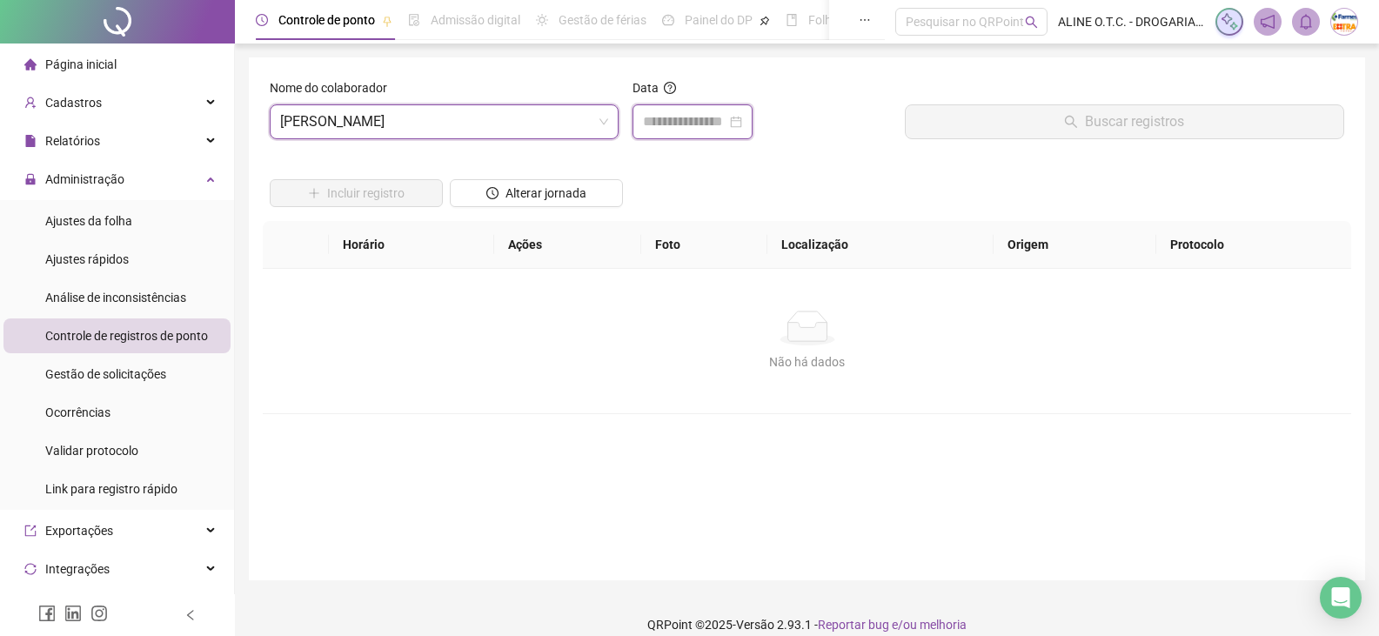
click at [654, 115] on input at bounding box center [684, 121] width 83 height 21
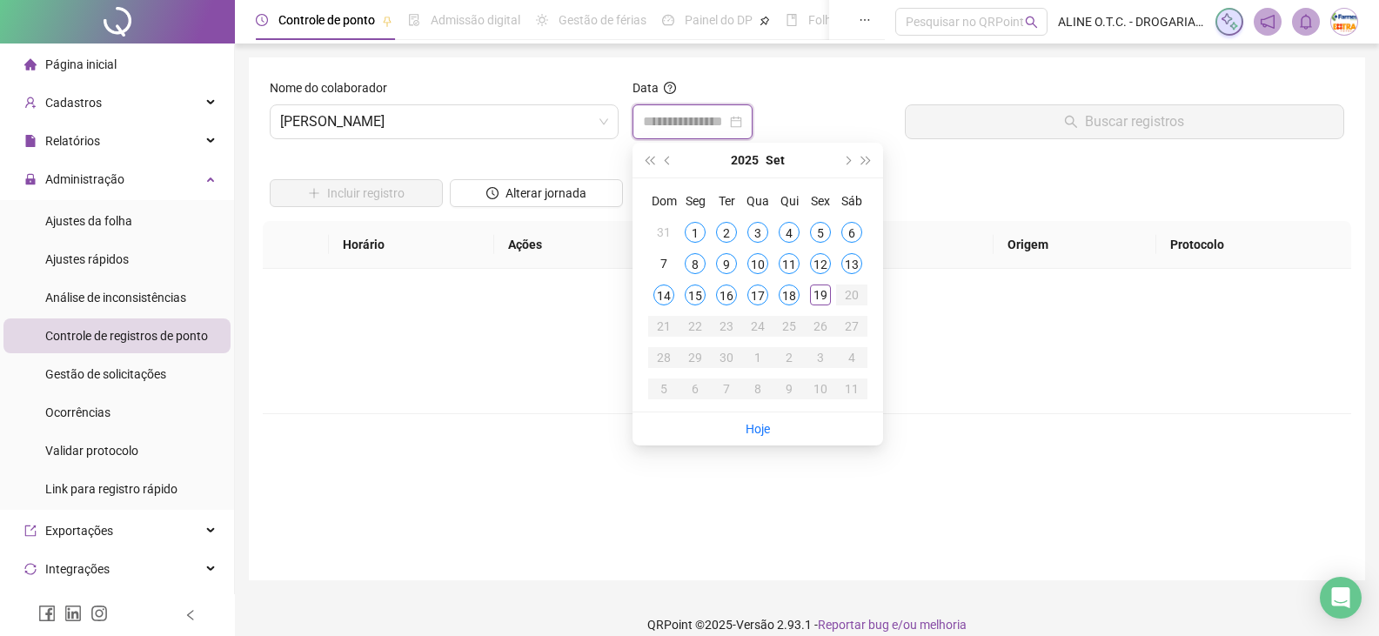
type input "**********"
click at [816, 292] on div "19" at bounding box center [820, 294] width 21 height 21
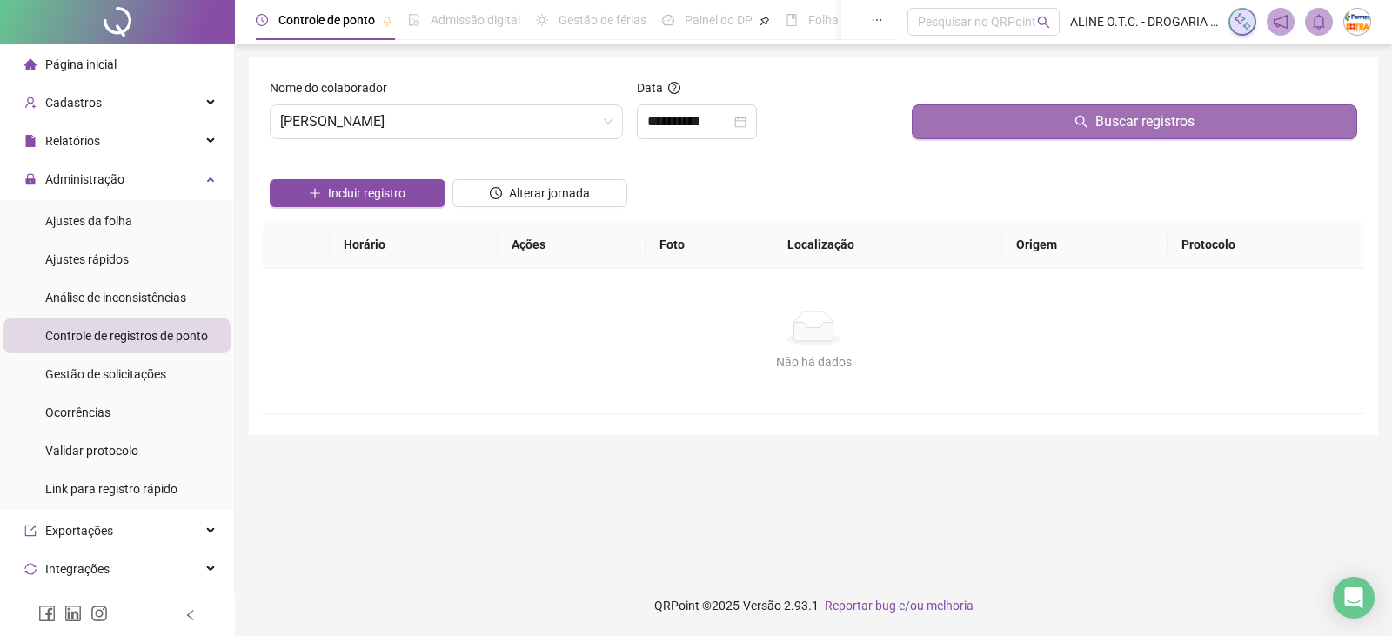
click at [929, 117] on button "Buscar registros" at bounding box center [1134, 121] width 445 height 35
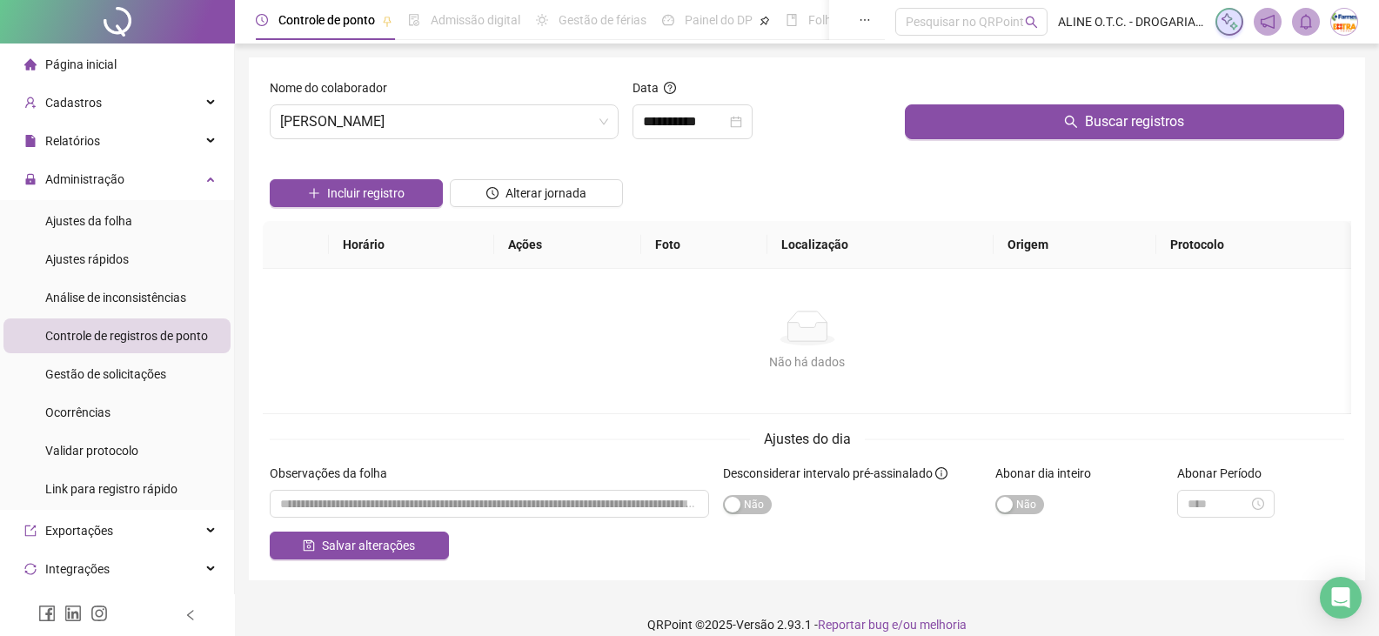
drag, startPoint x: 94, startPoint y: 58, endPoint x: 106, endPoint y: 63, distance: 12.9
click at [94, 58] on span "Página inicial" at bounding box center [80, 64] width 71 height 14
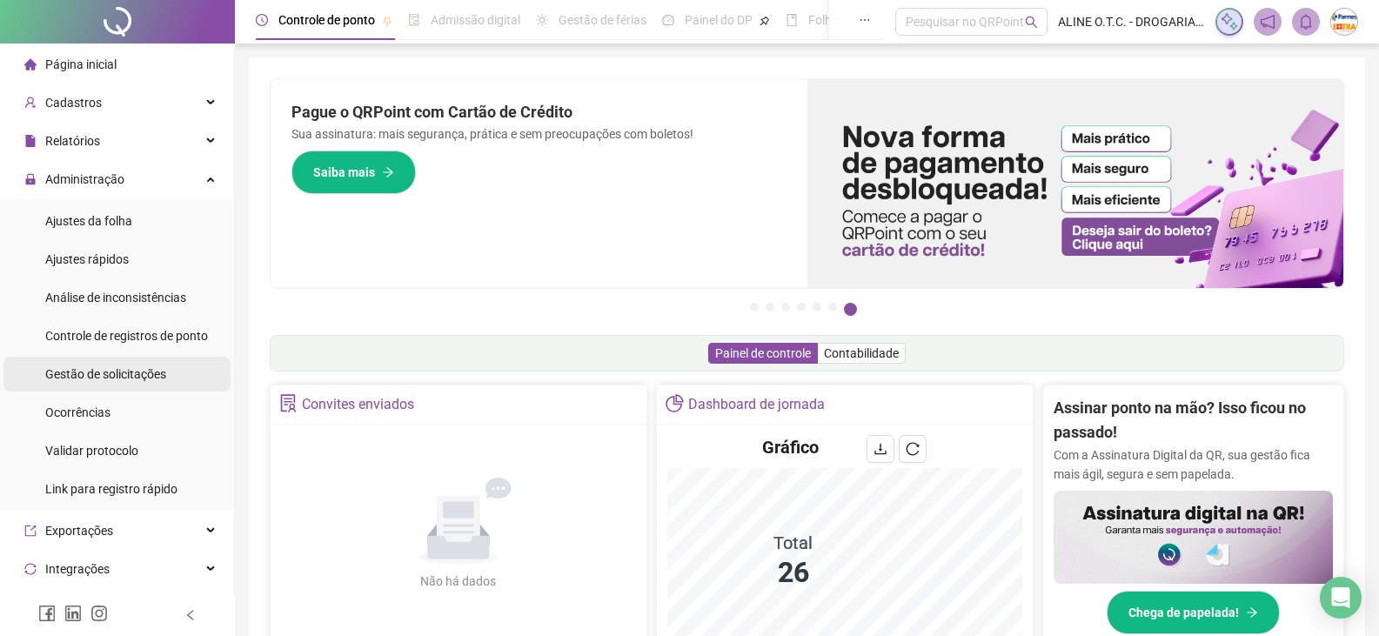
click at [117, 375] on span "Gestão de solicitações" at bounding box center [105, 374] width 121 height 14
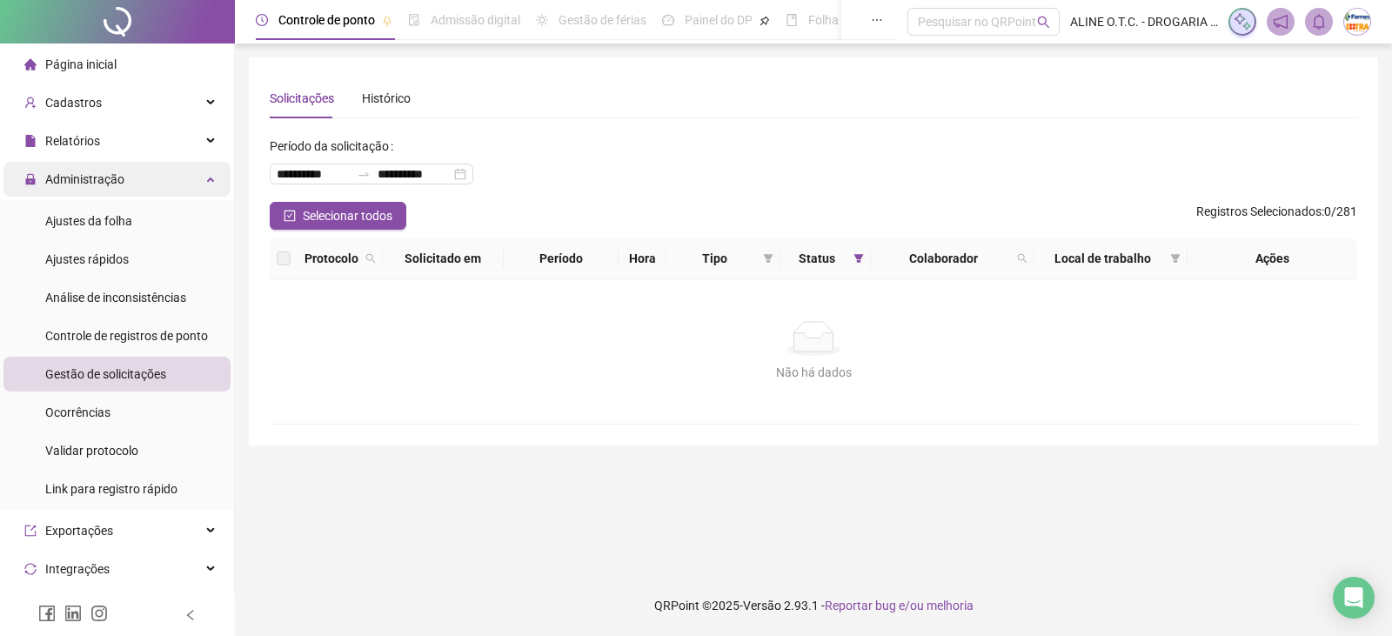
click at [137, 176] on div "Administração" at bounding box center [116, 179] width 227 height 35
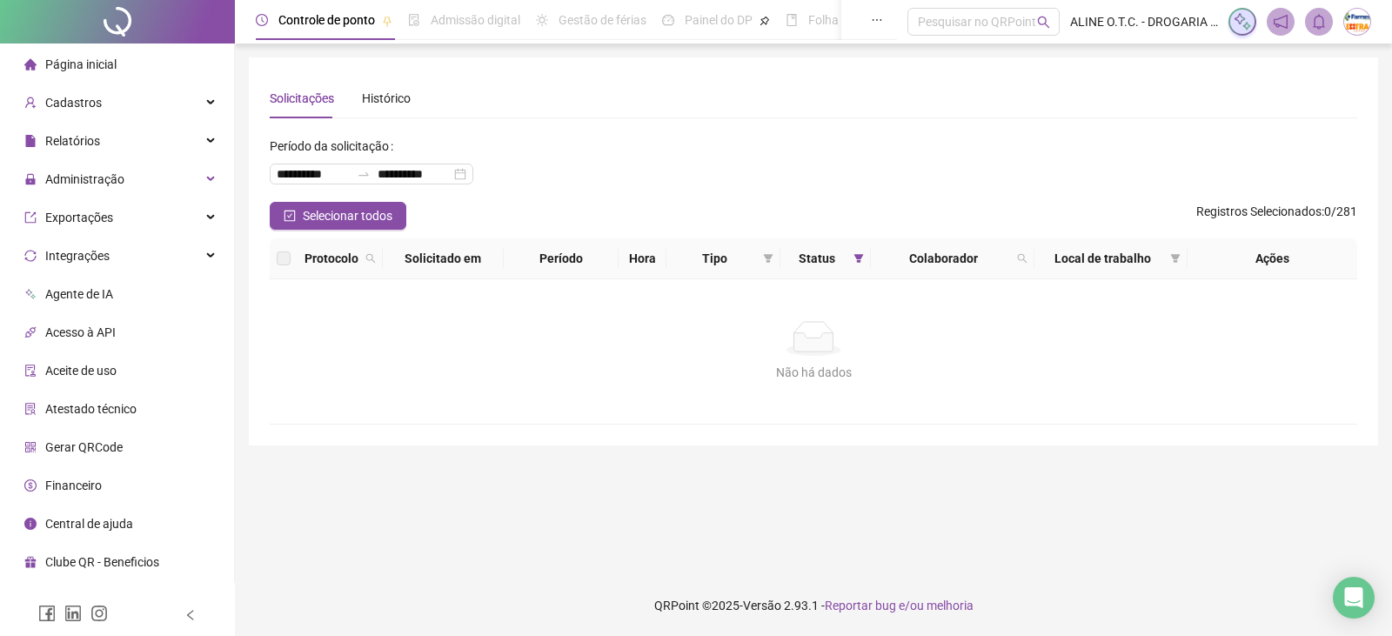
click at [71, 57] on span "Página inicial" at bounding box center [80, 64] width 71 height 14
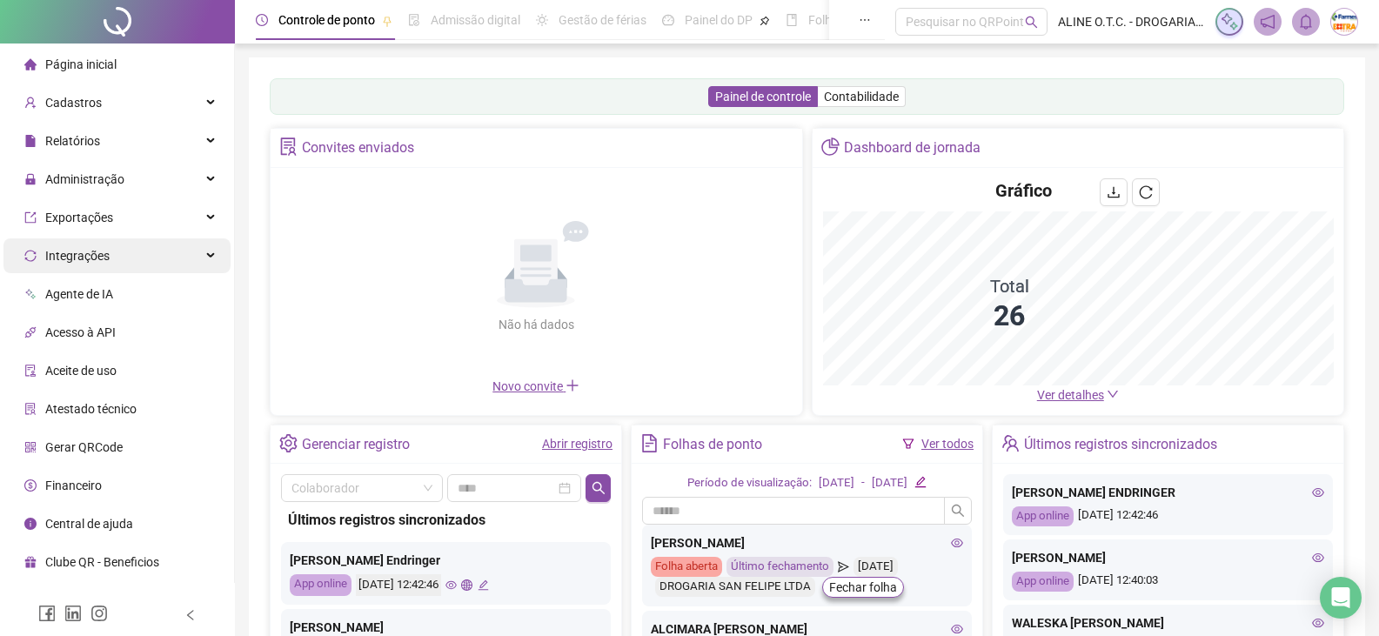
click at [117, 254] on div "Integrações" at bounding box center [116, 255] width 227 height 35
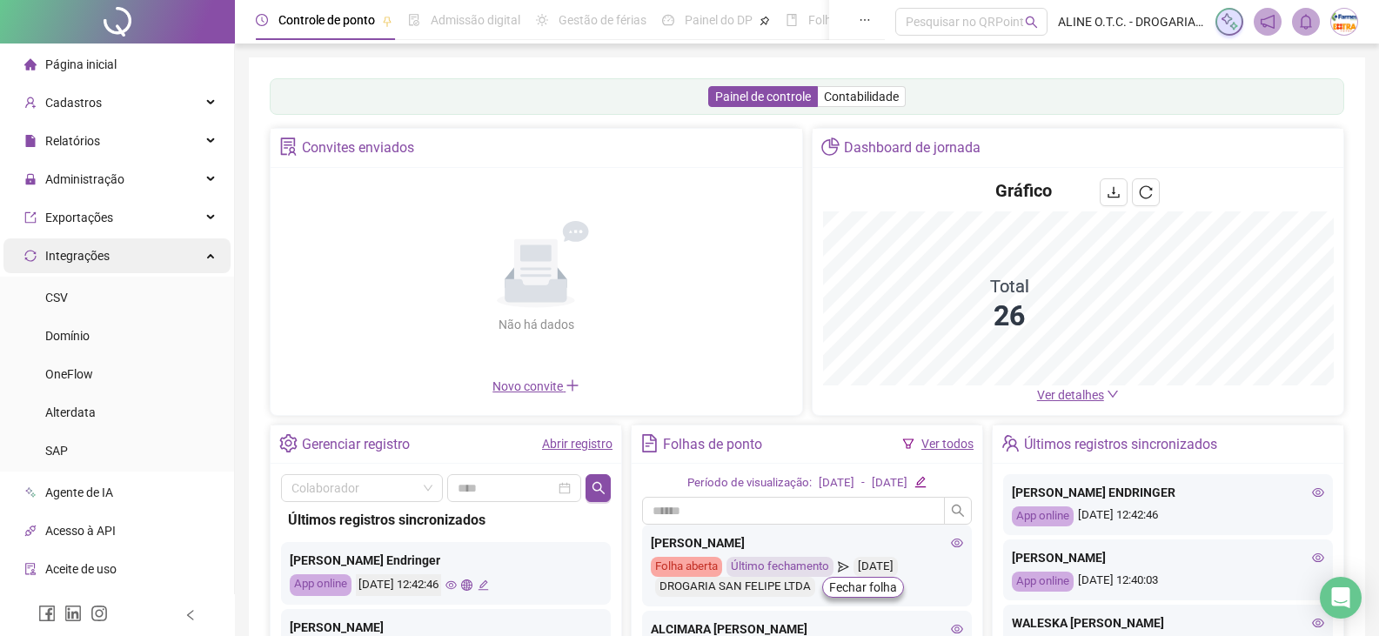
click at [117, 254] on div "Integrações" at bounding box center [116, 255] width 227 height 35
click at [81, 67] on span "Página inicial" at bounding box center [80, 64] width 71 height 14
